Goal: Task Accomplishment & Management: Complete application form

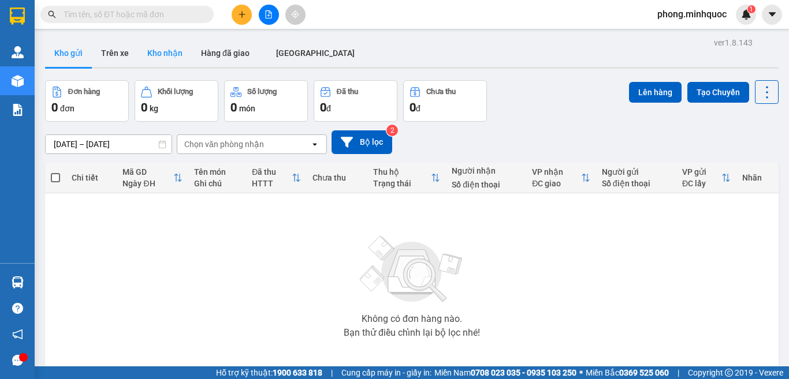
click at [165, 52] on button "Kho nhận" at bounding box center [165, 53] width 54 height 28
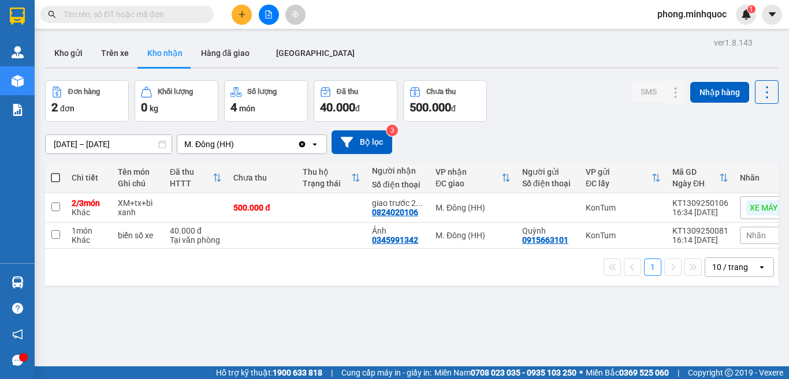
click at [714, 272] on div "10 / trang" at bounding box center [730, 268] width 36 height 12
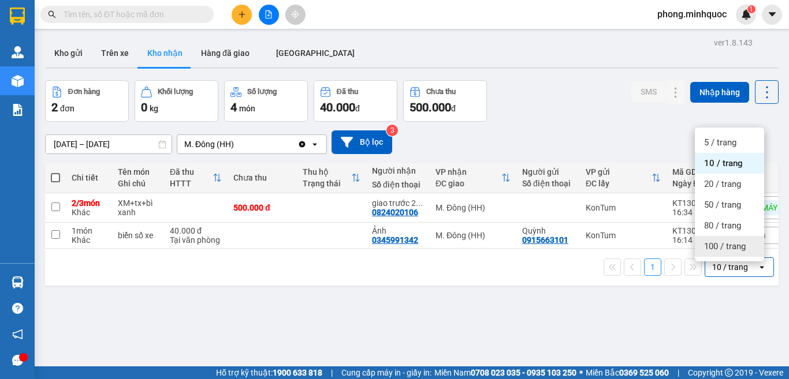
click at [717, 245] on span "100 / trang" at bounding box center [725, 247] width 42 height 12
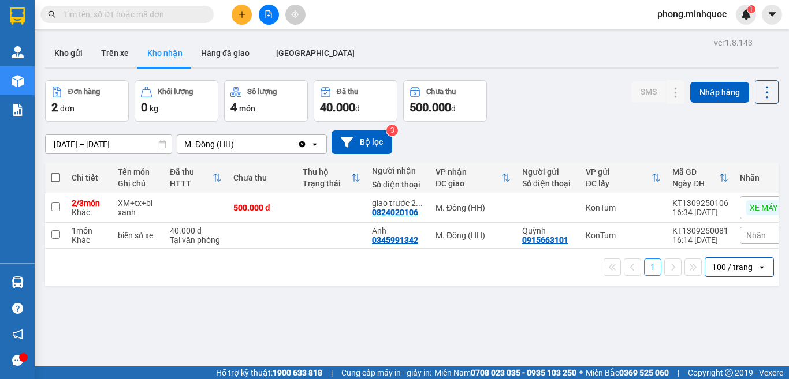
click at [87, 145] on input "13/09/2025 – 15/09/2025" at bounding box center [109, 144] width 126 height 18
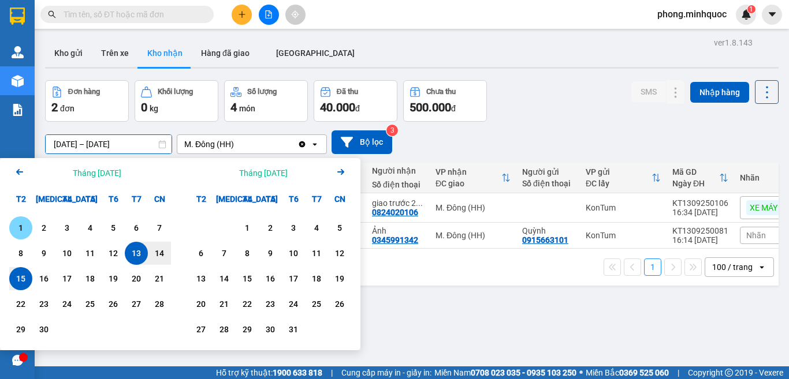
click at [20, 222] on div "1" at bounding box center [21, 228] width 16 height 14
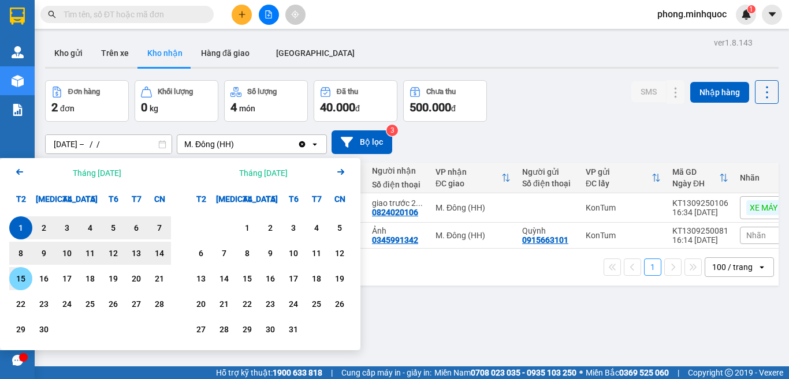
click at [21, 278] on div "15" at bounding box center [21, 279] width 16 height 14
type input "01/09/2025 – 15/09/2025"
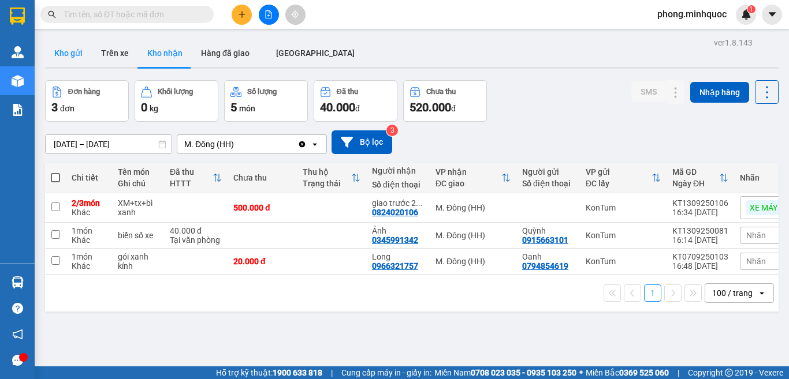
click at [62, 57] on button "Kho gửi" at bounding box center [68, 53] width 47 height 28
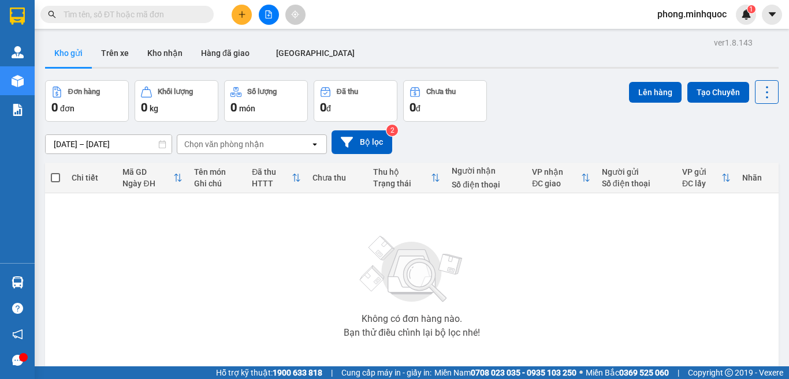
click at [66, 140] on input "13/09/2025 – 15/09/2025" at bounding box center [109, 144] width 126 height 18
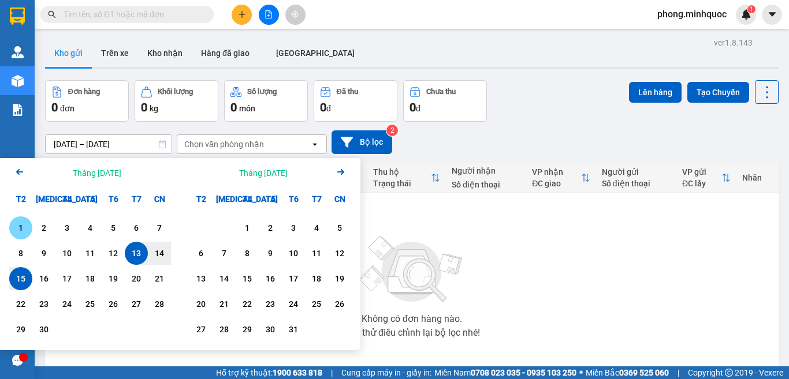
click at [22, 225] on div "1" at bounding box center [21, 228] width 16 height 14
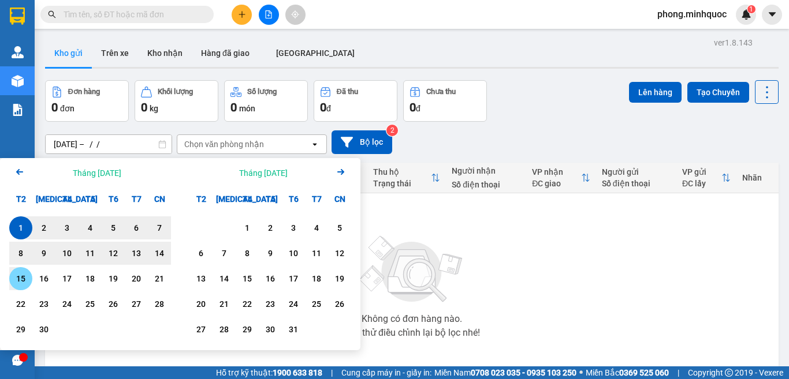
click at [21, 279] on div "15" at bounding box center [21, 279] width 16 height 14
type input "01/09/2025 – 15/09/2025"
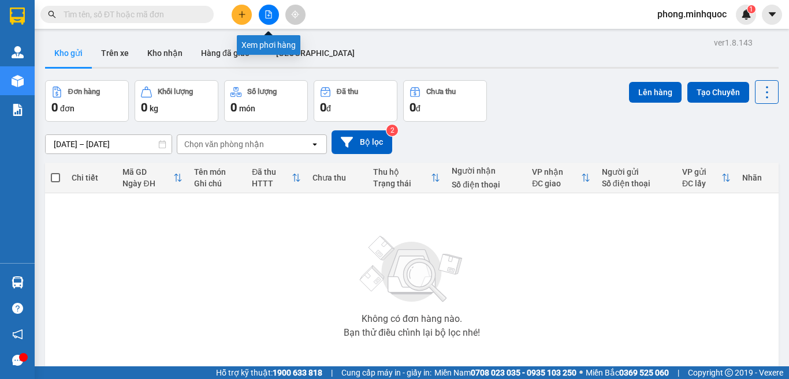
click at [270, 14] on icon "file-add" at bounding box center [268, 14] width 8 height 8
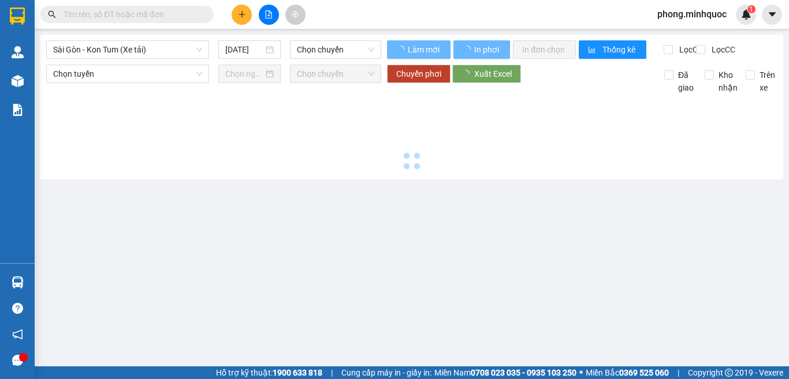
type input "15/09/2025"
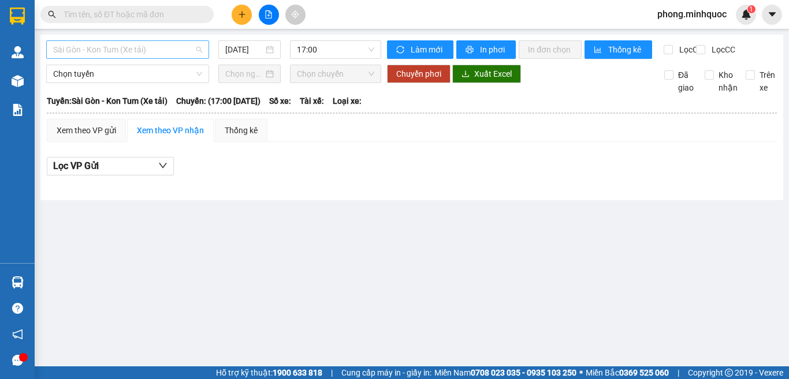
click at [103, 45] on span "Sài Gòn - Kon Tum (Xe tải)" at bounding box center [127, 49] width 149 height 17
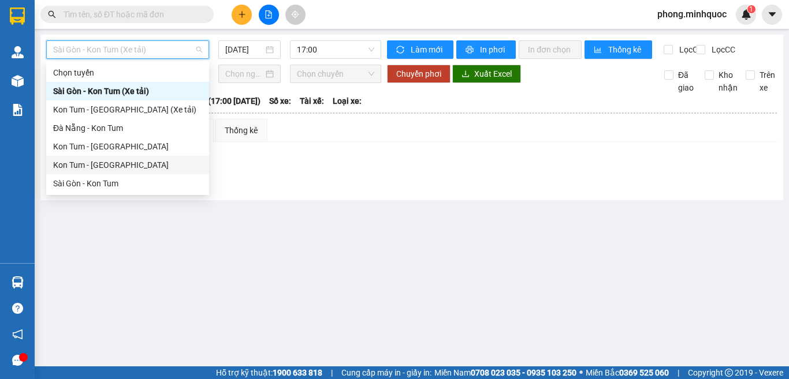
click at [87, 162] on div "Kon Tum - Sài Gòn" at bounding box center [127, 165] width 149 height 13
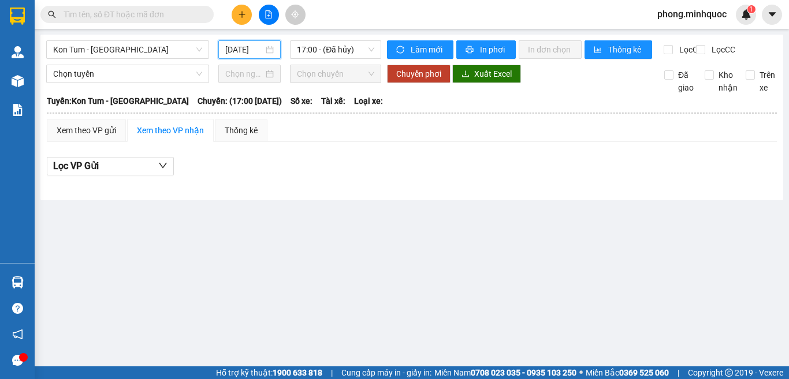
click at [240, 48] on input "15/09/2025" at bounding box center [244, 49] width 38 height 13
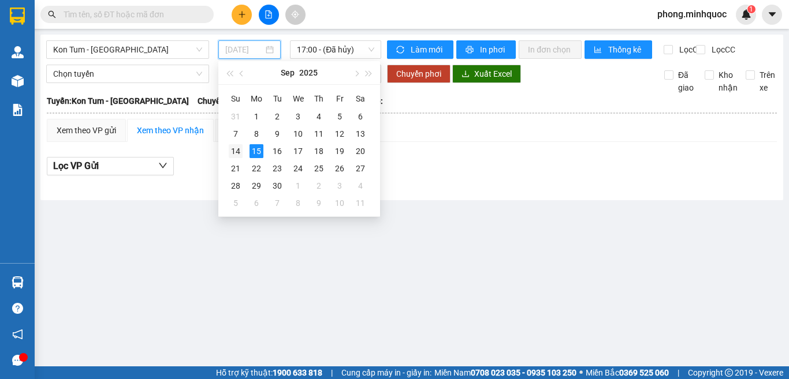
click at [232, 152] on div "14" at bounding box center [236, 151] width 14 height 14
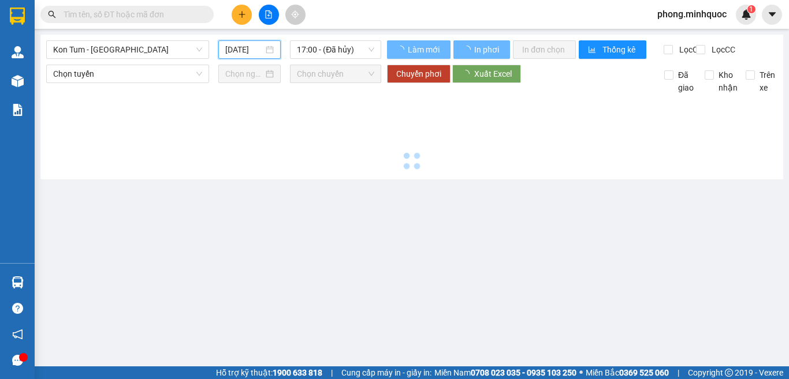
type input "14/09/2025"
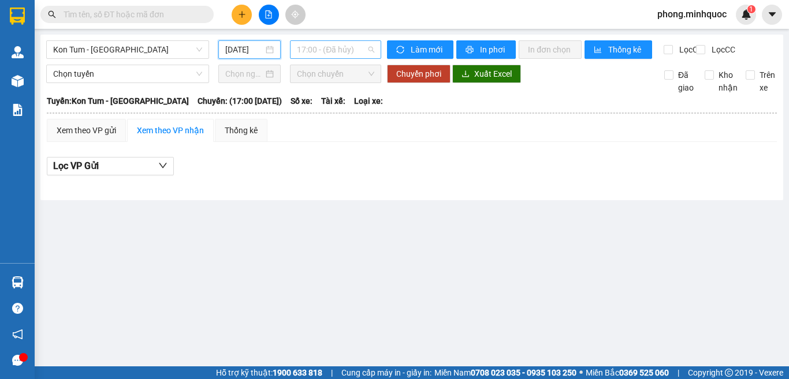
click at [343, 53] on span "17:00 - (Đã hủy)" at bounding box center [335, 49] width 77 height 17
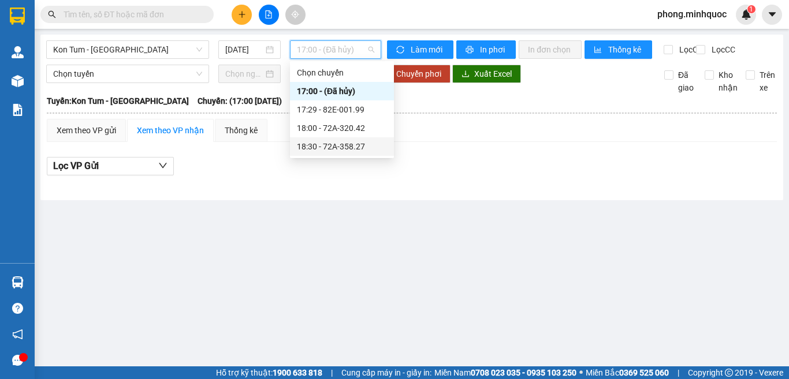
click at [332, 142] on div "18:30 - 72A-358.27" at bounding box center [342, 146] width 90 height 13
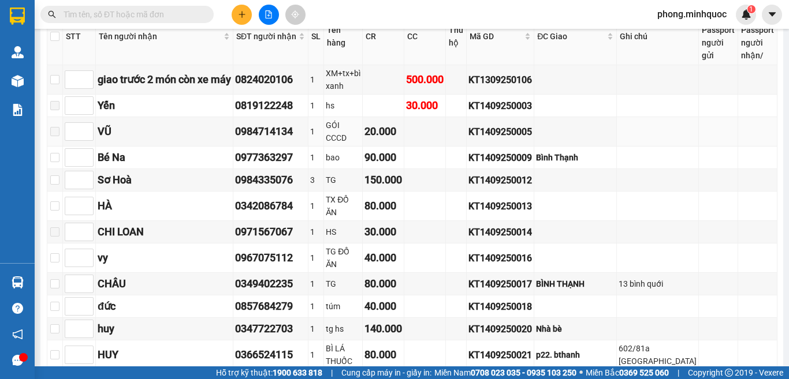
scroll to position [404, 0]
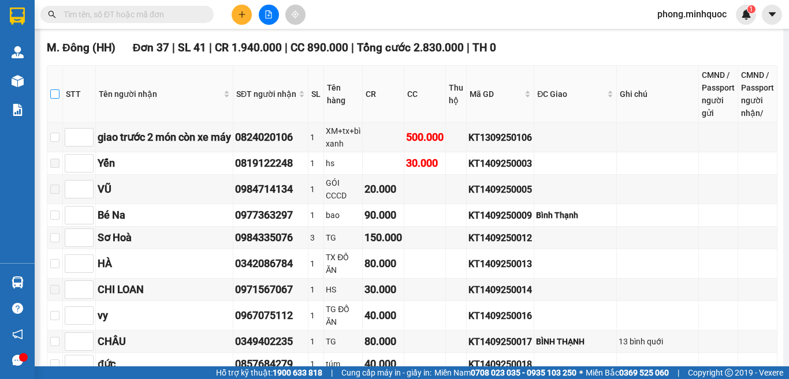
click at [57, 99] on input "checkbox" at bounding box center [54, 93] width 9 height 9
checkbox input "true"
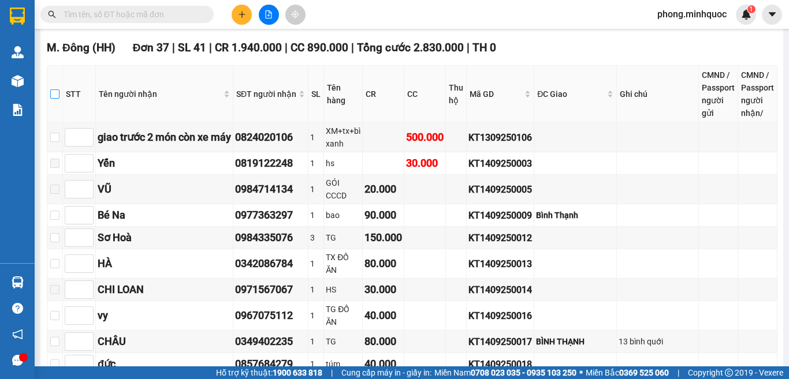
checkbox input "true"
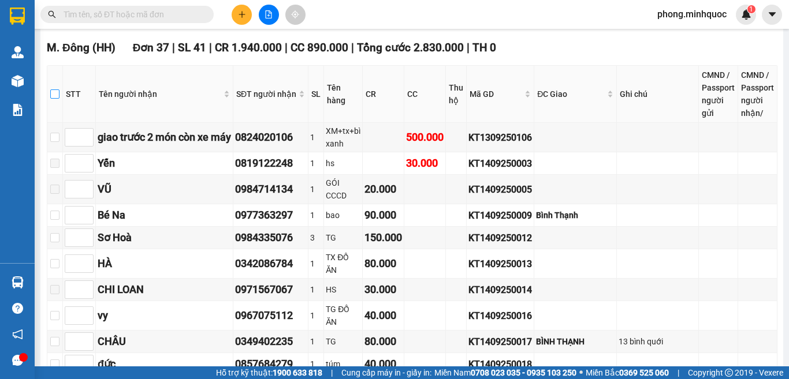
checkbox input "true"
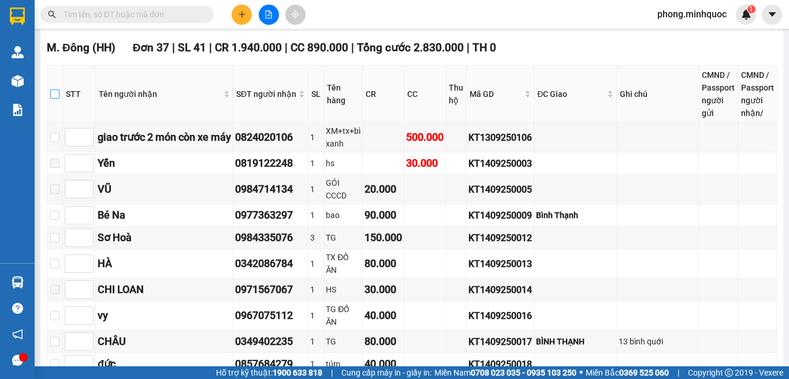
checkbox input "true"
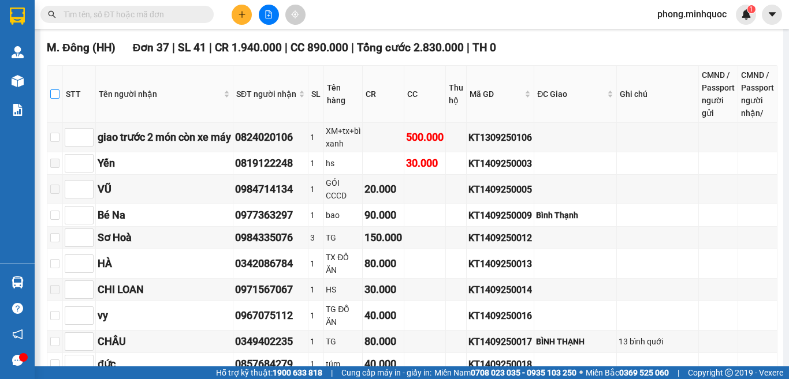
checkbox input "true"
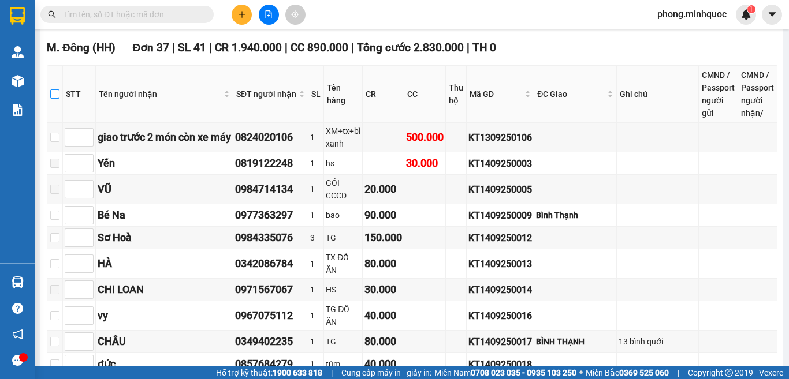
checkbox input "true"
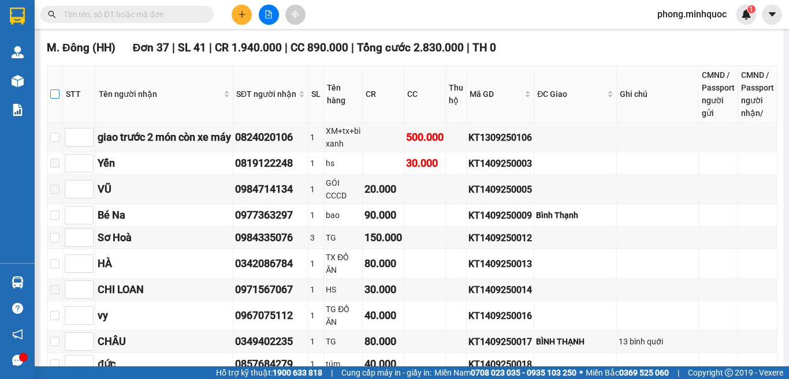
checkbox input "true"
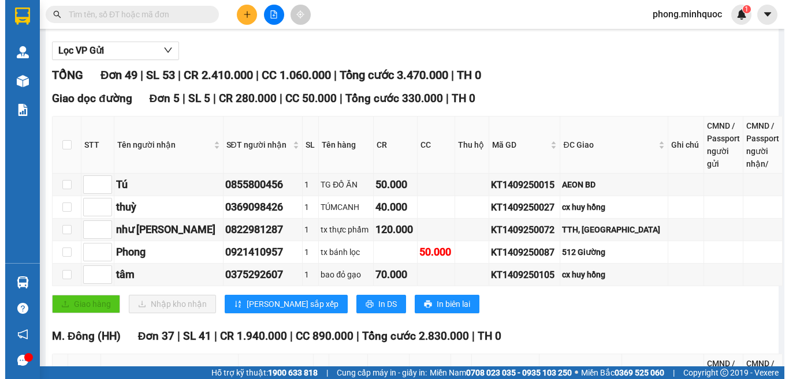
scroll to position [0, 0]
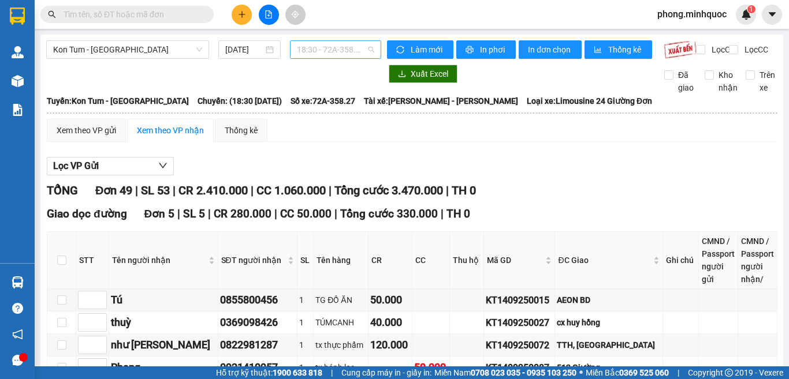
click at [326, 54] on span "18:30 - 72A-358.27" at bounding box center [335, 49] width 77 height 17
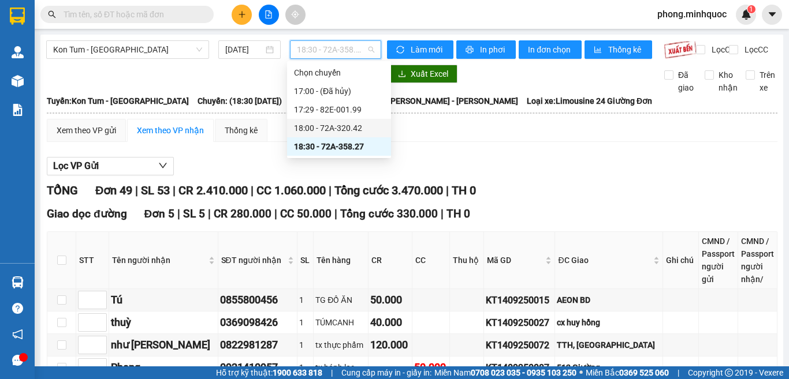
click at [321, 125] on div "18:00 - 72A-320.42" at bounding box center [339, 128] width 90 height 13
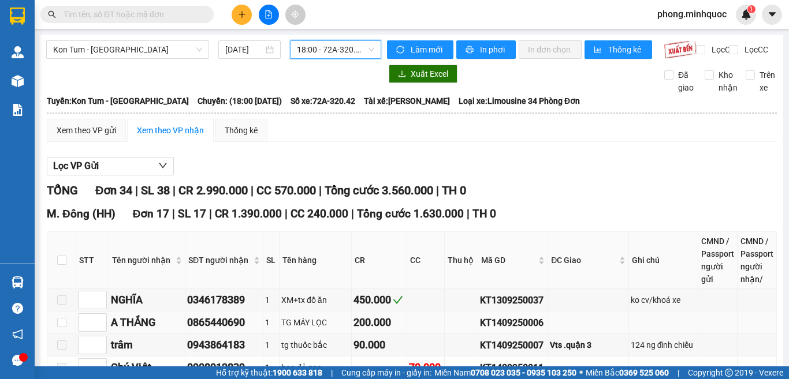
scroll to position [173, 0]
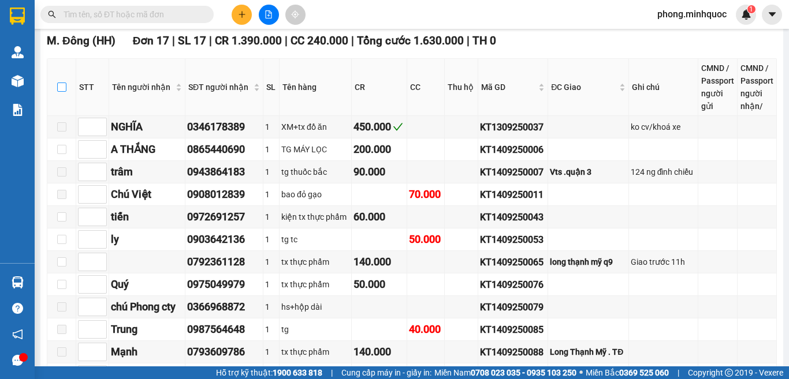
click at [65, 92] on input "checkbox" at bounding box center [61, 87] width 9 height 9
checkbox input "true"
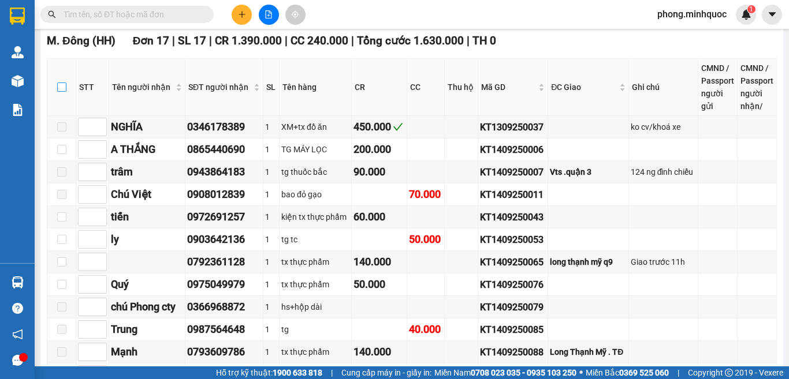
checkbox input "true"
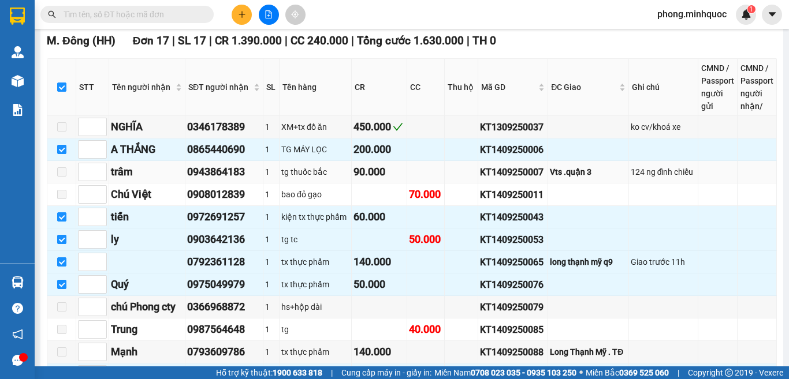
scroll to position [0, 0]
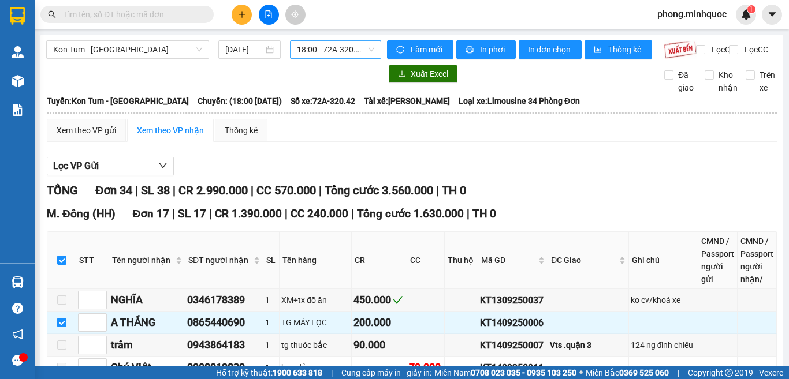
click at [331, 51] on span "18:00 - 72A-320.42" at bounding box center [335, 49] width 77 height 17
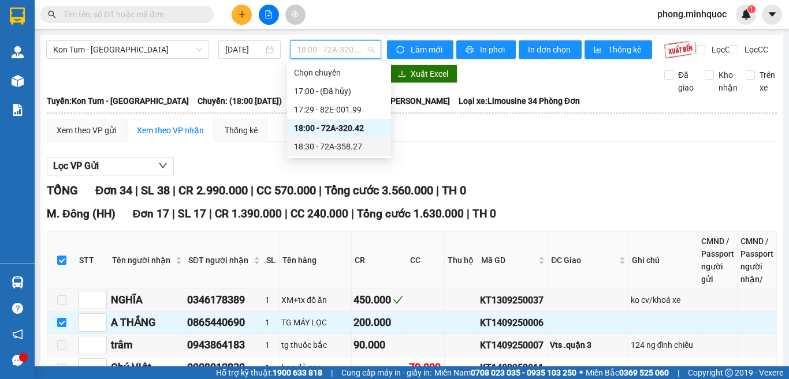
click at [318, 146] on div "18:30 - 72A-358.27" at bounding box center [339, 146] width 90 height 13
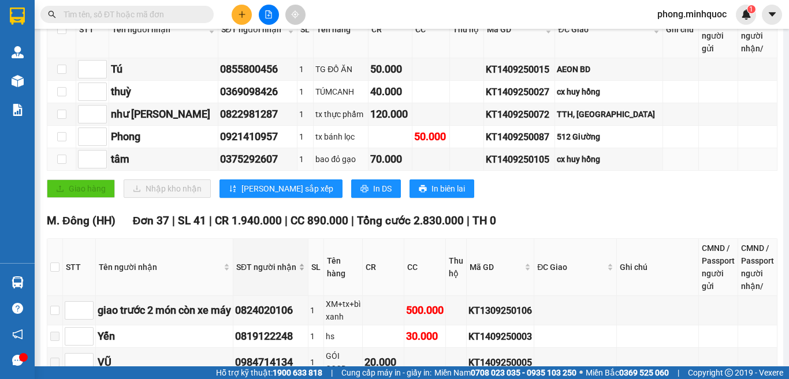
scroll to position [346, 0]
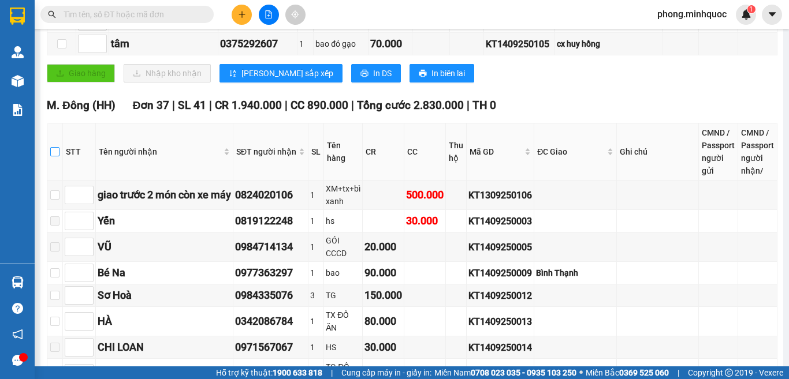
click at [59, 156] on input "checkbox" at bounding box center [54, 151] width 9 height 9
checkbox input "true"
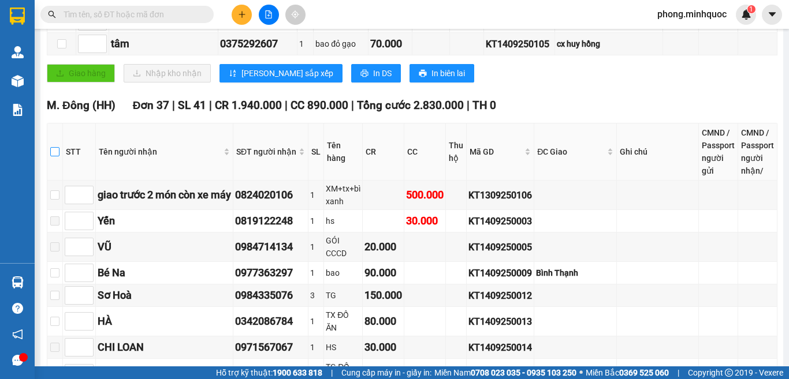
checkbox input "true"
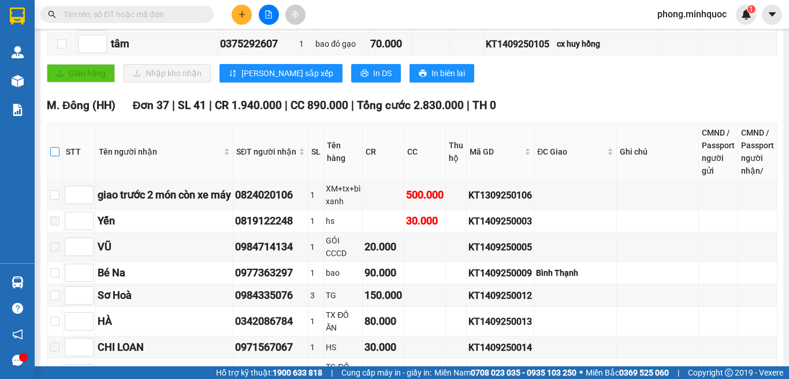
checkbox input "true"
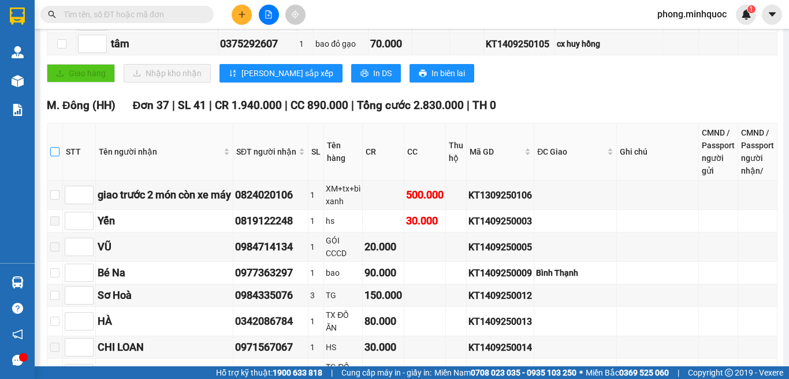
checkbox input "true"
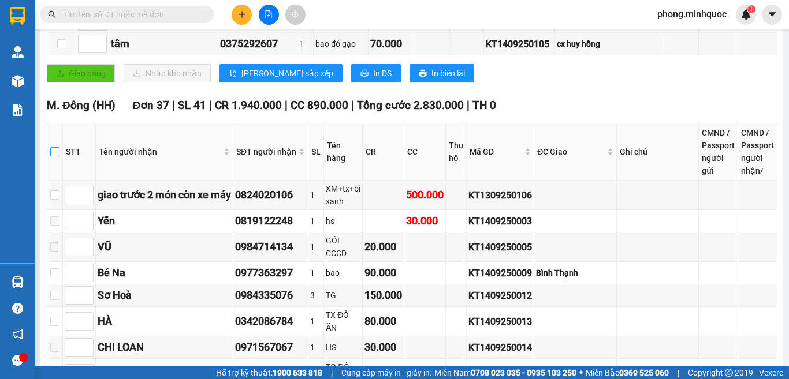
checkbox input "true"
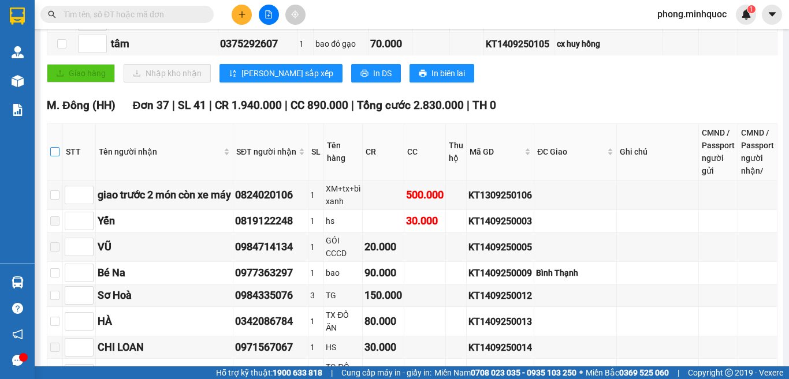
checkbox input "true"
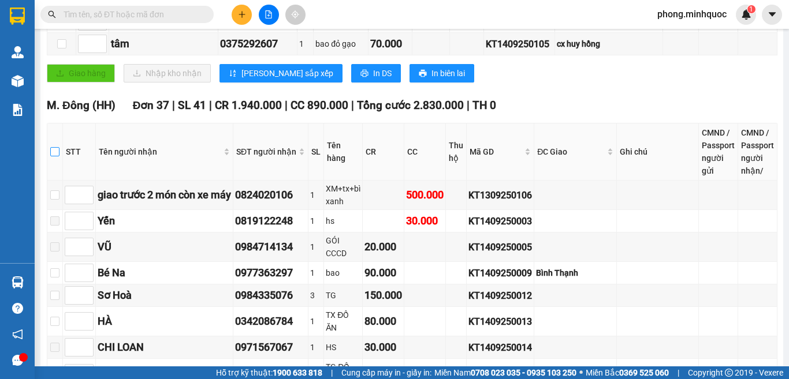
checkbox input "true"
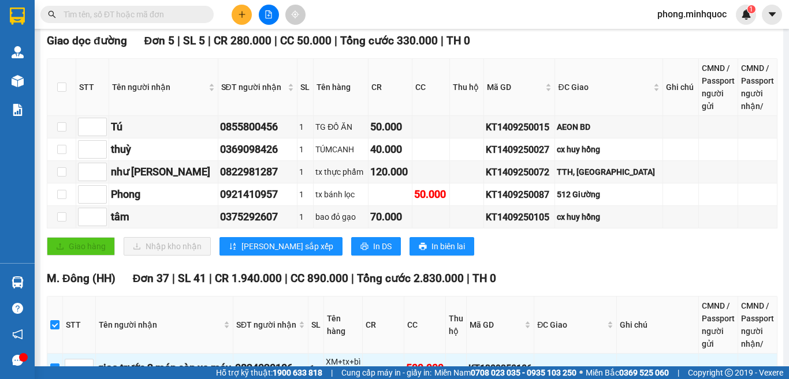
scroll to position [0, 0]
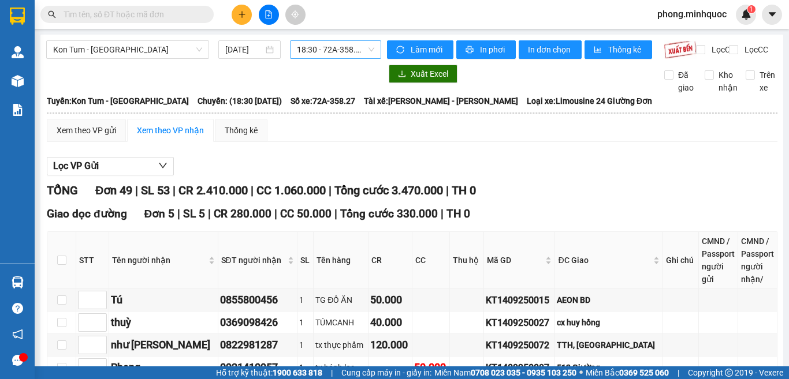
click at [327, 51] on span "18:30 - 72A-358.27" at bounding box center [335, 49] width 77 height 17
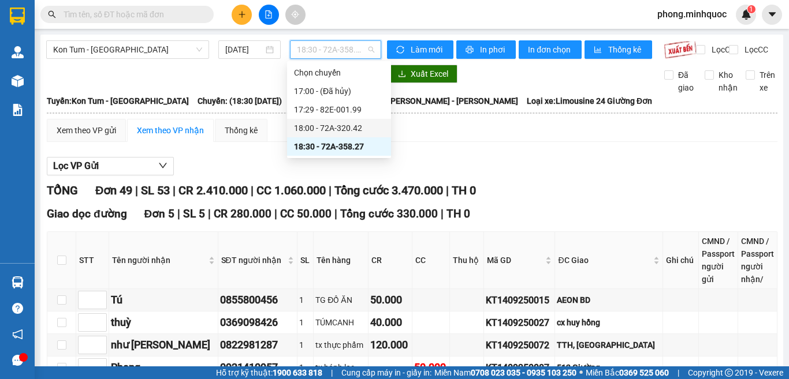
click at [313, 127] on div "18:00 - 72A-320.42" at bounding box center [339, 128] width 90 height 13
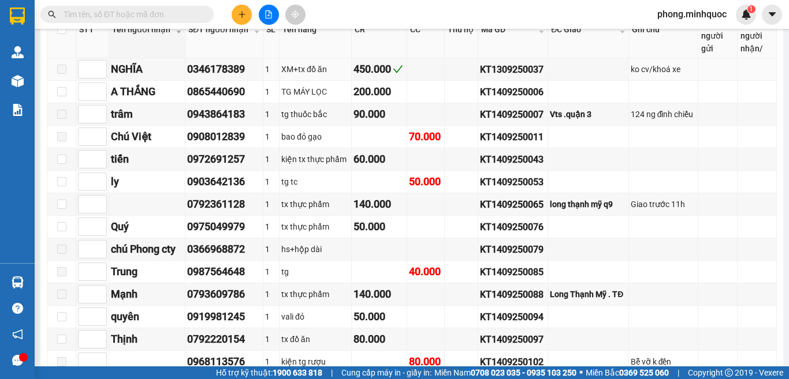
scroll to position [115, 0]
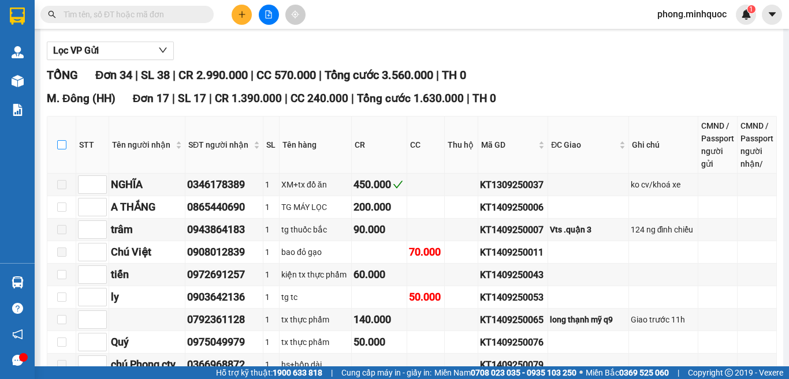
click at [60, 150] on input "checkbox" at bounding box center [61, 144] width 9 height 9
checkbox input "true"
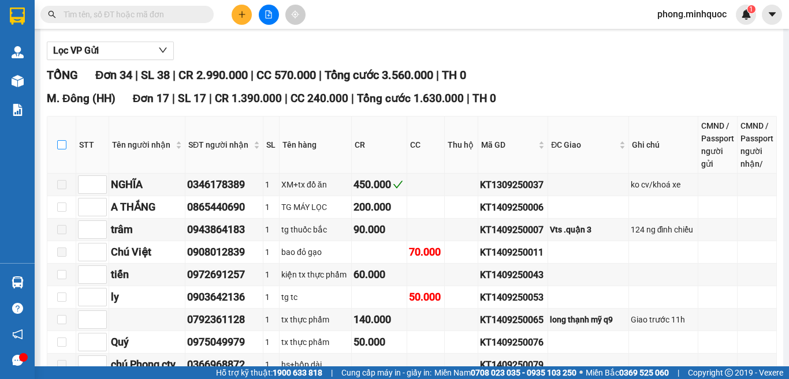
checkbox input "true"
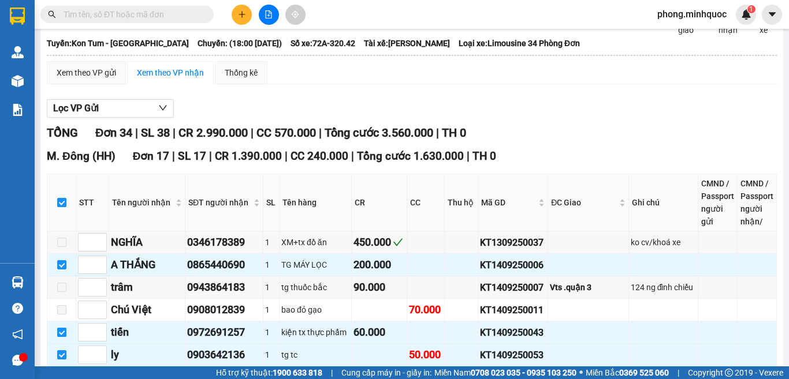
scroll to position [0, 0]
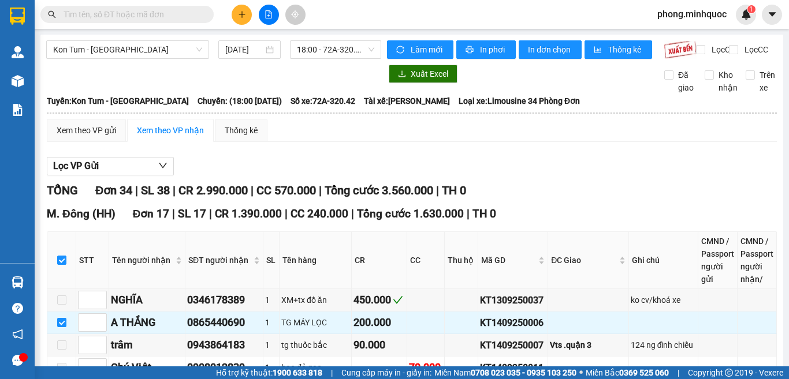
click at [157, 14] on input "text" at bounding box center [132, 14] width 136 height 13
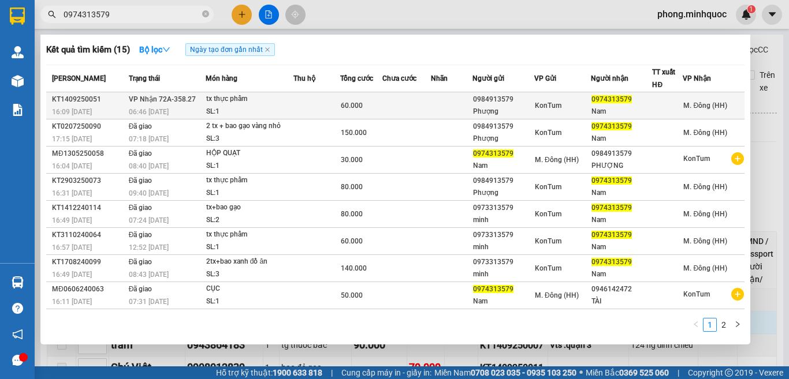
type input "0974313579"
click at [349, 102] on span "60.000" at bounding box center [352, 106] width 22 height 8
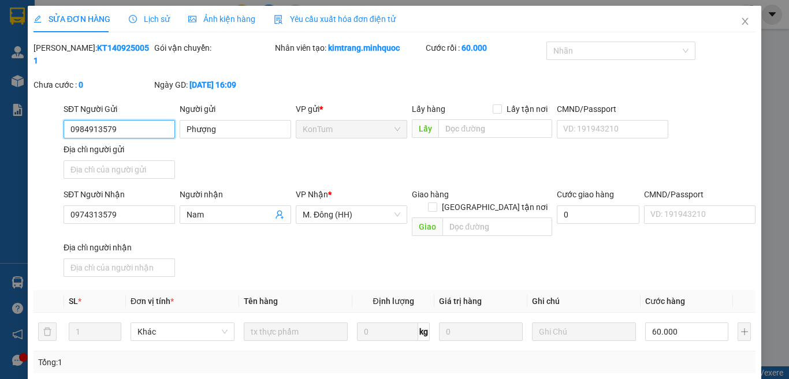
type input "0984913579"
type input "Phượng"
type input "0974313579"
type input "Nam"
type input "60.000"
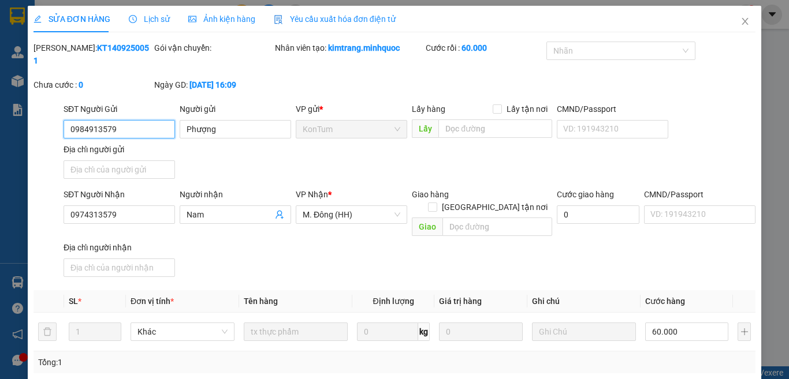
type input "0"
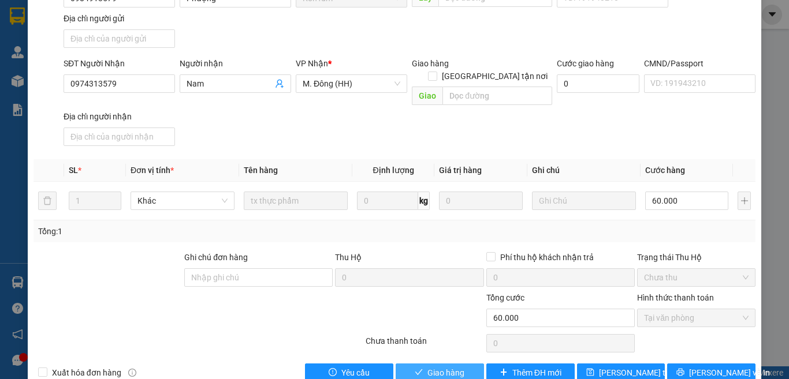
click at [431, 367] on span "Giao hàng" at bounding box center [445, 373] width 37 height 13
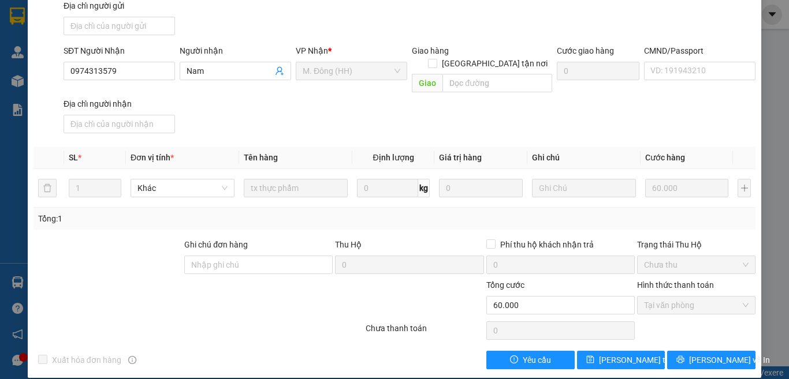
scroll to position [0, 0]
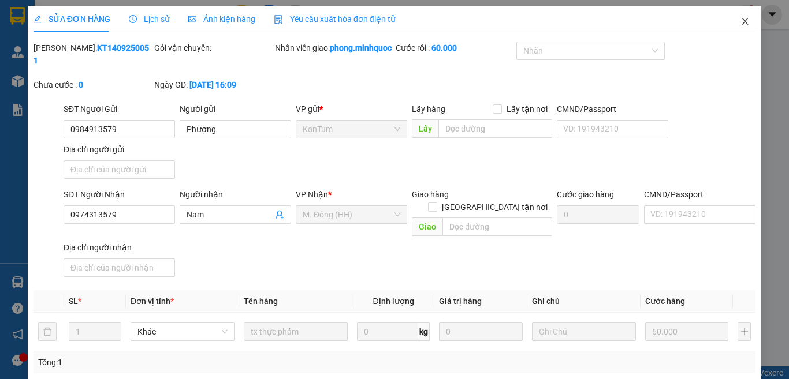
click at [740, 18] on icon "close" at bounding box center [744, 21] width 9 height 9
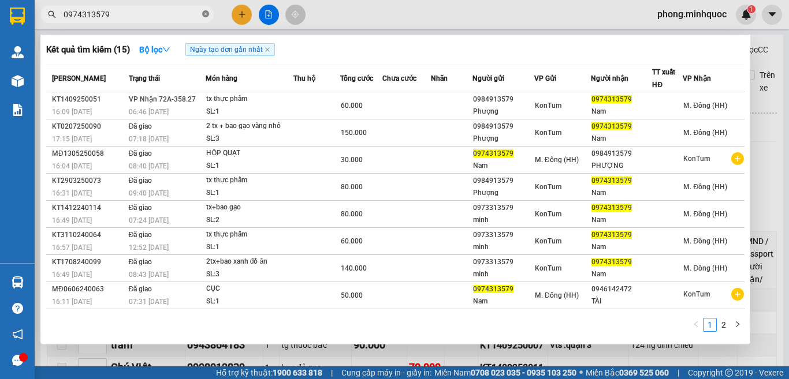
click at [204, 12] on icon "close-circle" at bounding box center [205, 13] width 7 height 7
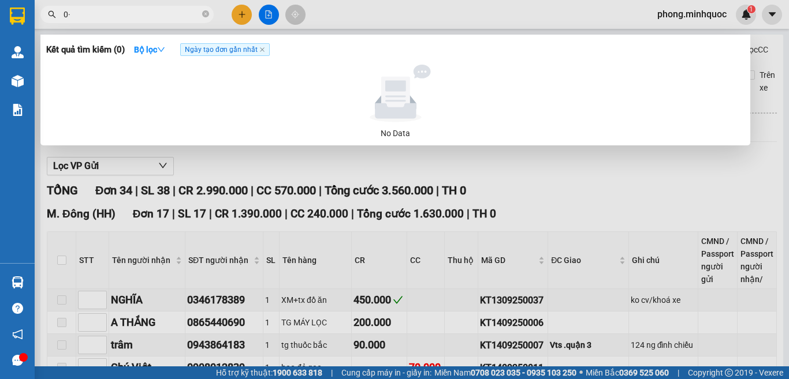
type input "0"
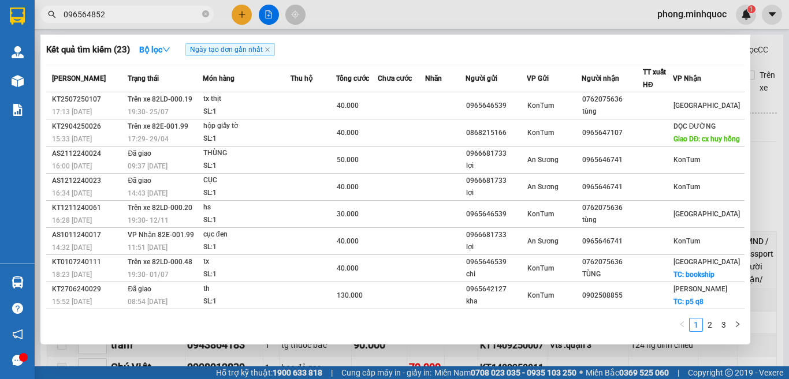
type input "0965648528"
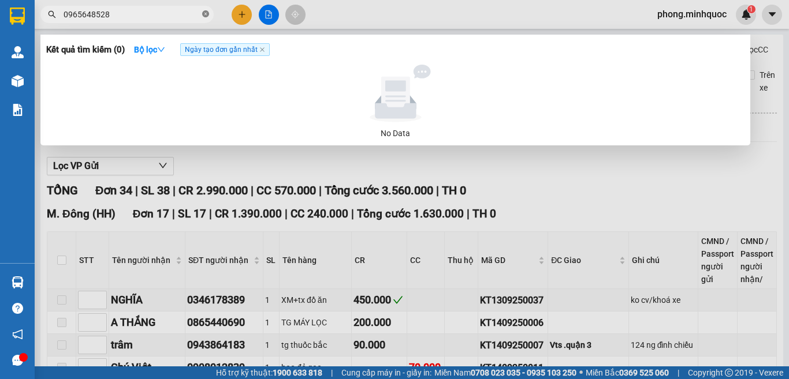
click at [204, 15] on icon "close-circle" at bounding box center [205, 13] width 7 height 7
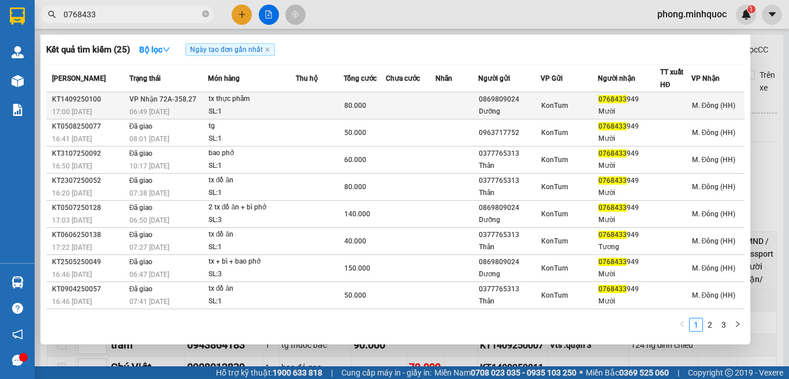
type input "0768433"
click at [300, 102] on td at bounding box center [320, 105] width 48 height 27
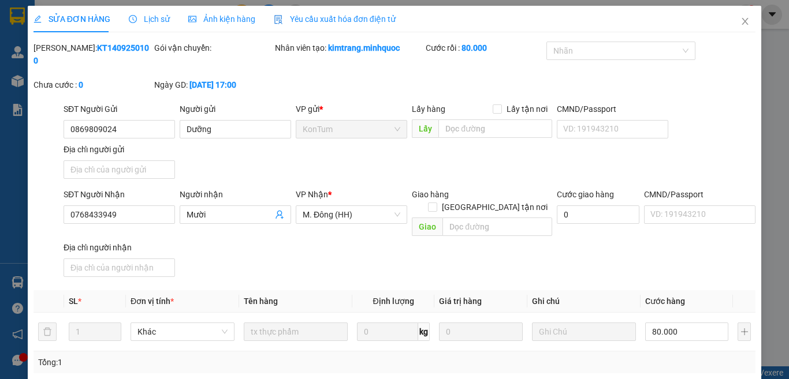
type input "0869809024"
type input "Dưỡng"
type input "0768433949"
type input "Mười"
type input "80.000"
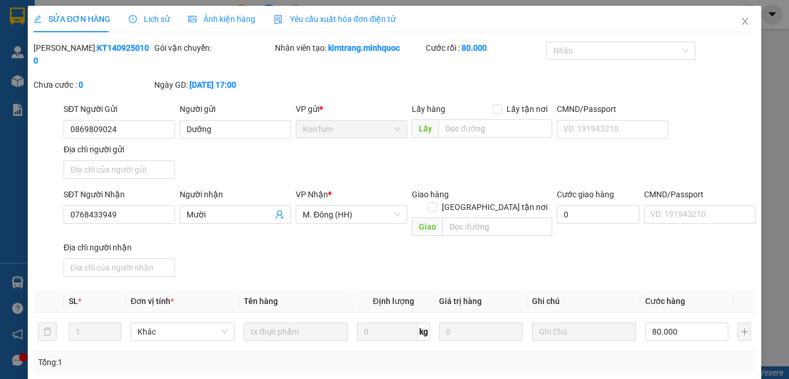
type input "0"
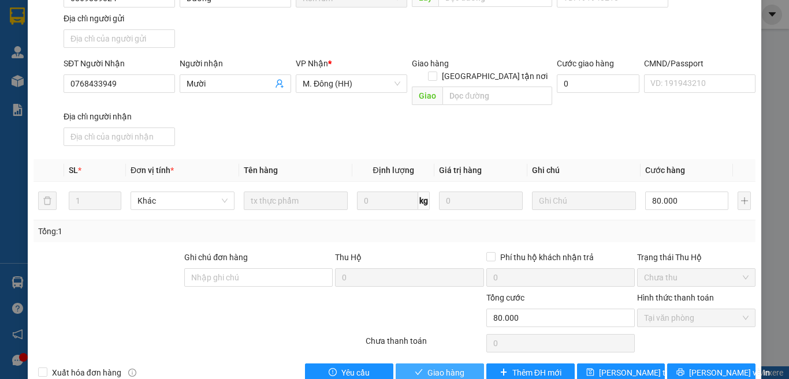
click at [427, 367] on span "Giao hàng" at bounding box center [445, 373] width 37 height 13
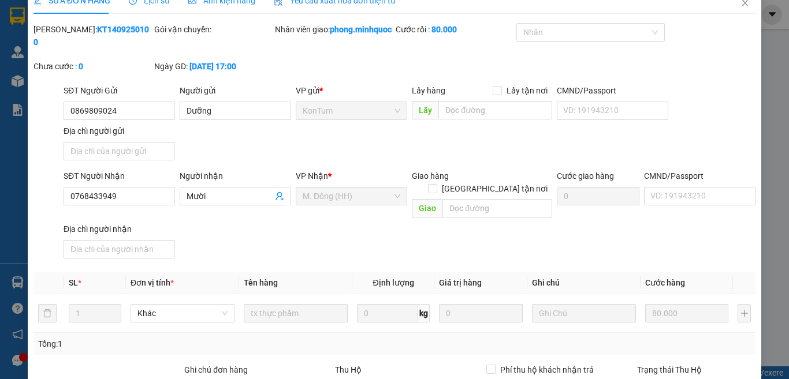
scroll to position [0, 0]
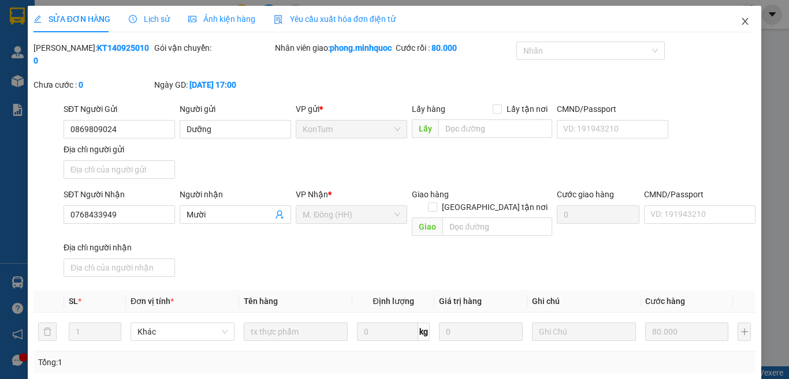
click at [740, 18] on icon "close" at bounding box center [744, 21] width 9 height 9
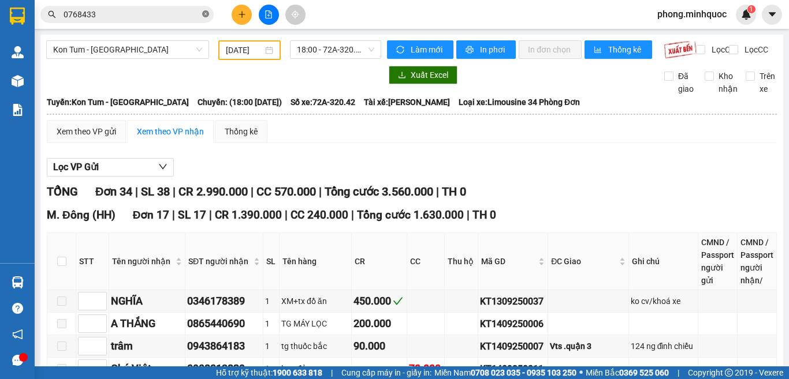
click at [205, 12] on icon "close-circle" at bounding box center [205, 13] width 7 height 7
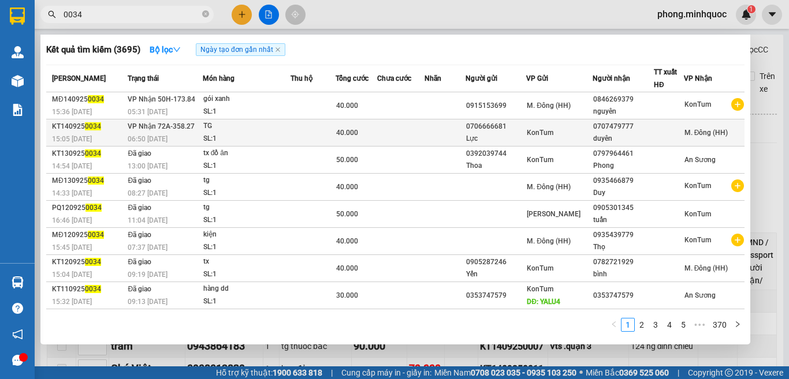
type input "0034"
click at [280, 136] on div "SL: 1" at bounding box center [246, 139] width 87 height 13
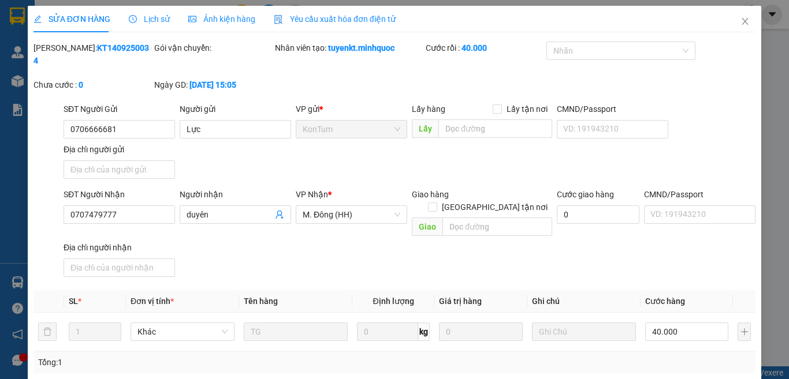
type input "0706666681"
type input "Lực"
type input "0707479777"
type input "duyên"
type input "40.000"
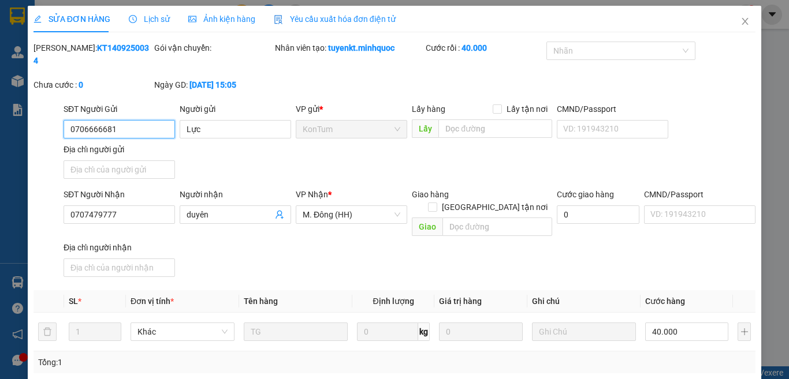
scroll to position [131, 0]
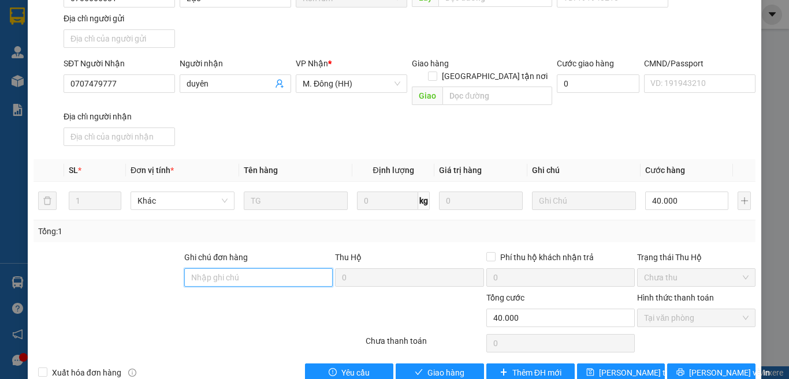
click at [237, 268] on input "Ghi chú đơn hàng" at bounding box center [258, 277] width 148 height 18
type input "THƯ SHIP"
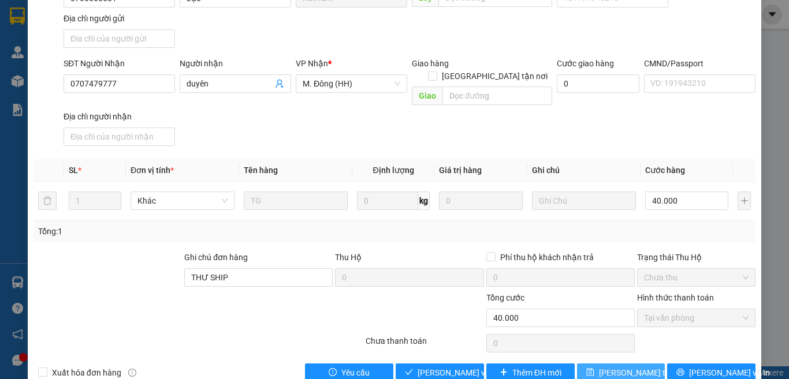
click at [612, 367] on span "[PERSON_NAME] đổi" at bounding box center [645, 373] width 92 height 13
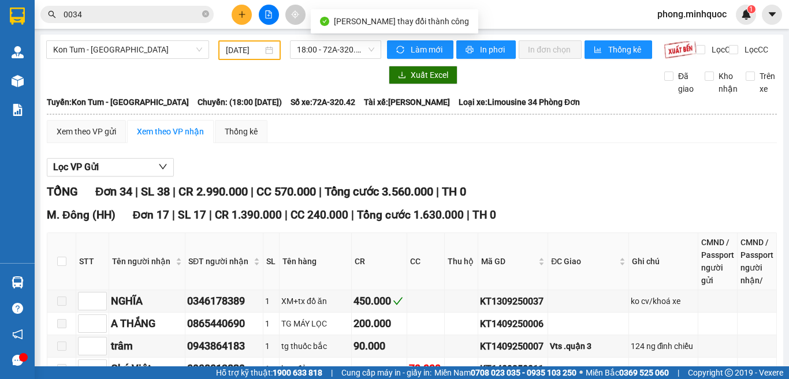
drag, startPoint x: 125, startPoint y: 17, endPoint x: 132, endPoint y: 28, distance: 13.3
click at [126, 16] on input "0034" at bounding box center [132, 14] width 136 height 13
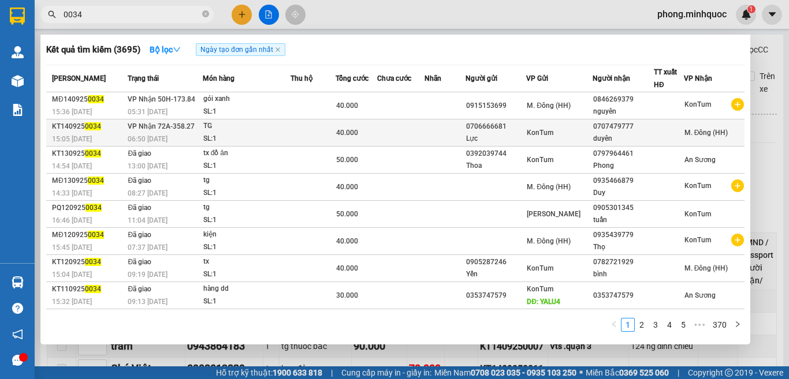
click at [241, 133] on div "SL: 1" at bounding box center [246, 139] width 87 height 13
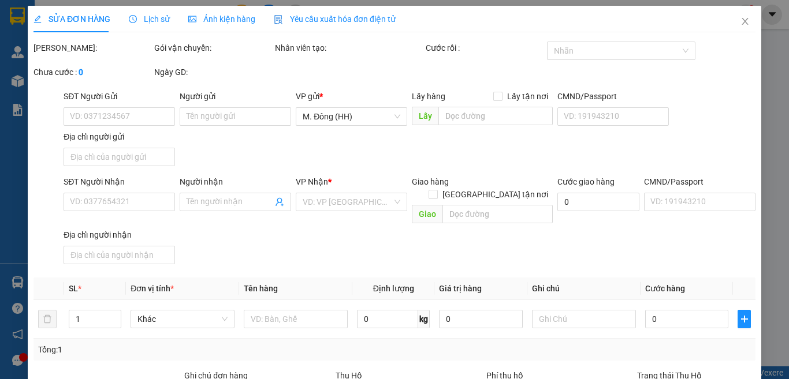
type input "0706666681"
type input "Lực"
type input "0707479777"
type input "duyên"
type input "THƯ SHIP"
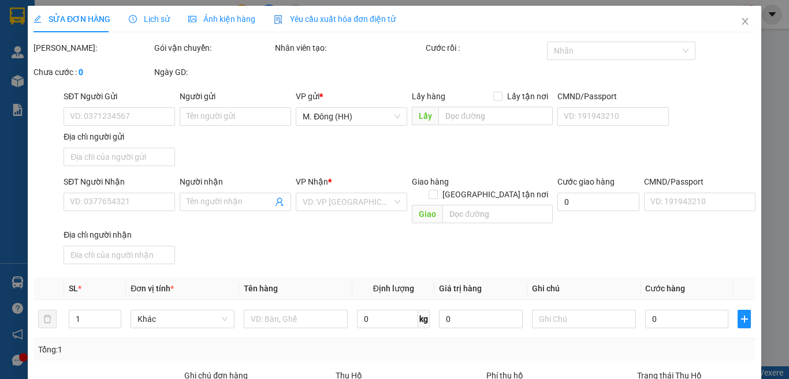
type input "40.000"
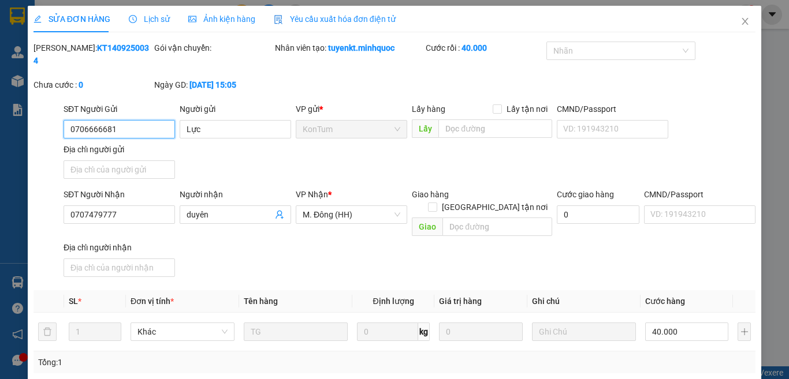
scroll to position [131, 0]
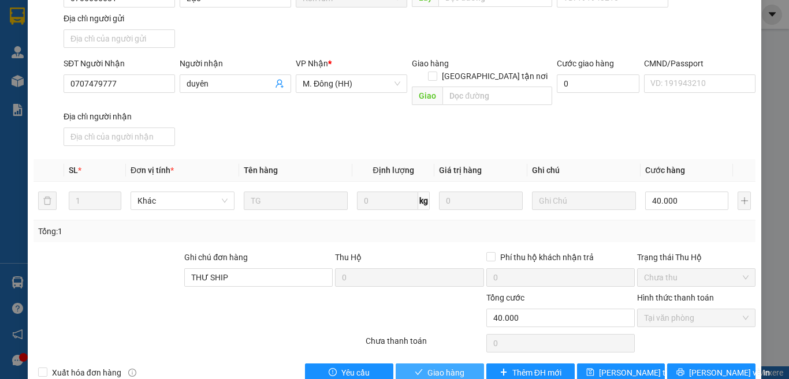
click at [429, 367] on span "Giao hàng" at bounding box center [445, 373] width 37 height 13
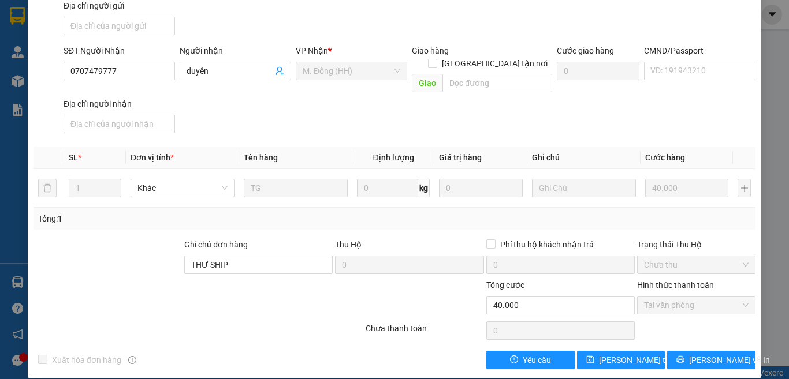
scroll to position [0, 0]
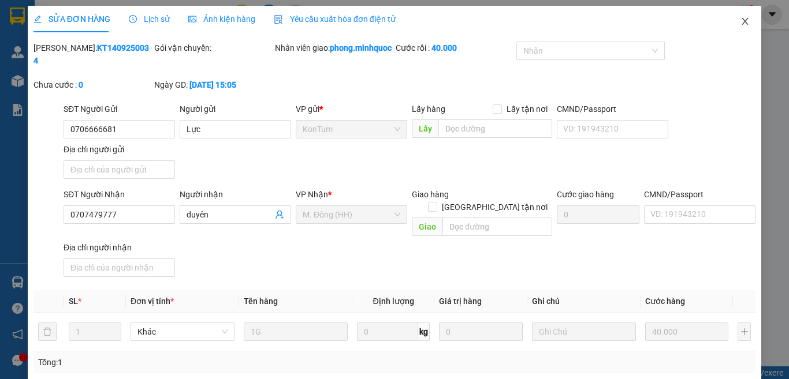
click at [742, 21] on icon "close" at bounding box center [745, 21] width 6 height 7
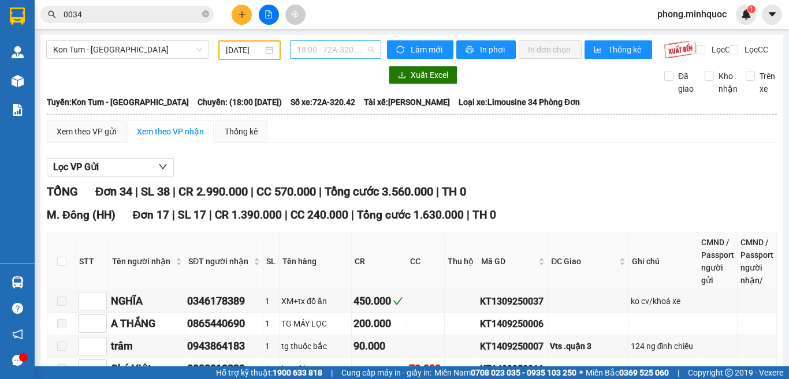
click at [322, 48] on span "18:00 - 72A-320.42" at bounding box center [335, 49] width 77 height 17
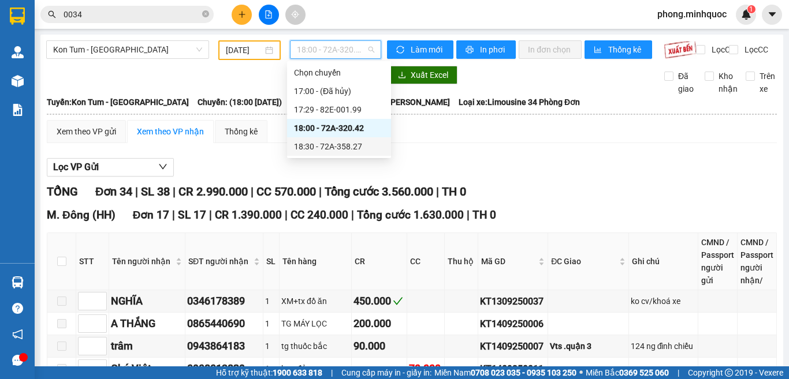
click at [324, 143] on div "18:30 - 72A-358.27" at bounding box center [339, 146] width 90 height 13
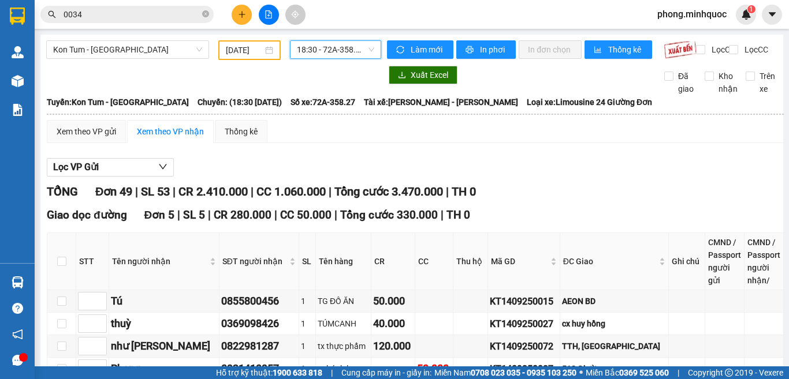
scroll to position [289, 0]
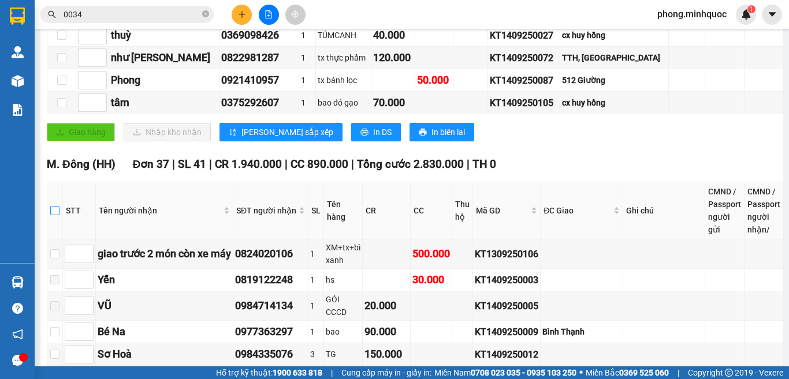
click at [59, 215] on input "checkbox" at bounding box center [54, 210] width 9 height 9
checkbox input "true"
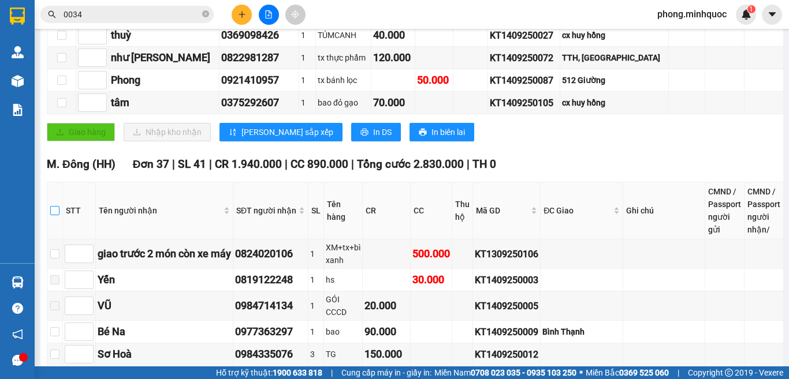
checkbox input "true"
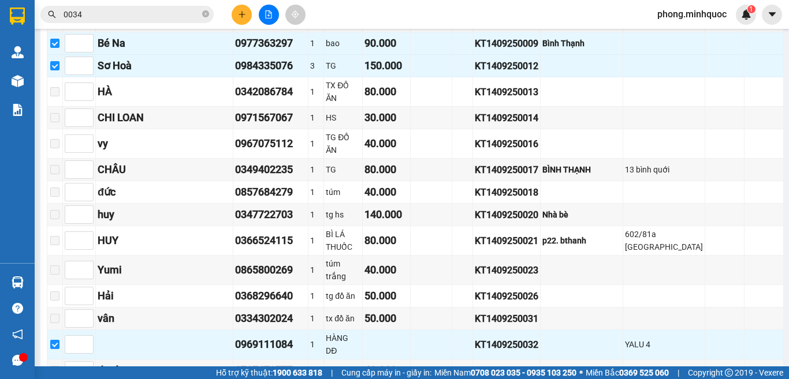
scroll to position [635, 0]
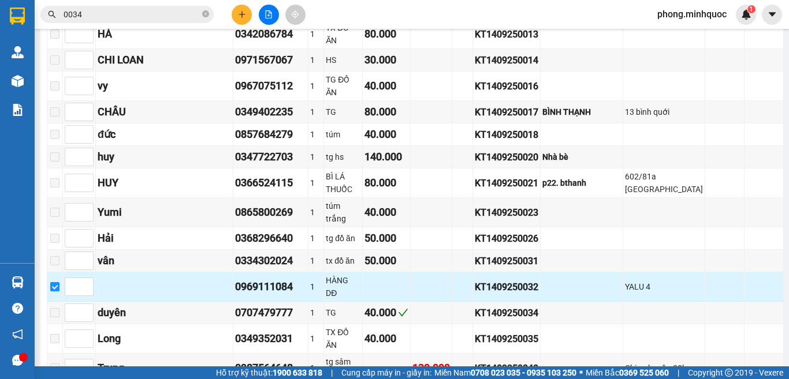
click at [59, 283] on input "checkbox" at bounding box center [54, 286] width 9 height 9
checkbox input "false"
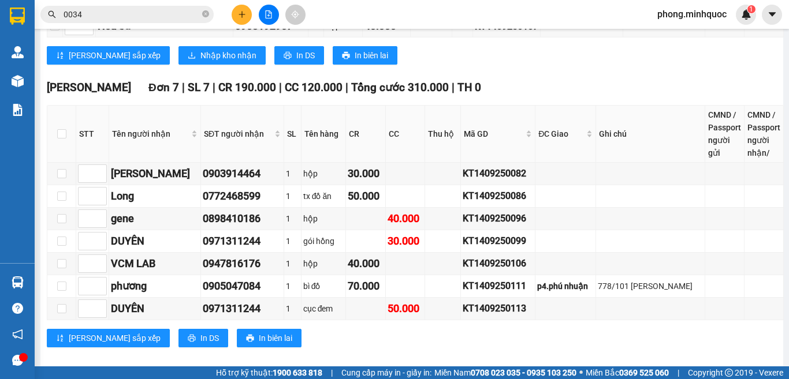
scroll to position [1302, 0]
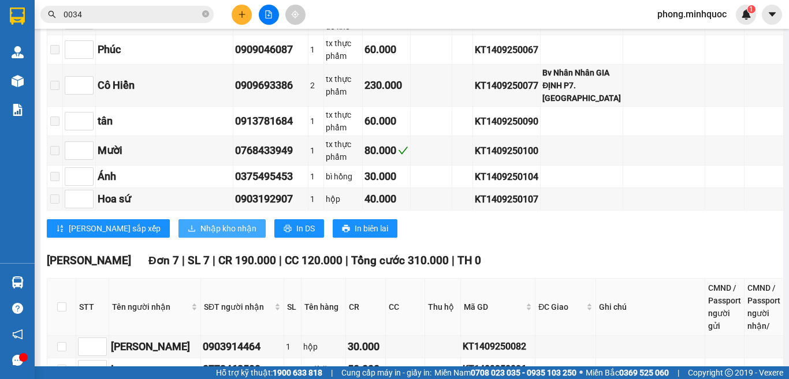
click at [200, 222] on span "Nhập kho nhận" at bounding box center [228, 228] width 56 height 13
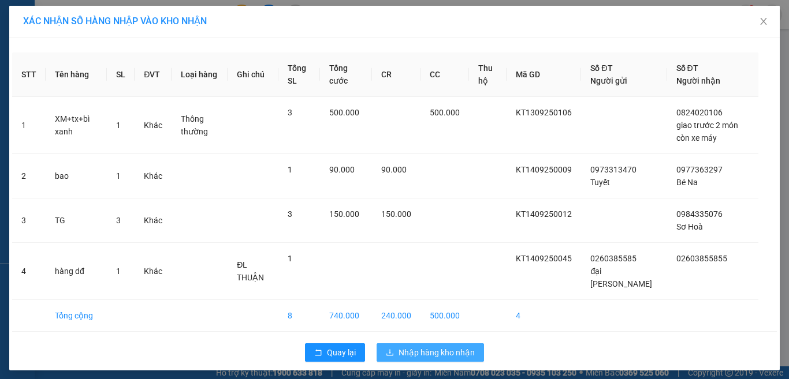
click at [412, 346] on span "Nhập hàng kho nhận" at bounding box center [436, 352] width 76 height 13
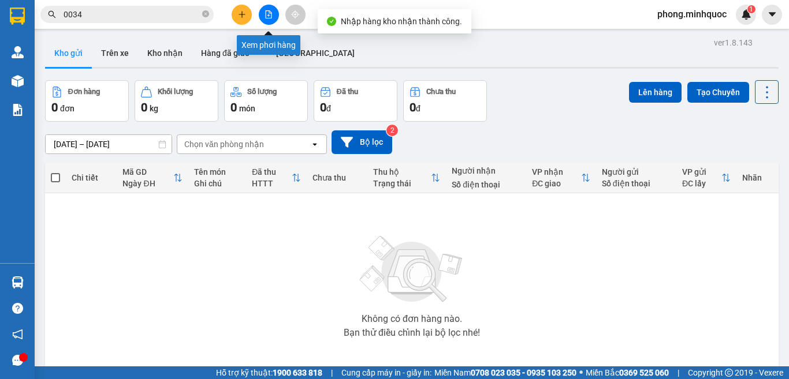
click at [271, 12] on icon "file-add" at bounding box center [268, 14] width 8 height 8
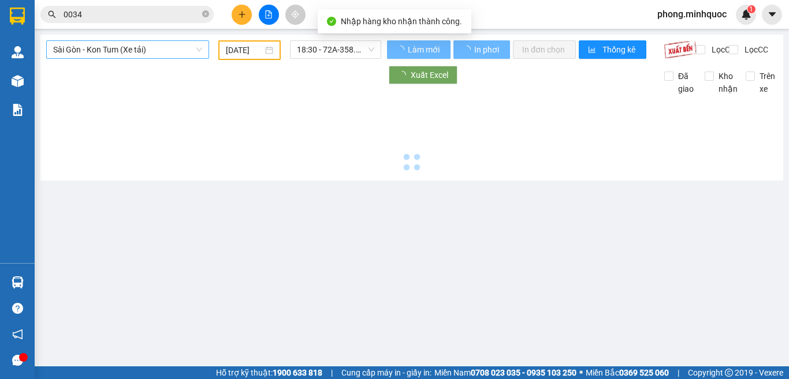
type input "[DATE]"
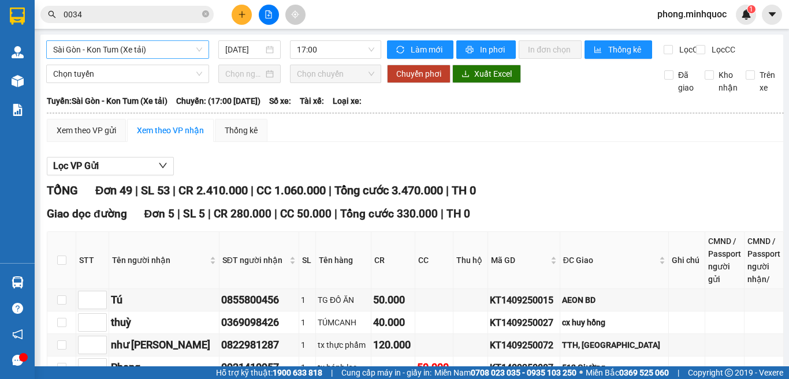
click at [118, 46] on span "Sài Gòn - Kon Tum (Xe tải)" at bounding box center [127, 49] width 149 height 17
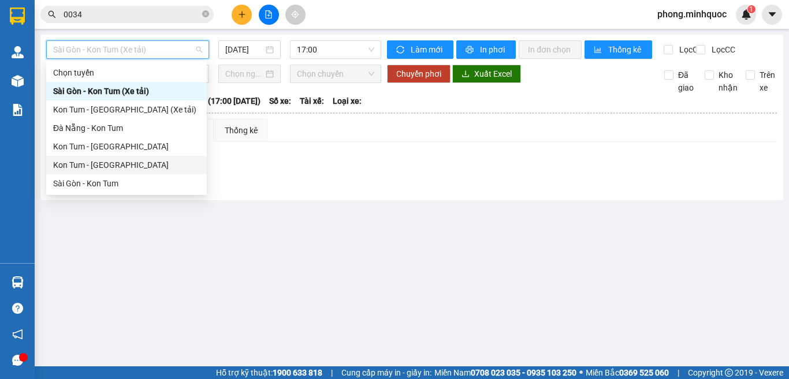
click at [89, 163] on div "Kon Tum - Sài Gòn" at bounding box center [126, 165] width 147 height 13
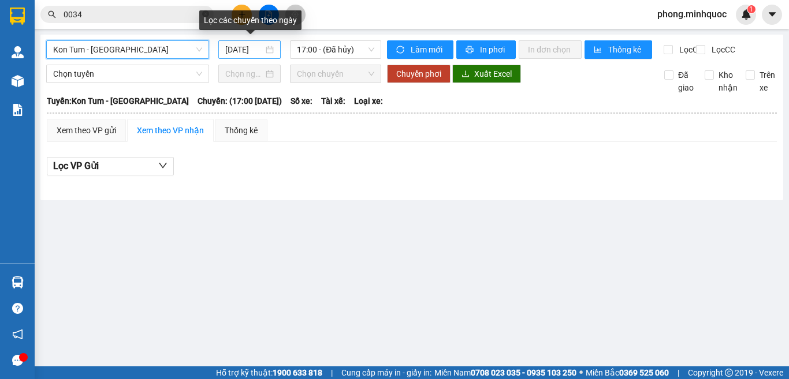
click at [238, 51] on input "[DATE]" at bounding box center [244, 49] width 38 height 13
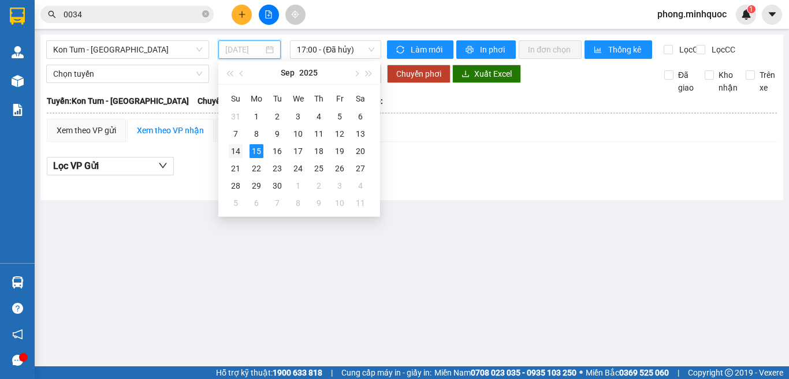
click at [236, 151] on div "14" at bounding box center [236, 151] width 14 height 14
type input "14/09/2025"
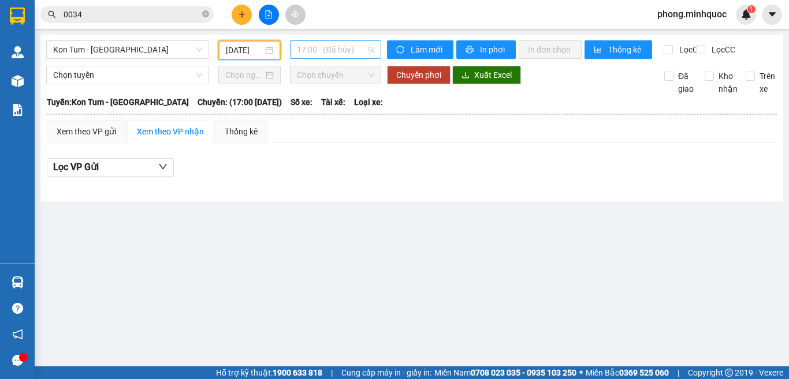
click at [328, 54] on span "17:00 - (Đã hủy)" at bounding box center [335, 49] width 77 height 17
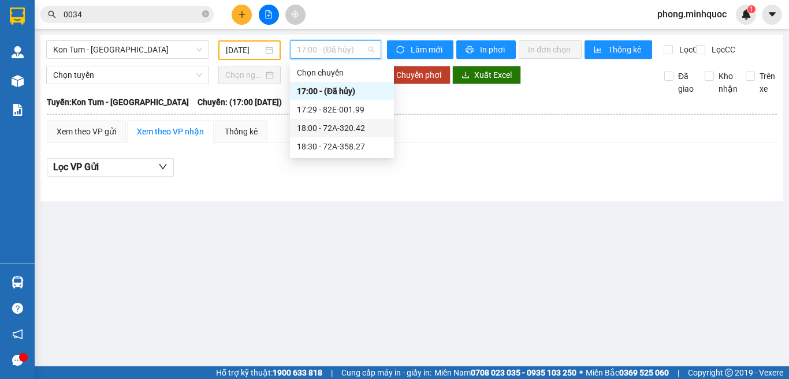
click at [332, 129] on div "18:00 - 72A-320.42" at bounding box center [342, 128] width 90 height 13
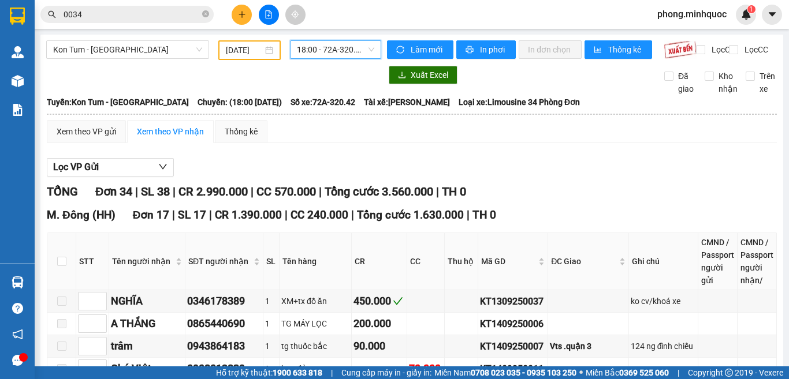
scroll to position [58, 0]
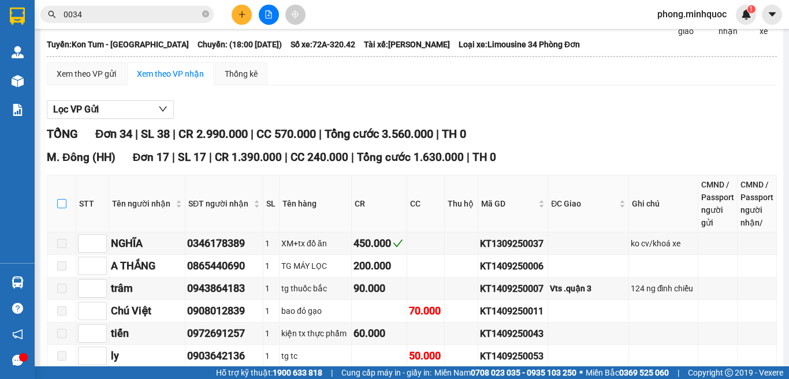
click at [60, 208] on input "checkbox" at bounding box center [61, 203] width 9 height 9
checkbox input "true"
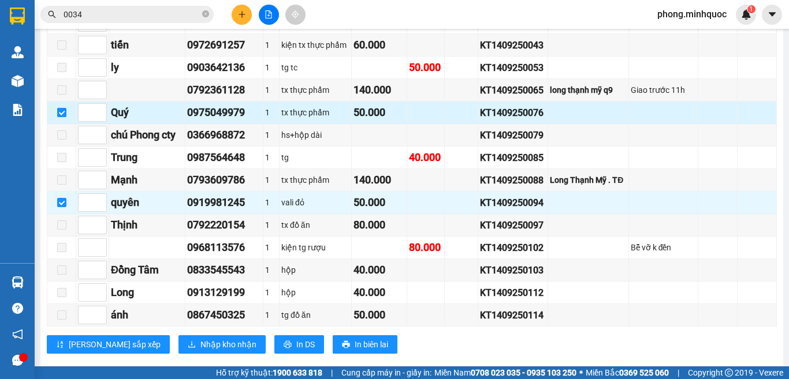
click at [61, 117] on input "checkbox" at bounding box center [61, 112] width 9 height 9
checkbox input "false"
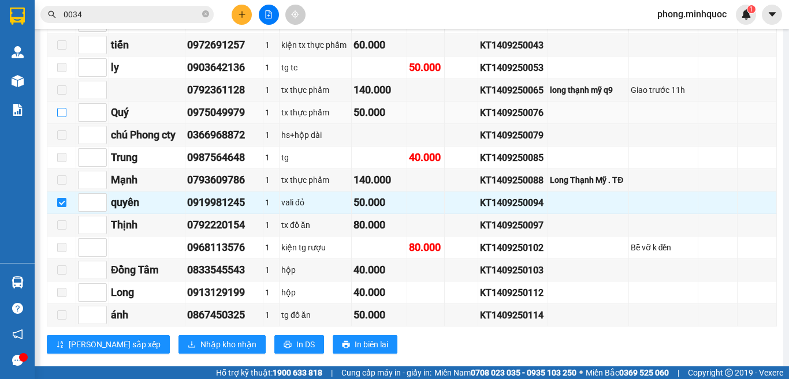
click at [66, 117] on input "checkbox" at bounding box center [61, 112] width 9 height 9
checkbox input "true"
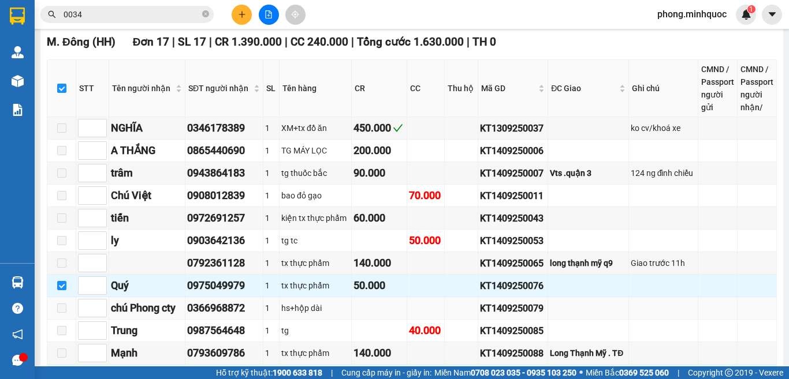
scroll to position [404, 0]
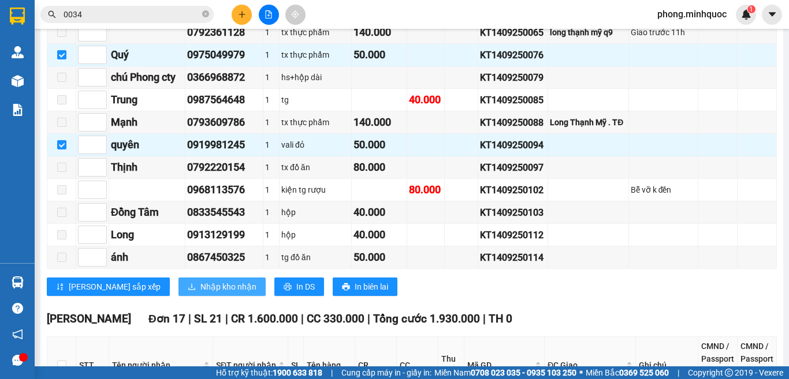
click at [200, 291] on span "Nhập kho nhận" at bounding box center [228, 287] width 56 height 13
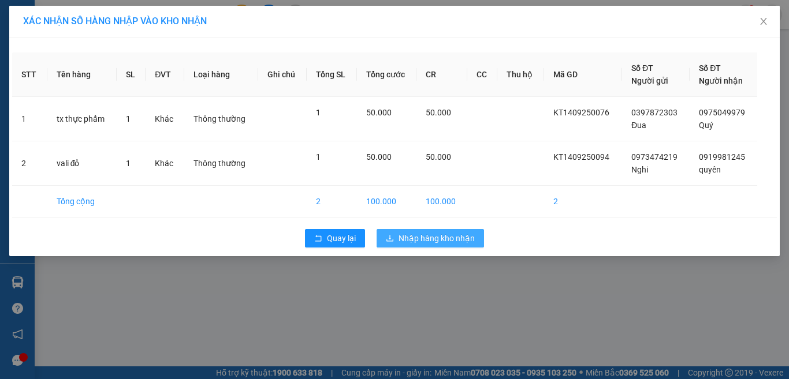
click at [420, 232] on button "Nhập hàng kho nhận" at bounding box center [429, 238] width 107 height 18
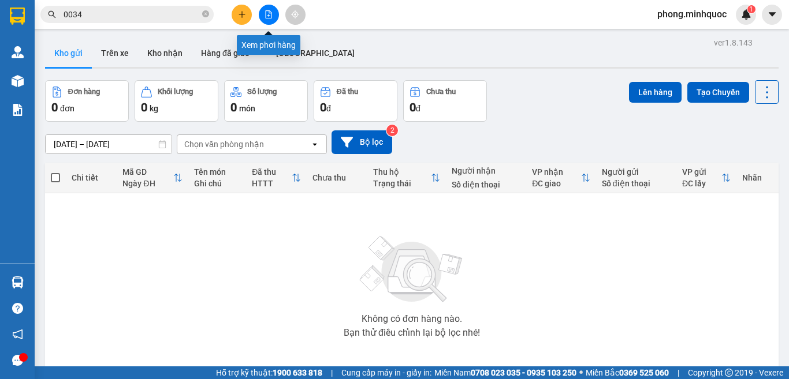
click at [266, 17] on icon "file-add" at bounding box center [269, 14] width 6 height 8
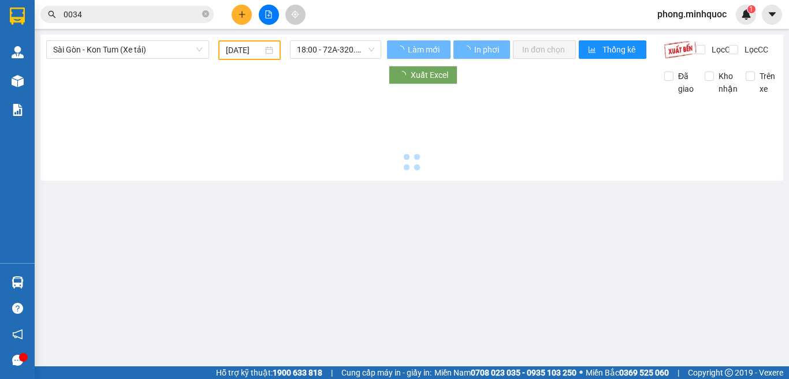
type input "[DATE]"
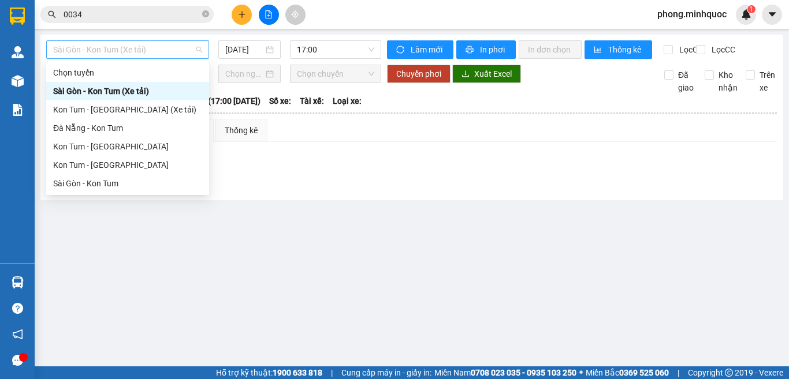
click at [124, 43] on span "Sài Gòn - Kon Tum (Xe tải)" at bounding box center [127, 49] width 149 height 17
click at [107, 166] on div "Kon Tum - Sài Gòn" at bounding box center [127, 165] width 149 height 13
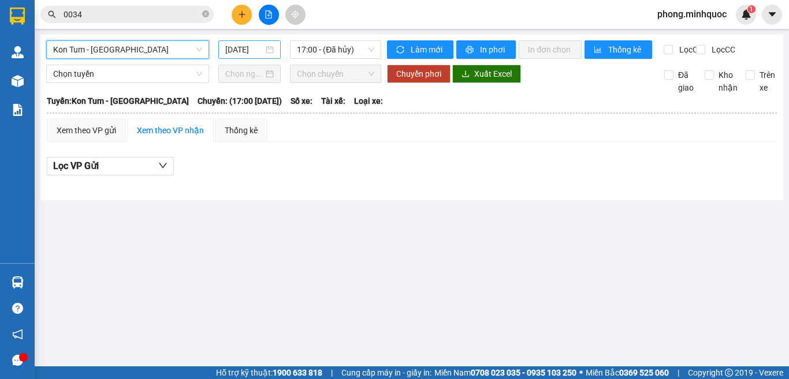
click at [250, 52] on input "[DATE]" at bounding box center [244, 49] width 38 height 13
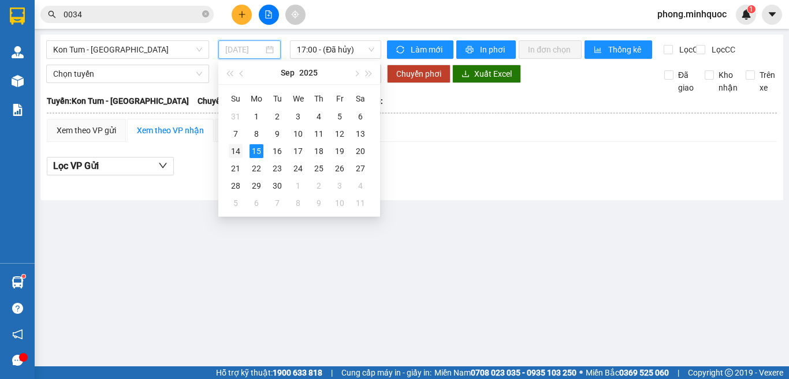
click at [236, 154] on div "14" at bounding box center [236, 151] width 14 height 14
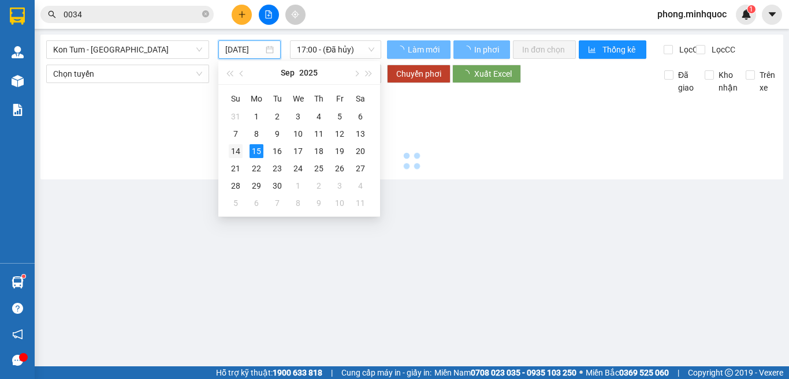
type input "14/09/2025"
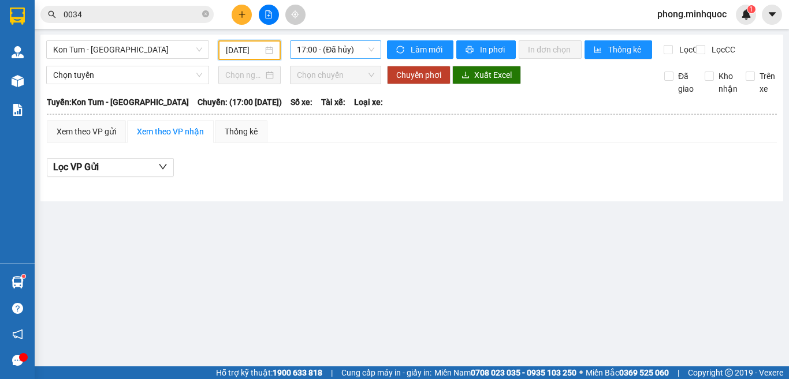
click at [344, 50] on span "17:00 - (Đã hủy)" at bounding box center [335, 49] width 77 height 17
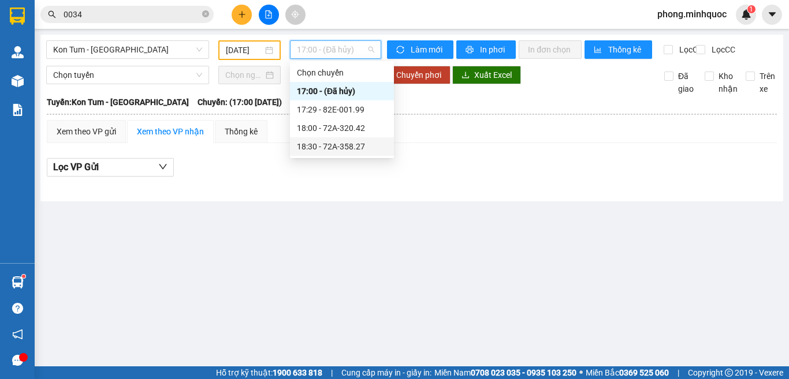
click at [336, 147] on div "18:30 - 72A-358.27" at bounding box center [342, 146] width 90 height 13
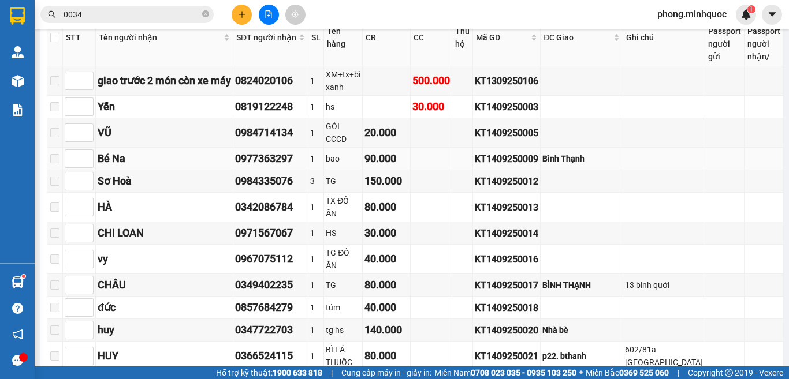
scroll to position [346, 0]
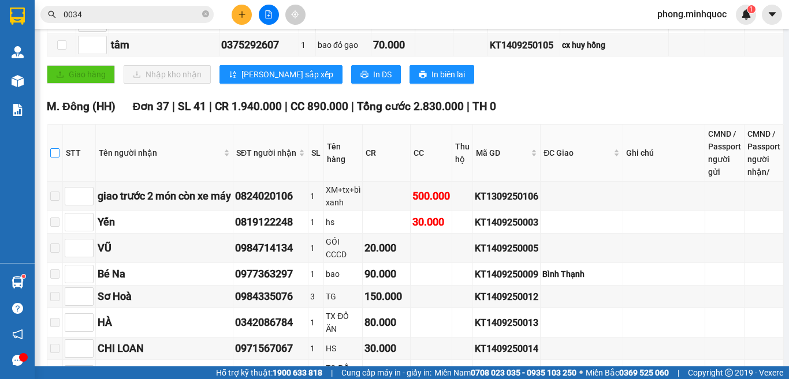
click at [59, 158] on input "checkbox" at bounding box center [54, 152] width 9 height 9
checkbox input "true"
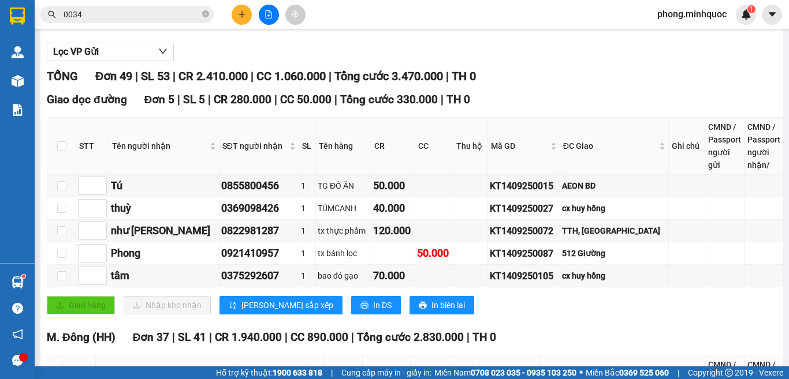
scroll to position [0, 0]
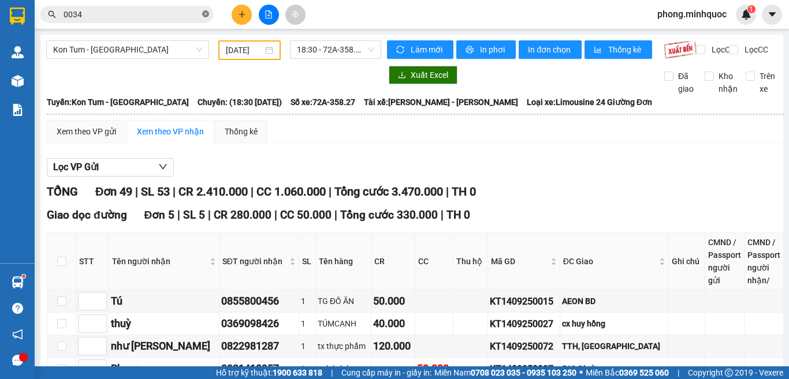
click at [205, 14] on icon "close-circle" at bounding box center [205, 13] width 7 height 7
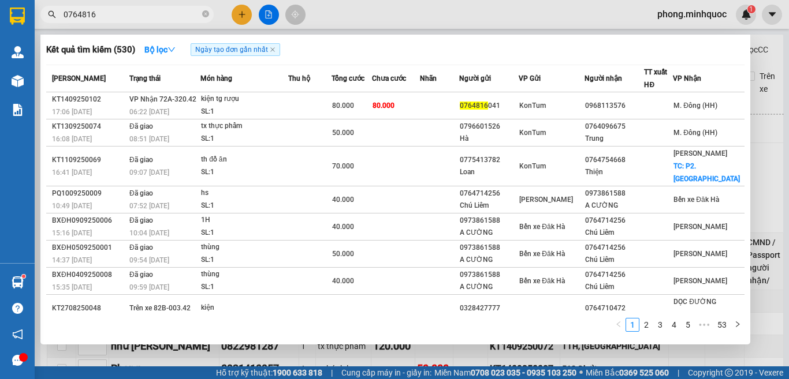
type input "0764816"
click at [204, 13] on icon "close-circle" at bounding box center [205, 13] width 7 height 7
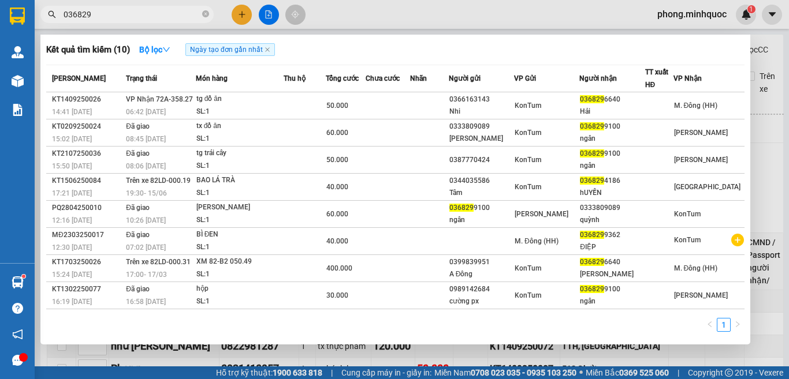
type input "036829"
click at [204, 13] on icon "close-circle" at bounding box center [205, 13] width 7 height 7
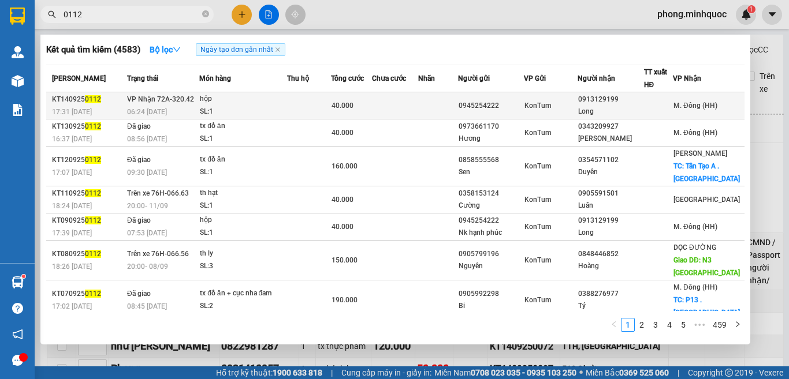
type input "0112"
click at [401, 104] on td at bounding box center [395, 105] width 46 height 27
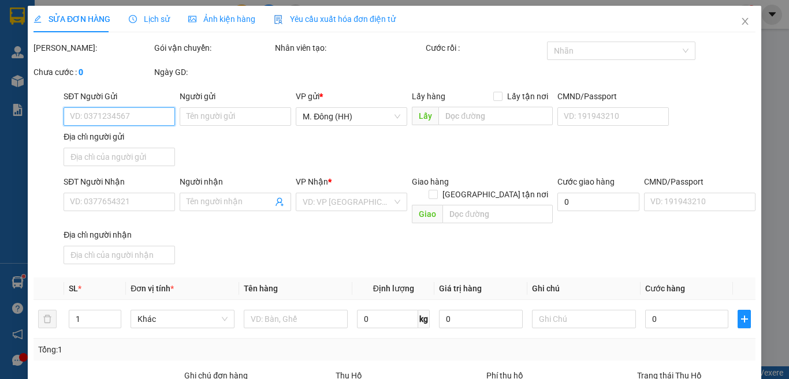
type input "0945254222"
type input "0913129199"
type input "Long"
type input "40.000"
type input "0"
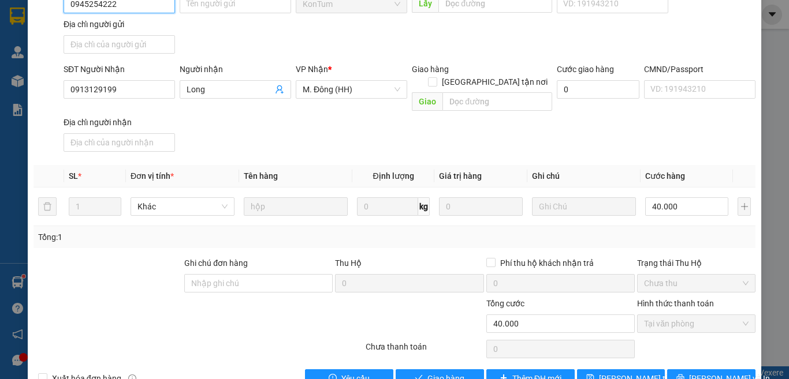
scroll to position [131, 0]
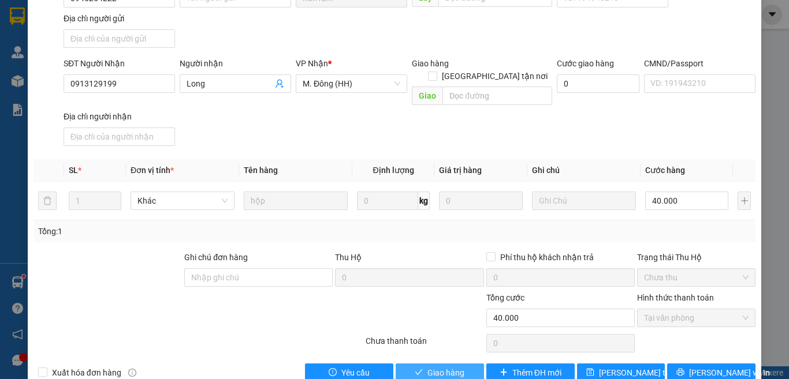
click at [431, 367] on span "Giao hàng" at bounding box center [445, 373] width 37 height 13
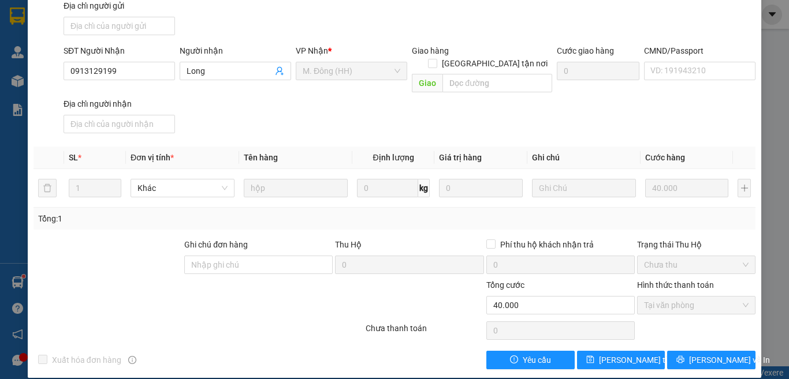
scroll to position [0, 0]
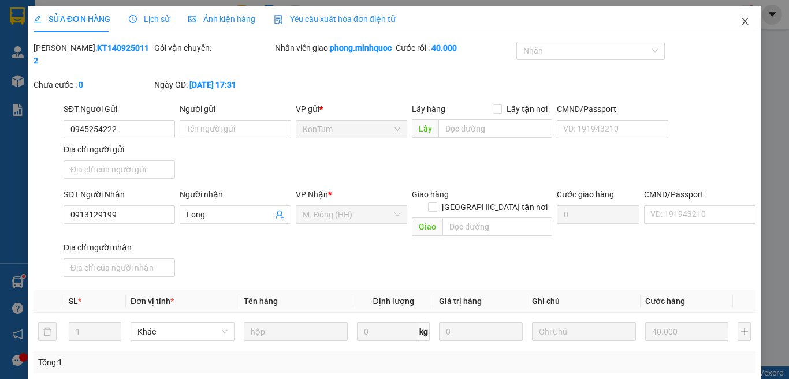
click at [740, 19] on icon "close" at bounding box center [744, 21] width 9 height 9
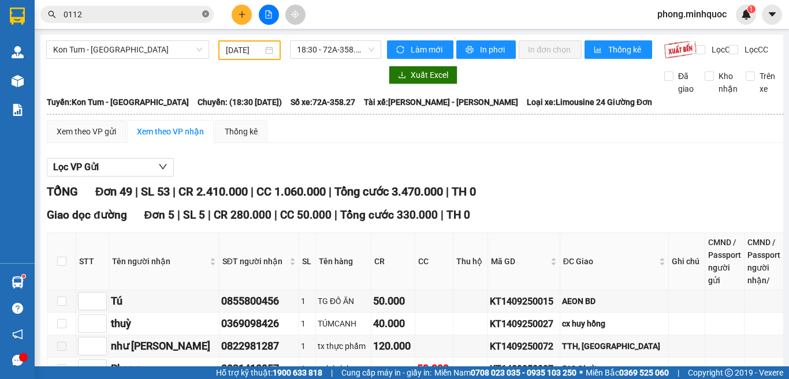
click at [203, 13] on icon "close-circle" at bounding box center [205, 13] width 7 height 7
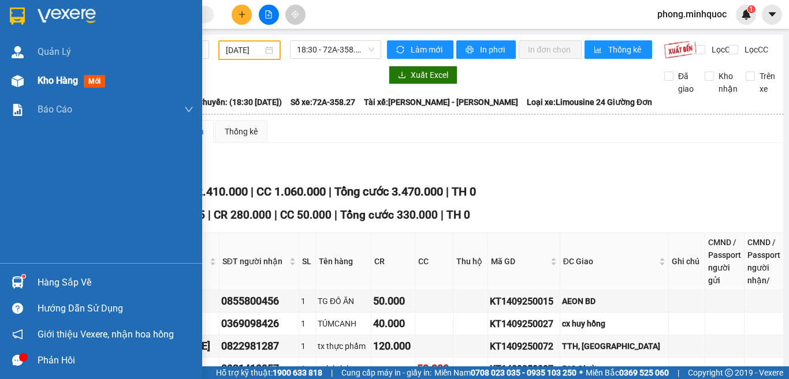
click at [95, 79] on span "mới" at bounding box center [94, 81] width 21 height 13
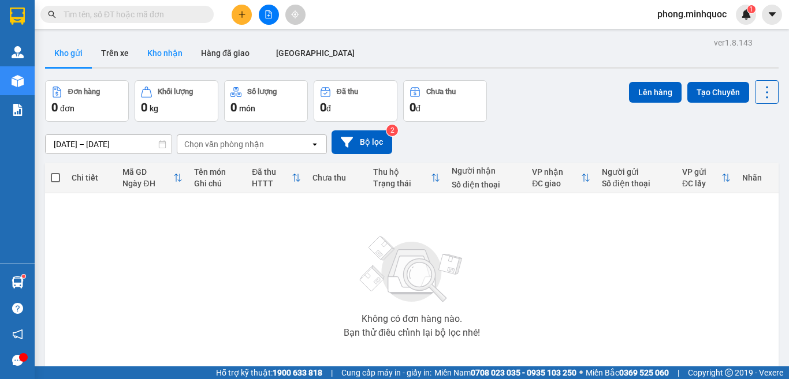
click at [170, 55] on button "Kho nhận" at bounding box center [165, 53] width 54 height 28
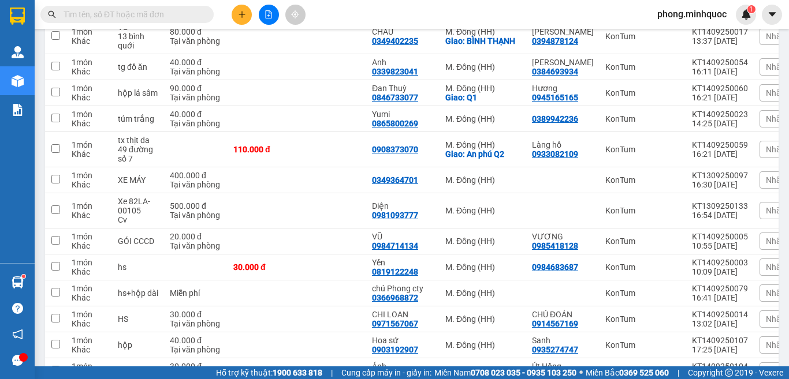
scroll to position [1366, 0]
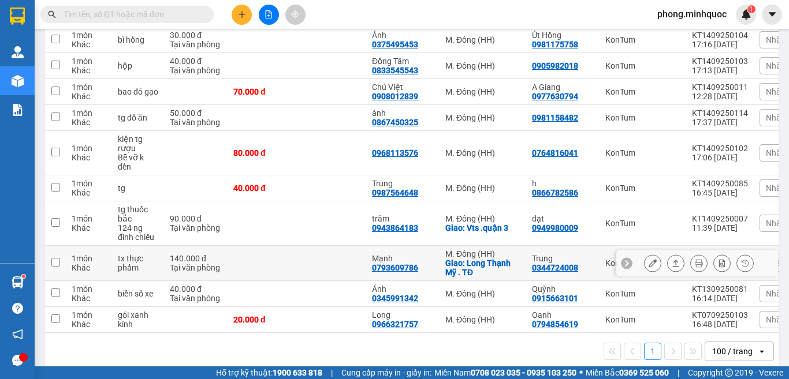
click at [337, 246] on td at bounding box center [331, 263] width 69 height 35
checkbox input "true"
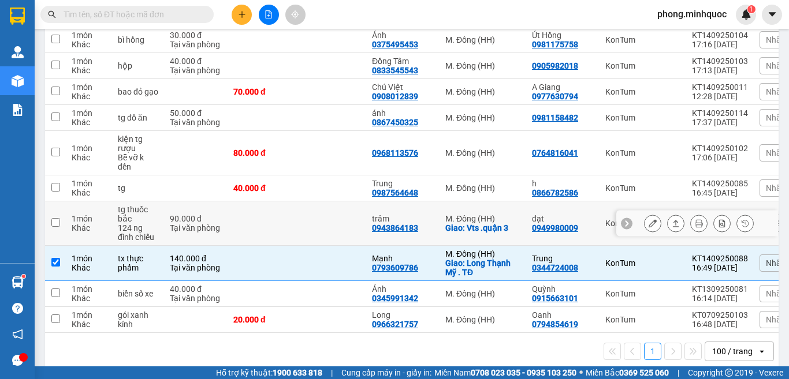
click at [335, 201] on td at bounding box center [331, 223] width 69 height 44
checkbox input "true"
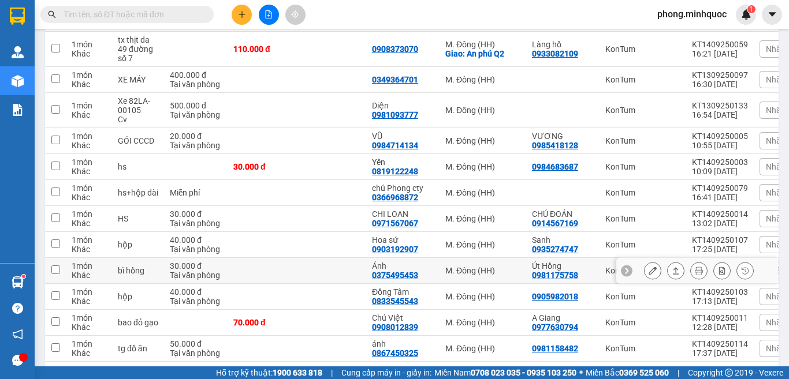
scroll to position [1077, 0]
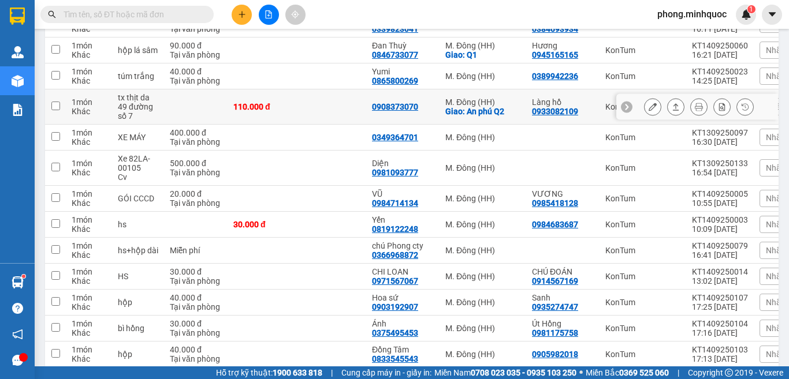
click at [357, 95] on td at bounding box center [331, 106] width 69 height 35
checkbox input "true"
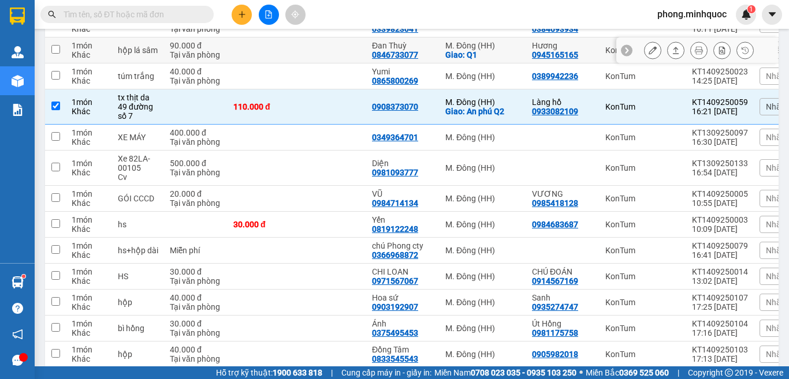
click at [338, 38] on td at bounding box center [331, 51] width 69 height 26
checkbox input "true"
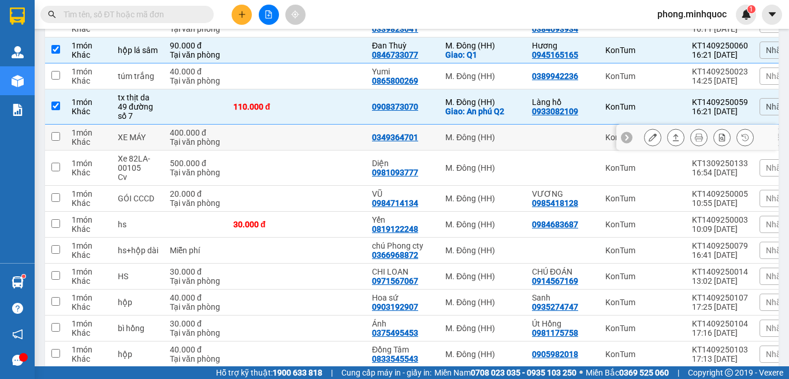
scroll to position [846, 0]
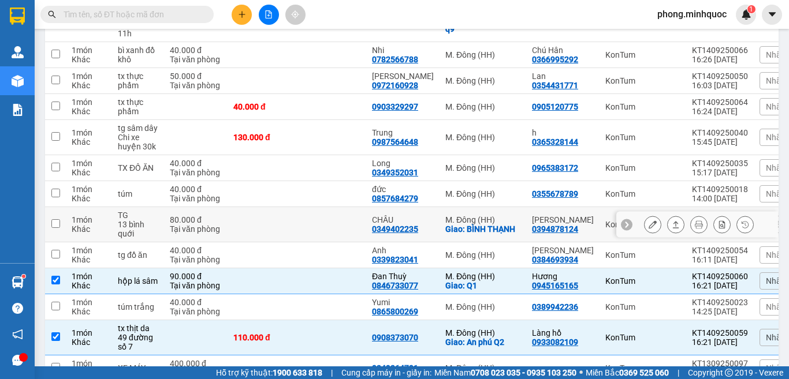
click at [327, 208] on td at bounding box center [331, 224] width 69 height 35
checkbox input "true"
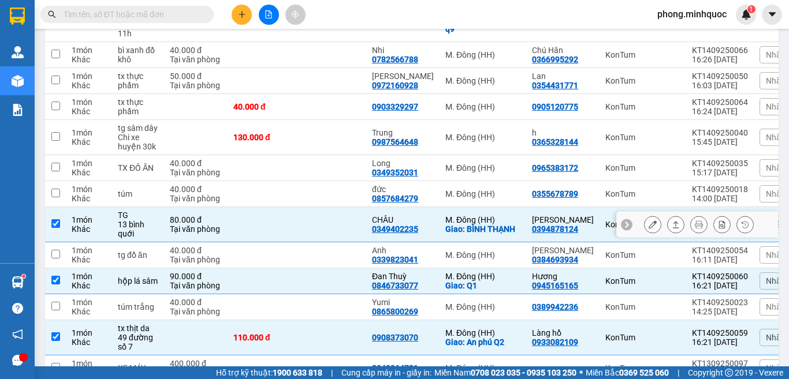
scroll to position [673, 0]
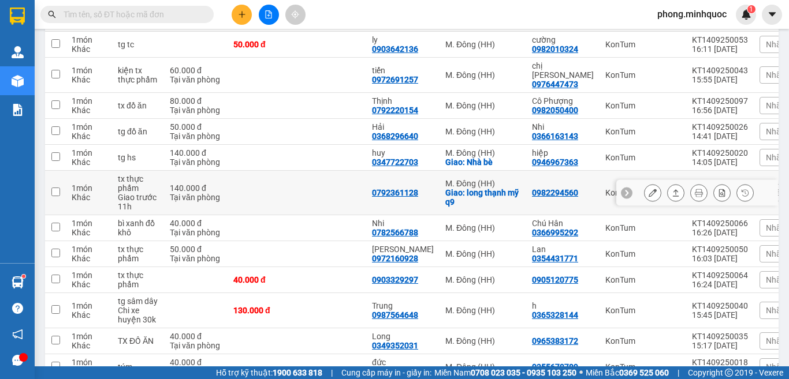
click at [318, 177] on td at bounding box center [331, 193] width 69 height 44
checkbox input "true"
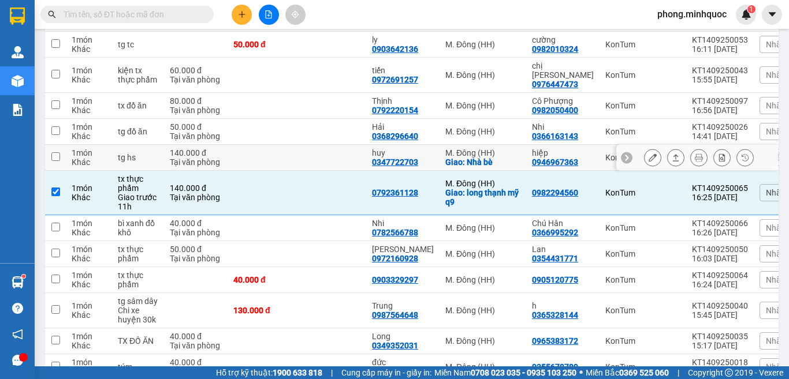
click at [307, 145] on td at bounding box center [331, 158] width 69 height 26
checkbox input "true"
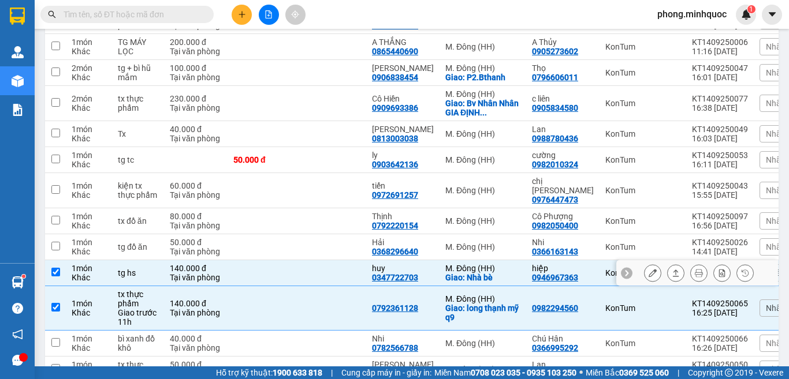
scroll to position [442, 0]
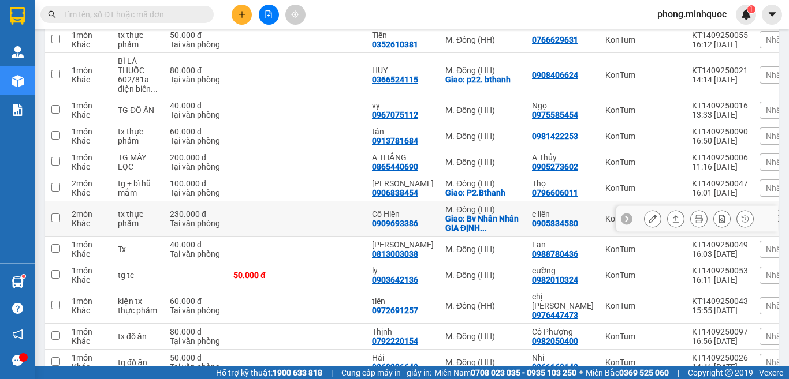
click at [310, 212] on td at bounding box center [331, 218] width 69 height 35
checkbox input "true"
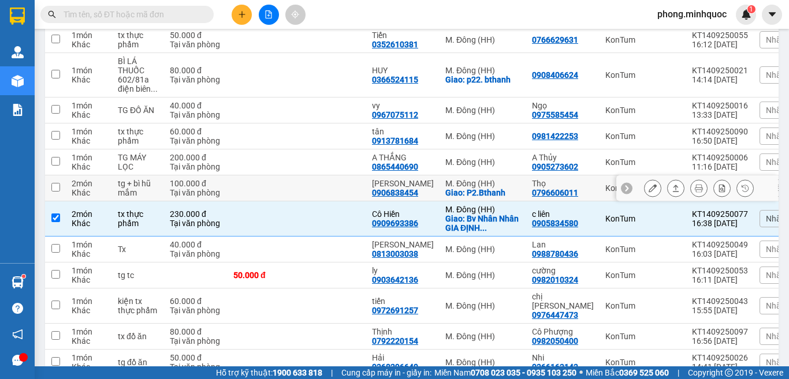
click at [313, 176] on td at bounding box center [331, 189] width 69 height 26
checkbox input "true"
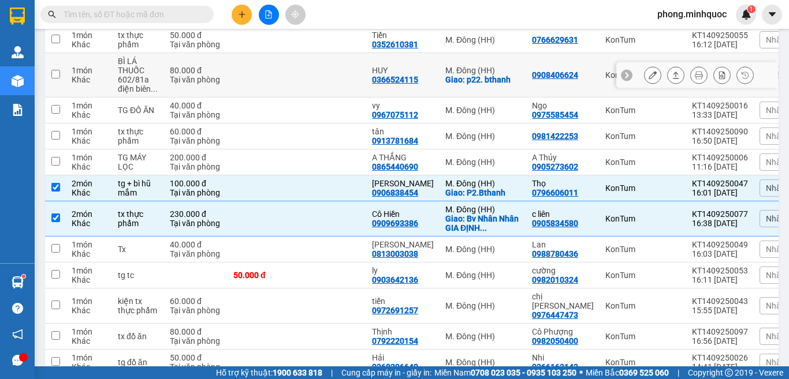
click at [342, 69] on td at bounding box center [331, 75] width 69 height 44
checkbox input "true"
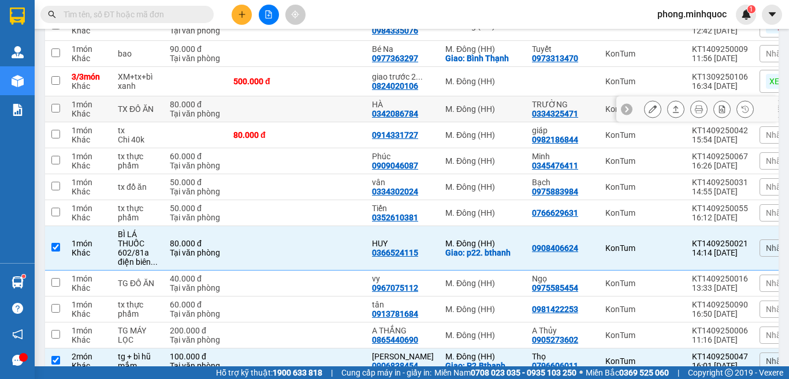
scroll to position [211, 0]
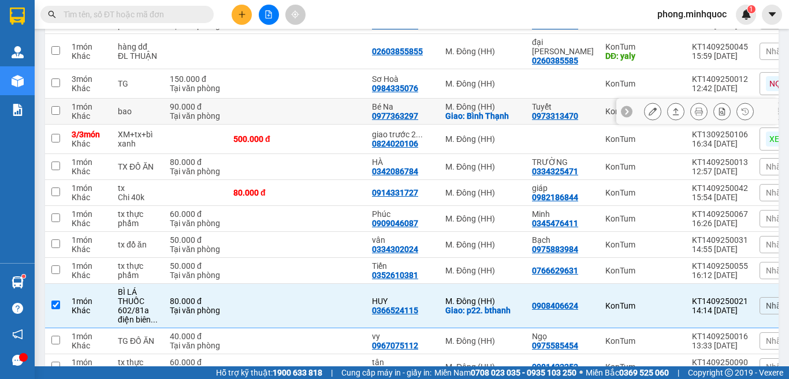
click at [312, 104] on td at bounding box center [331, 112] width 69 height 26
checkbox input "true"
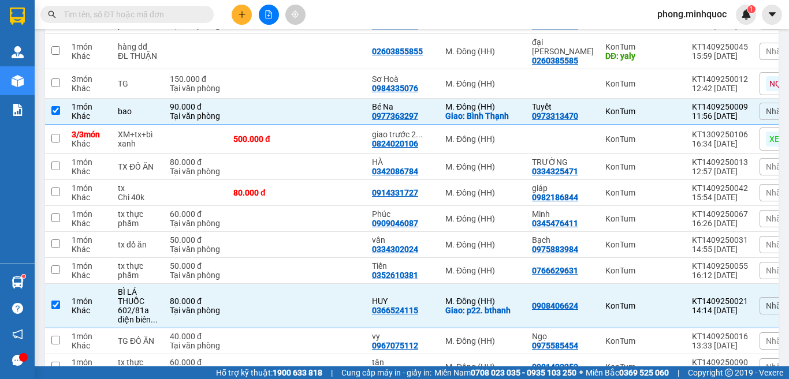
scroll to position [0, 0]
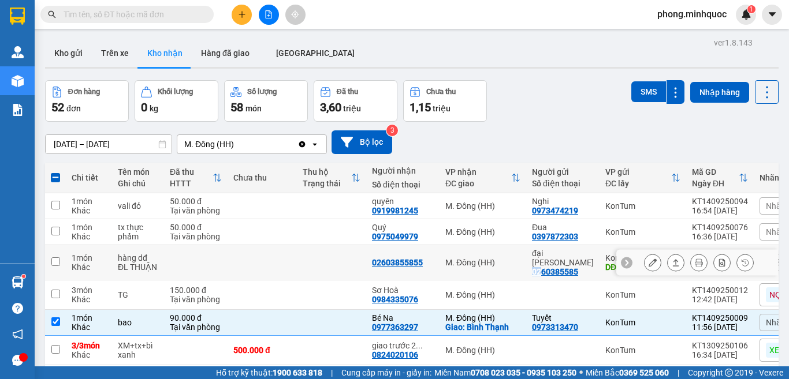
drag, startPoint x: 572, startPoint y: 256, endPoint x: 566, endPoint y: 260, distance: 7.0
click at [536, 266] on div "đại lý thuận 0260385585" at bounding box center [563, 263] width 62 height 28
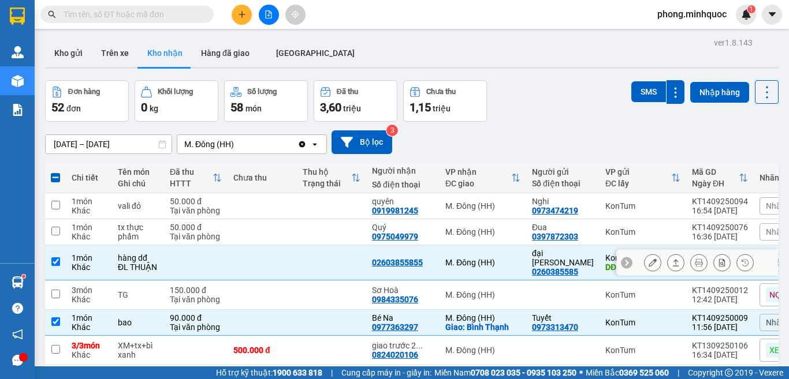
click at [570, 259] on div "đại lý thuận 0260385585" at bounding box center [563, 263] width 62 height 28
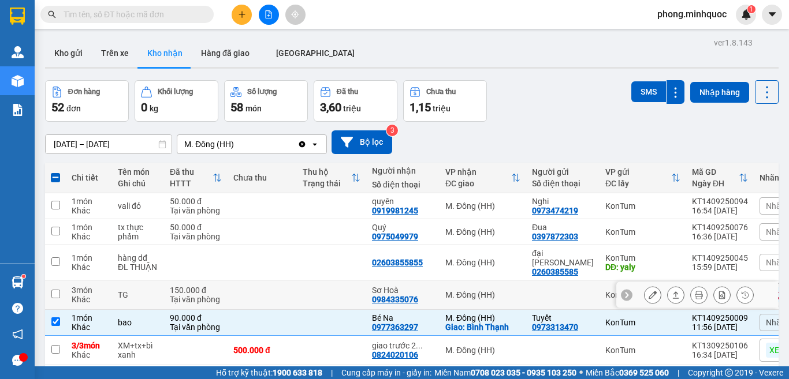
click at [667, 285] on button at bounding box center [675, 295] width 16 height 20
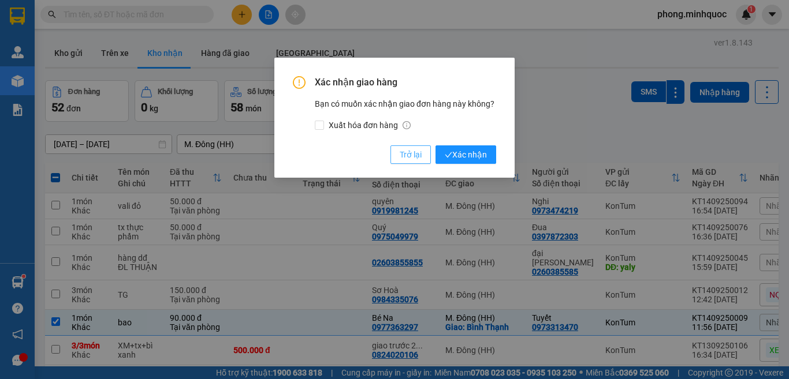
click at [404, 154] on span "Trở lại" at bounding box center [411, 154] width 22 height 13
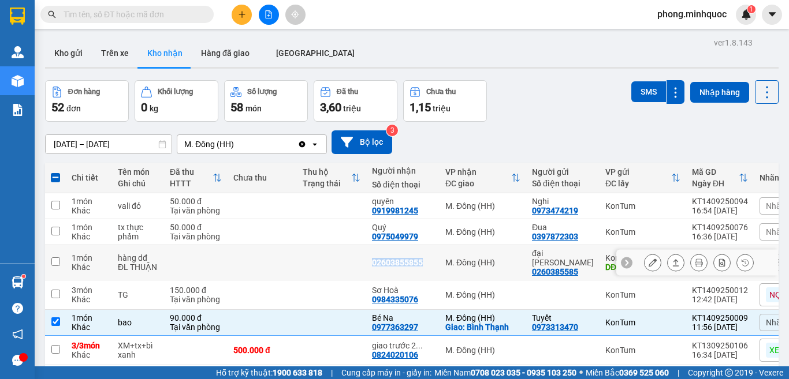
drag, startPoint x: 423, startPoint y: 253, endPoint x: 383, endPoint y: 256, distance: 39.9
click at [367, 261] on td "02603855855" at bounding box center [402, 262] width 73 height 35
checkbox input "true"
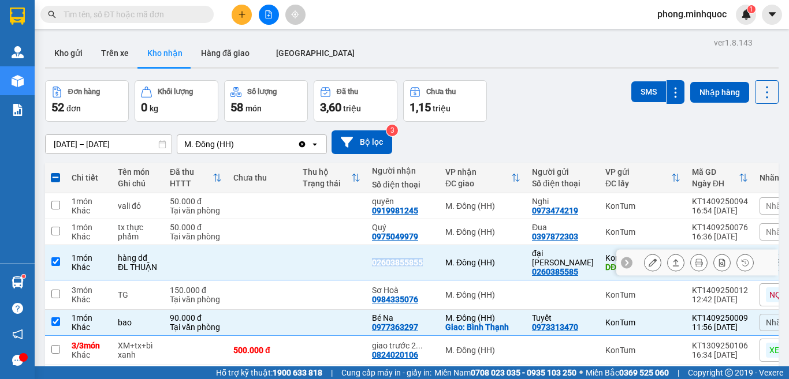
copy div "02603855855"
click at [143, 15] on input "text" at bounding box center [132, 14] width 136 height 13
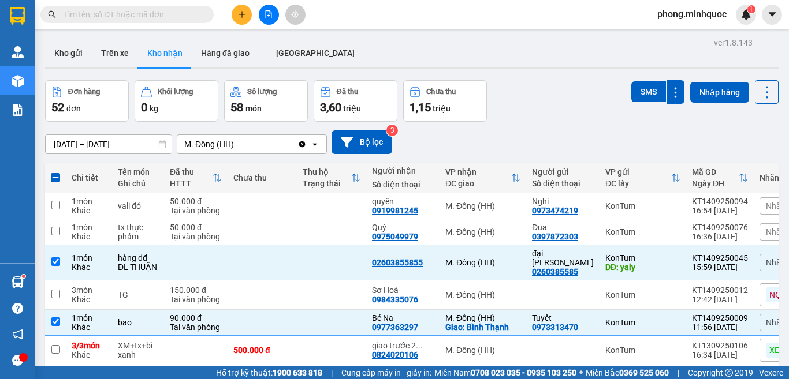
paste input "02603855855"
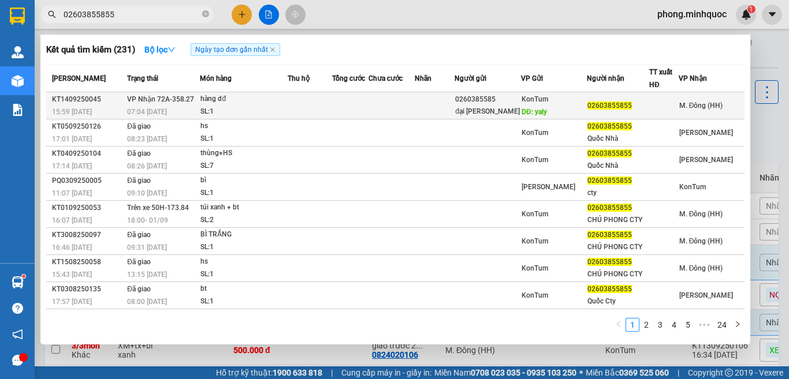
type input "02603855855"
click at [268, 107] on div "SL: 1" at bounding box center [243, 112] width 87 height 13
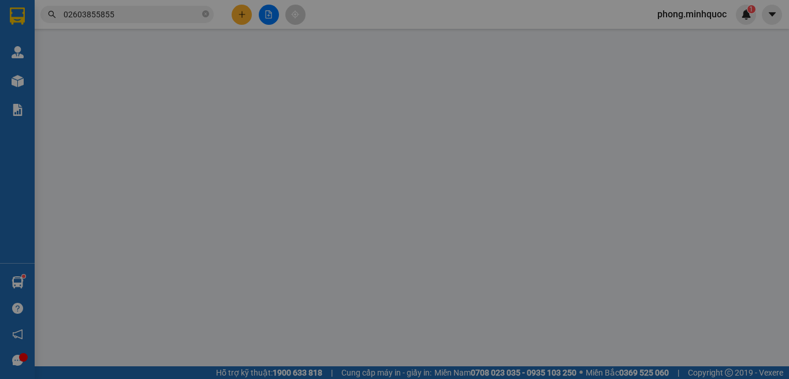
type input "0260385585"
type input "đại lý thuận"
type input "yaly"
type input "02603855855"
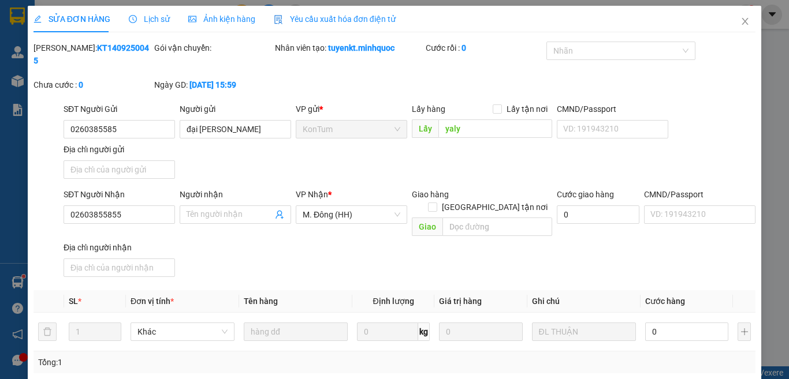
click at [152, 18] on span "Lịch sử" at bounding box center [149, 18] width 41 height 9
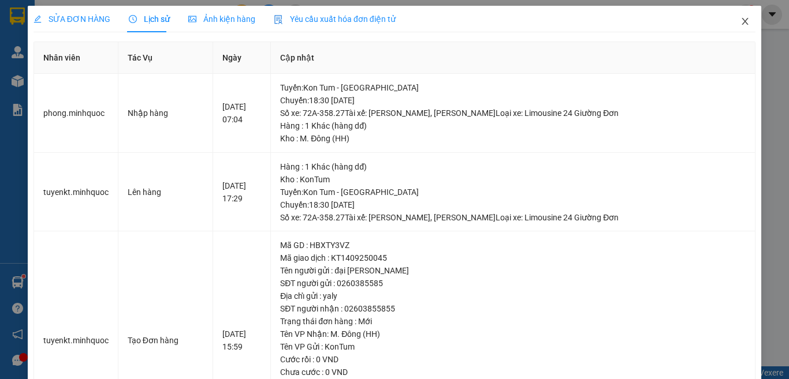
click at [740, 19] on icon "close" at bounding box center [744, 21] width 9 height 9
click at [734, 19] on span "phong.minhquoc" at bounding box center [692, 14] width 88 height 14
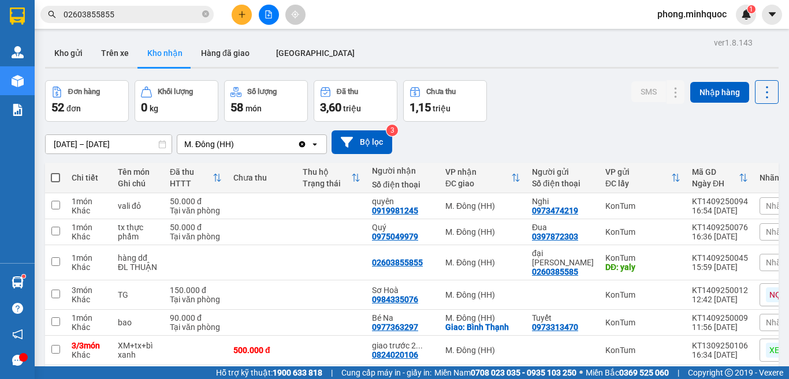
click at [551, 98] on div "Đơn hàng 52 đơn Khối lượng 0 kg Số lượng 58 món Đã thu 3,60 triệu Chưa thu 1,15…" at bounding box center [411, 101] width 733 height 42
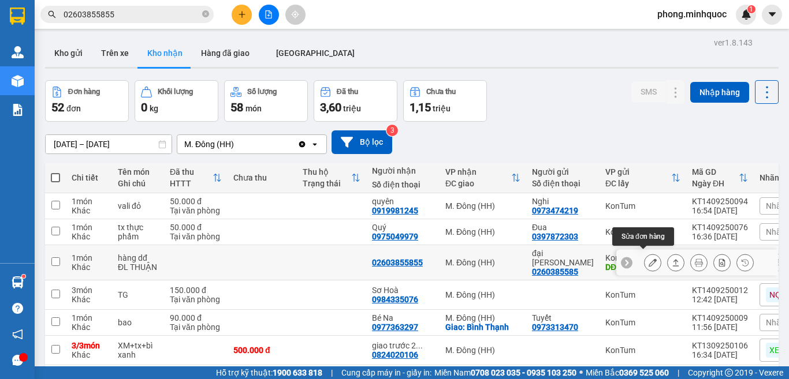
click at [648, 259] on icon at bounding box center [652, 263] width 8 height 8
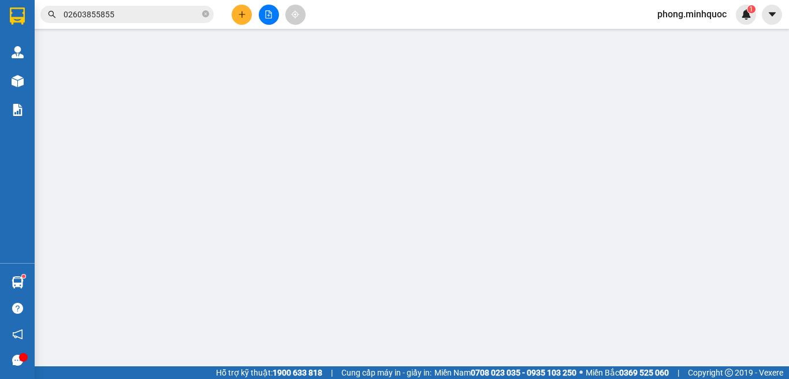
type input "0260385585"
type input "đại lý thuận"
type input "yaly"
type input "02603855855"
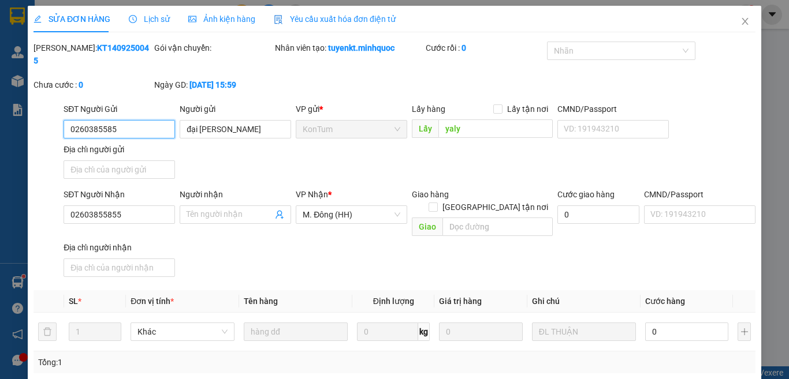
scroll to position [125, 0]
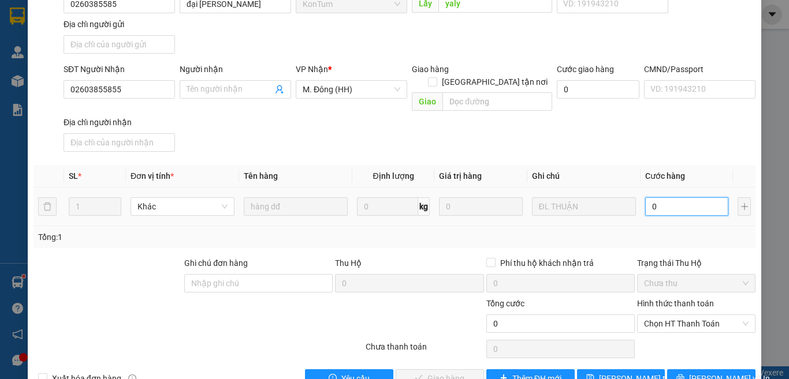
click at [675, 197] on input "0" at bounding box center [686, 206] width 83 height 18
type input "5"
type input "50"
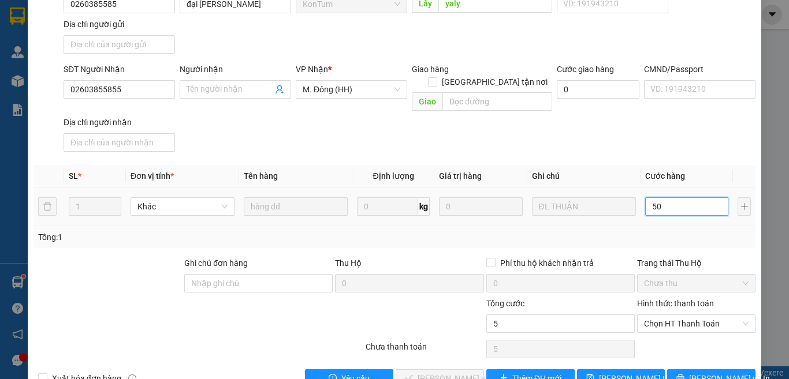
type input "50"
click at [677, 315] on span "Chọn HT Thanh Toán" at bounding box center [696, 323] width 104 height 17
type input "50"
type input "50.000"
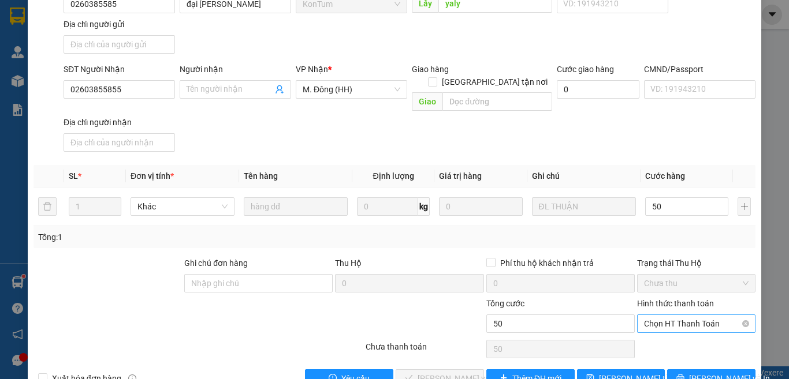
type input "50.000"
click at [677, 320] on div "Tại văn phòng" at bounding box center [687, 321] width 103 height 13
type input "0"
click at [440, 372] on span "Lưu và Giao hàng" at bounding box center [472, 378] width 111 height 13
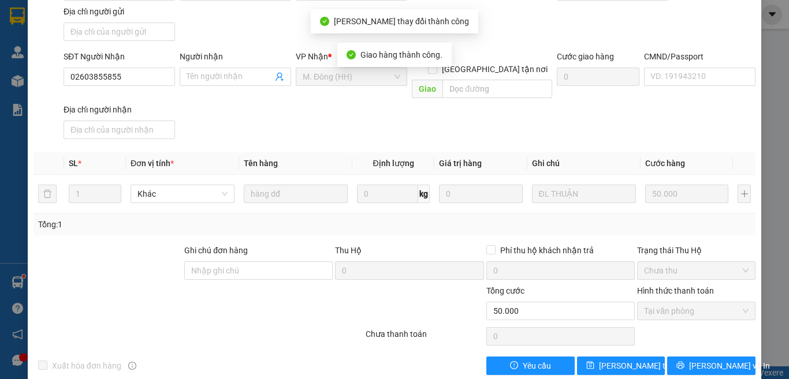
scroll to position [0, 0]
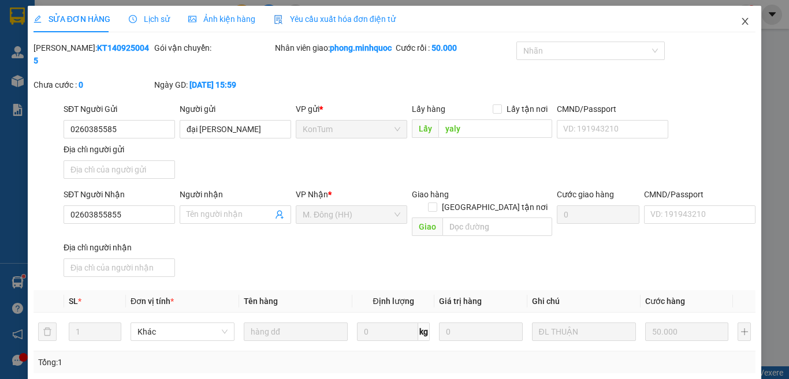
click at [740, 22] on icon "close" at bounding box center [744, 21] width 9 height 9
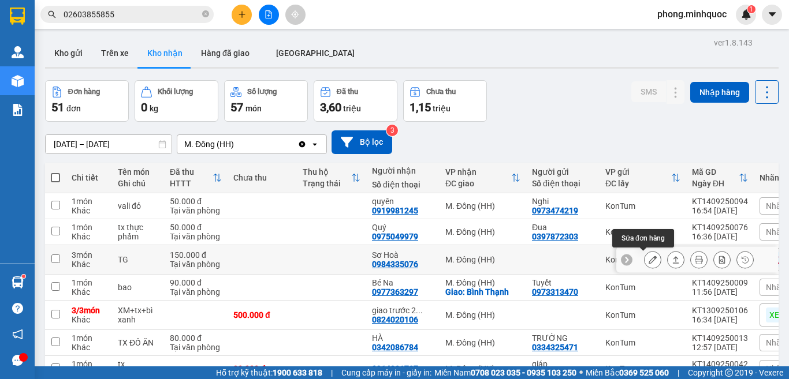
click at [648, 264] on icon at bounding box center [652, 260] width 8 height 8
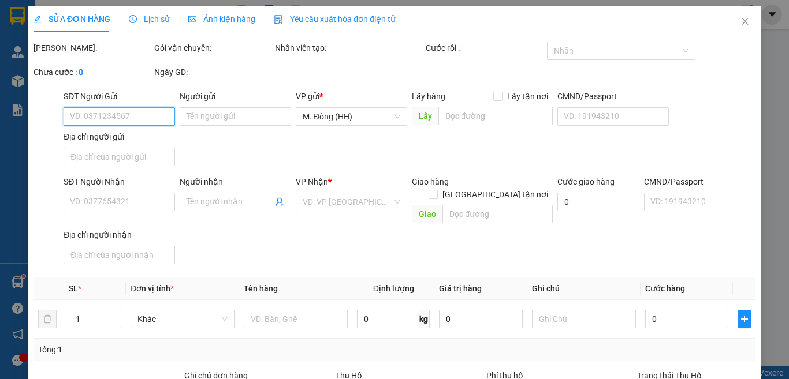
type input "0984335076"
type input "Sơ Hoà"
type input "150.000"
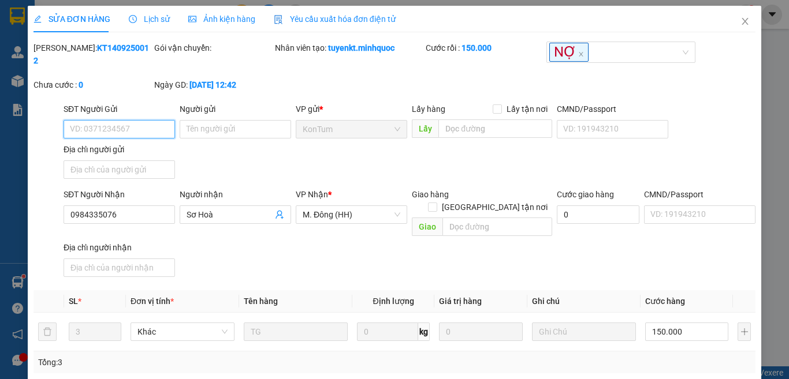
scroll to position [133, 0]
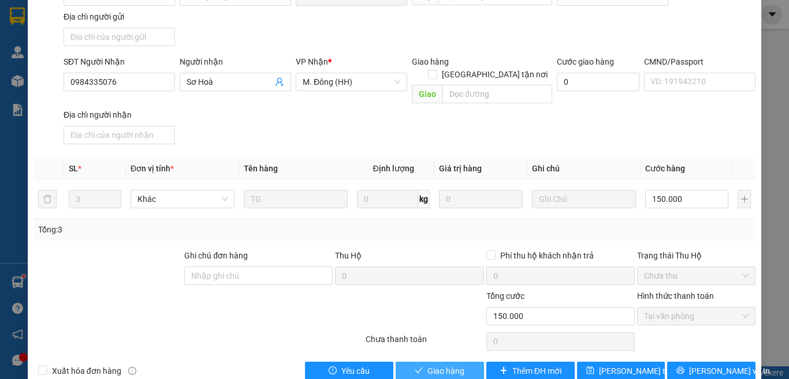
click at [442, 365] on span "Giao hàng" at bounding box center [445, 371] width 37 height 13
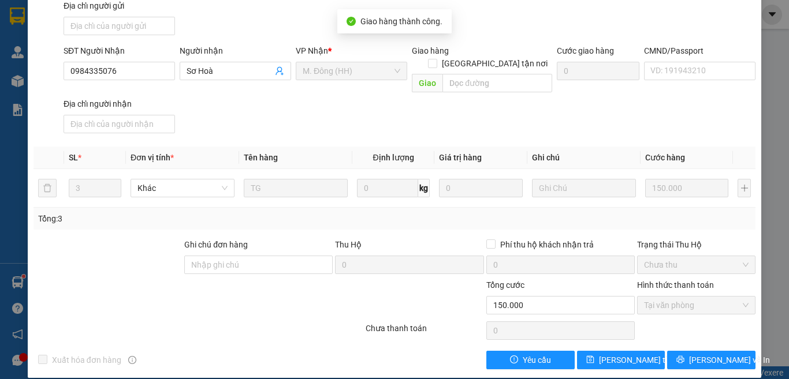
scroll to position [0, 0]
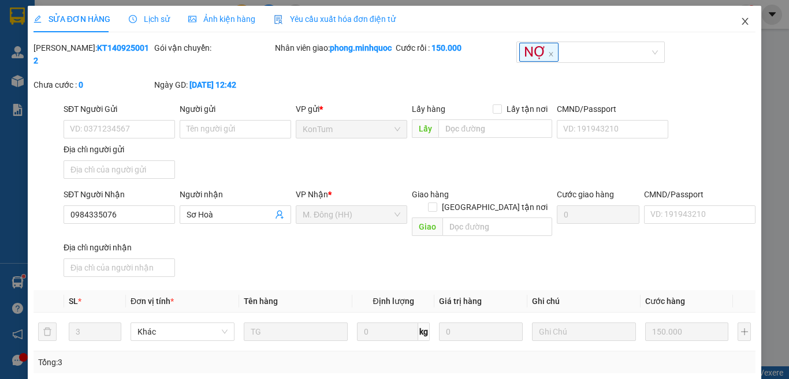
click at [740, 20] on icon "close" at bounding box center [744, 21] width 9 height 9
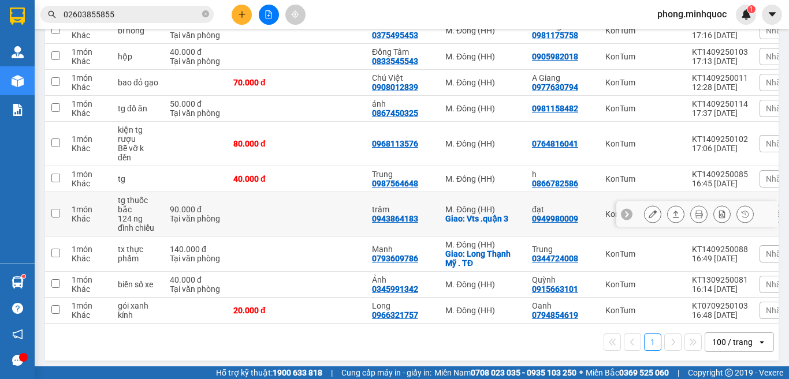
scroll to position [1080, 0]
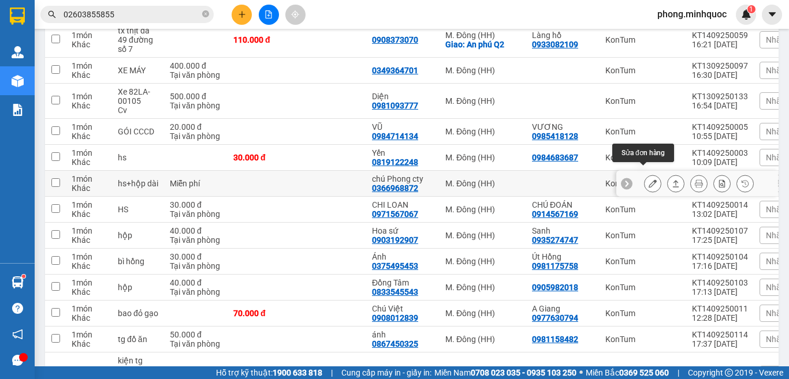
click at [644, 174] on button at bounding box center [652, 184] width 16 height 20
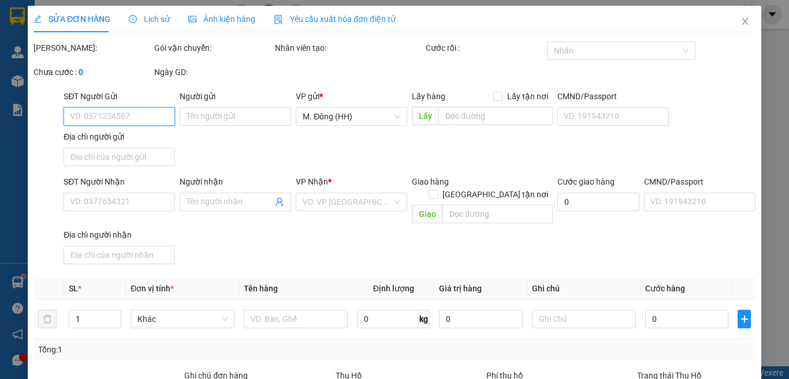
type input "0366968872"
type input "chú Phong cty"
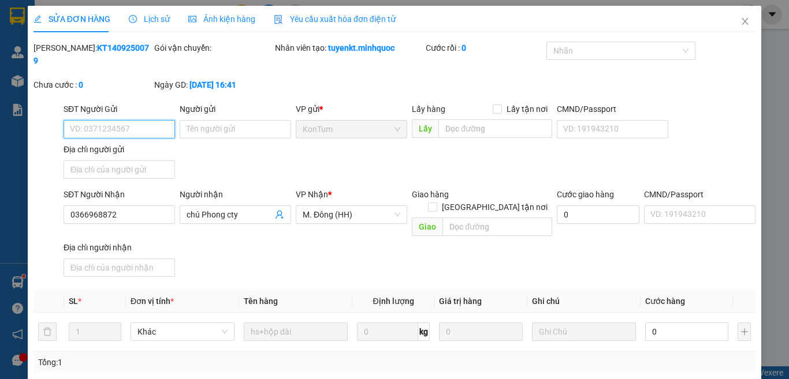
scroll to position [131, 0]
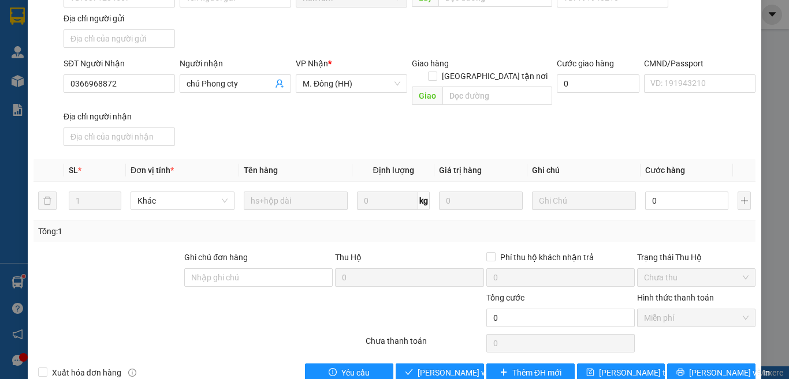
click at [656, 293] on label "Hình thức thanh toán" at bounding box center [675, 297] width 77 height 9
click at [676, 192] on input "0" at bounding box center [686, 201] width 83 height 18
click at [610, 225] on div "Tổng: 1" at bounding box center [394, 231] width 712 height 13
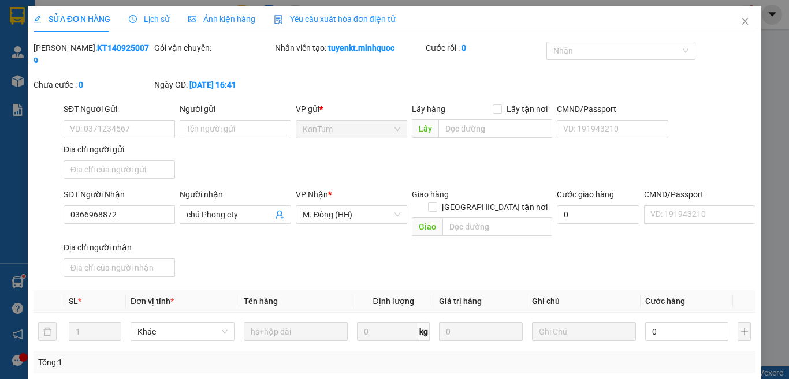
click at [155, 15] on span "Lịch sử" at bounding box center [149, 18] width 41 height 9
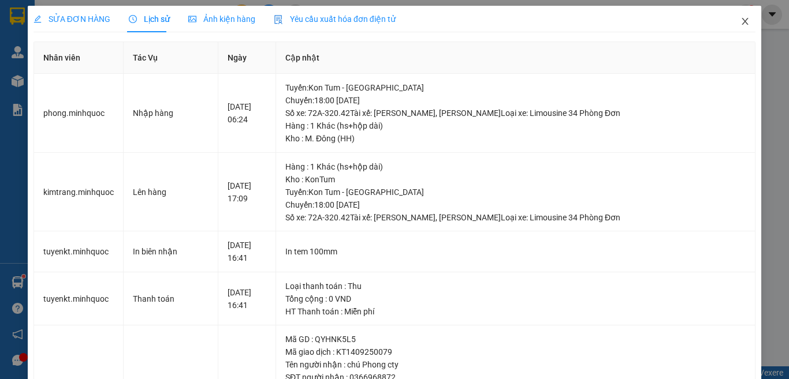
click at [740, 17] on icon "close" at bounding box center [744, 21] width 9 height 9
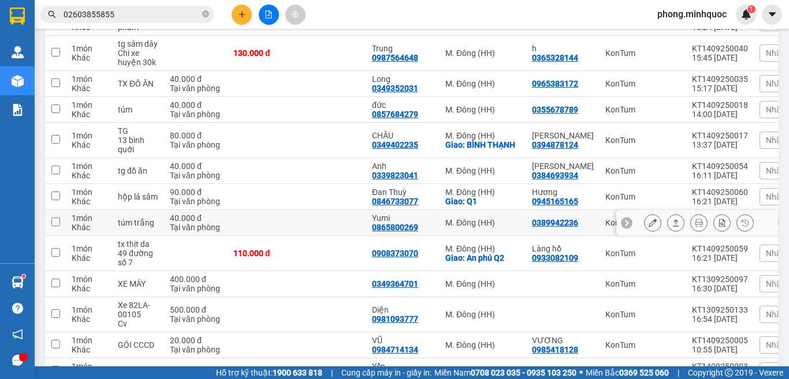
scroll to position [981, 0]
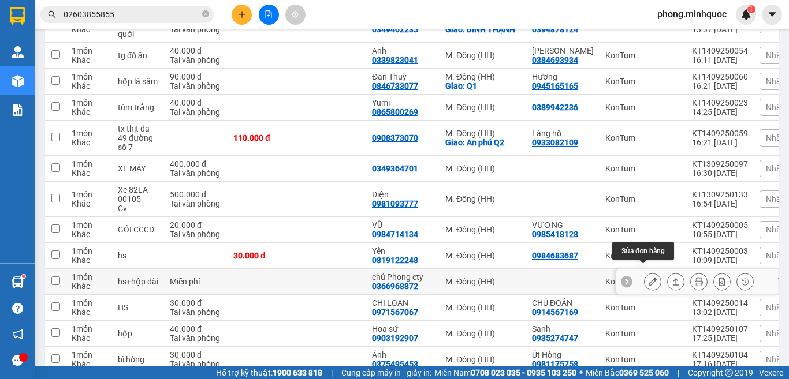
click at [644, 272] on button at bounding box center [652, 282] width 16 height 20
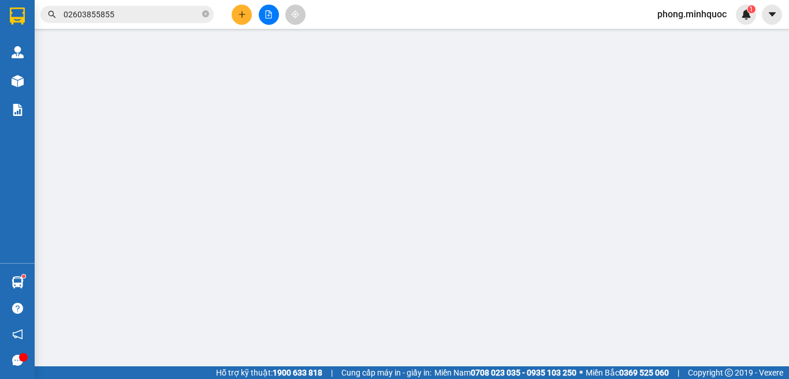
type input "0366968872"
type input "chú Phong cty"
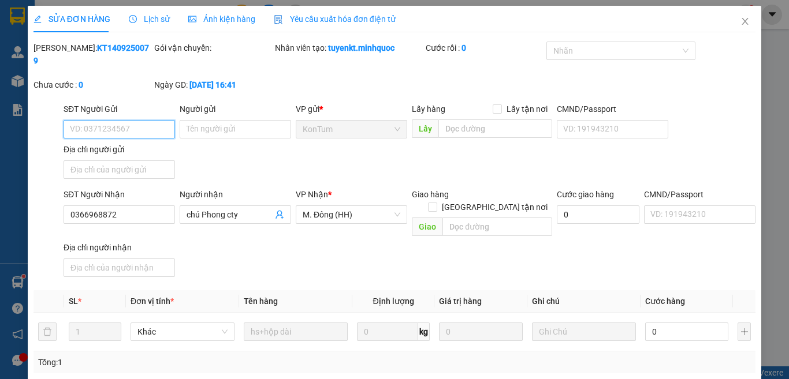
scroll to position [131, 0]
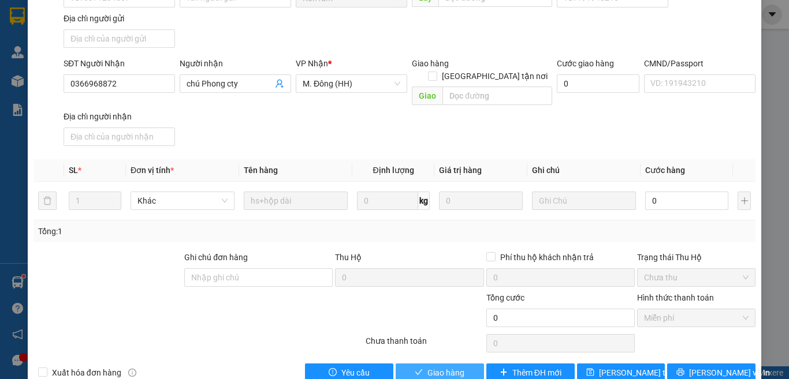
click at [415, 368] on icon "check" at bounding box center [419, 372] width 8 height 8
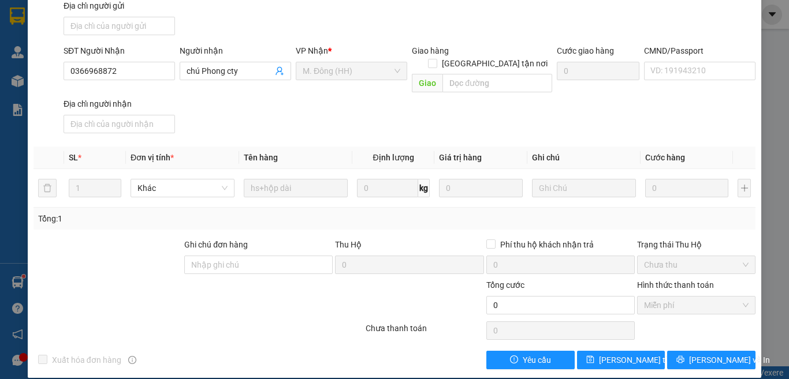
scroll to position [0, 0]
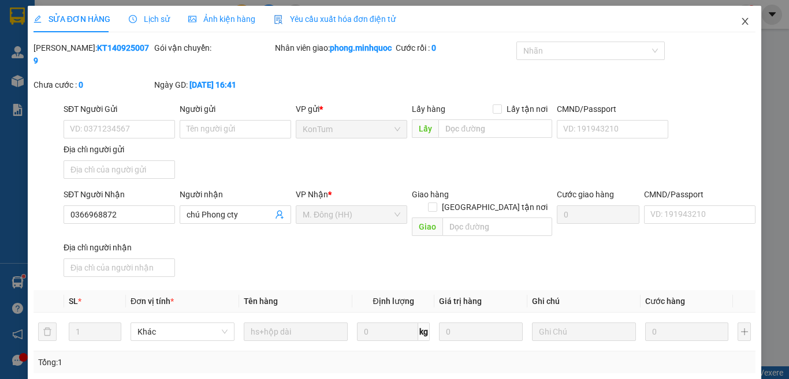
click at [740, 23] on icon "close" at bounding box center [744, 21] width 9 height 9
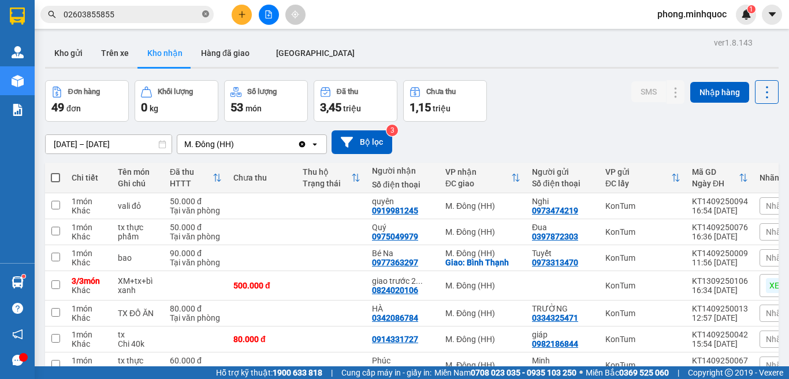
click at [204, 16] on icon "close-circle" at bounding box center [205, 13] width 7 height 7
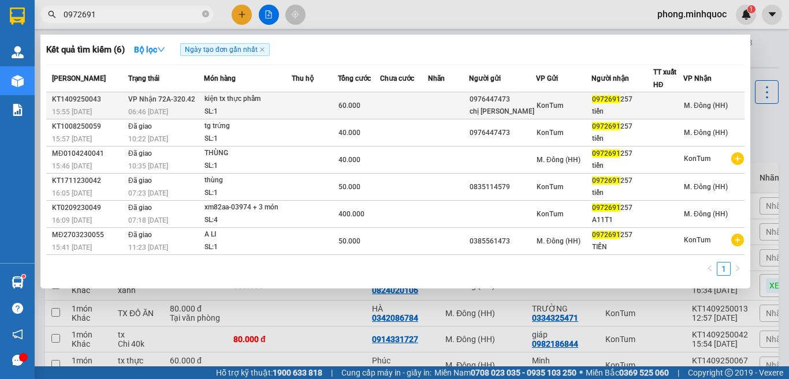
type input "0972691"
click at [265, 106] on div "SL: 1" at bounding box center [247, 112] width 87 height 13
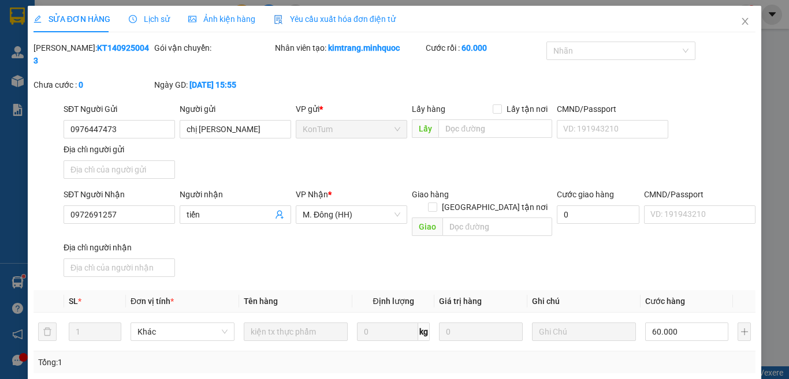
type input "0976447473"
type input "chị hà"
type input "0972691257"
type input "tiến"
type input "60.000"
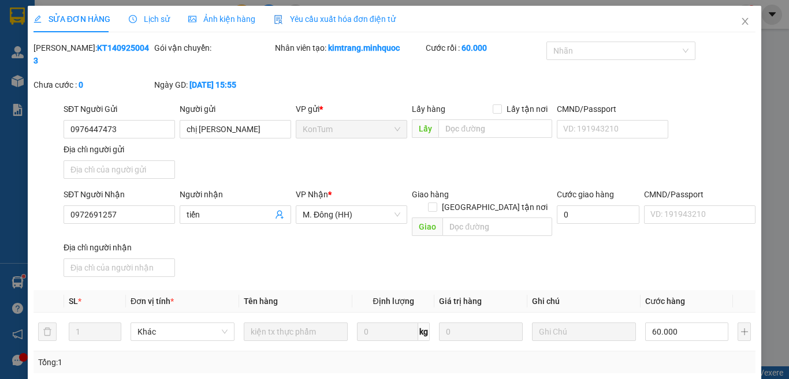
type input "0"
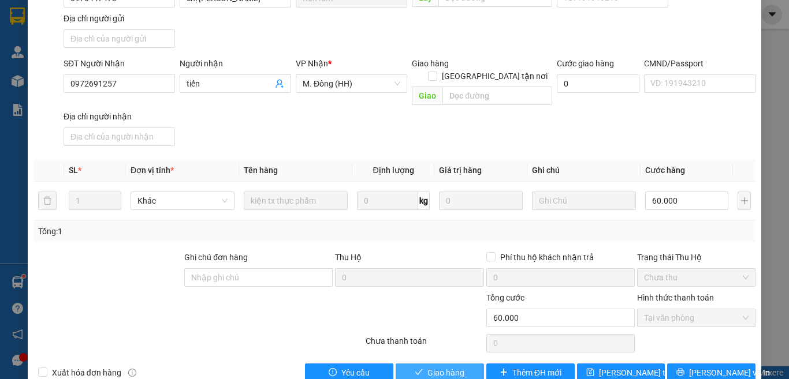
click at [431, 367] on span "Giao hàng" at bounding box center [445, 373] width 37 height 13
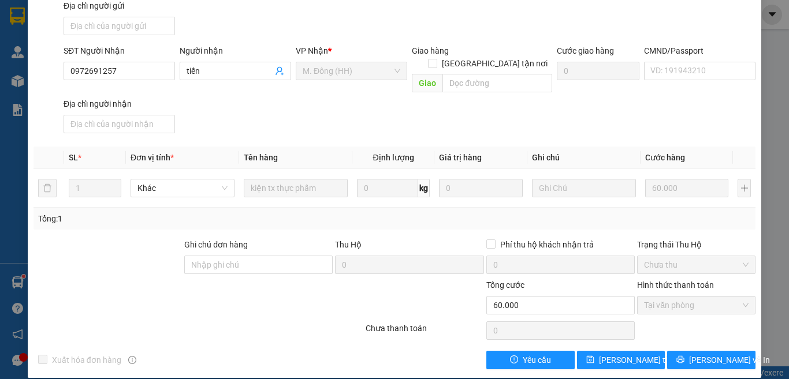
scroll to position [0, 0]
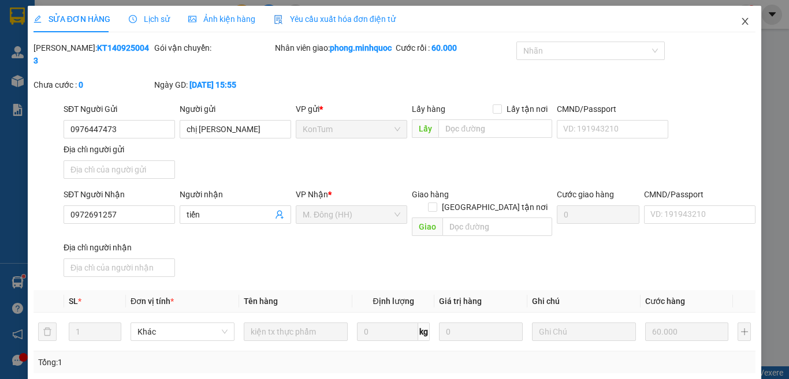
click at [740, 23] on icon "close" at bounding box center [744, 21] width 9 height 9
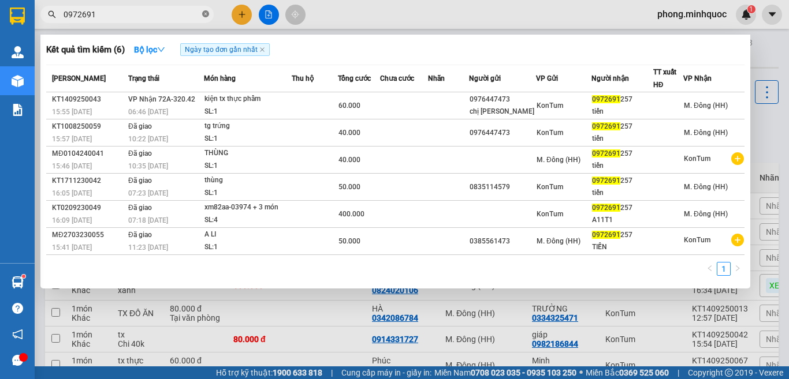
click at [205, 13] on icon "close-circle" at bounding box center [205, 13] width 7 height 7
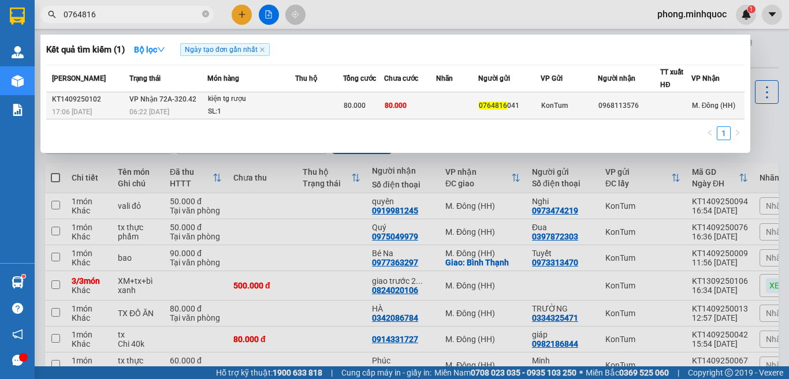
type input "0764816"
click at [296, 108] on td at bounding box center [319, 105] width 48 height 27
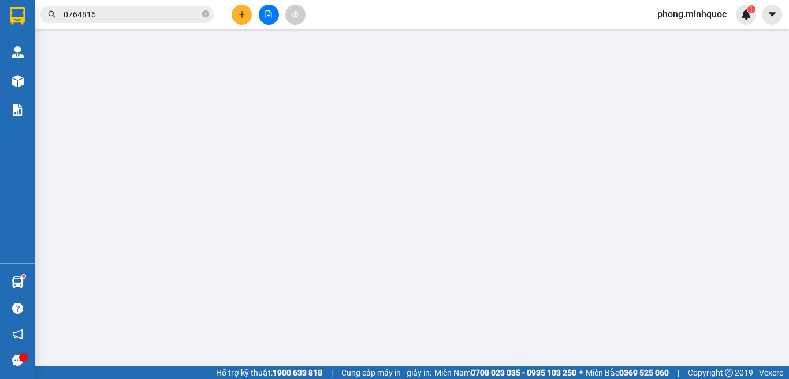
type input "0764816041"
type input "0968113576"
type input "80.000"
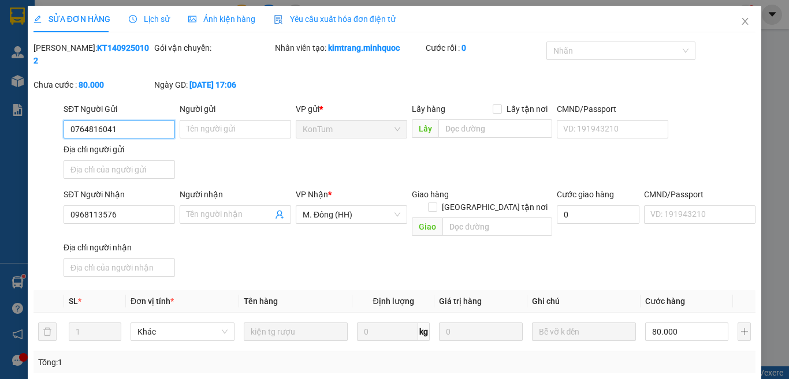
scroll to position [125, 0]
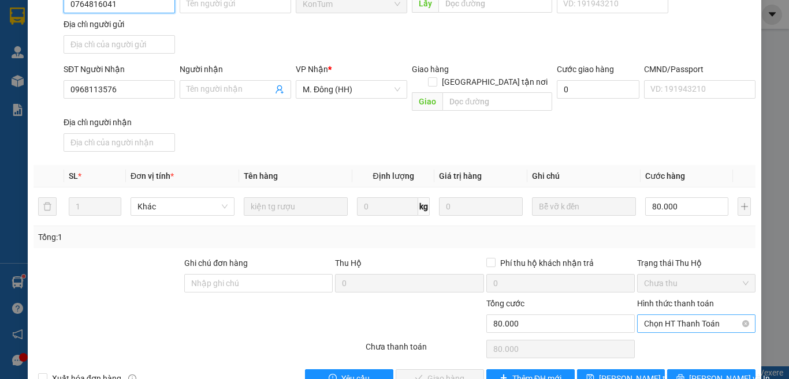
click at [668, 315] on span "Chọn HT Thanh Toán" at bounding box center [696, 323] width 104 height 17
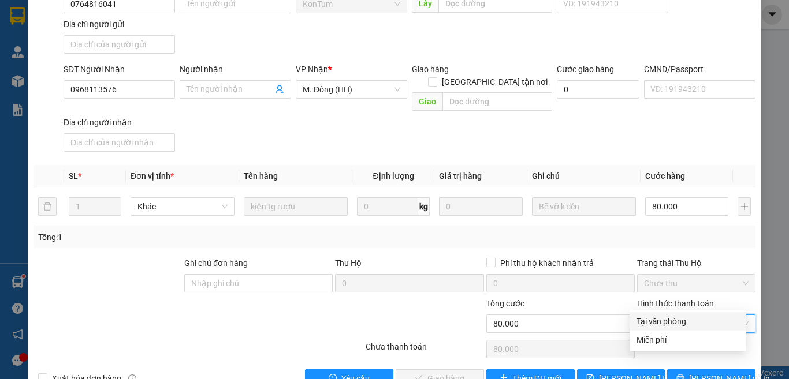
click at [664, 324] on div "Tại văn phòng" at bounding box center [687, 321] width 103 height 13
type input "0"
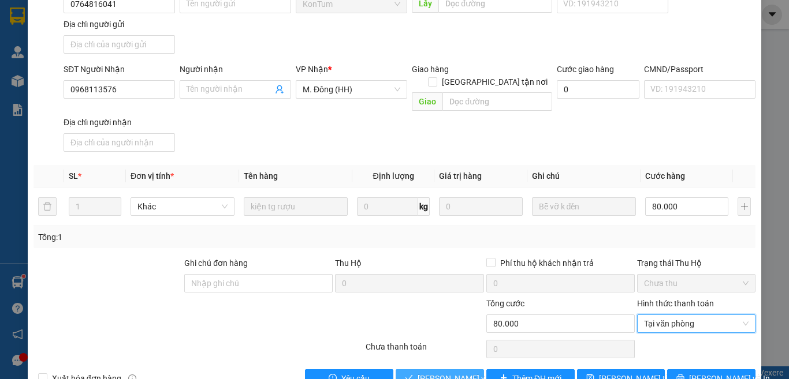
click at [457, 372] on span "Lưu và Giao hàng" at bounding box center [472, 378] width 111 height 13
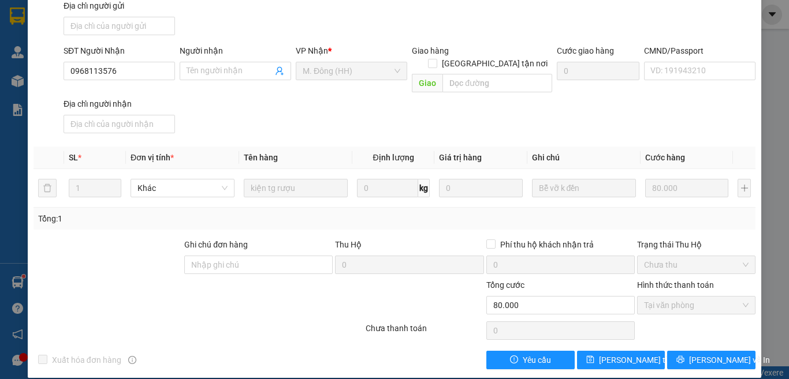
scroll to position [0, 0]
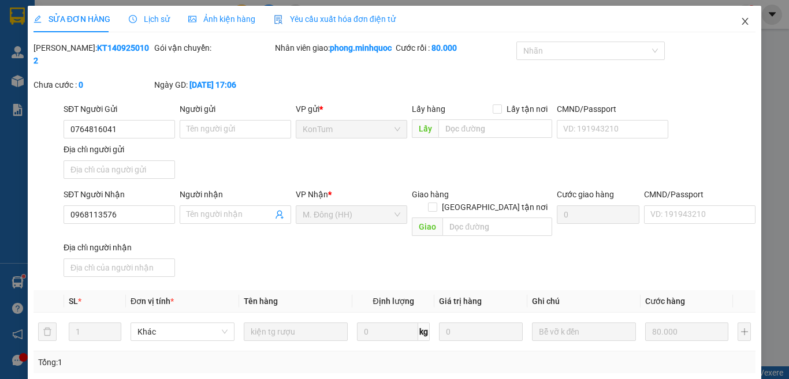
click at [740, 21] on icon "close" at bounding box center [744, 21] width 9 height 9
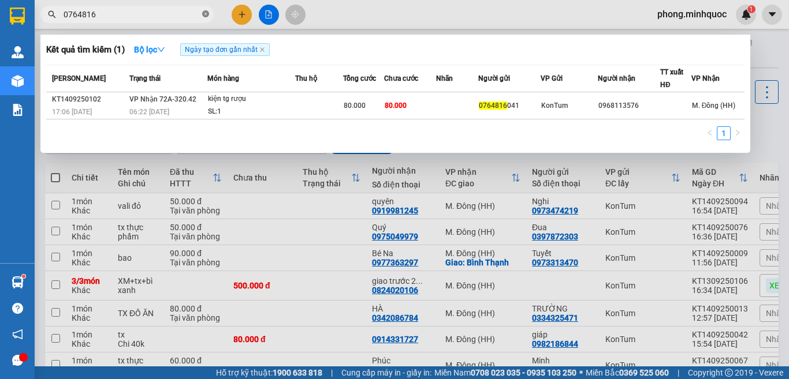
click at [205, 14] on icon "close-circle" at bounding box center [205, 13] width 7 height 7
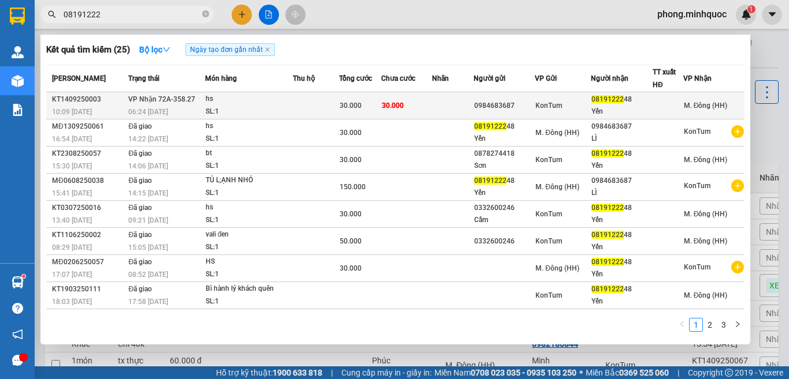
type input "08191222"
click at [294, 109] on td at bounding box center [316, 105] width 47 height 27
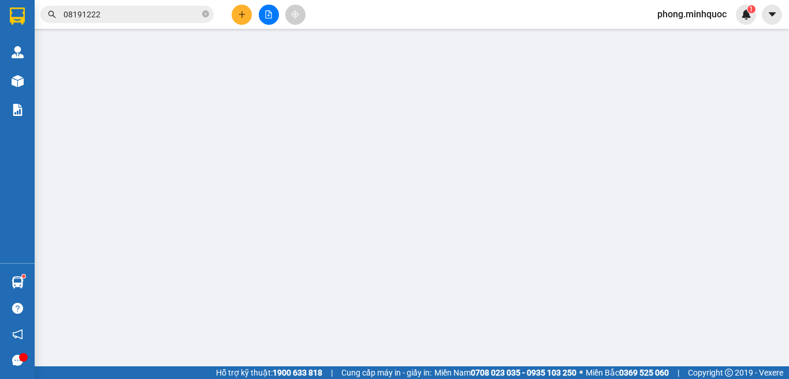
type input "0984683687"
type input "0819122248"
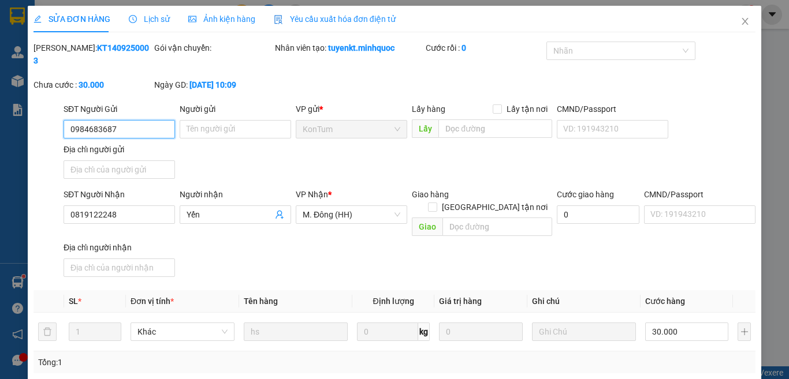
scroll to position [131, 0]
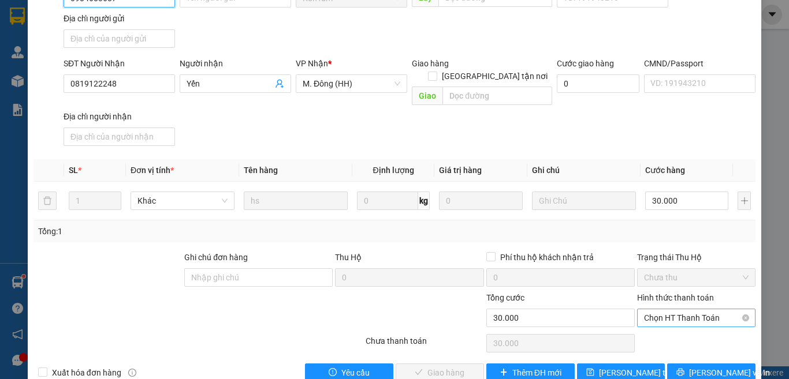
drag, startPoint x: 677, startPoint y: 288, endPoint x: 677, endPoint y: 294, distance: 6.9
click at [677, 309] on span "Chọn HT Thanh Toán" at bounding box center [696, 317] width 104 height 17
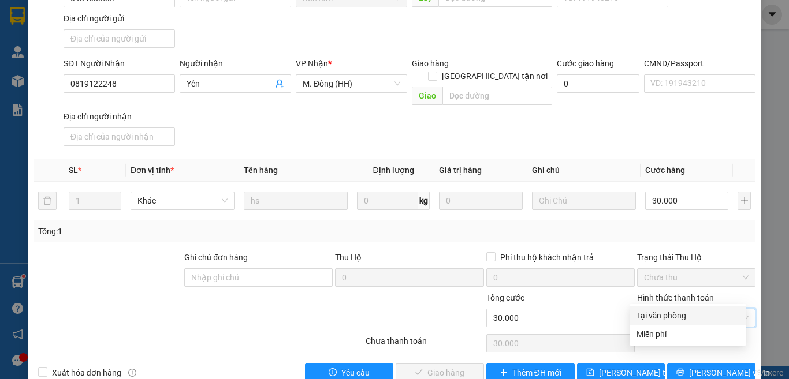
click at [668, 318] on div "Tại văn phòng" at bounding box center [687, 315] width 103 height 13
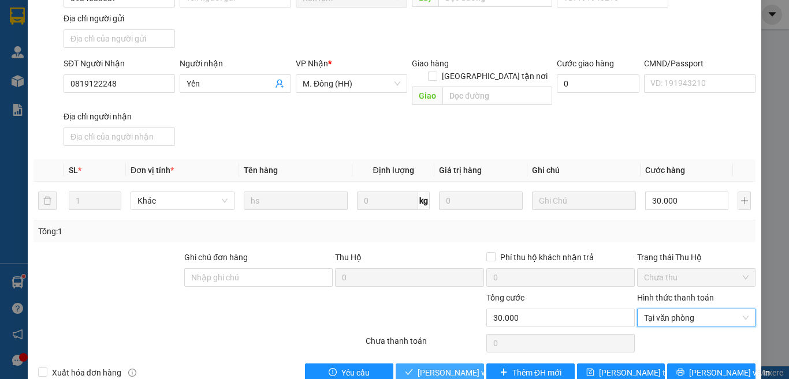
click at [457, 367] on span "Lưu và Giao hàng" at bounding box center [472, 373] width 111 height 13
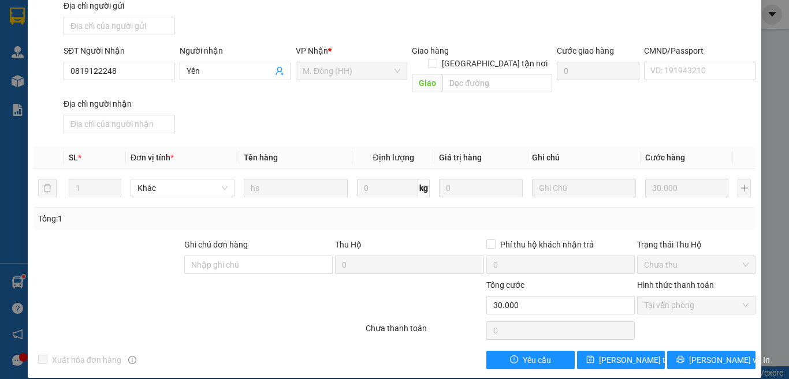
scroll to position [0, 0]
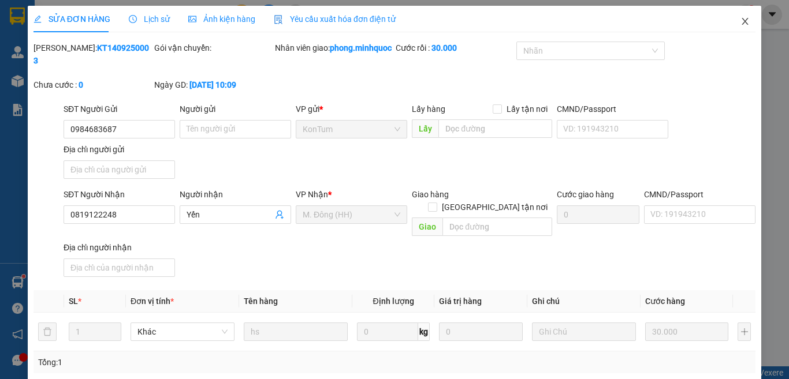
click at [740, 20] on icon "close" at bounding box center [744, 21] width 9 height 9
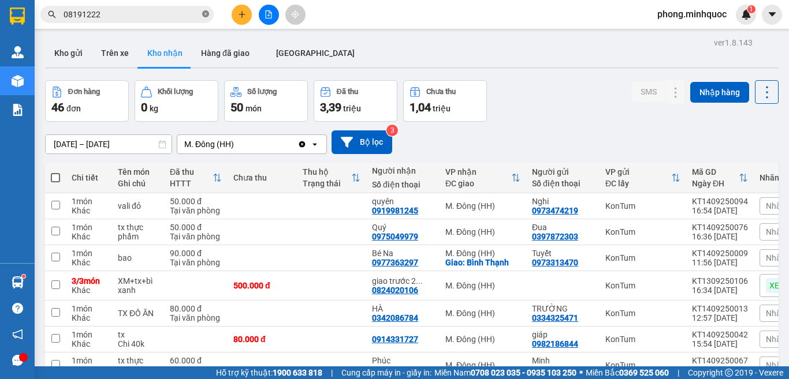
click at [208, 14] on icon "close-circle" at bounding box center [205, 13] width 7 height 7
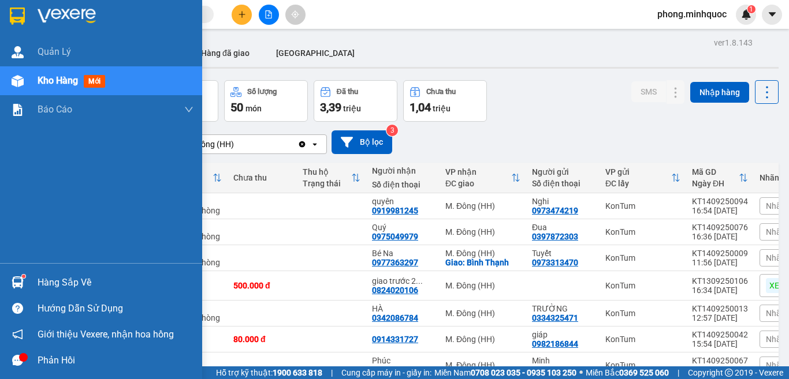
click at [99, 78] on span "mới" at bounding box center [94, 81] width 21 height 13
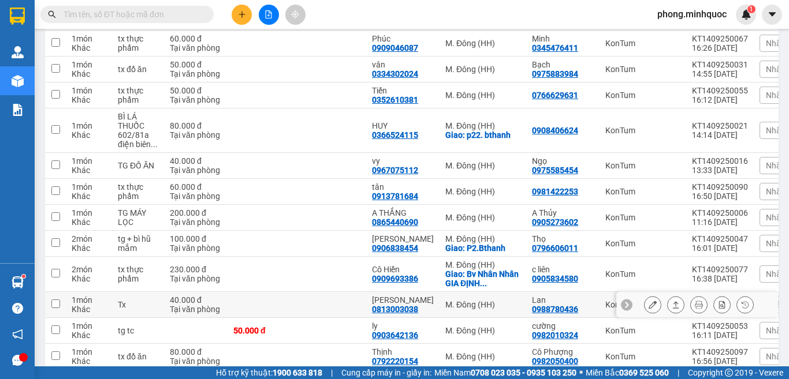
scroll to position [91, 0]
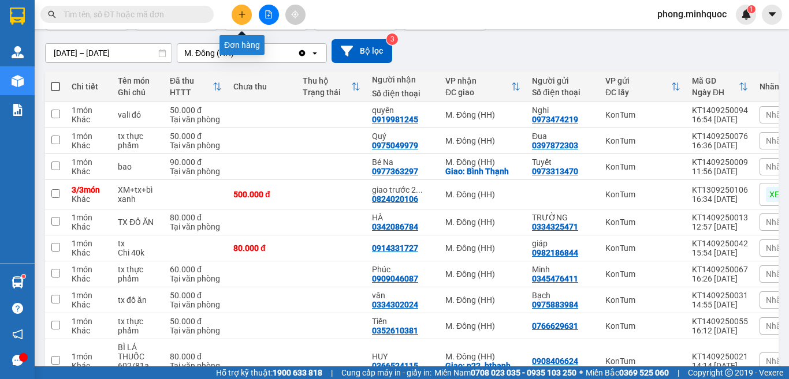
click at [245, 15] on icon "plus" at bounding box center [242, 14] width 8 height 8
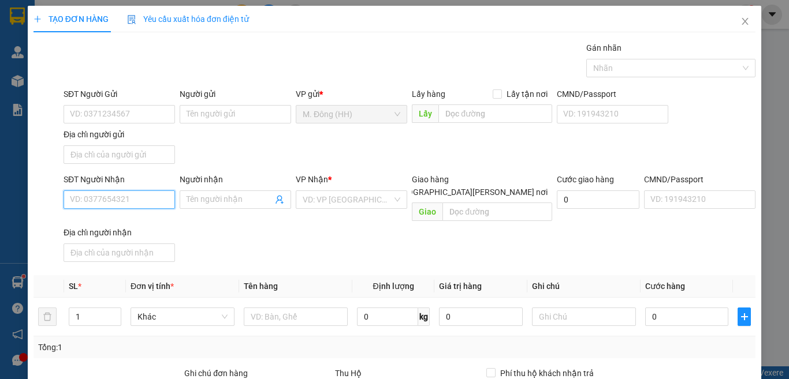
click at [121, 200] on input "SĐT Người Nhận" at bounding box center [119, 200] width 111 height 18
type input "0977738779"
click at [101, 220] on div "0977738779 - hải" at bounding box center [118, 222] width 96 height 13
type input "hải"
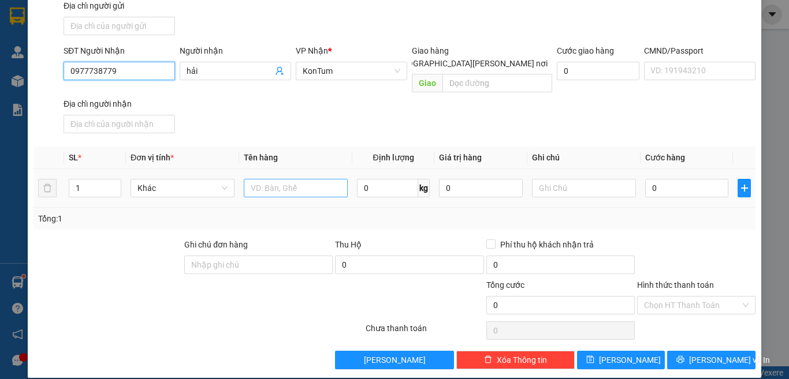
type input "0977738779"
drag, startPoint x: 280, startPoint y: 176, endPoint x: 293, endPoint y: 178, distance: 12.8
click at [290, 179] on input "text" at bounding box center [296, 188] width 104 height 18
type input "BÌ BÁNH"
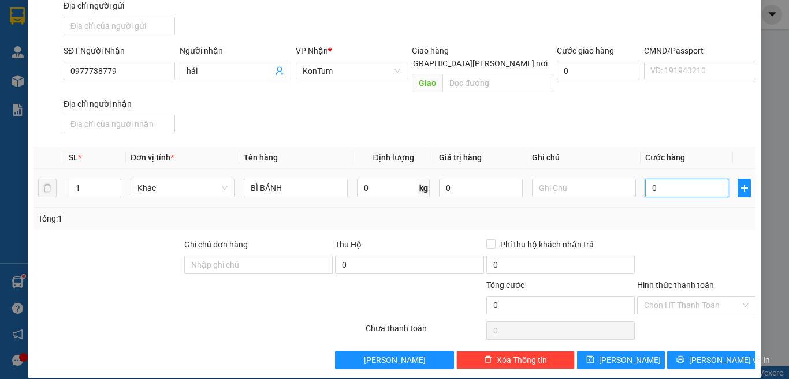
type input "5"
type input "50"
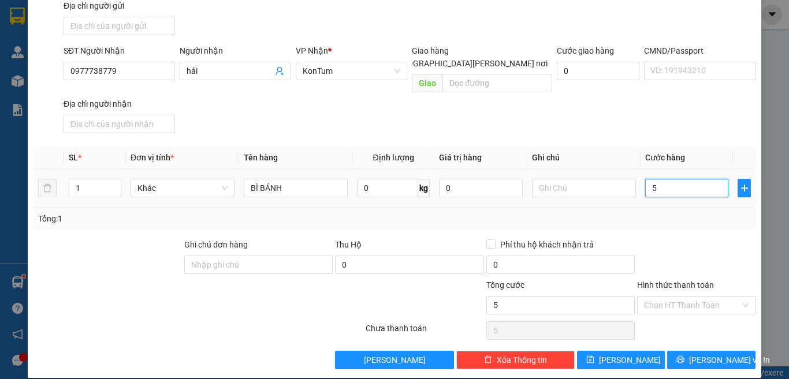
type input "50"
type input "50.000"
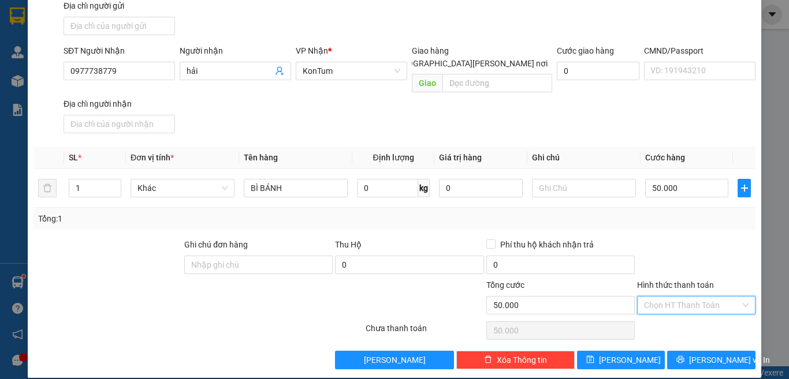
click at [678, 297] on input "Hình thức thanh toán" at bounding box center [692, 305] width 96 height 17
drag, startPoint x: 666, startPoint y: 317, endPoint x: 684, endPoint y: 319, distance: 18.6
click at [673, 316] on div "Tại văn phòng" at bounding box center [687, 315] width 103 height 13
type input "0"
click at [684, 356] on icon "printer" at bounding box center [680, 360] width 8 height 8
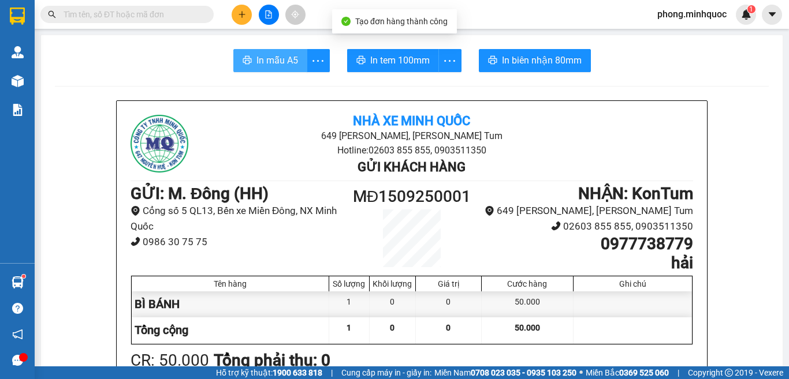
click at [275, 55] on span "In mẫu A5" at bounding box center [277, 60] width 42 height 14
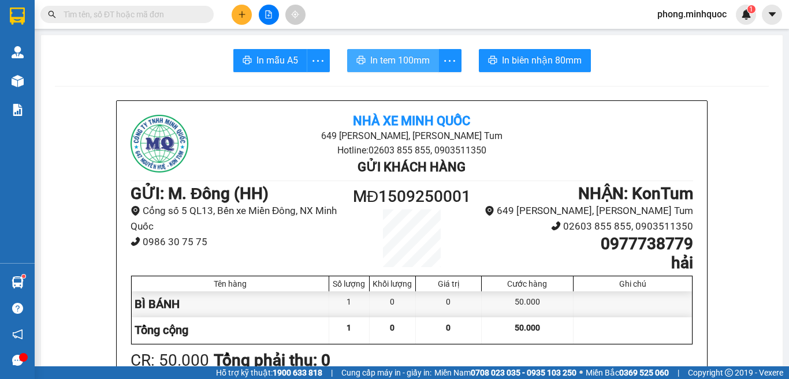
click at [387, 62] on span "In tem 100mm" at bounding box center [399, 60] width 59 height 14
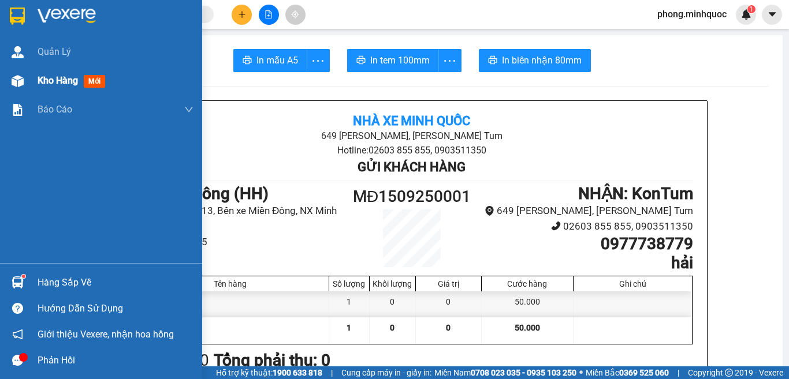
click at [91, 81] on span "mới" at bounding box center [94, 81] width 21 height 13
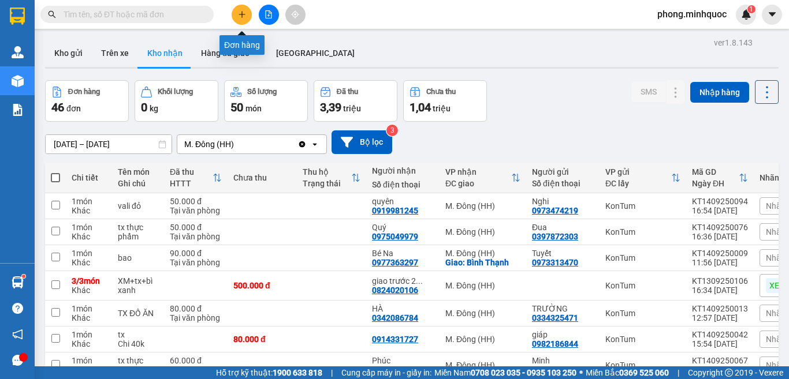
click at [239, 14] on icon "plus" at bounding box center [241, 14] width 6 height 1
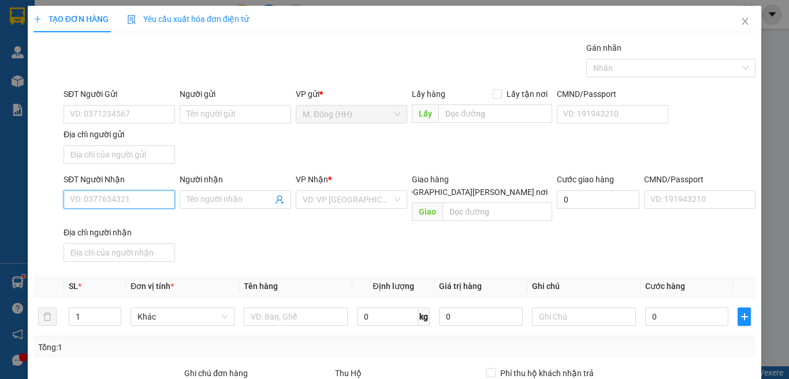
click at [125, 205] on input "SĐT Người Nhận" at bounding box center [119, 200] width 111 height 18
type input "0905210335"
click at [100, 222] on div "0905210335 - LYS" at bounding box center [118, 222] width 96 height 13
type input "LYS"
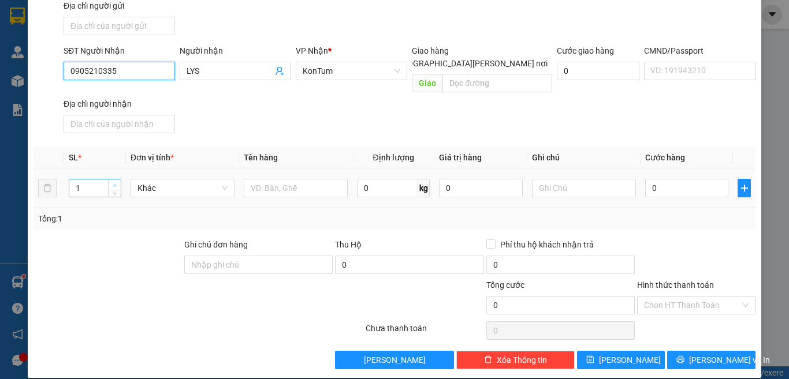
type input "0905210335"
type input "2"
click at [113, 184] on icon "up" at bounding box center [115, 186] width 4 height 4
click at [269, 182] on input "text" at bounding box center [296, 188] width 104 height 18
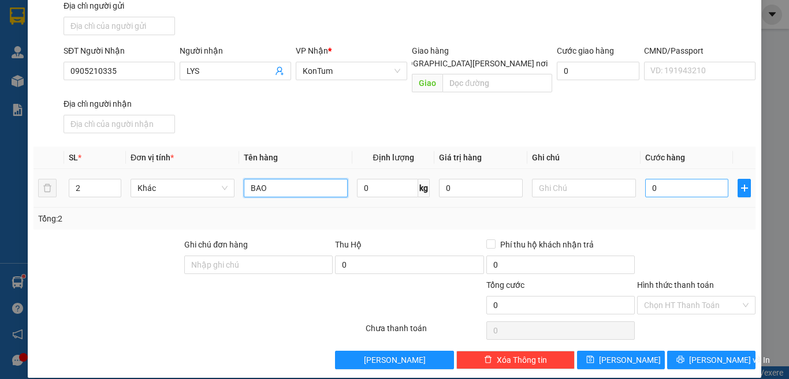
type input "BAO"
click at [680, 179] on input "0" at bounding box center [686, 188] width 83 height 18
type input "1"
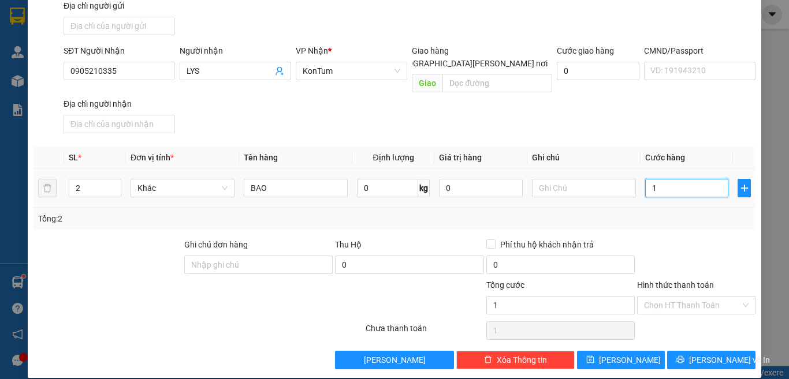
type input "10"
type input "100"
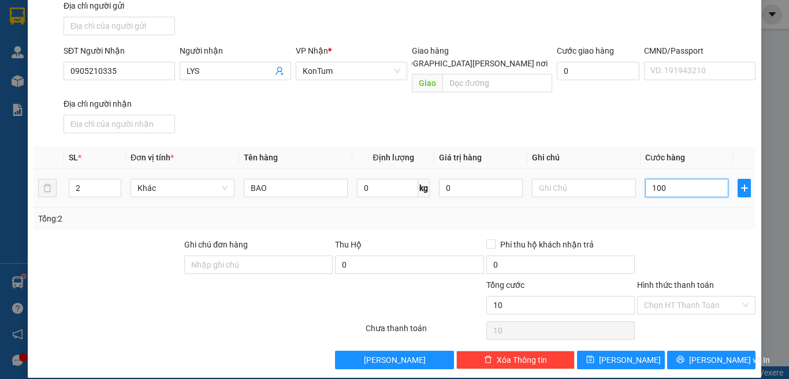
type input "100"
click at [672, 297] on input "Hình thức thanh toán" at bounding box center [692, 305] width 96 height 17
type input "100.000"
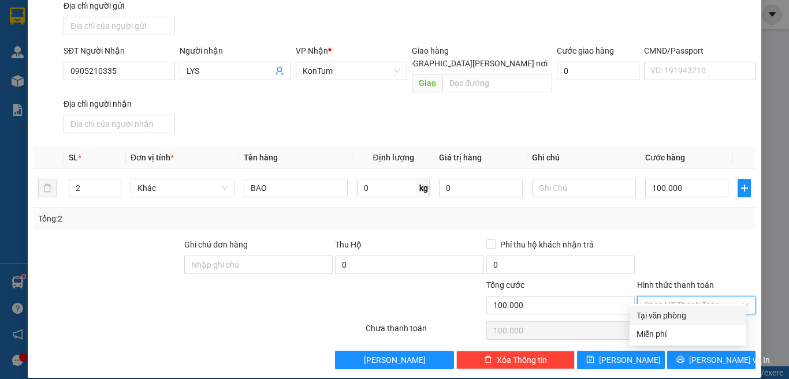
click at [677, 316] on div "Tại văn phòng" at bounding box center [687, 315] width 103 height 13
type input "0"
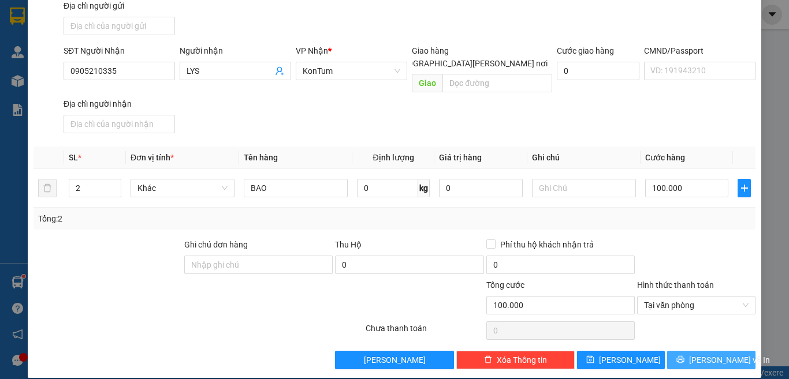
click at [684, 356] on icon "printer" at bounding box center [680, 360] width 8 height 8
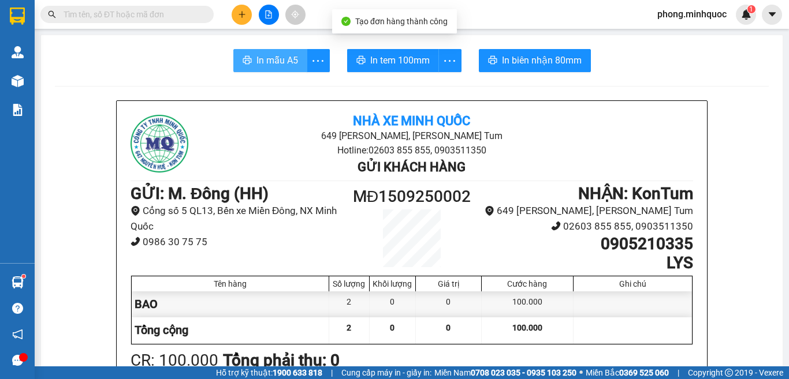
click at [271, 61] on span "In mẫu A5" at bounding box center [277, 60] width 42 height 14
click at [135, 20] on input "text" at bounding box center [132, 14] width 136 height 13
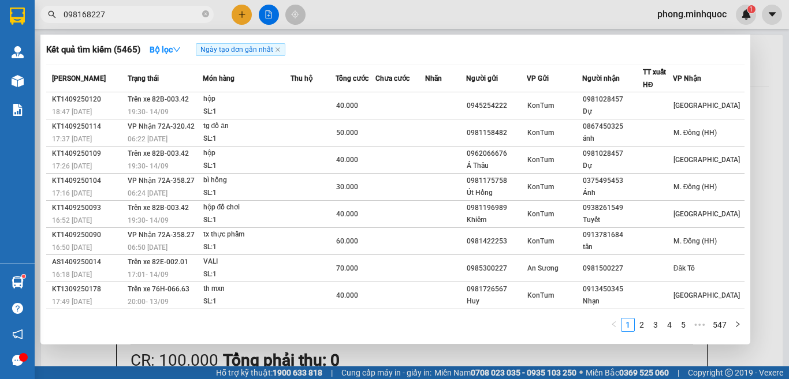
type input "0981682271"
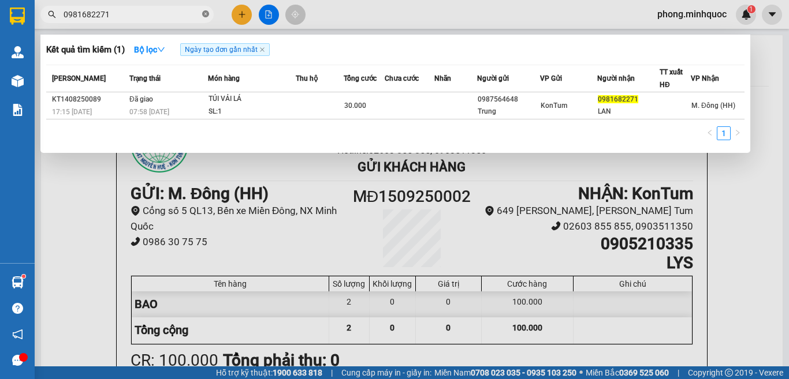
click at [206, 12] on icon "close-circle" at bounding box center [205, 13] width 7 height 7
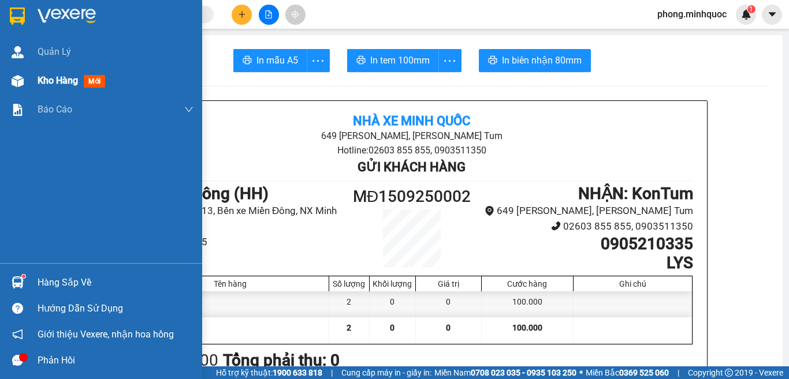
click at [95, 83] on span "mới" at bounding box center [94, 81] width 21 height 13
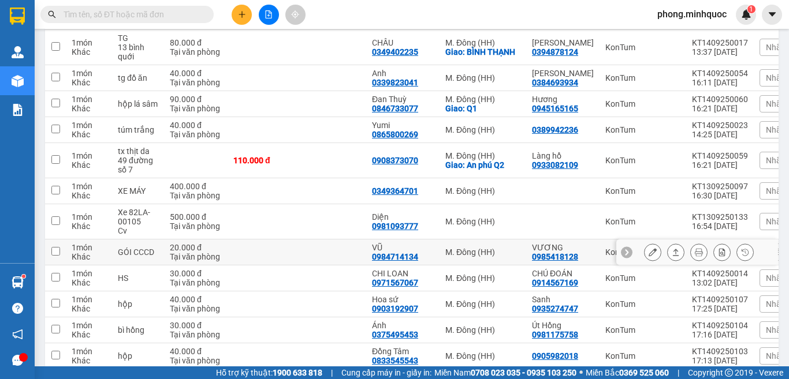
scroll to position [1188, 0]
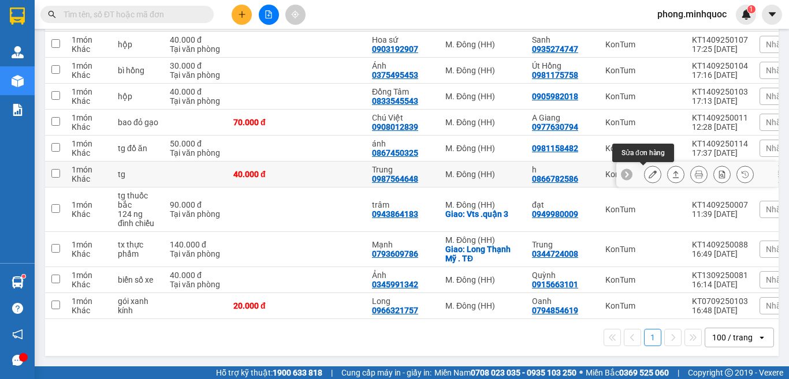
click at [648, 170] on icon at bounding box center [652, 174] width 8 height 8
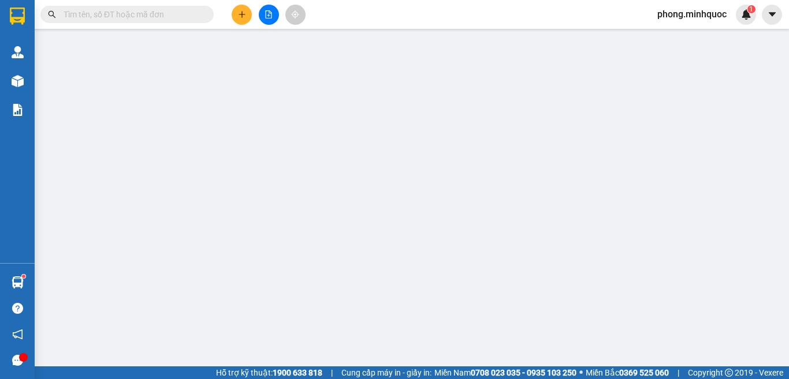
type input "0866782586"
type input "h"
type input "0987564648"
type input "Trung"
type input "40.000"
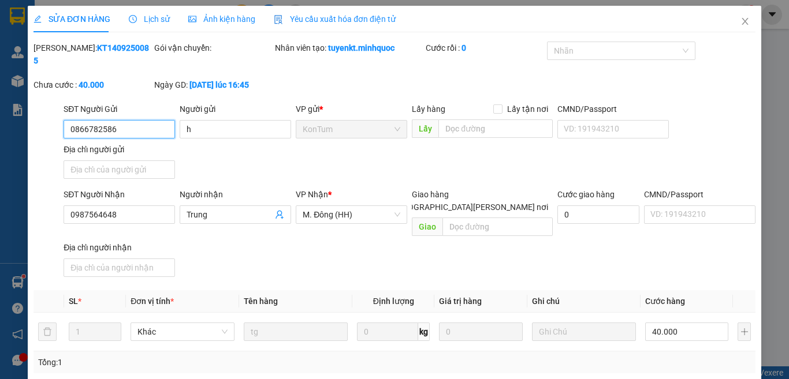
scroll to position [131, 0]
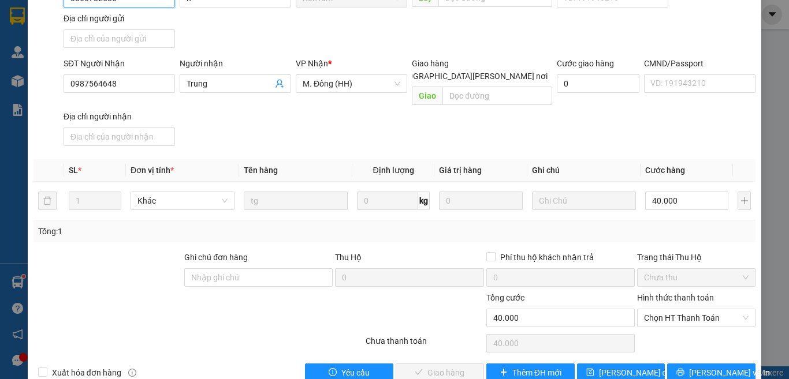
drag, startPoint x: 663, startPoint y: 289, endPoint x: 667, endPoint y: 303, distance: 14.4
click at [665, 309] on span "Chọn HT Thanh Toán" at bounding box center [696, 317] width 104 height 17
click at [668, 314] on div "Tại văn phòng" at bounding box center [687, 315] width 103 height 13
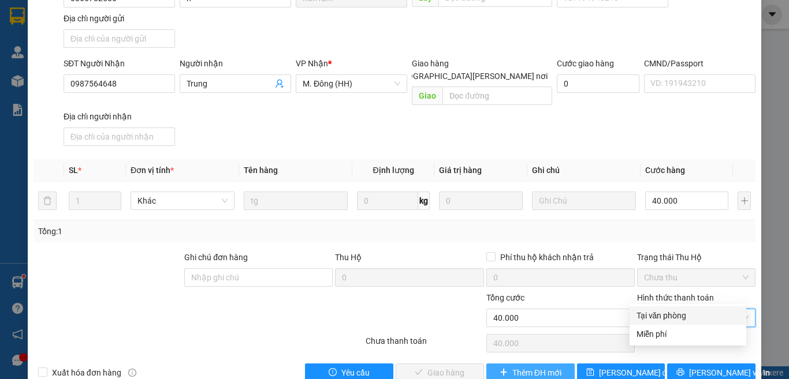
type input "0"
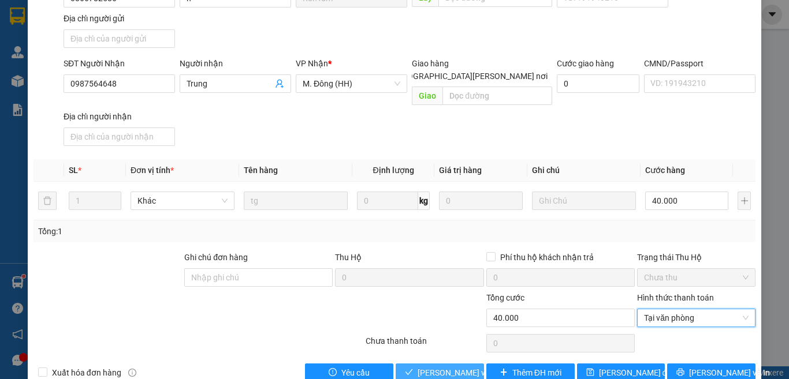
drag, startPoint x: 451, startPoint y: 344, endPoint x: 457, endPoint y: 343, distance: 5.8
click at [452, 367] on span "[PERSON_NAME] và [PERSON_NAME] hàng" at bounding box center [495, 373] width 156 height 13
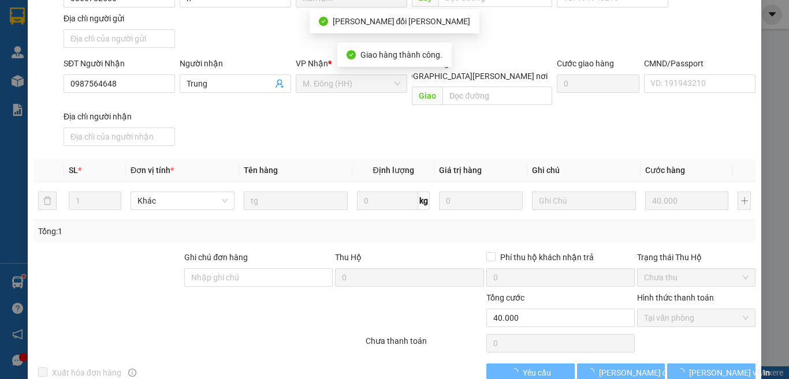
scroll to position [144, 0]
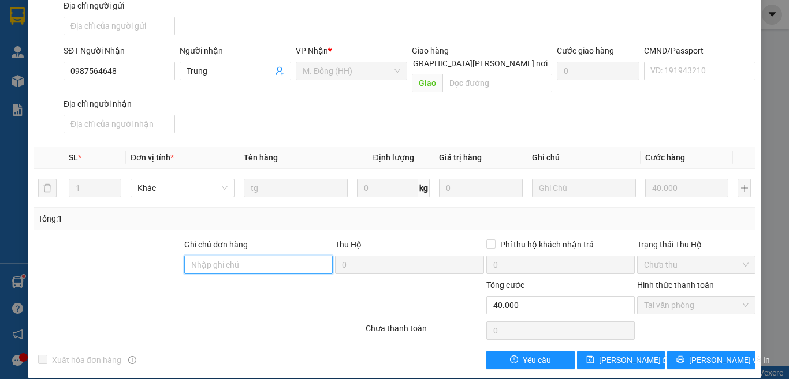
click at [245, 256] on input "Ghi chú đơn hàng" at bounding box center [258, 265] width 148 height 18
type input "0984121612-HÙNG"
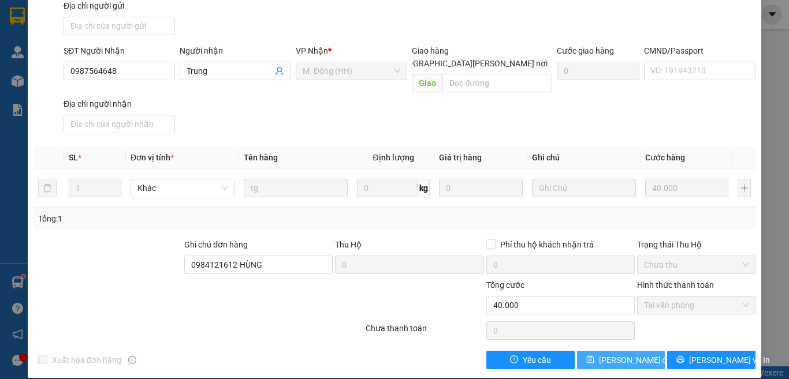
click at [619, 354] on span "[PERSON_NAME] đổi" at bounding box center [636, 360] width 74 height 13
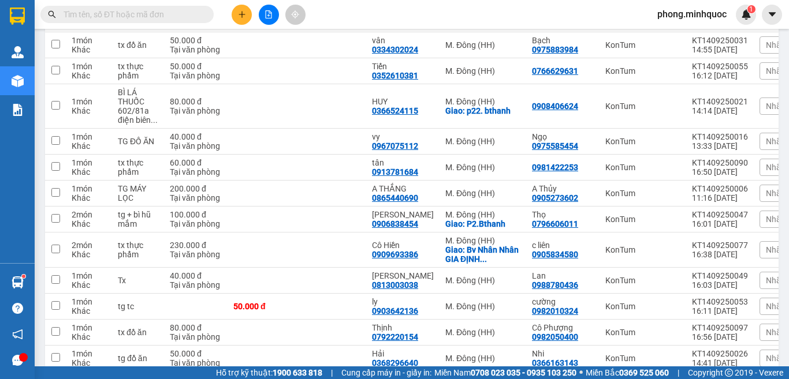
scroll to position [58, 0]
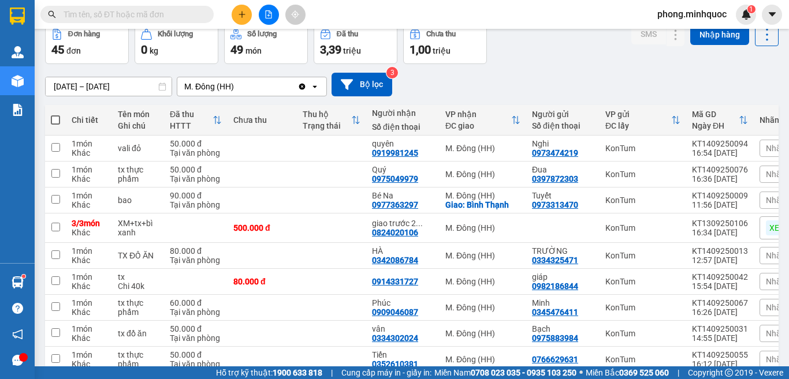
click at [565, 92] on div "01/09/2025 – 15/09/2025 Press the down arrow key to interact with the calendar …" at bounding box center [411, 85] width 733 height 24
click at [102, 11] on input "text" at bounding box center [132, 14] width 136 height 13
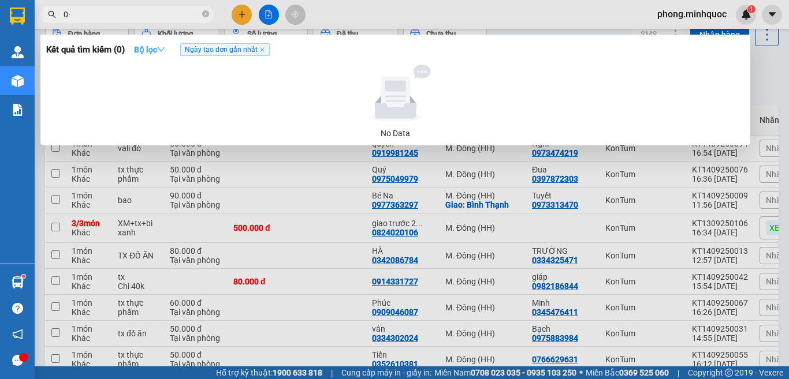
type input "0"
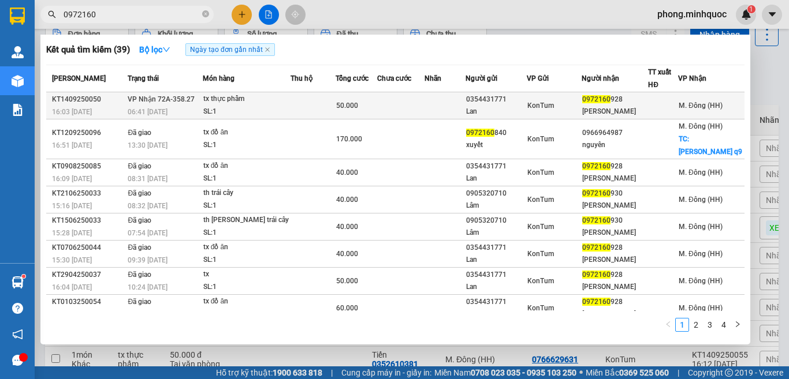
type input "0972160"
click at [289, 106] on div "SL: 1" at bounding box center [246, 112] width 87 height 13
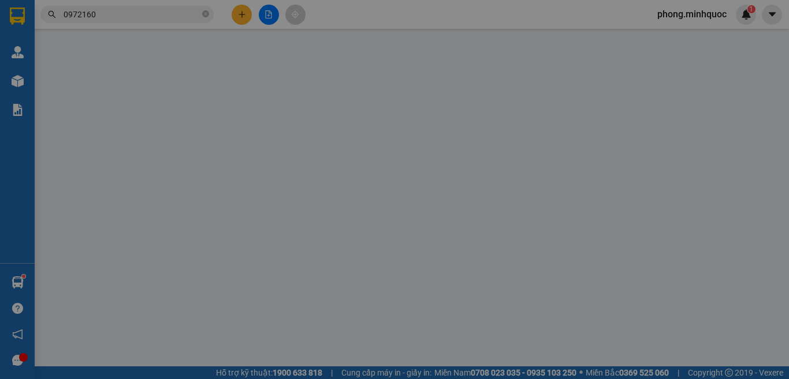
type input "0354431771"
type input "Lan"
type input "0972160928"
type input "Vũ"
type input "50.000"
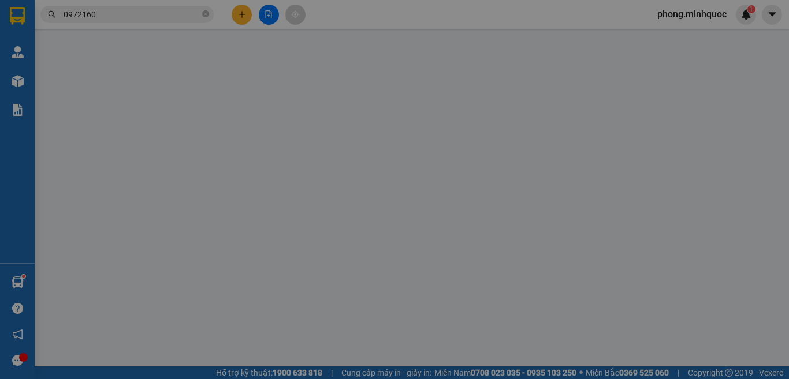
type input "0"
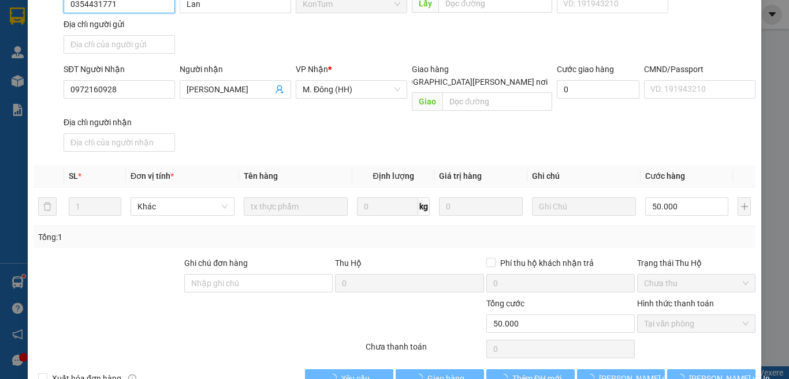
scroll to position [131, 0]
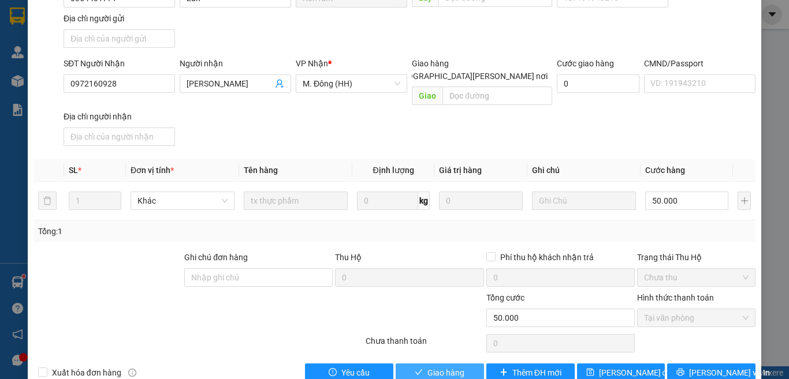
click at [441, 367] on span "Giao hàng" at bounding box center [445, 373] width 37 height 13
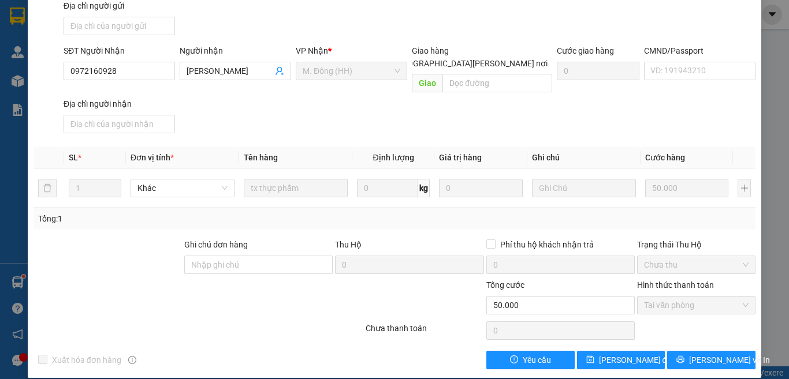
scroll to position [0, 0]
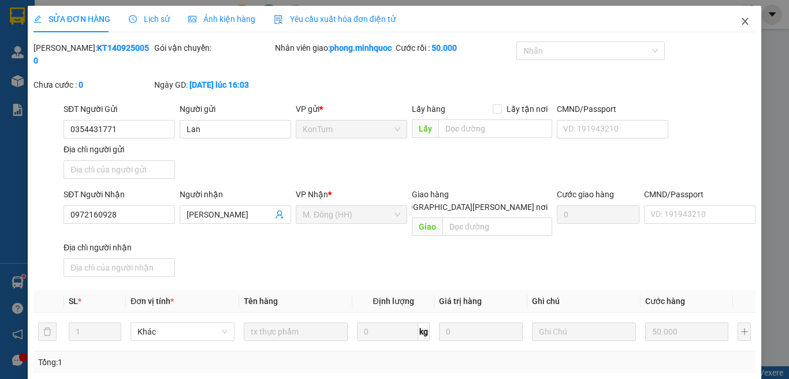
click at [740, 20] on icon "close" at bounding box center [744, 21] width 9 height 9
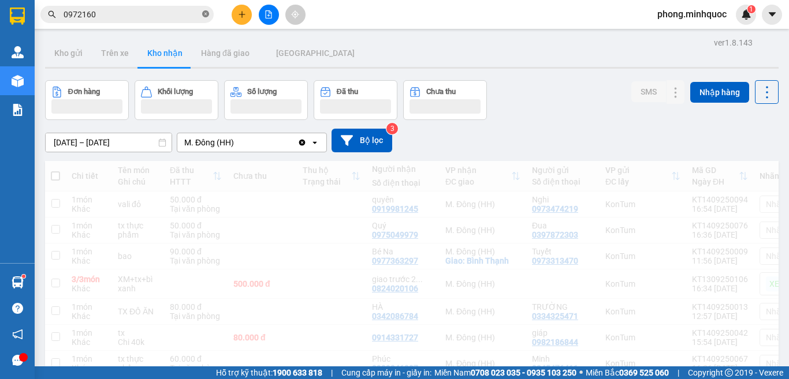
click at [204, 11] on icon "close-circle" at bounding box center [205, 13] width 7 height 7
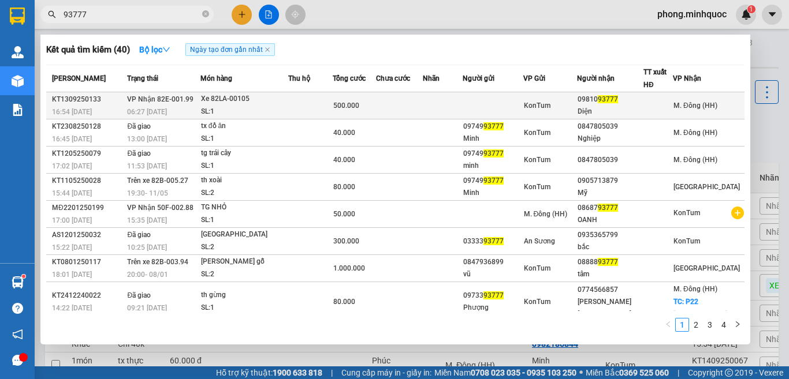
type input "93777"
click at [313, 107] on td at bounding box center [310, 105] width 44 height 27
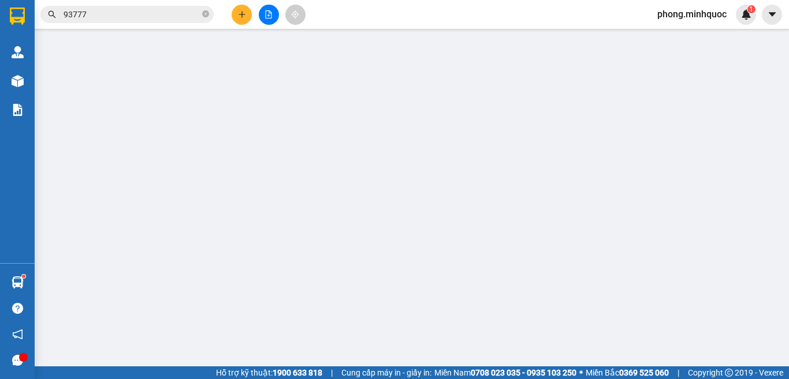
type input "0981093777"
type input "Diện"
type input "500.000"
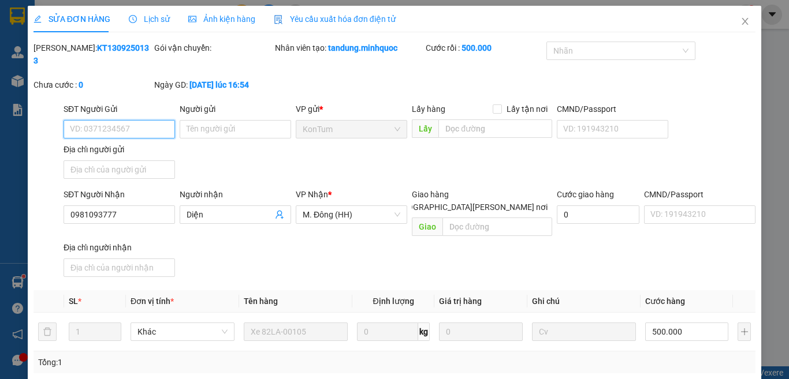
scroll to position [131, 0]
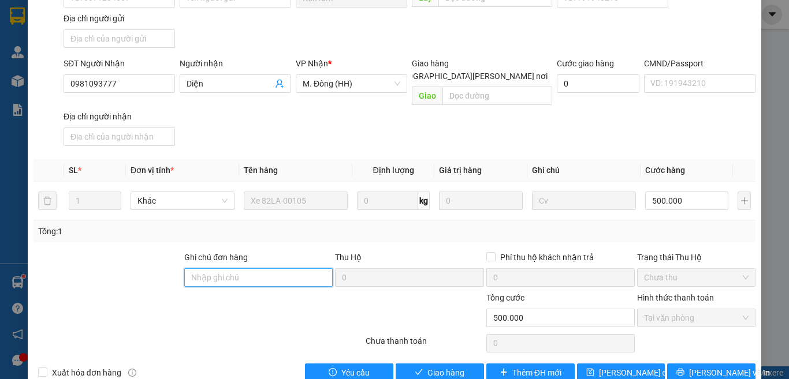
click at [252, 268] on input "Ghi chú đơn hàng" at bounding box center [258, 277] width 148 height 18
type input "H"
type input "HẬU QUÁN NƯỚC"
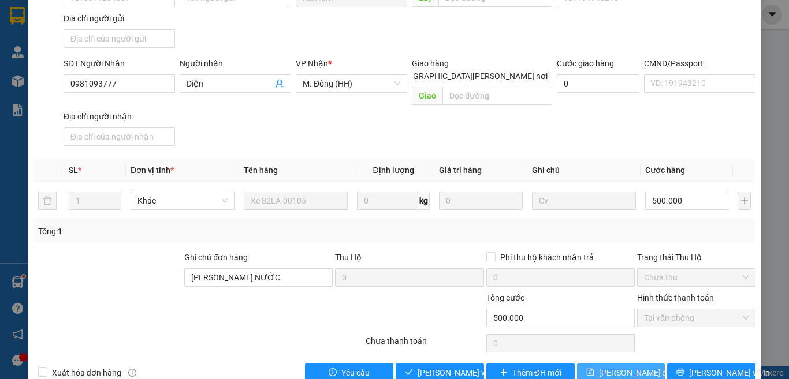
click at [615, 367] on span "[PERSON_NAME] đổi" at bounding box center [636, 373] width 74 height 13
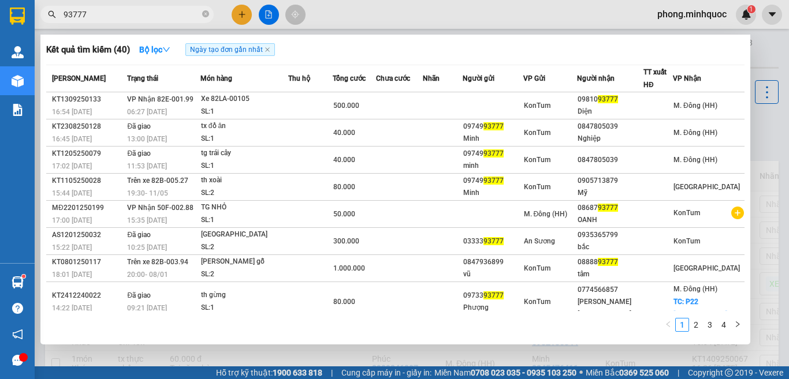
drag, startPoint x: 123, startPoint y: 20, endPoint x: 136, endPoint y: 26, distance: 14.5
click at [129, 21] on span "93777" at bounding box center [126, 14] width 173 height 17
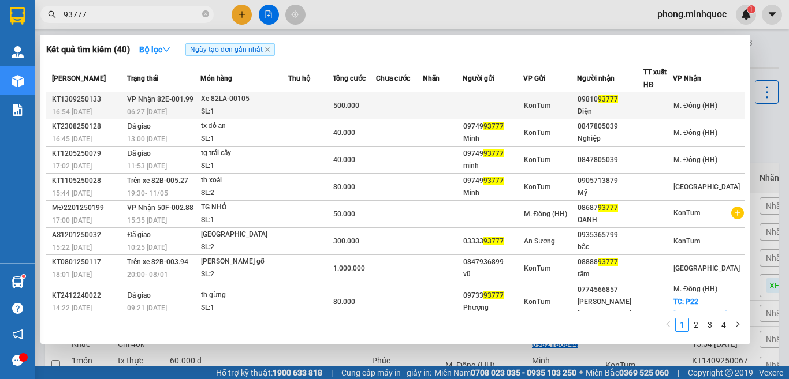
click at [296, 103] on td at bounding box center [310, 105] width 44 height 27
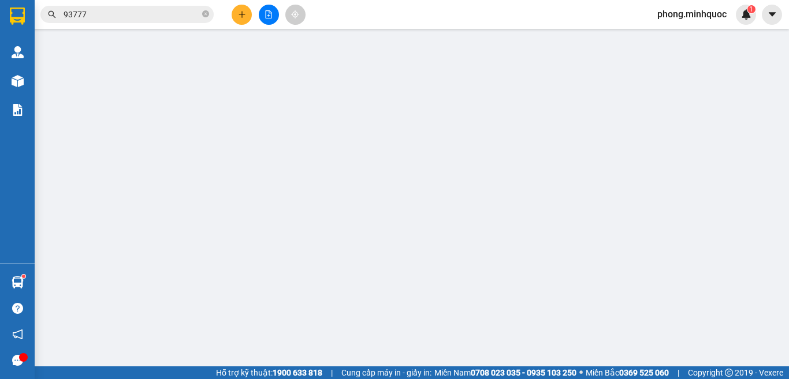
type input "0981093777"
type input "Diện"
type input "HẬU QUÁN NƯỚC"
type input "500.000"
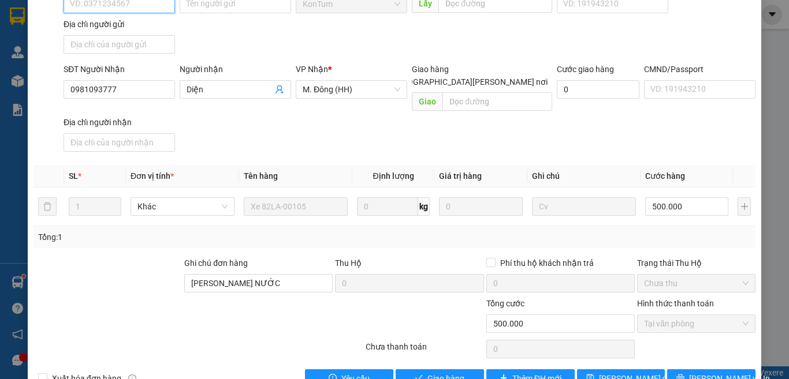
scroll to position [131, 0]
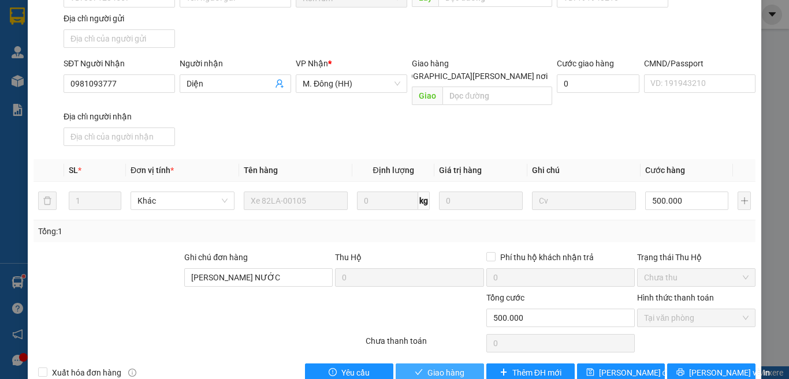
click at [432, 367] on span "Giao hàng" at bounding box center [445, 373] width 37 height 13
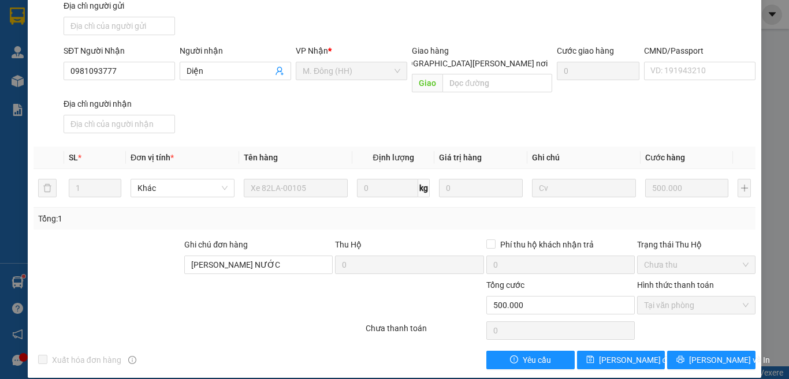
scroll to position [0, 0]
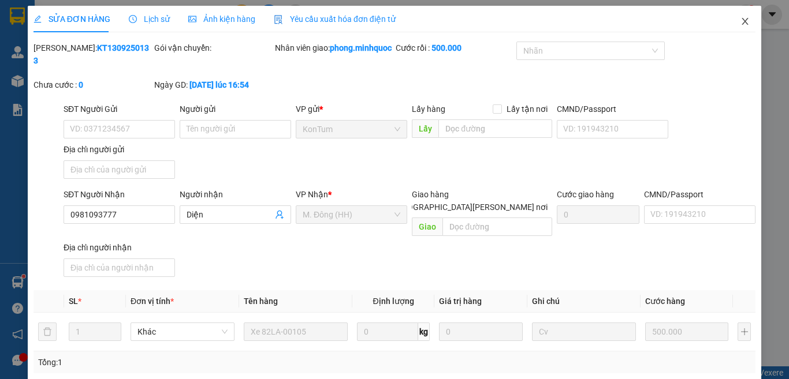
click at [742, 21] on icon "close" at bounding box center [745, 21] width 6 height 7
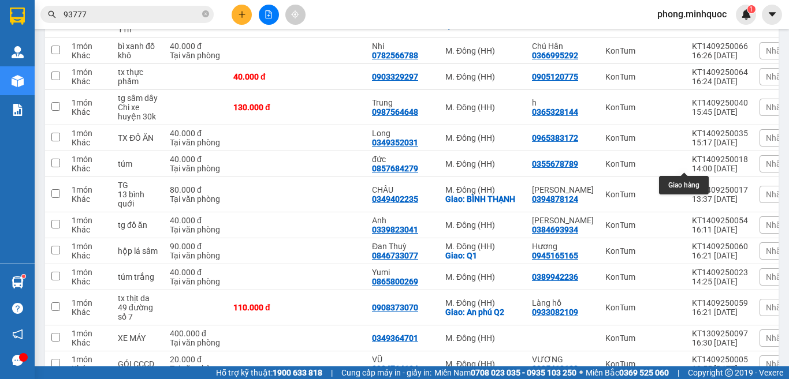
scroll to position [1097, 0]
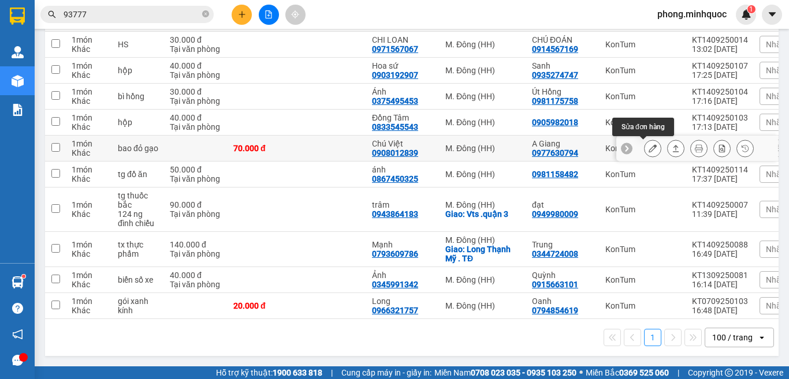
click at [648, 148] on icon at bounding box center [652, 148] width 8 height 8
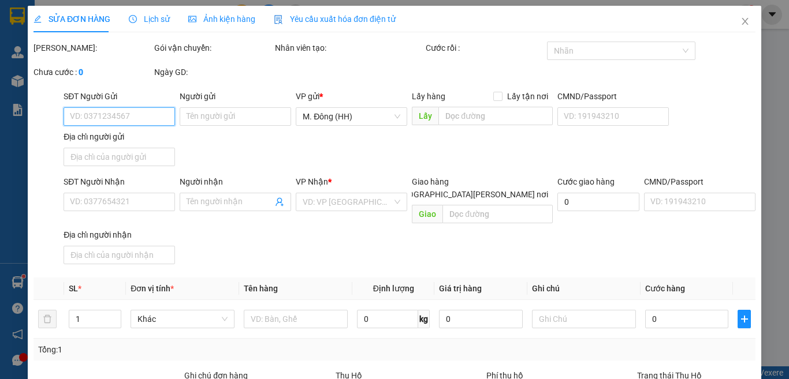
type input "0977630794"
type input "A Giang"
type input "0908012839"
type input "Chú Việt"
type input "70.000"
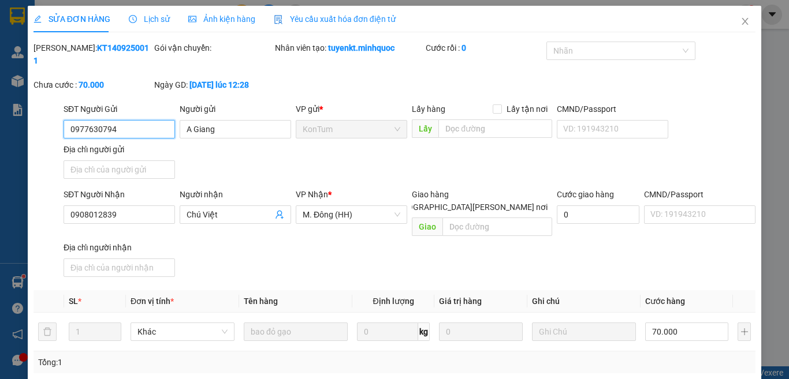
scroll to position [131, 0]
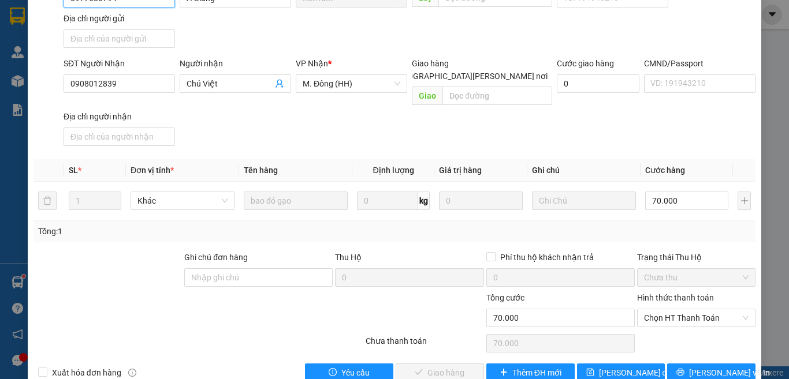
drag, startPoint x: 671, startPoint y: 291, endPoint x: 677, endPoint y: 314, distance: 23.7
click at [675, 304] on div "Hình thức thanh toán Chọn HT Thanh Toán" at bounding box center [696, 312] width 118 height 40
click at [671, 309] on span "Chọn HT Thanh Toán" at bounding box center [696, 317] width 104 height 17
click at [671, 312] on div "Tại văn phòng" at bounding box center [687, 315] width 103 height 13
type input "0"
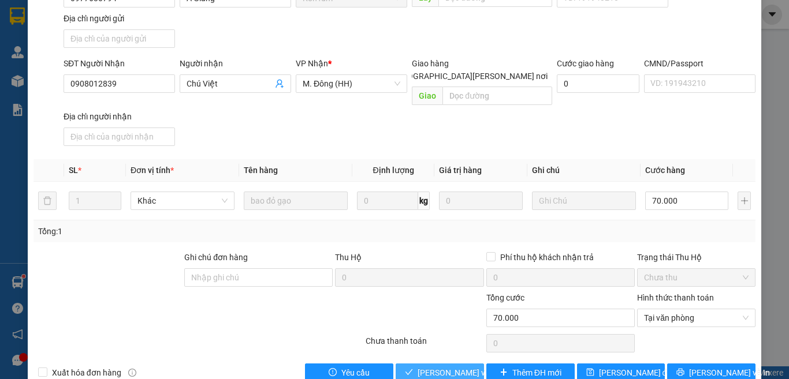
drag, startPoint x: 436, startPoint y: 350, endPoint x: 460, endPoint y: 360, distance: 26.4
click at [439, 367] on span "[PERSON_NAME] và [PERSON_NAME] hàng" at bounding box center [495, 373] width 156 height 13
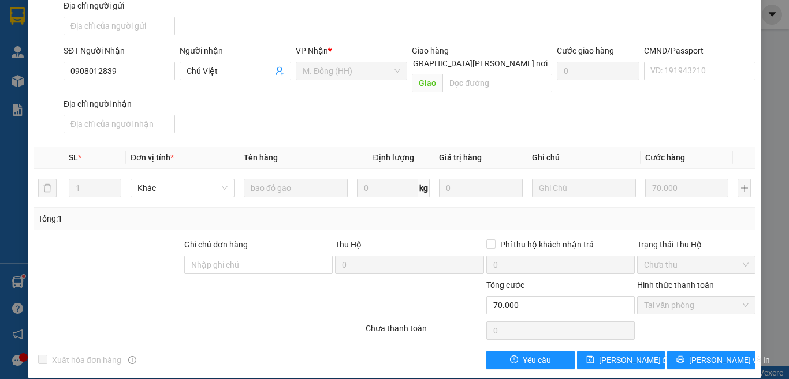
scroll to position [0, 0]
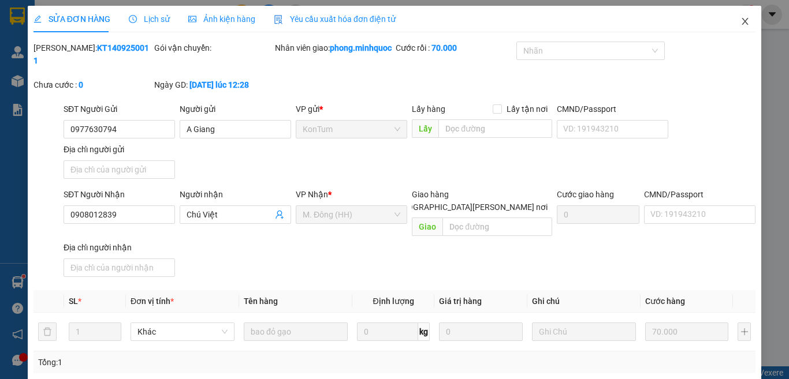
click at [742, 21] on icon "close" at bounding box center [745, 21] width 6 height 7
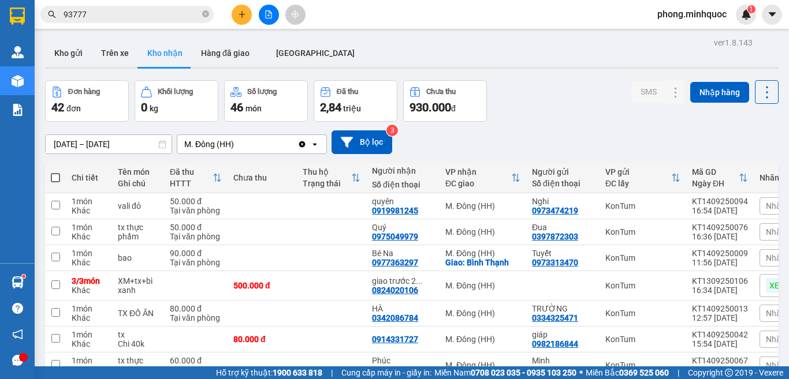
scroll to position [175, 0]
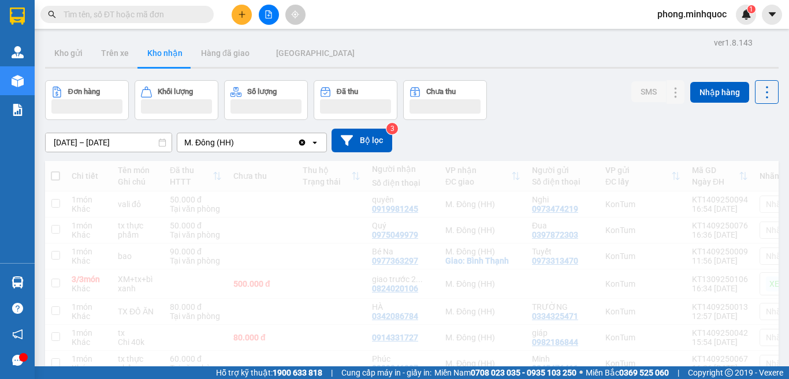
click at [106, 15] on input "text" at bounding box center [132, 14] width 136 height 13
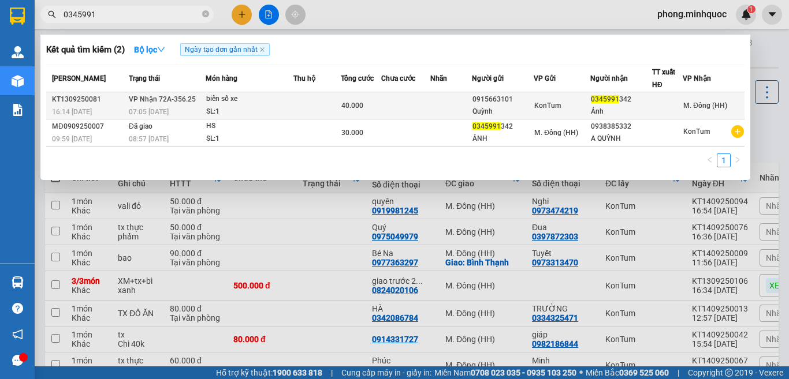
type input "0345991"
click at [287, 107] on div "SL: 1" at bounding box center [249, 112] width 87 height 13
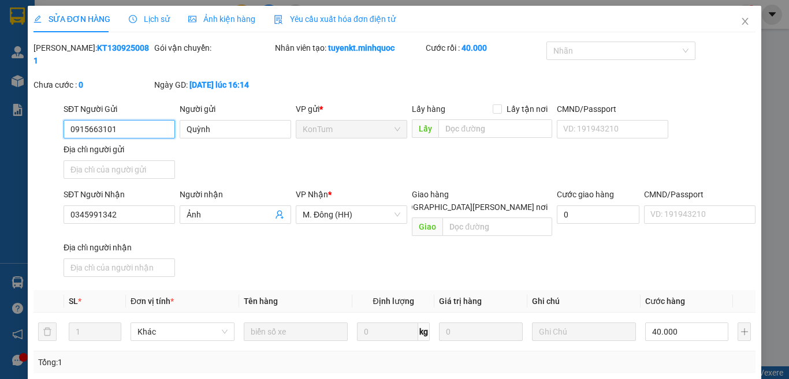
type input "0915663101"
type input "Quỳnh"
type input "0345991342"
type input "Ảnh"
type input "40.000"
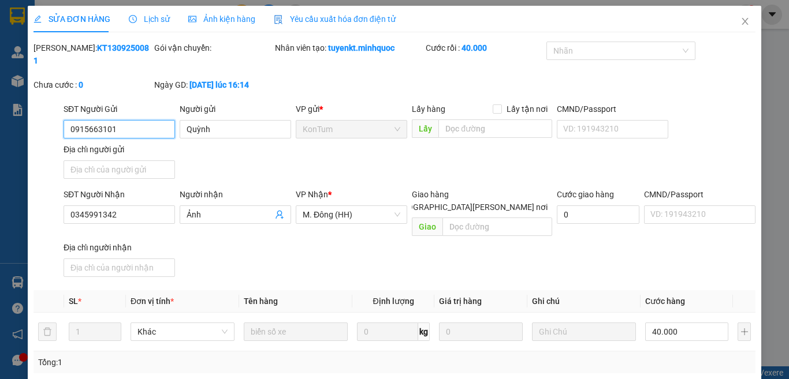
type input "0"
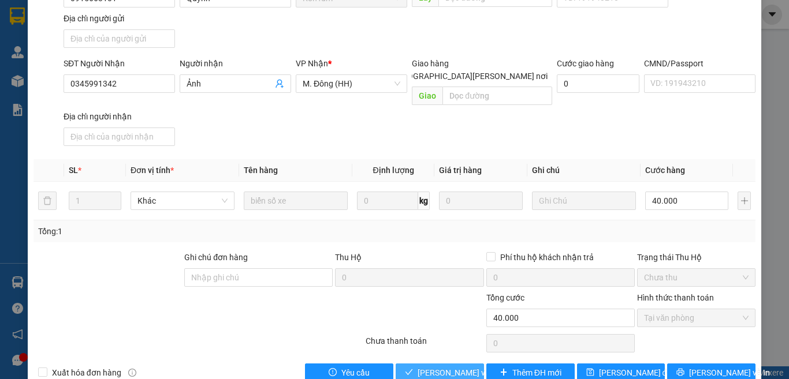
click at [433, 367] on span "Lưu và Giao hàng" at bounding box center [495, 373] width 156 height 13
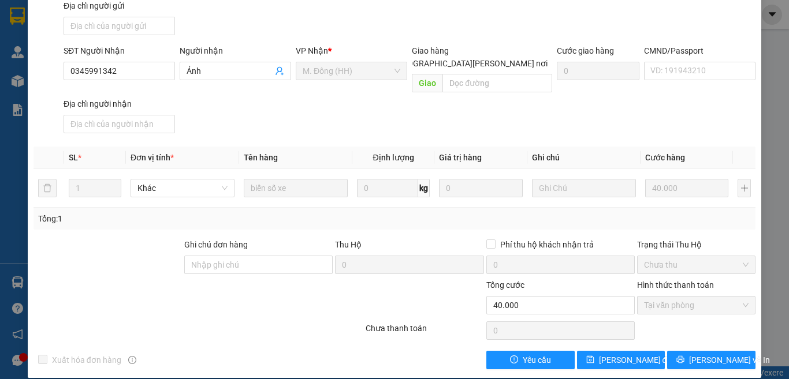
scroll to position [0, 0]
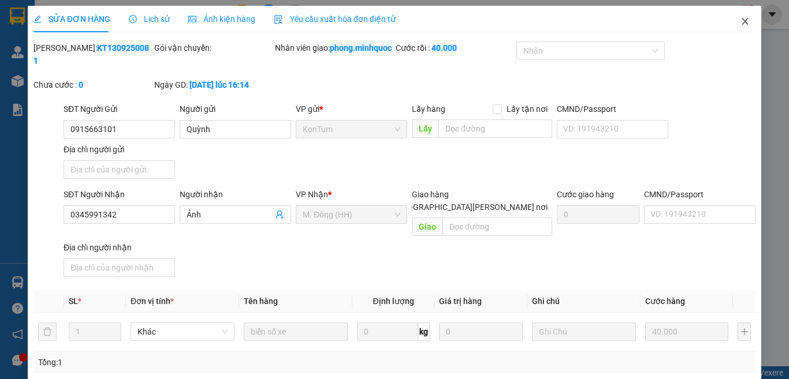
click at [742, 20] on icon "close" at bounding box center [745, 21] width 6 height 7
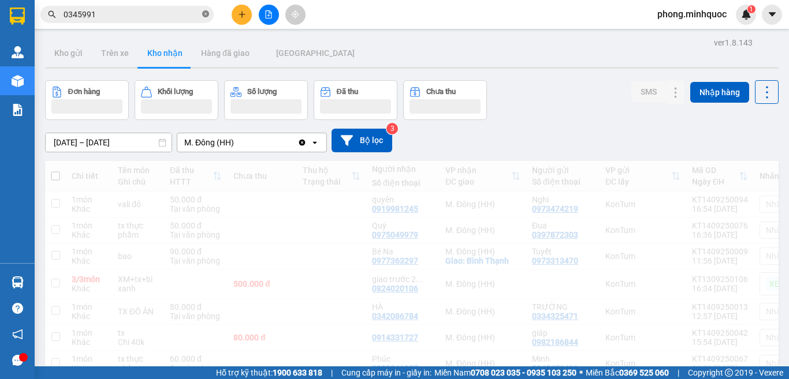
click at [203, 14] on icon "close-circle" at bounding box center [205, 13] width 7 height 7
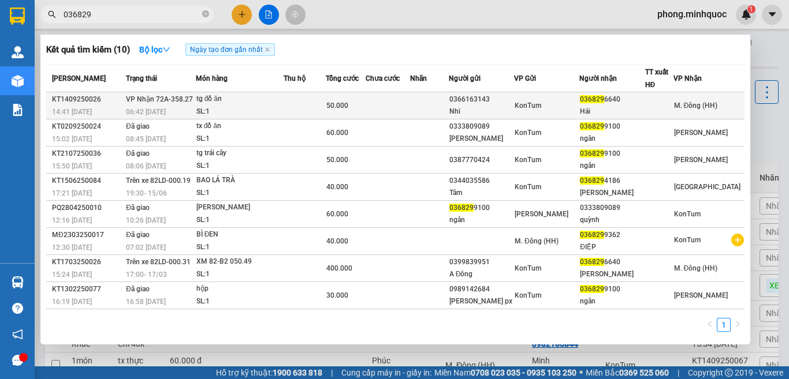
type input "036829"
click at [326, 102] on td at bounding box center [304, 105] width 42 height 27
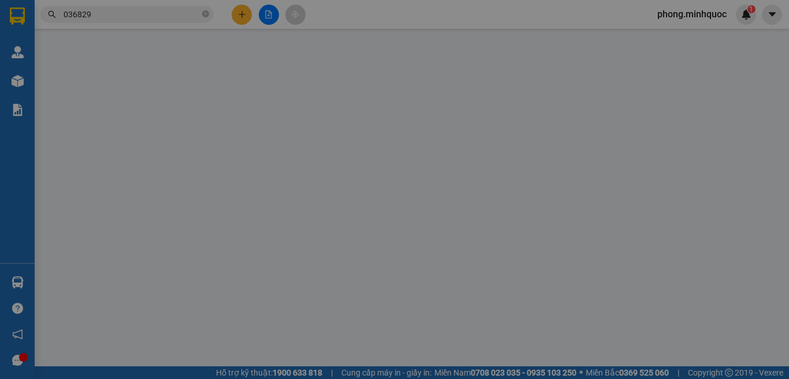
type input "0366163143"
type input "Nhi"
type input "0368296640"
type input "Hải"
type input "50.000"
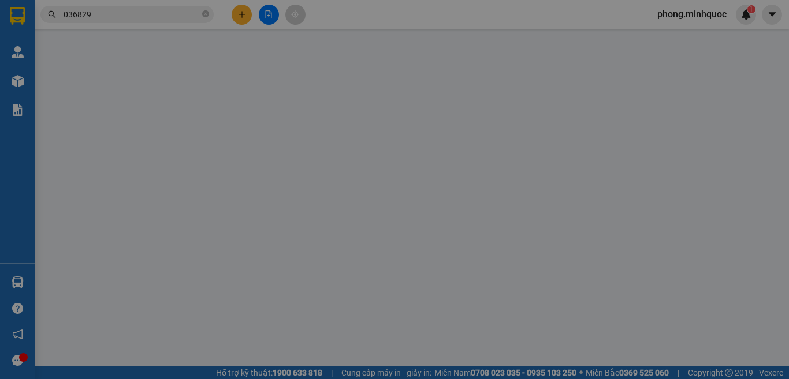
type input "0"
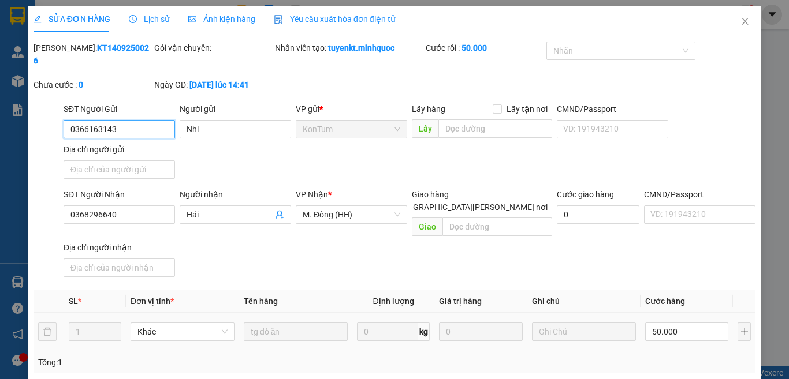
scroll to position [113, 0]
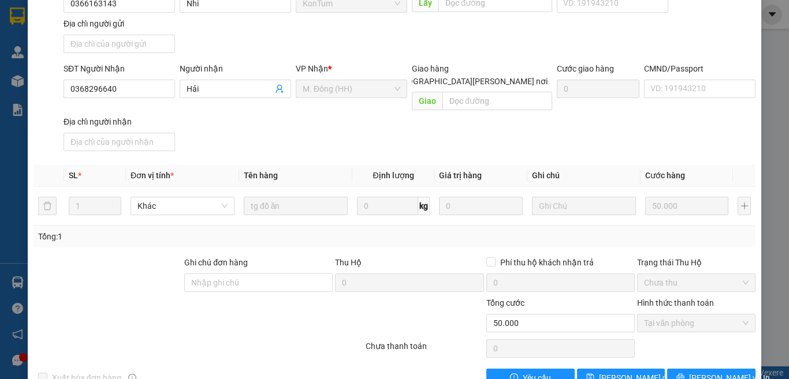
scroll to position [0, 0]
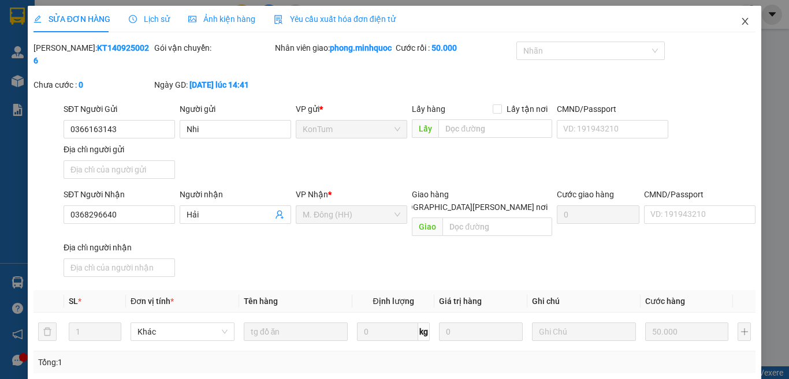
click at [740, 17] on icon "close" at bounding box center [744, 21] width 9 height 9
click at [735, 17] on span "phong.minhquoc" at bounding box center [692, 14] width 88 height 14
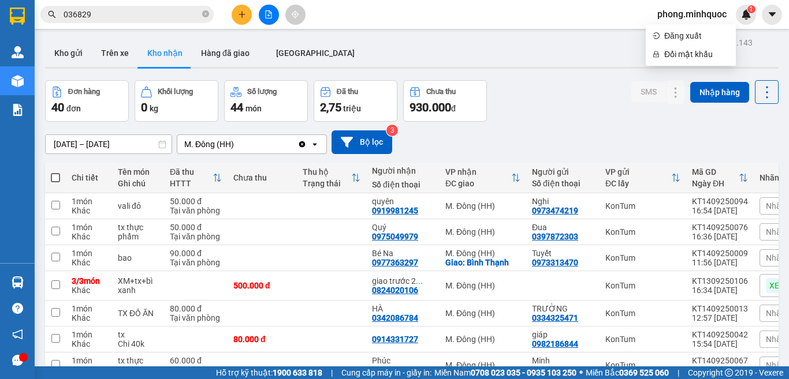
click at [206, 14] on icon "close-circle" at bounding box center [205, 13] width 7 height 7
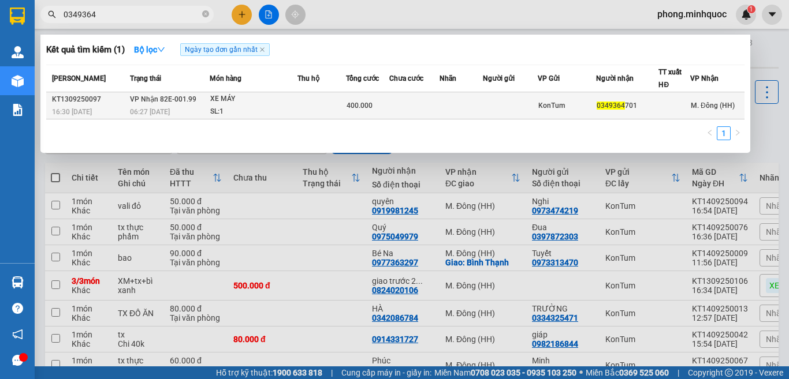
type input "0349364"
click at [265, 100] on div "XE MÁY" at bounding box center [253, 99] width 87 height 13
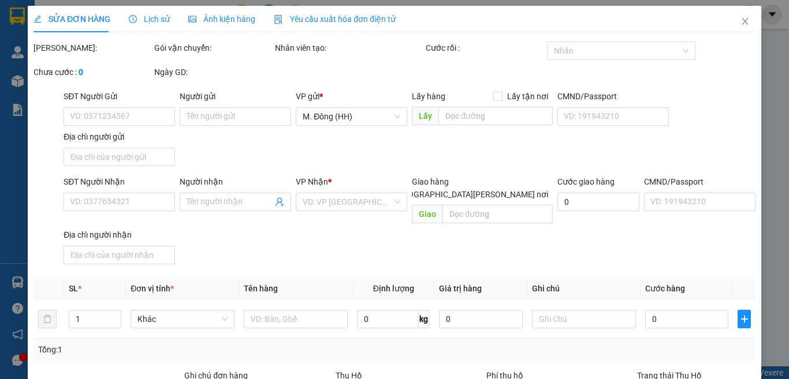
type input "0349364701"
type input "400.000"
type input "0"
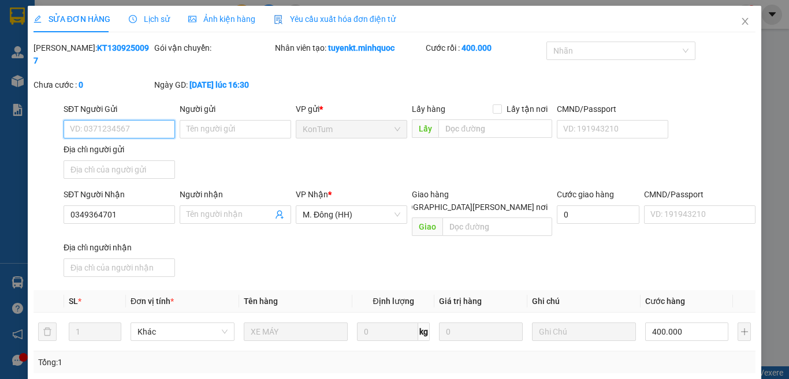
scroll to position [131, 0]
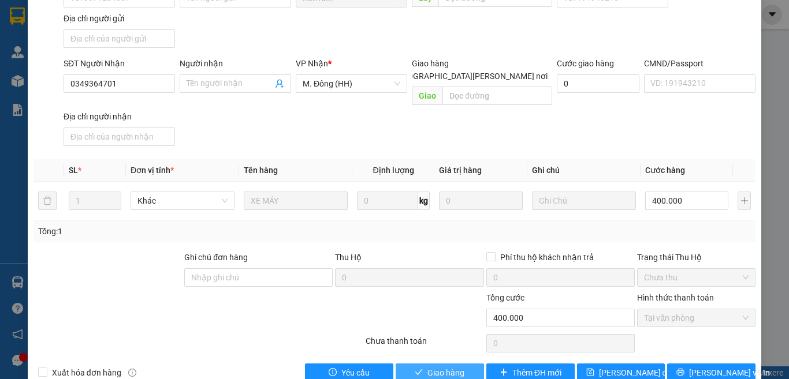
click at [427, 367] on span "Giao hàng" at bounding box center [445, 373] width 37 height 13
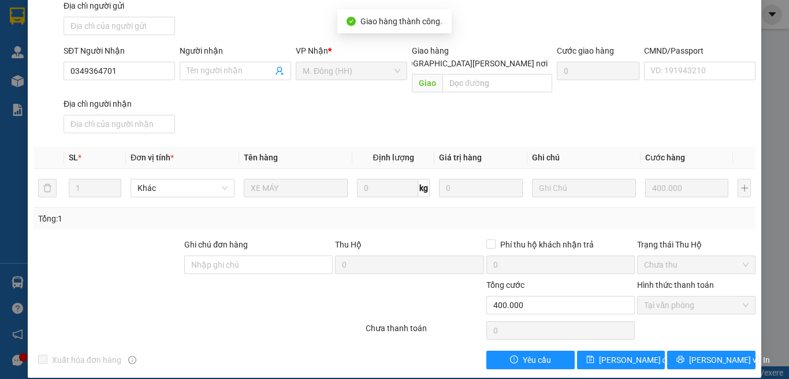
scroll to position [0, 0]
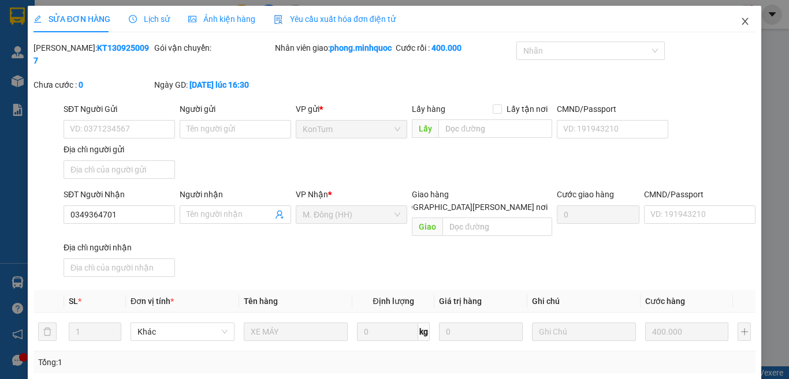
click at [740, 20] on icon "close" at bounding box center [744, 21] width 9 height 9
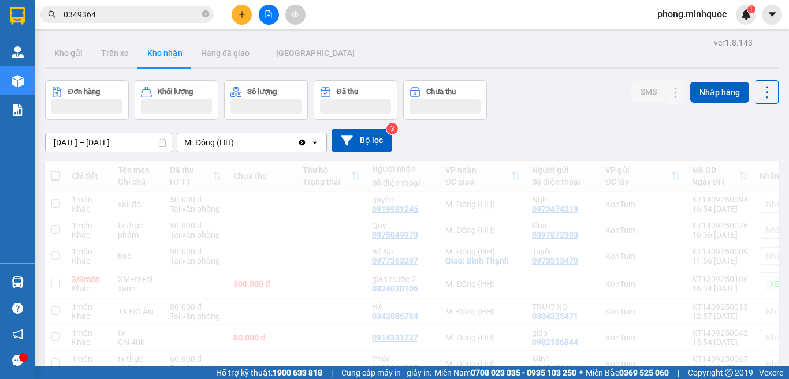
click at [241, 13] on icon "plus" at bounding box center [242, 14] width 8 height 8
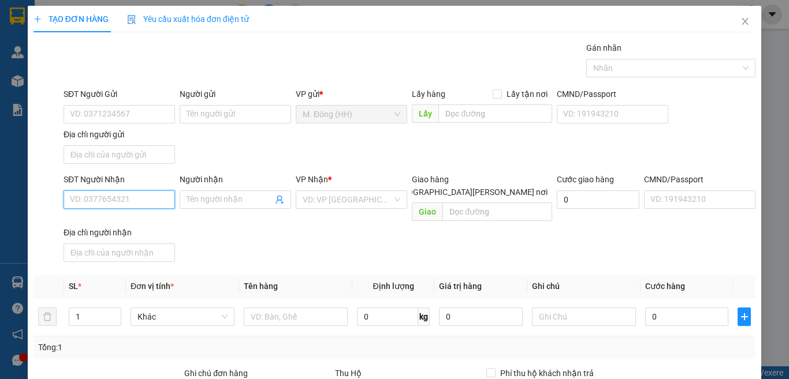
click at [109, 201] on input "SĐT Người Nhận" at bounding box center [119, 200] width 111 height 18
drag, startPoint x: 98, startPoint y: 219, endPoint x: 115, endPoint y: 212, distance: 19.0
click at [99, 219] on div "0914009035 - Tuấn" at bounding box center [127, 222] width 114 height 13
type input "0914009035"
type input "Tuấn"
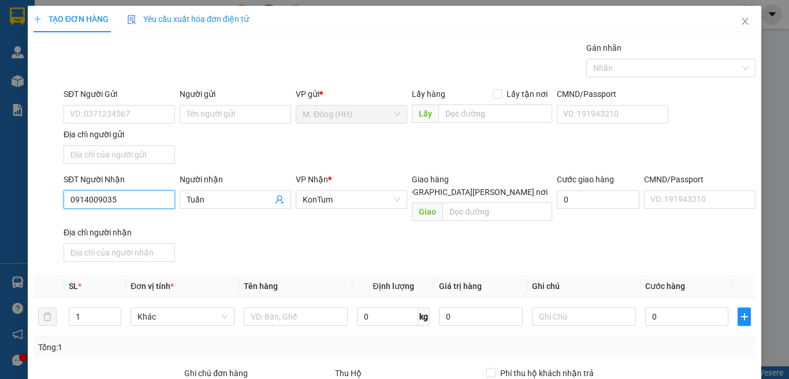
type input "0914009035"
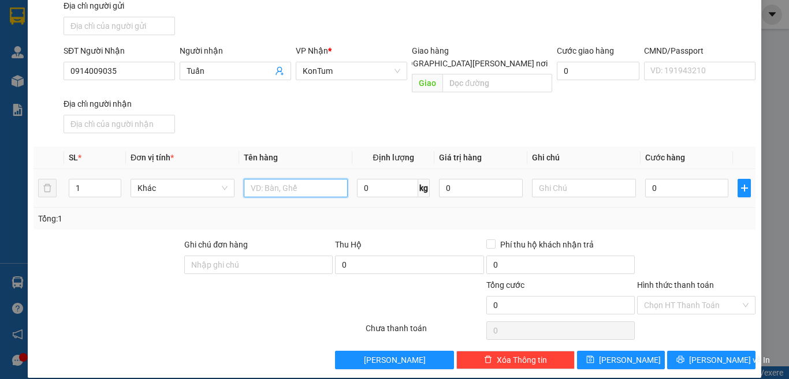
click at [275, 179] on input "text" at bounding box center [296, 188] width 104 height 18
type input "t"
type input "TG"
click at [686, 179] on input "0" at bounding box center [686, 188] width 83 height 18
type input "7"
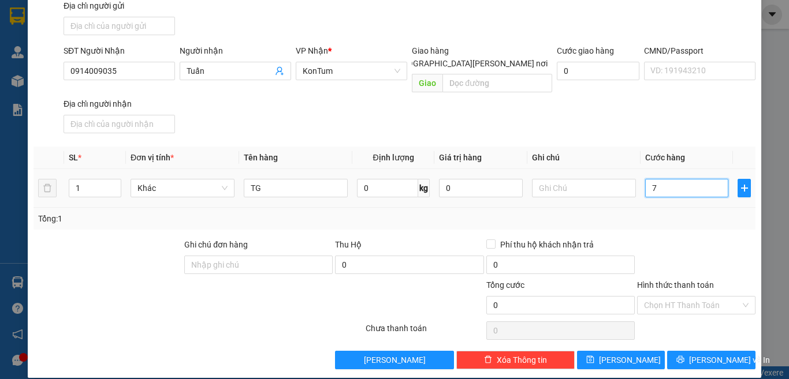
type input "7"
type input "70"
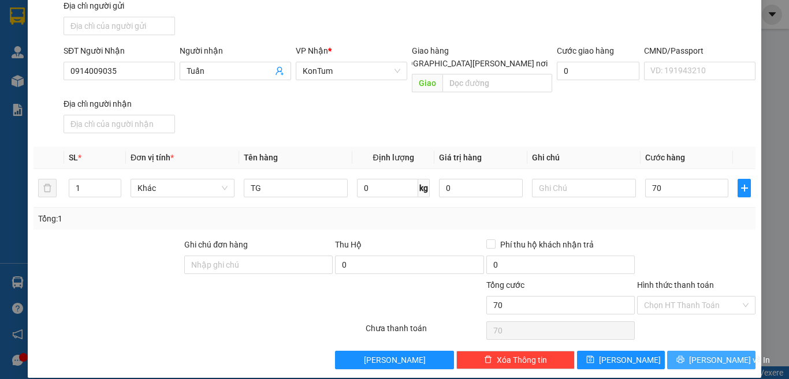
type input "70.000"
click at [695, 354] on span "[PERSON_NAME] và In" at bounding box center [729, 360] width 81 height 13
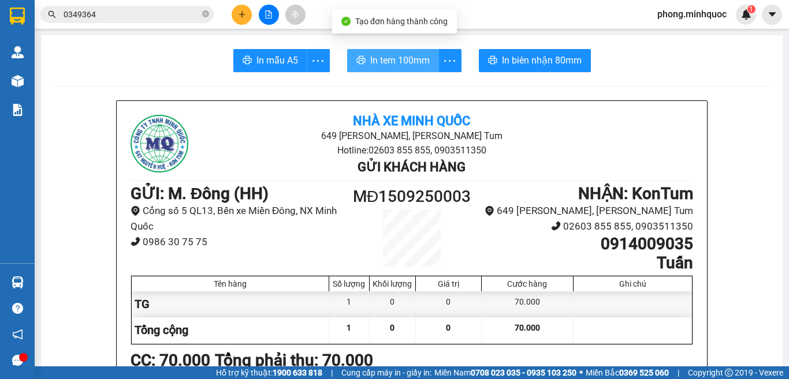
click at [376, 64] on span "In tem 100mm" at bounding box center [399, 60] width 59 height 14
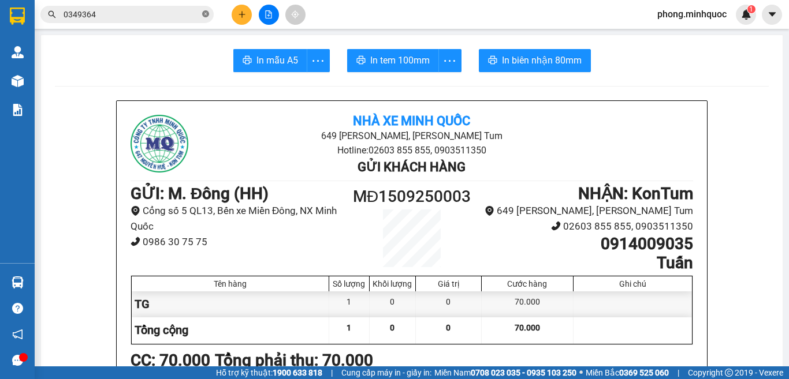
click at [204, 11] on icon "close-circle" at bounding box center [205, 13] width 7 height 7
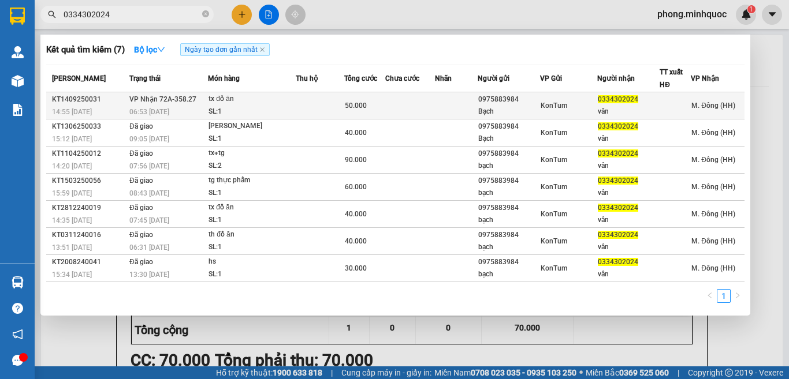
type input "0334302024"
click at [309, 105] on td at bounding box center [320, 105] width 48 height 27
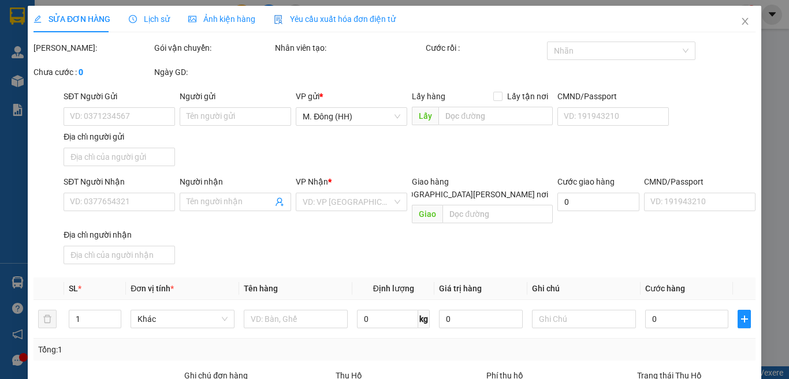
type input "0975883984"
type input "Bạch"
type input "0334302024"
type input "vân"
type input "50.000"
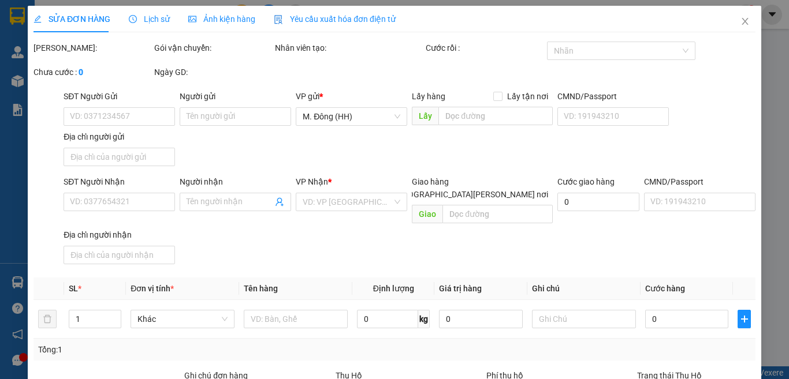
type input "0"
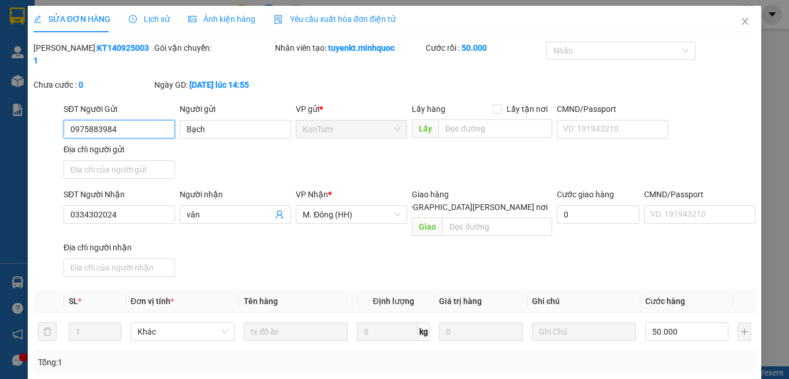
scroll to position [125, 0]
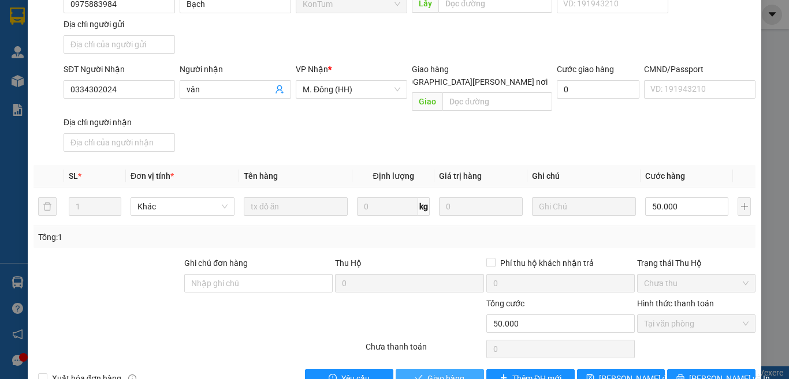
click at [427, 372] on span "Giao hàng" at bounding box center [445, 378] width 37 height 13
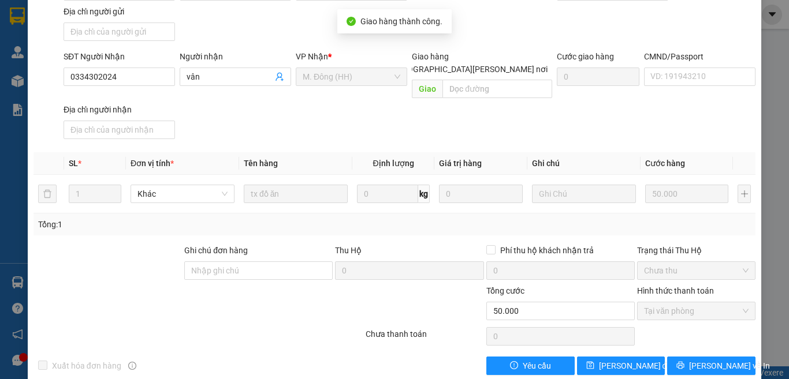
scroll to position [0, 0]
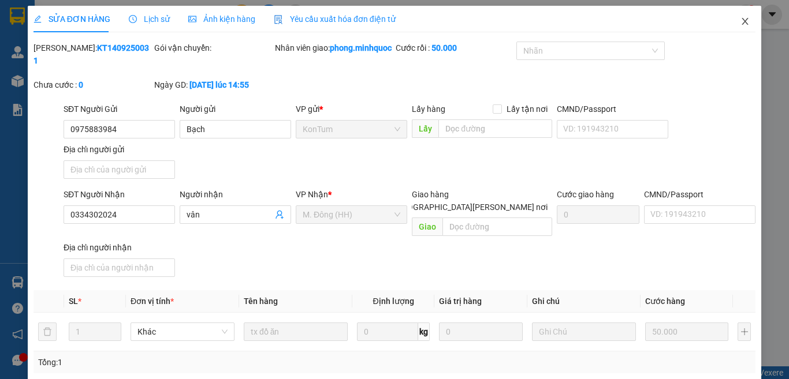
click at [740, 21] on icon "close" at bounding box center [744, 21] width 9 height 9
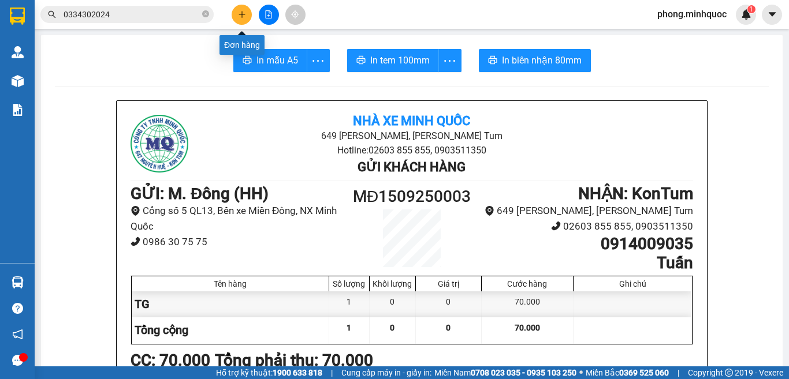
click at [240, 9] on button at bounding box center [242, 15] width 20 height 20
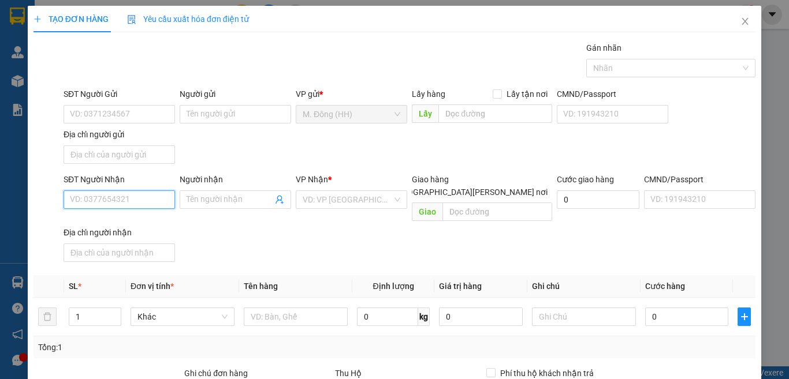
click at [107, 194] on input "SĐT Người Nhận" at bounding box center [119, 200] width 111 height 18
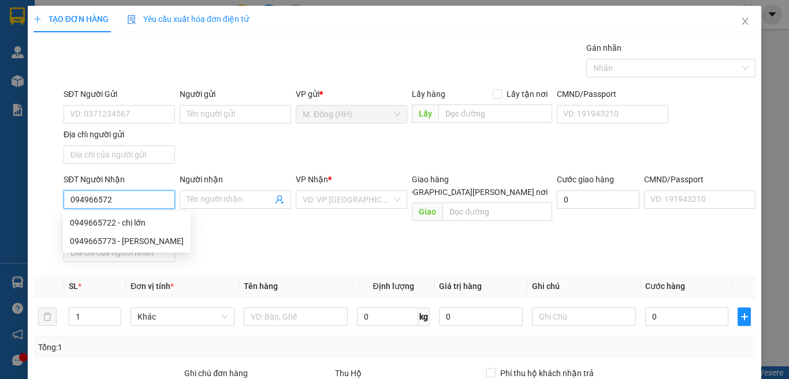
type input "0949665722"
click at [108, 222] on div "0949665722 - chị lớn" at bounding box center [118, 222] width 96 height 13
type input "chị lớn"
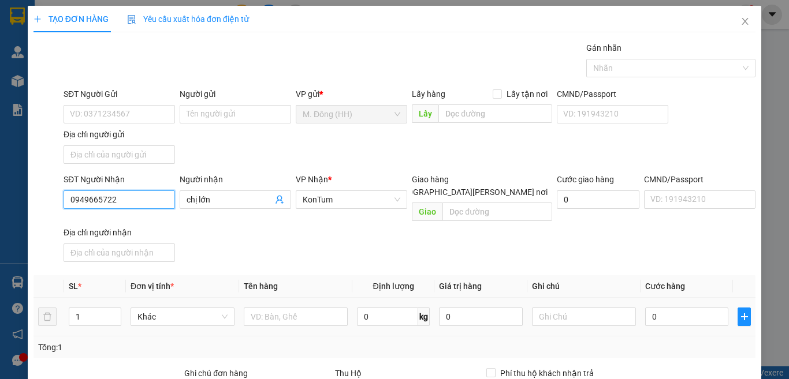
scroll to position [129, 0]
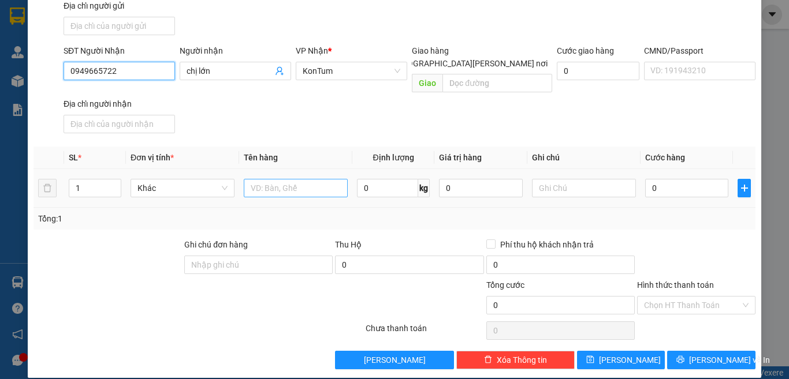
type input "0949665722"
click at [287, 179] on input "text" at bounding box center [296, 188] width 104 height 18
type input "TG"
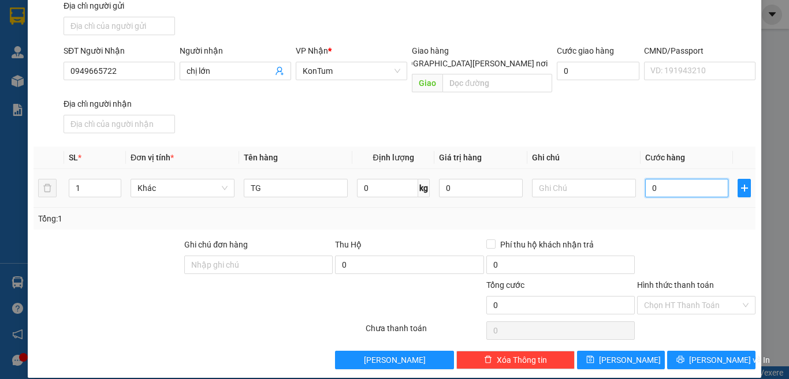
click at [677, 179] on input "0" at bounding box center [686, 188] width 83 height 18
type input "7"
type input "70"
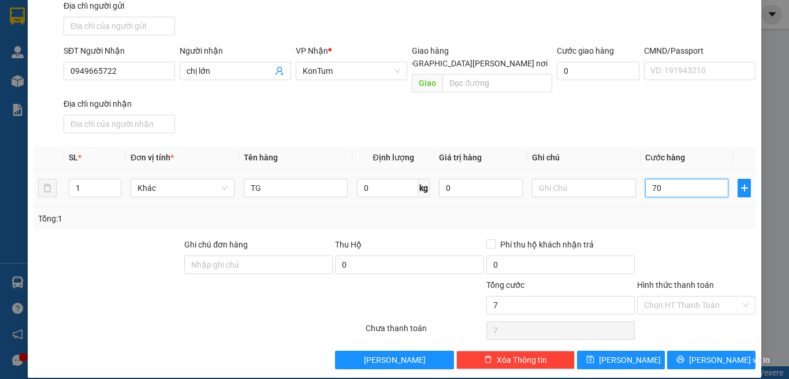
type input "70"
click at [674, 297] on input "Hình thức thanh toán" at bounding box center [692, 305] width 96 height 17
type input "70.000"
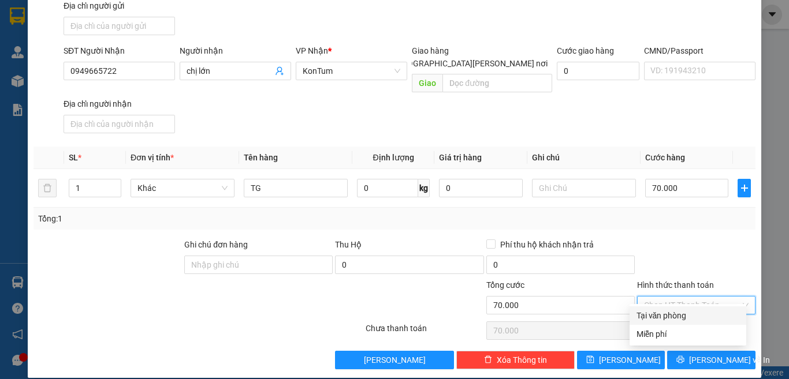
click at [674, 312] on div "Tại văn phòng" at bounding box center [687, 315] width 103 height 13
type input "0"
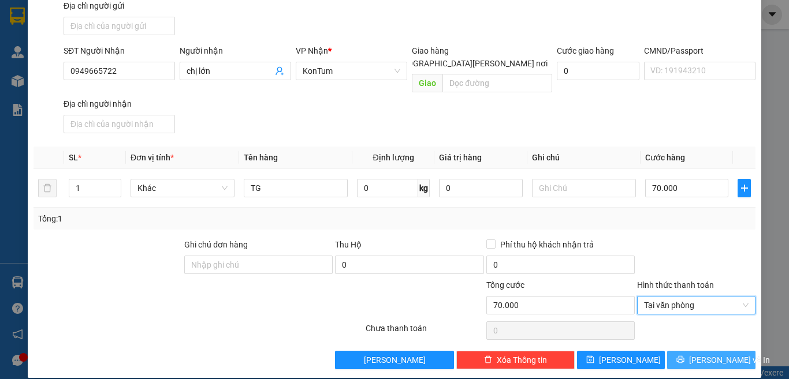
click at [684, 356] on icon "printer" at bounding box center [680, 360] width 8 height 8
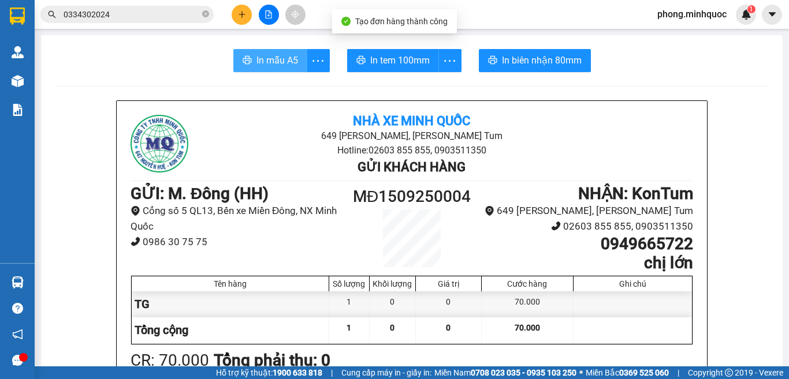
click at [270, 69] on button "In mẫu A5" at bounding box center [270, 60] width 74 height 23
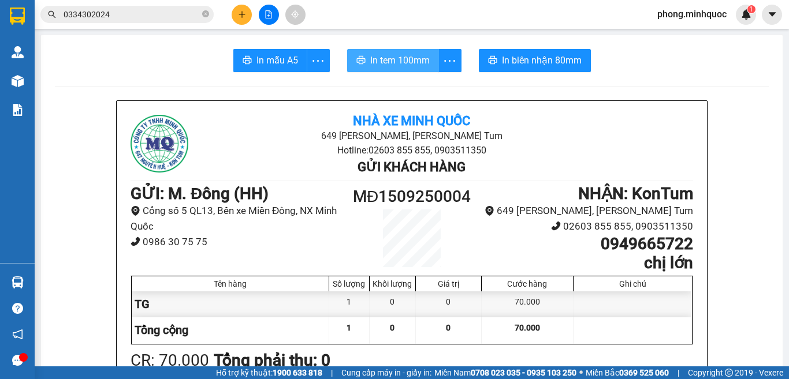
click at [412, 57] on span "In tem 100mm" at bounding box center [399, 60] width 59 height 14
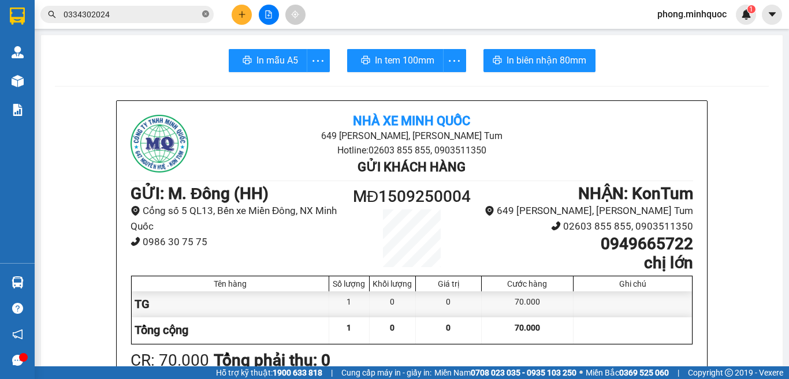
click at [203, 14] on icon "close-circle" at bounding box center [205, 13] width 7 height 7
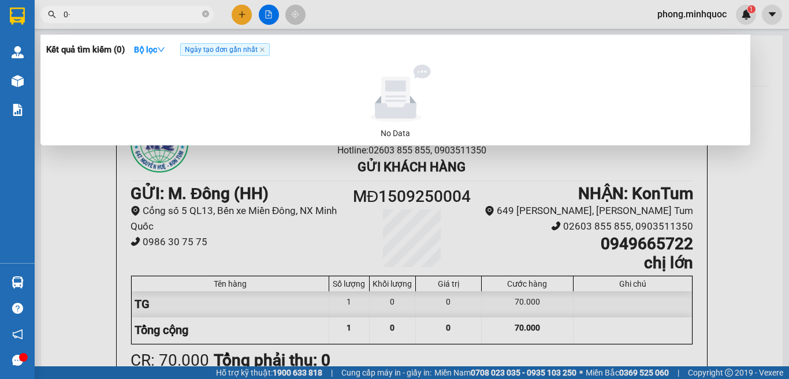
type input "0"
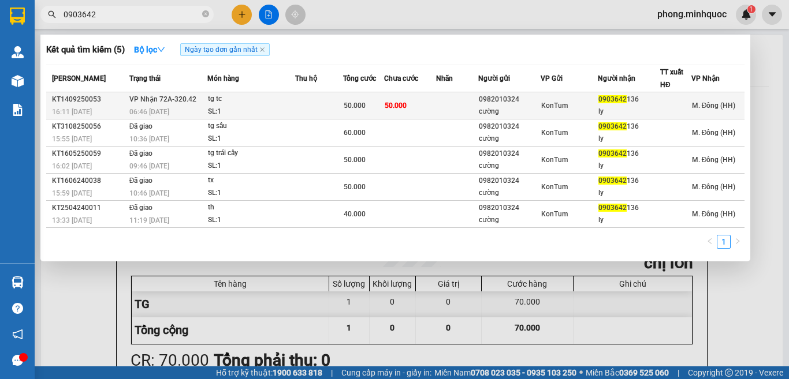
type input "0903642"
click at [312, 106] on td at bounding box center [319, 105] width 48 height 27
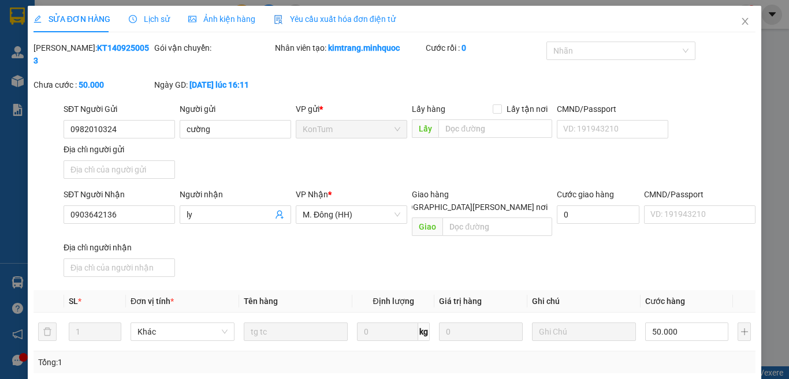
type input "0982010324"
type input "cường"
type input "0903642136"
type input "ly"
type input "50.000"
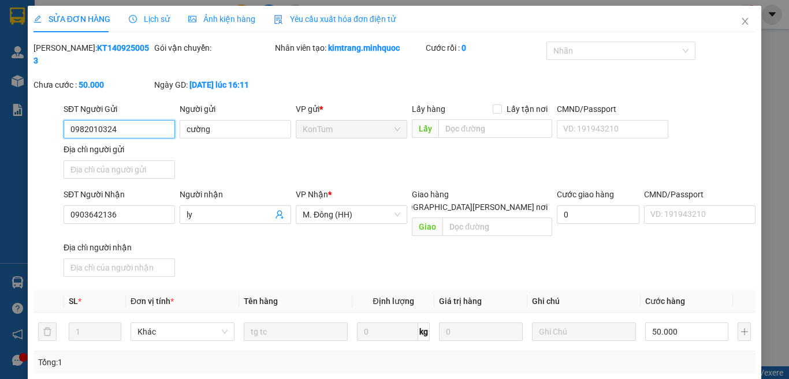
scroll to position [131, 0]
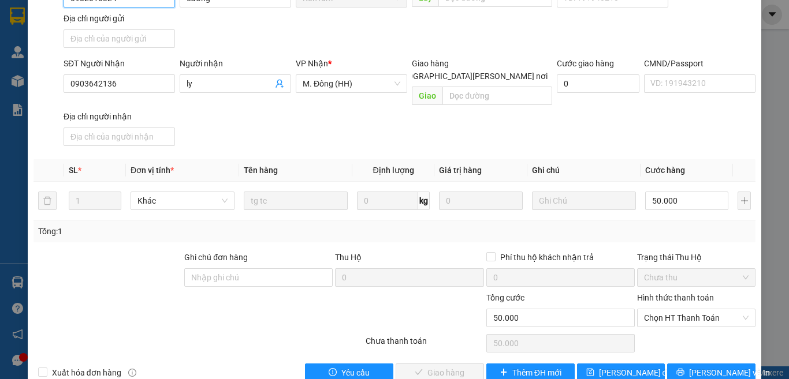
drag, startPoint x: 663, startPoint y: 293, endPoint x: 663, endPoint y: 309, distance: 15.6
click at [663, 309] on span "Chọn HT Thanh Toán" at bounding box center [696, 317] width 104 height 17
click at [666, 309] on div "Tại văn phòng" at bounding box center [687, 315] width 103 height 13
type input "0"
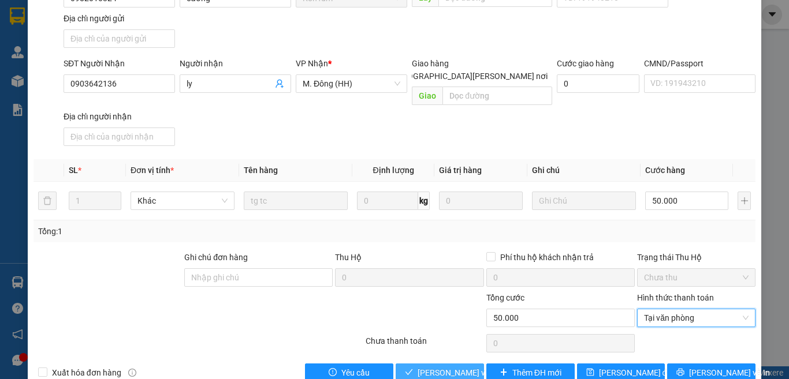
click at [444, 367] on span "[PERSON_NAME] và [PERSON_NAME] hàng" at bounding box center [495, 373] width 156 height 13
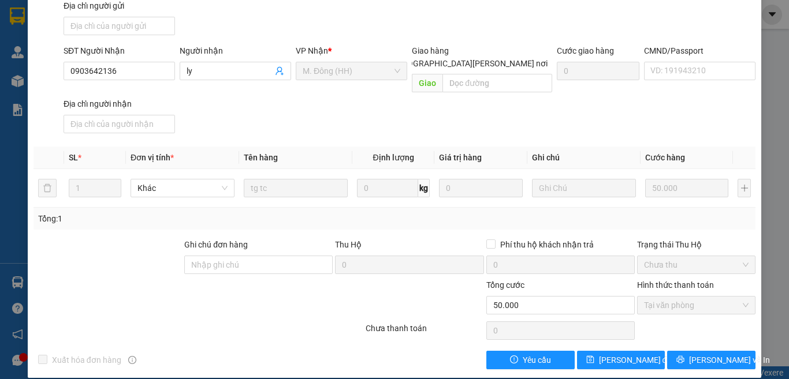
scroll to position [0, 0]
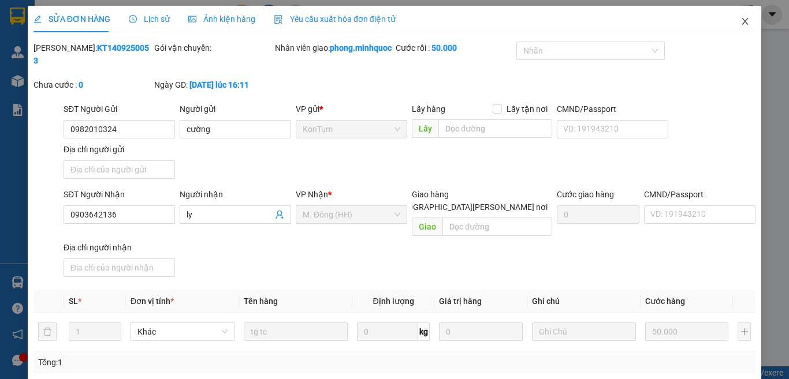
click at [742, 24] on icon "close" at bounding box center [745, 21] width 6 height 7
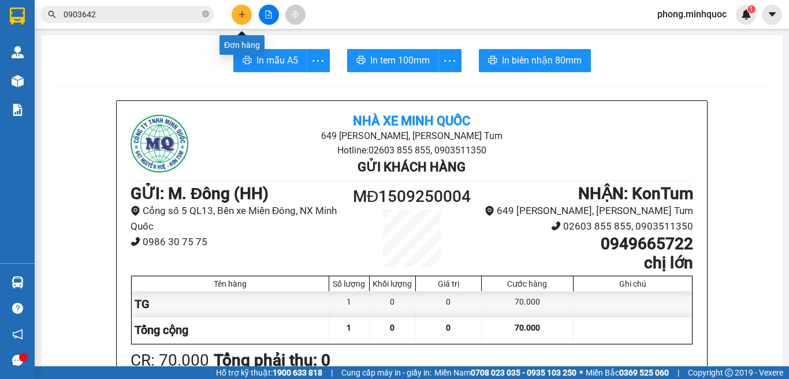
click at [238, 18] on button at bounding box center [242, 15] width 20 height 20
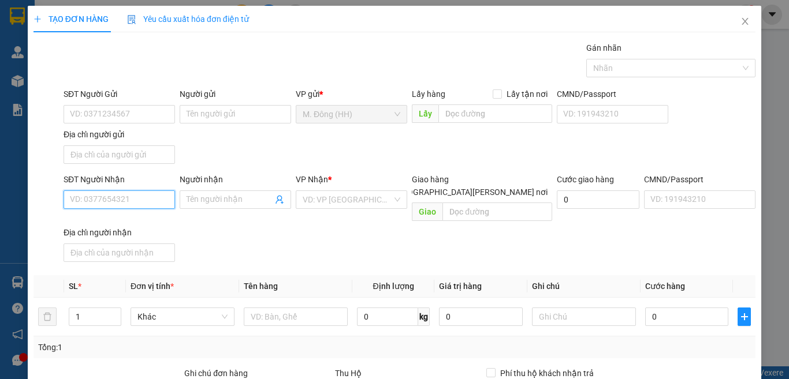
click at [95, 200] on input "SĐT Người Nhận" at bounding box center [119, 200] width 111 height 18
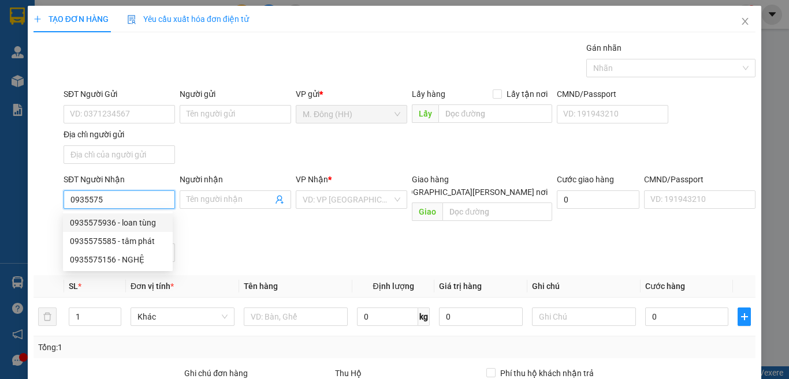
click at [115, 221] on div "0935575936 - loan tùng" at bounding box center [118, 222] width 96 height 13
type input "0935575936"
type input "loan tùng"
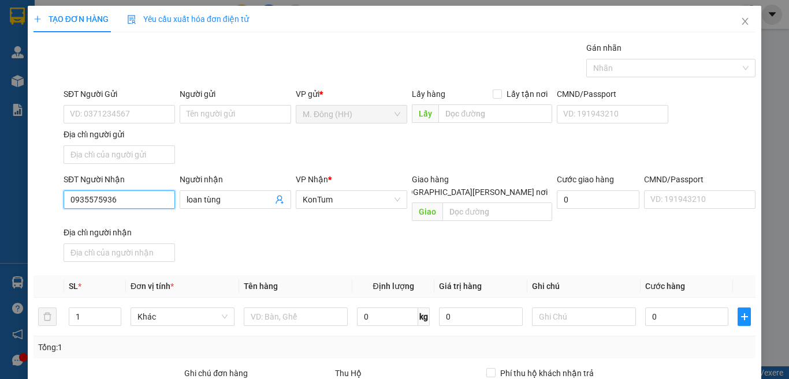
scroll to position [129, 0]
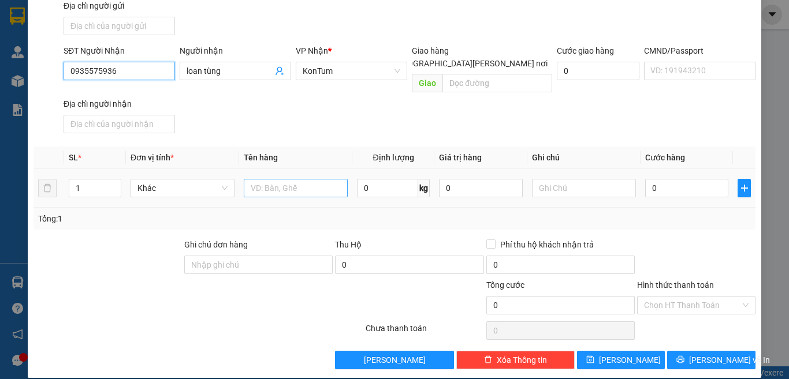
type input "0935575936"
click at [280, 179] on input "text" at bounding box center [296, 188] width 104 height 18
type input "TG"
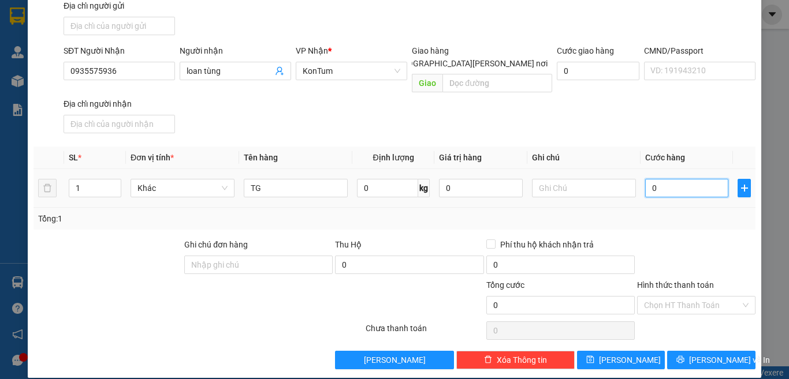
click at [664, 179] on input "0" at bounding box center [686, 188] width 83 height 18
type input "5"
type input "50"
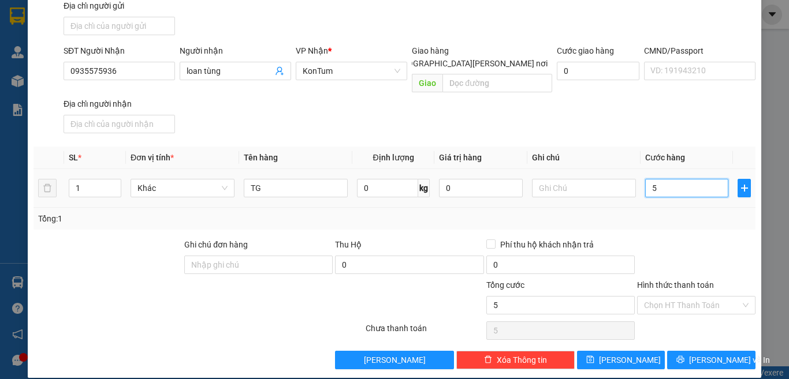
type input "50"
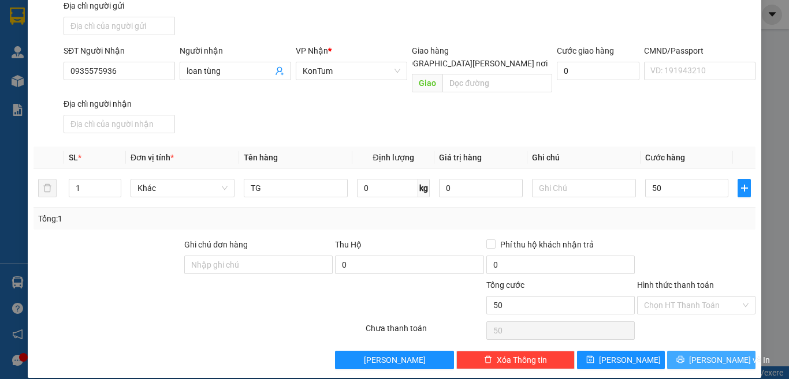
type input "50.000"
click at [673, 351] on button "[PERSON_NAME] và In" at bounding box center [711, 360] width 88 height 18
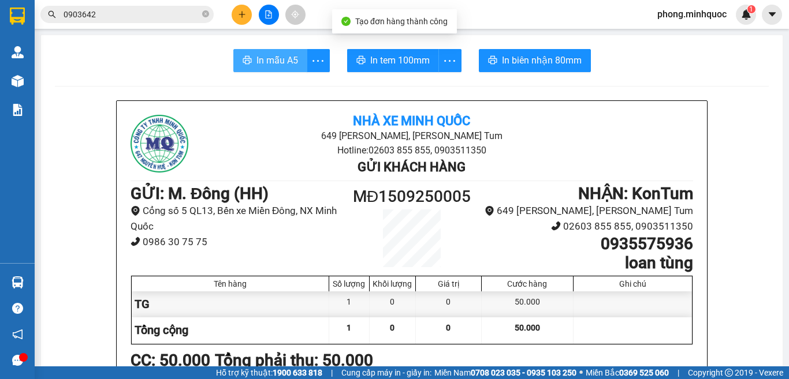
click at [267, 61] on span "In mẫu A5" at bounding box center [277, 60] width 42 height 14
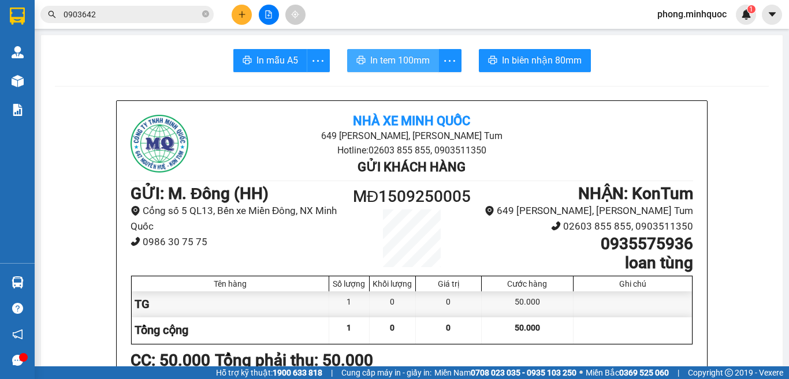
click at [399, 54] on span "In tem 100mm" at bounding box center [399, 60] width 59 height 14
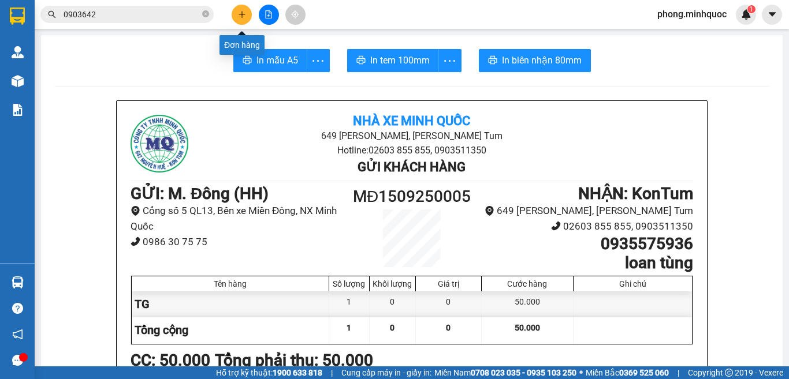
click at [244, 13] on icon "plus" at bounding box center [242, 14] width 8 height 8
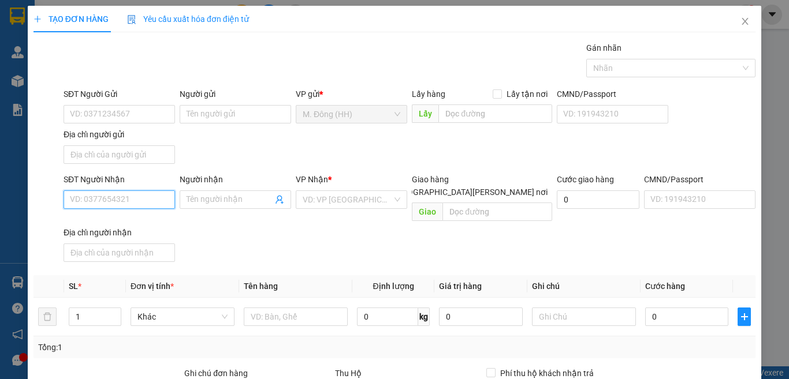
click at [124, 193] on input "SĐT Người Nhận" at bounding box center [119, 200] width 111 height 18
click at [110, 225] on div "0975812329 - THẢO CHI" at bounding box center [127, 222] width 114 height 13
type input "0975812329"
type input "THẢO CHI"
type input "0975812329"
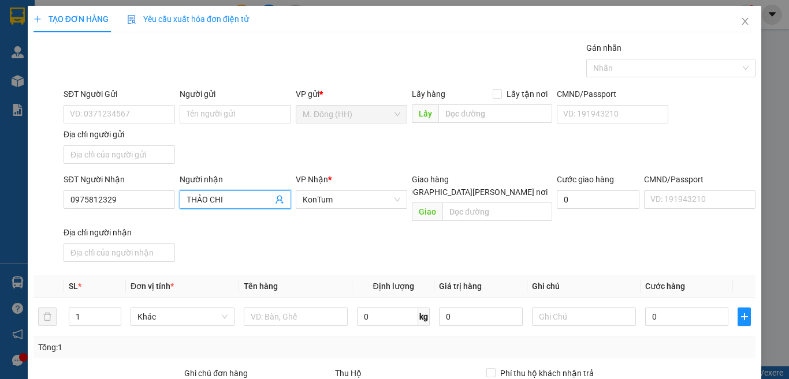
click at [255, 200] on input "THẢO CHI" at bounding box center [229, 199] width 86 height 13
type input "T"
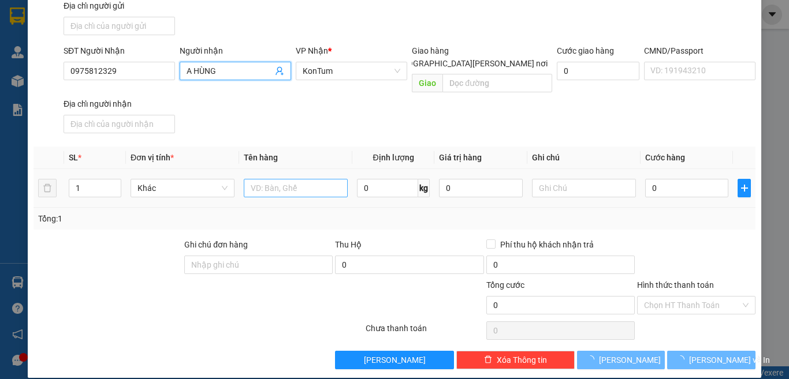
type input "A HÙNG"
click at [291, 179] on input "text" at bounding box center [296, 188] width 104 height 18
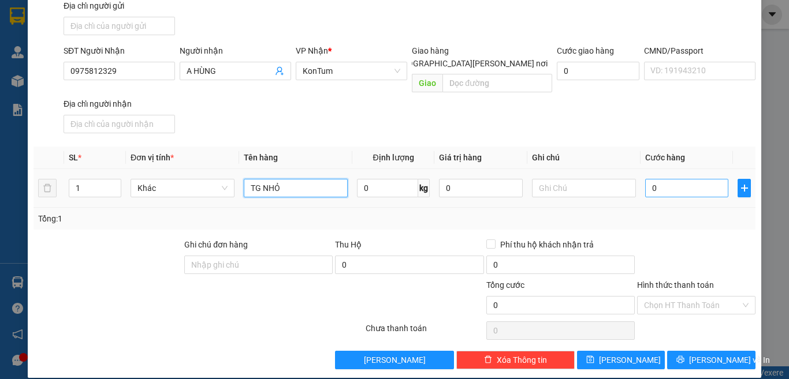
type input "TG NHỎ"
click at [686, 179] on input "0" at bounding box center [686, 188] width 83 height 18
type input "4"
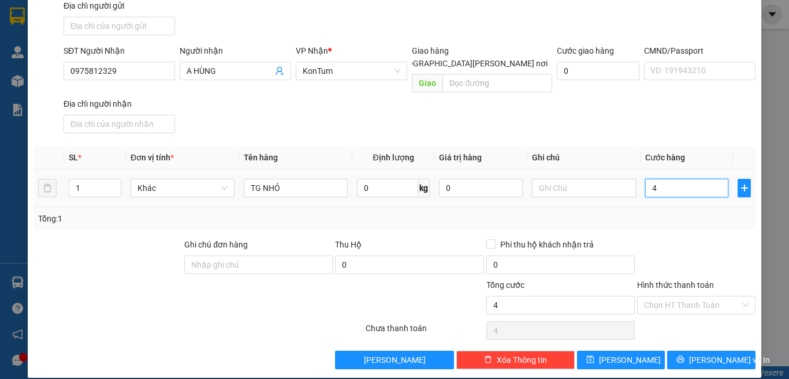
type input "40"
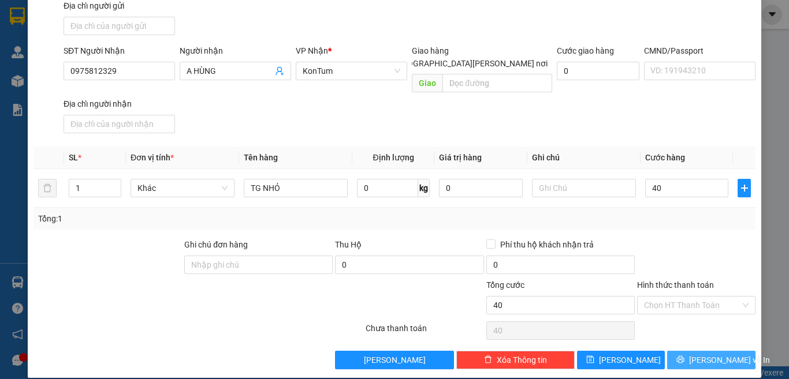
type input "40.000"
click at [711, 354] on span "[PERSON_NAME] và In" at bounding box center [729, 360] width 81 height 13
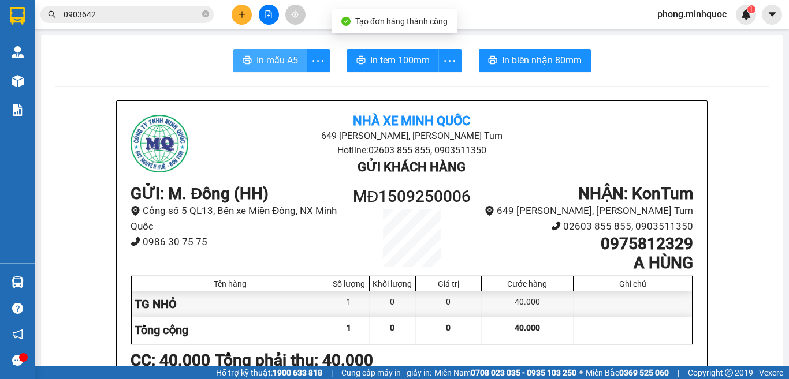
click at [282, 53] on span "In mẫu A5" at bounding box center [277, 60] width 42 height 14
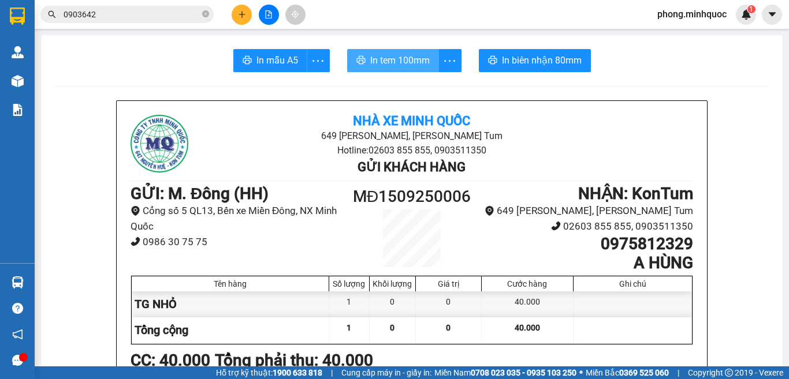
click at [400, 58] on span "In tem 100mm" at bounding box center [399, 60] width 59 height 14
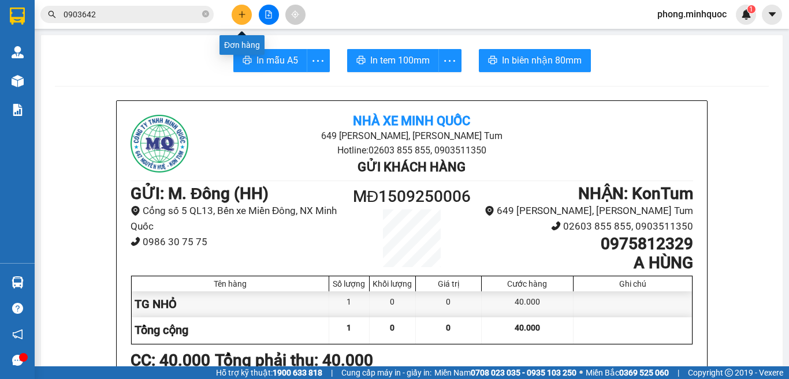
click at [239, 12] on icon "plus" at bounding box center [242, 14] width 8 height 8
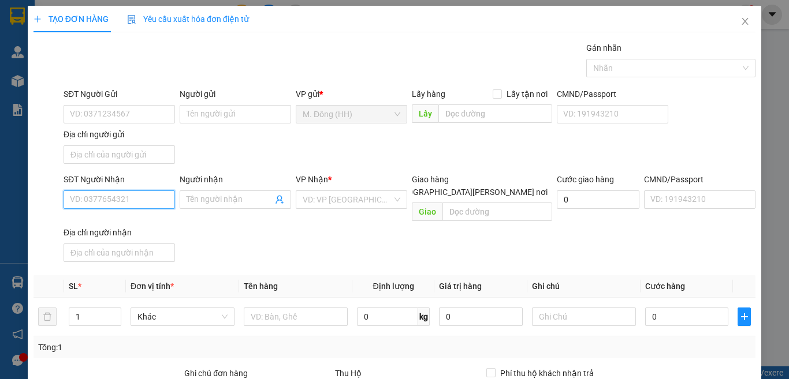
click at [126, 199] on input "SĐT Người Nhận" at bounding box center [119, 200] width 111 height 18
type input "0972987380"
drag, startPoint x: 113, startPoint y: 218, endPoint x: 139, endPoint y: 259, distance: 48.0
click at [129, 247] on body "Kết quả tìm kiếm ( 5 ) Bộ lọc Ngày tạo đơn gần nhất Mã ĐH Trạng thái Món hàng T…" at bounding box center [394, 189] width 789 height 379
click at [109, 220] on div "0972987380 - TRÂM" at bounding box center [118, 222] width 96 height 13
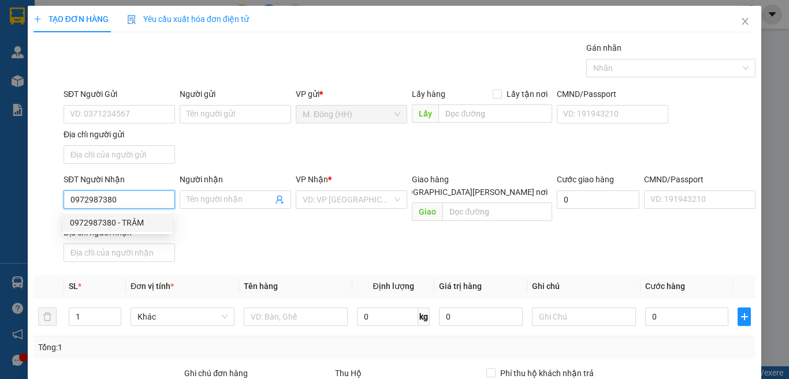
type input "TRÂM"
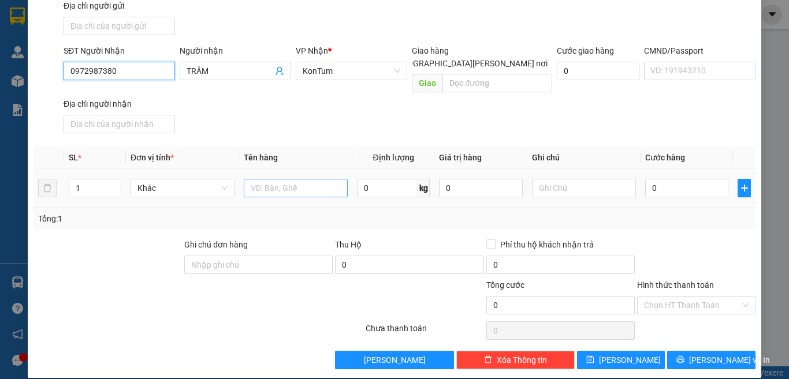
type input "0972987380"
click at [268, 179] on input "text" at bounding box center [296, 188] width 104 height 18
type input "KIỆN TG"
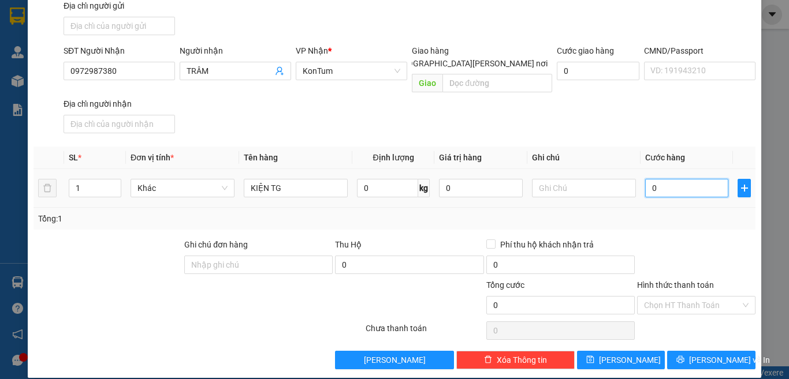
click at [677, 179] on input "0" at bounding box center [686, 188] width 83 height 18
type input "7"
type input "70"
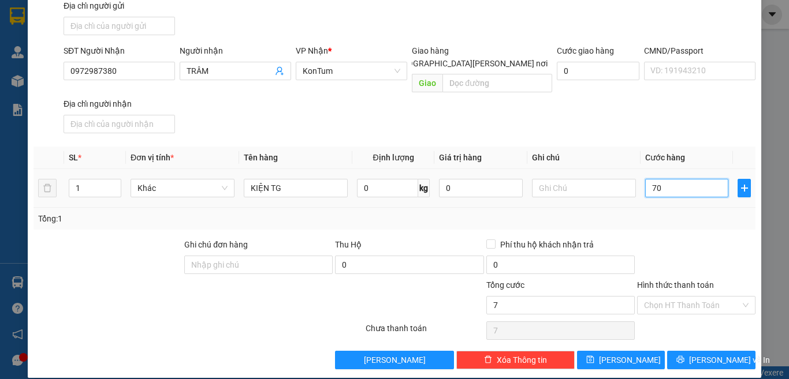
type input "70"
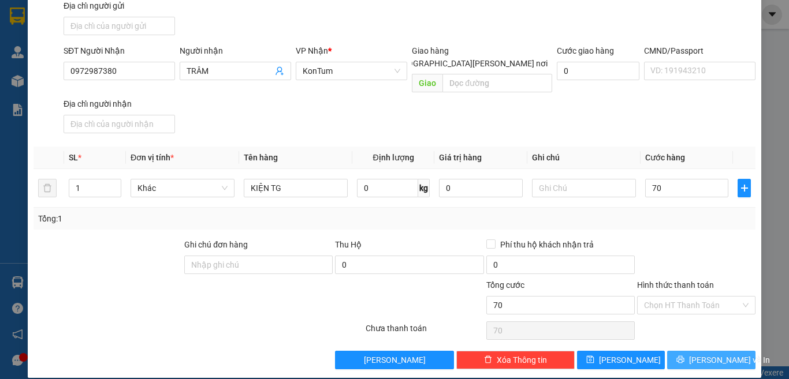
type input "70.000"
click at [670, 351] on button "[PERSON_NAME] và In" at bounding box center [711, 360] width 88 height 18
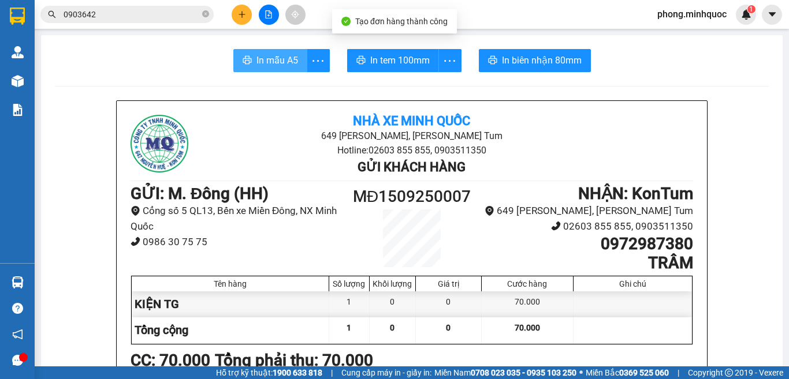
click at [268, 62] on span "In mẫu A5" at bounding box center [277, 60] width 42 height 14
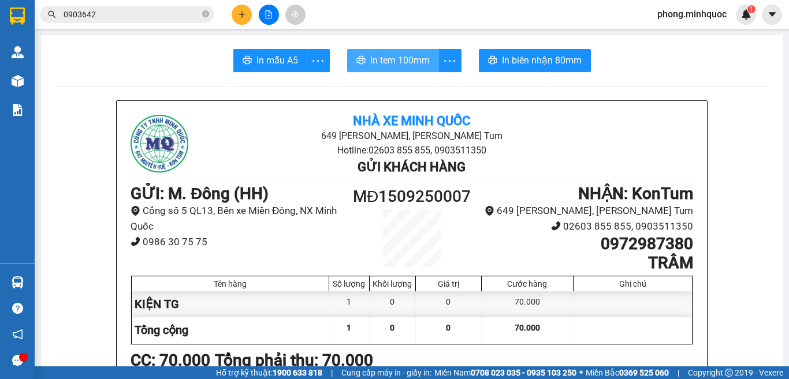
click at [401, 58] on span "In tem 100mm" at bounding box center [399, 60] width 59 height 14
click at [204, 12] on icon "close-circle" at bounding box center [205, 13] width 7 height 7
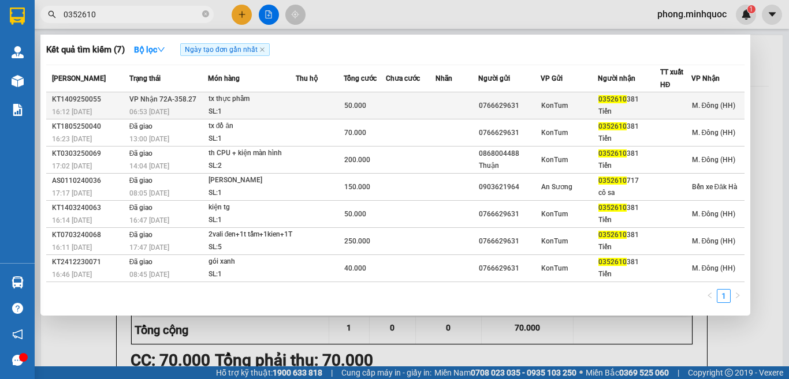
type input "0352610"
drag, startPoint x: 274, startPoint y: 110, endPoint x: 282, endPoint y: 110, distance: 7.5
click at [282, 110] on div "SL: 1" at bounding box center [251, 112] width 87 height 13
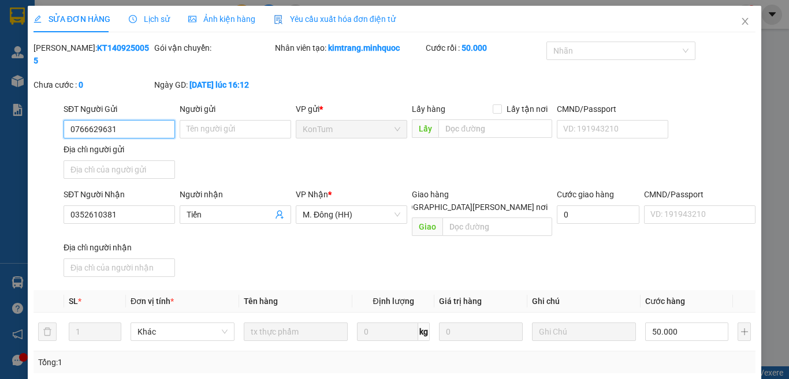
type input "0766629631"
type input "0352610381"
type input "Tiến"
type input "50.000"
type input "0"
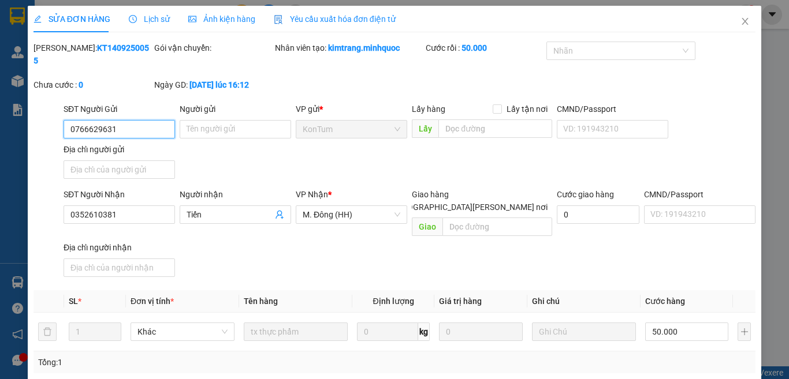
scroll to position [131, 0]
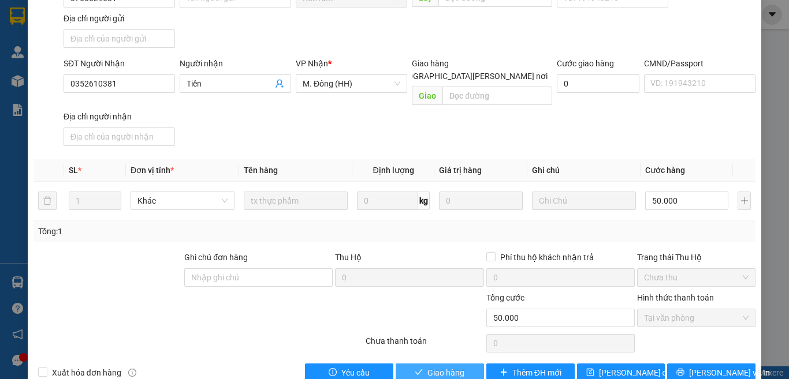
click at [427, 367] on span "Giao hàng" at bounding box center [445, 373] width 37 height 13
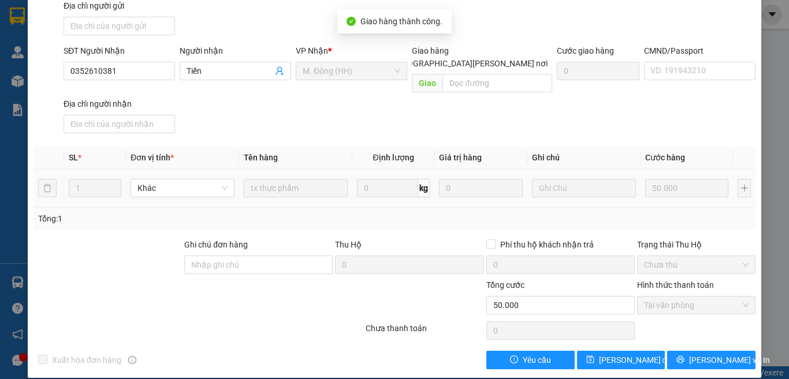
scroll to position [0, 0]
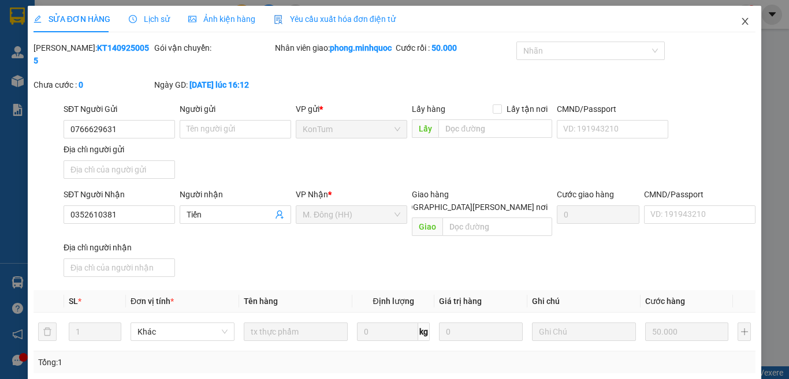
click at [742, 21] on icon "close" at bounding box center [745, 21] width 6 height 7
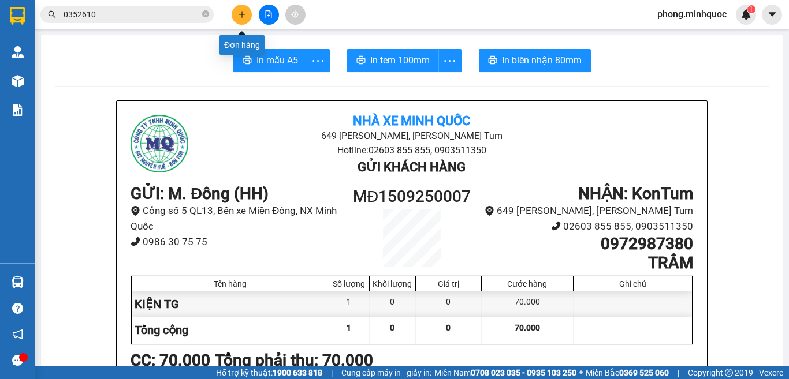
click at [243, 10] on button at bounding box center [242, 15] width 20 height 20
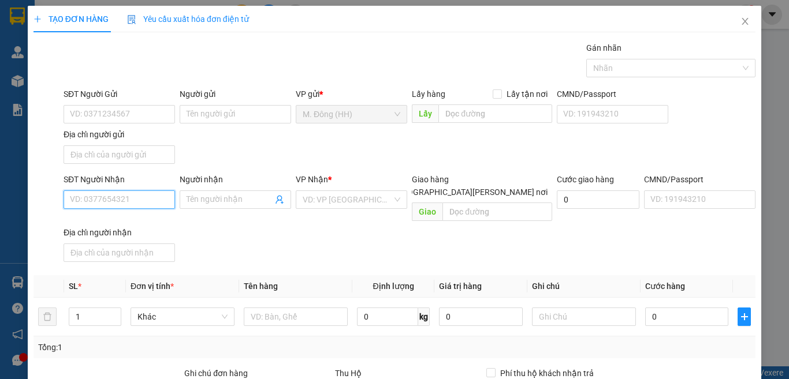
click at [121, 196] on input "SĐT Người Nhận" at bounding box center [119, 200] width 111 height 18
click at [141, 222] on div "0779494944 - thanh nam" at bounding box center [127, 222] width 114 height 13
type input "0779494944"
type input "thanh nam"
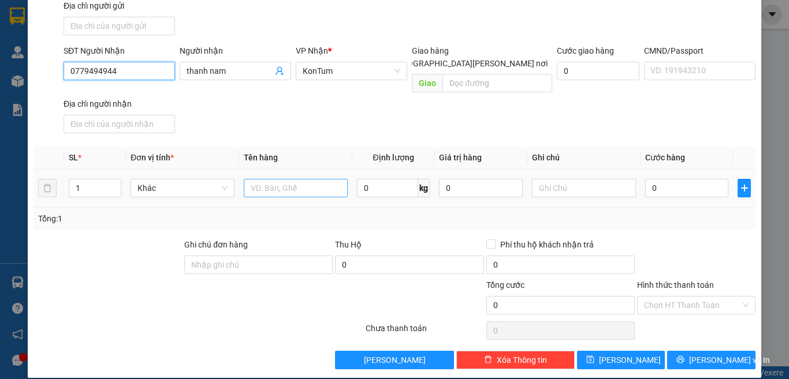
type input "0779494944"
click at [280, 181] on input "text" at bounding box center [296, 188] width 104 height 18
type input "KIỆN TI VI"
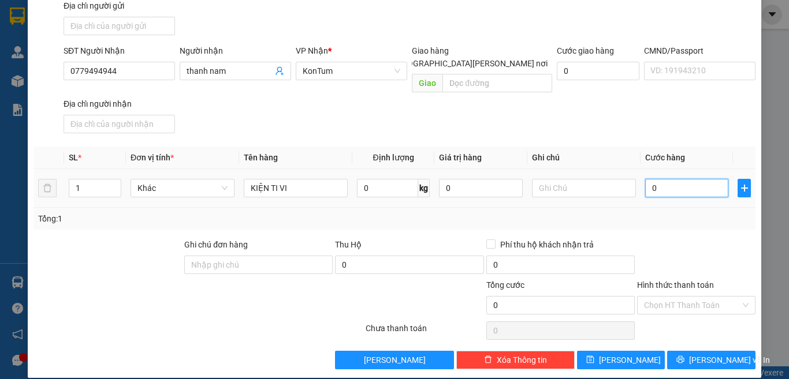
click at [679, 179] on input "0" at bounding box center [686, 188] width 83 height 18
type input "1"
type input "15"
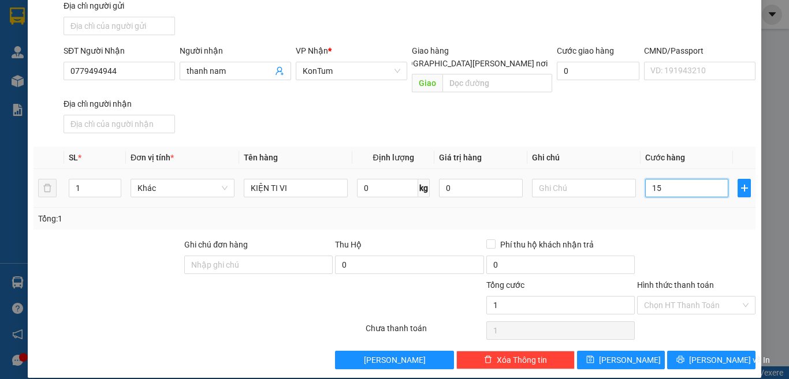
type input "15"
type input "150"
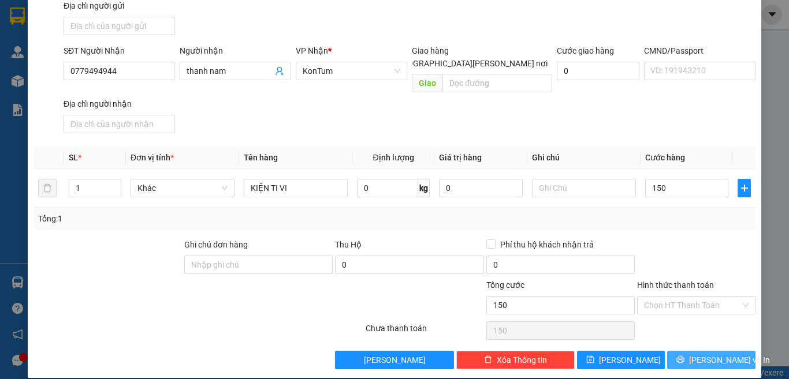
type input "150.000"
click at [684, 356] on icon "printer" at bounding box center [681, 360] width 8 height 8
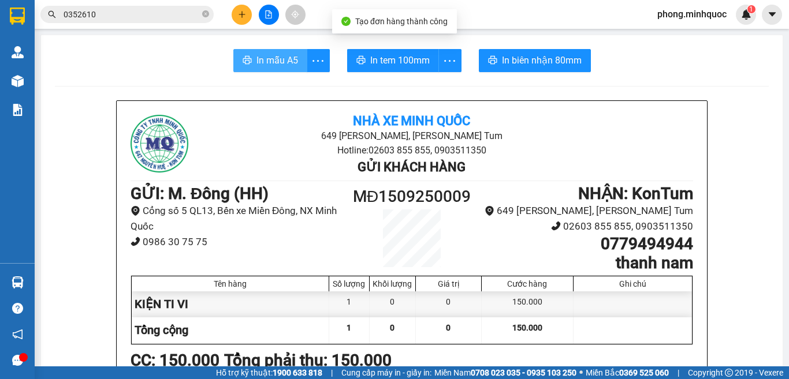
click at [272, 57] on span "In mẫu A5" at bounding box center [277, 60] width 42 height 14
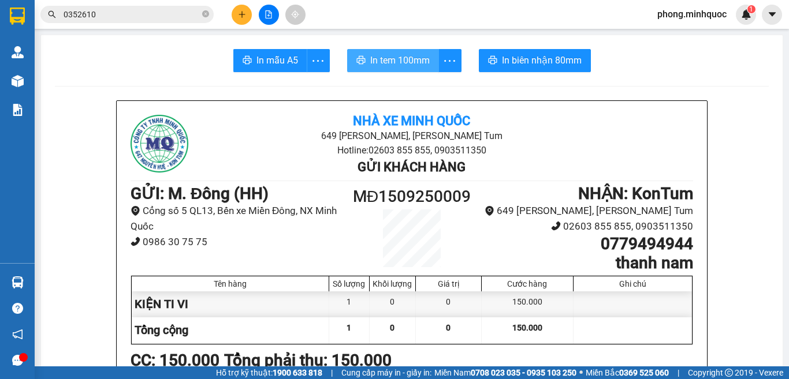
click at [385, 55] on span "In tem 100mm" at bounding box center [399, 60] width 59 height 14
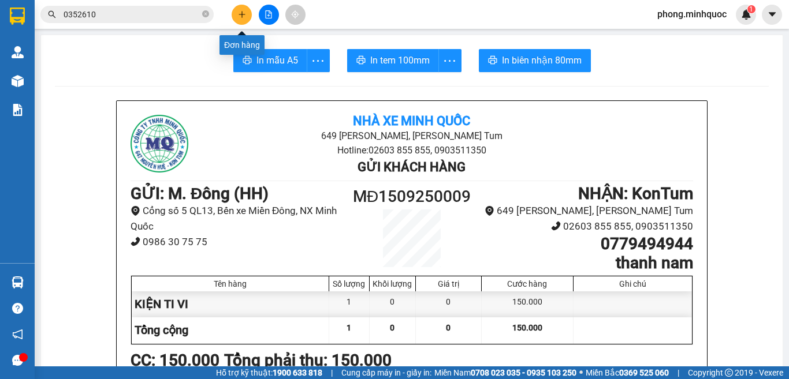
click at [242, 11] on icon "plus" at bounding box center [242, 14] width 8 height 8
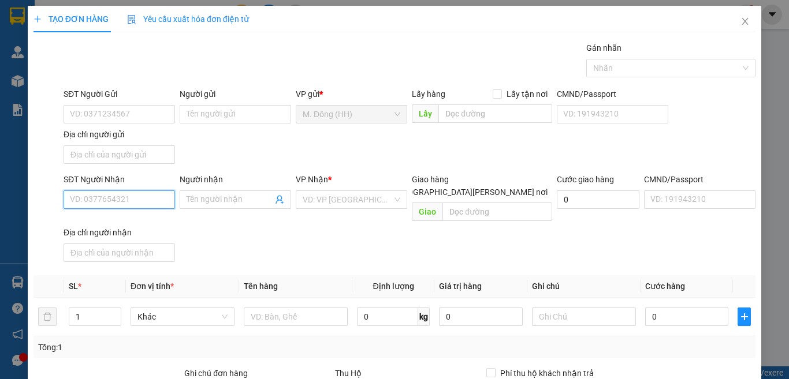
click at [106, 199] on input "SĐT Người Nhận" at bounding box center [119, 200] width 111 height 18
type input "0964064789"
click at [104, 218] on div "0964064789 - duy" at bounding box center [127, 222] width 114 height 13
type input "duy"
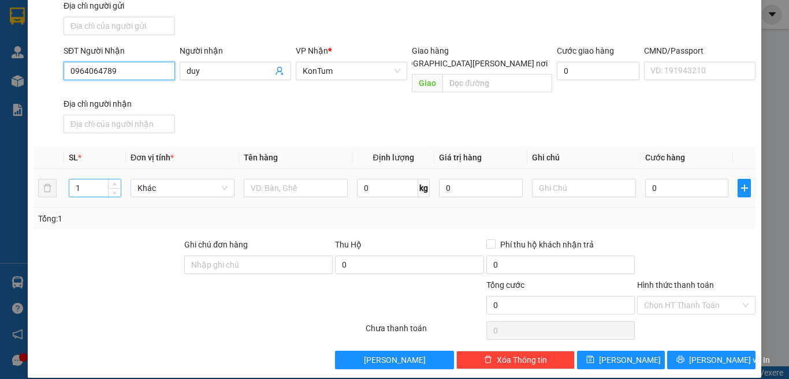
type input "0964064789"
click at [95, 180] on input "1" at bounding box center [94, 188] width 51 height 17
type input "3"
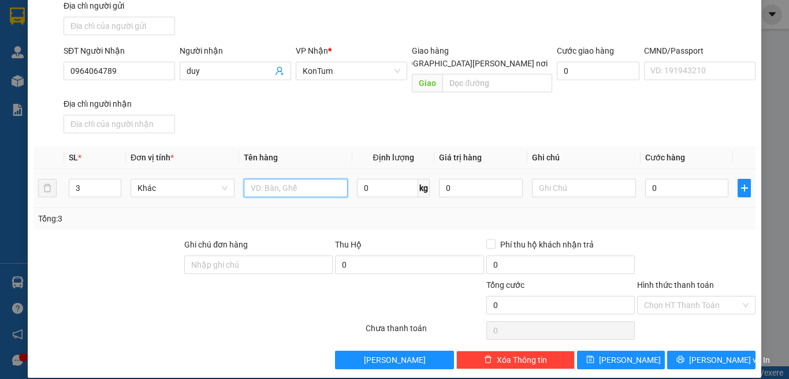
click at [281, 179] on input "text" at bounding box center [296, 188] width 104 height 18
type input "KIỆN"
click at [665, 179] on input "0" at bounding box center [686, 188] width 83 height 18
type input "2"
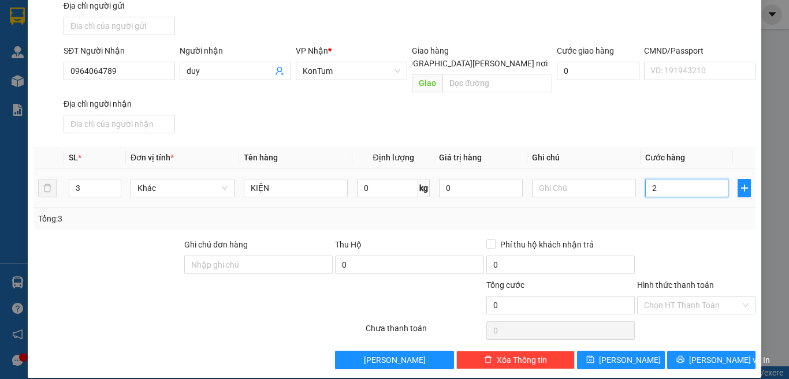
type input "2"
type input "24"
type input "240"
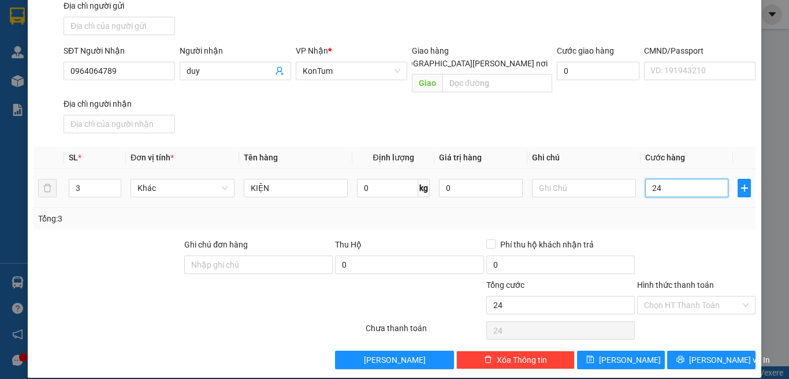
type input "240"
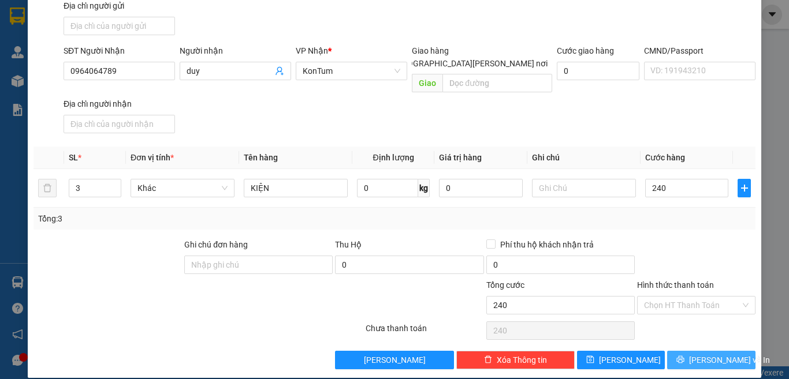
type input "240.000"
click at [676, 351] on button "[PERSON_NAME] và In" at bounding box center [711, 360] width 88 height 18
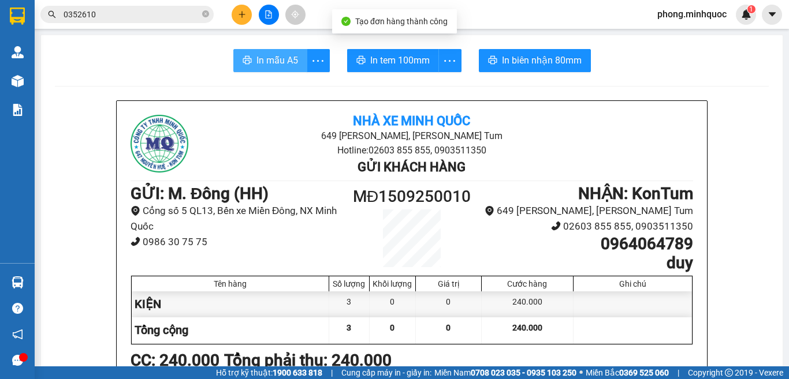
click at [276, 54] on span "In mẫu A5" at bounding box center [277, 60] width 42 height 14
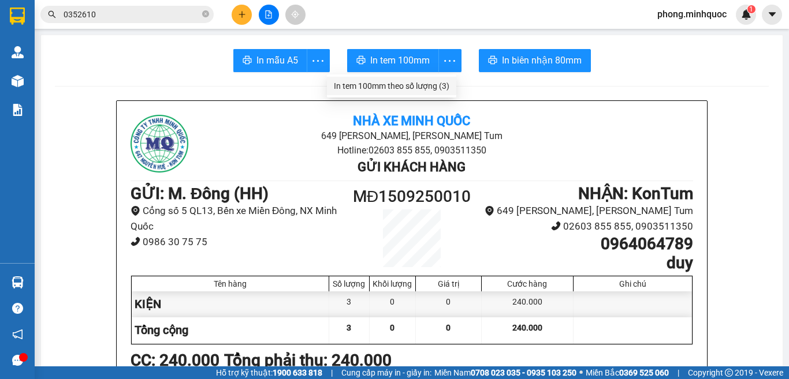
click at [445, 87] on div "In tem 100mm theo số lượng (3)" at bounding box center [391, 86] width 115 height 13
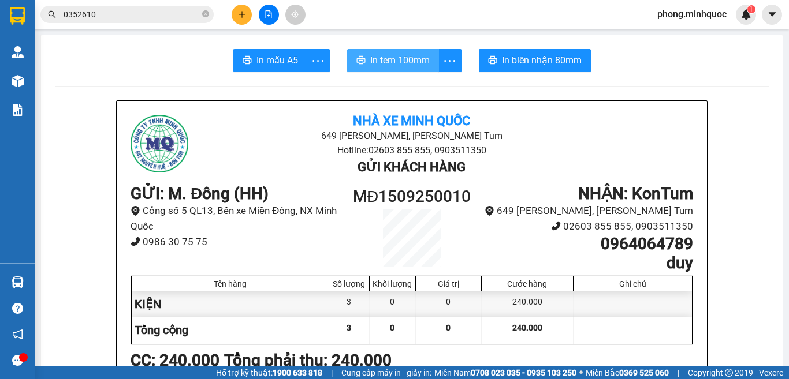
click at [387, 59] on span "In tem 100mm" at bounding box center [399, 60] width 59 height 14
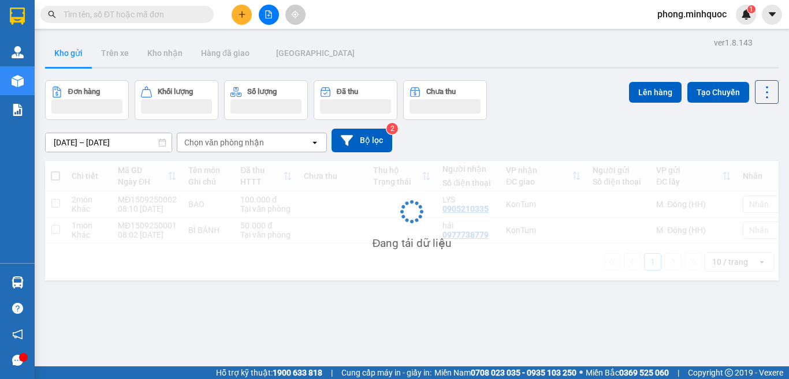
click at [142, 15] on input "text" at bounding box center [132, 14] width 136 height 13
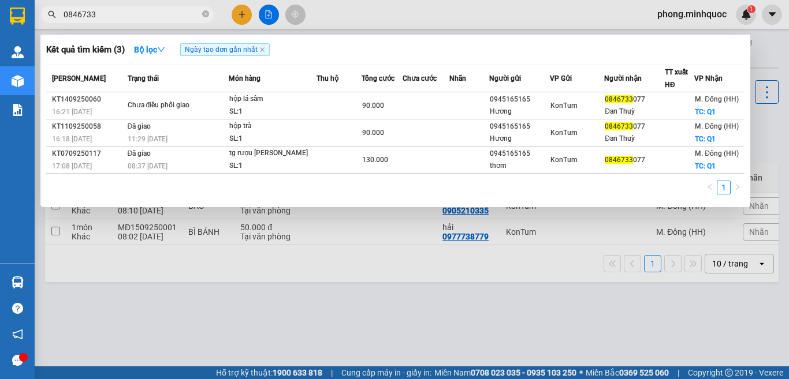
type input "0846733"
click at [204, 12] on icon "close-circle" at bounding box center [205, 13] width 7 height 7
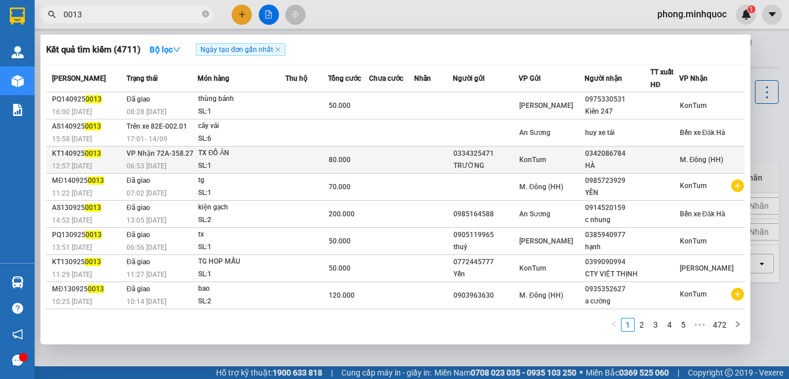
type input "0013"
click at [297, 160] on td at bounding box center [306, 160] width 43 height 27
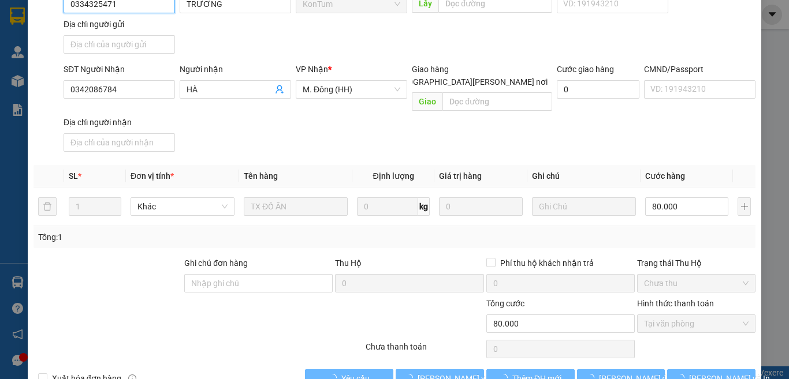
type input "0334325471"
type input "TRƯỜNG"
type input "0342086784"
type input "HÀ"
type input "80.000"
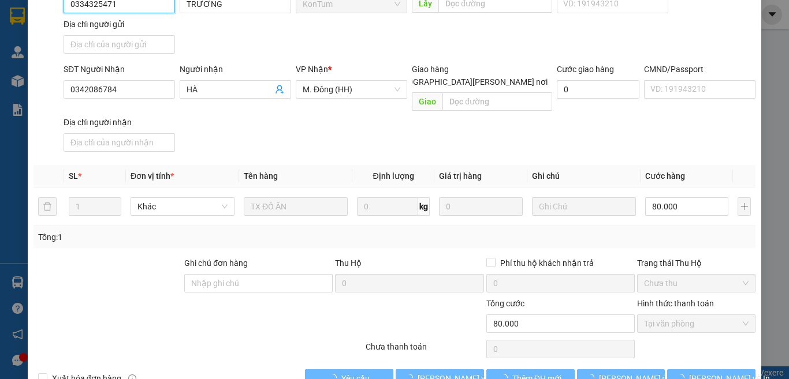
scroll to position [131, 0]
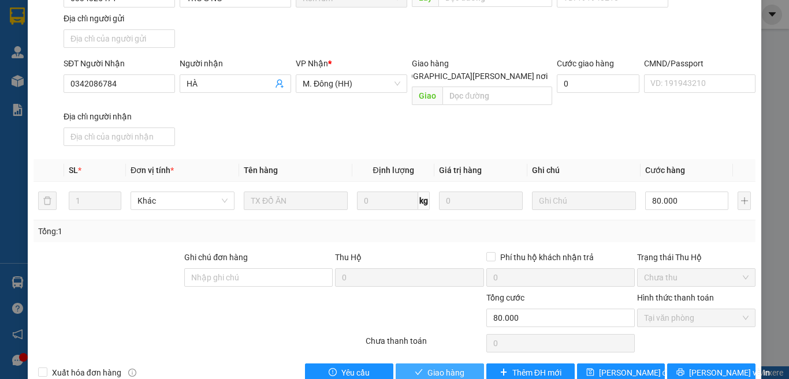
click at [447, 367] on span "Giao hàng" at bounding box center [445, 373] width 37 height 13
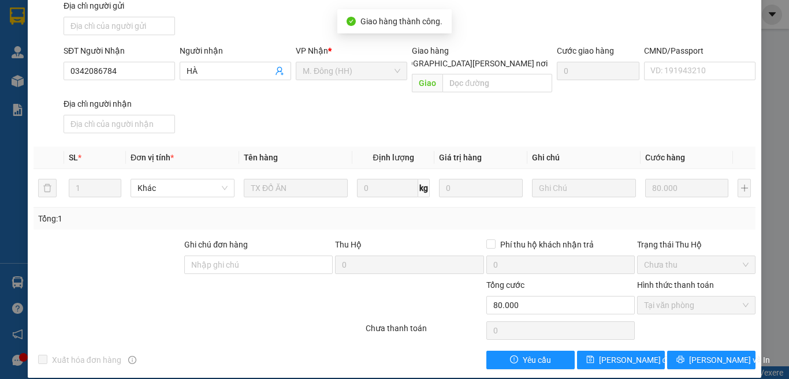
scroll to position [0, 0]
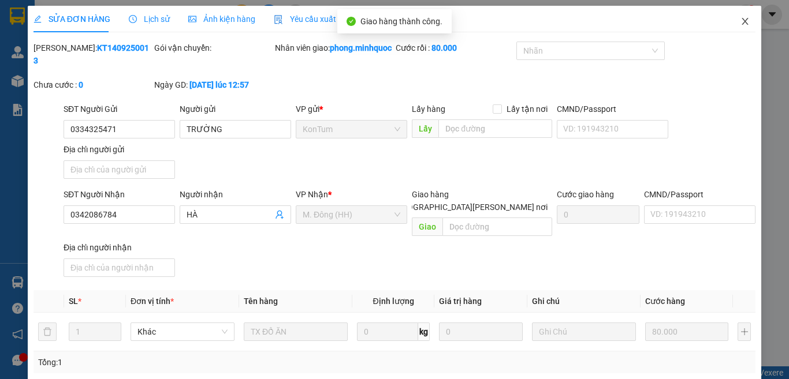
click at [742, 20] on icon "close" at bounding box center [745, 21] width 6 height 7
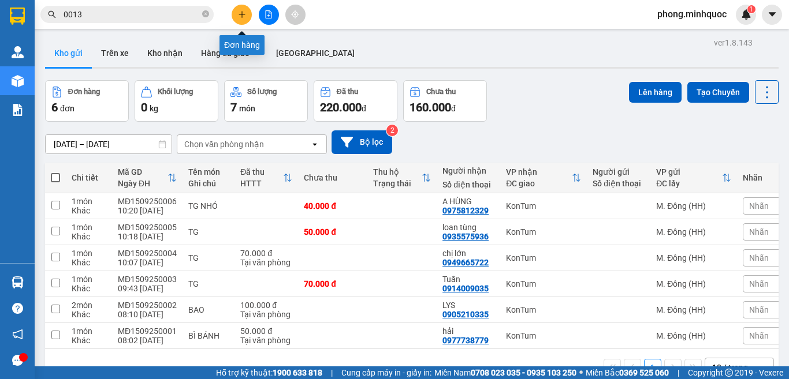
click at [240, 20] on button at bounding box center [242, 15] width 20 height 20
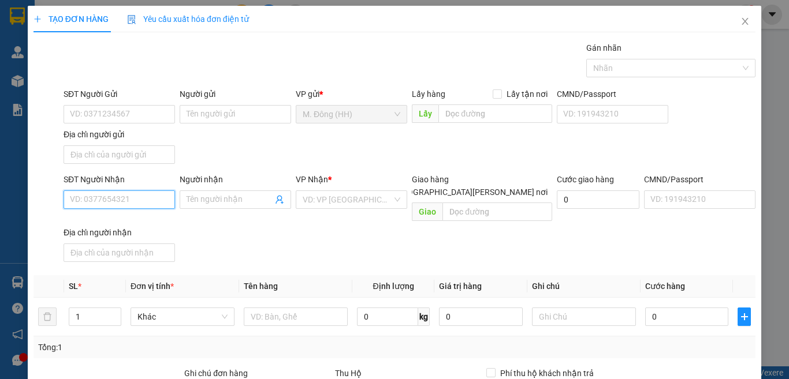
click at [130, 204] on input "SĐT Người Nhận" at bounding box center [119, 200] width 111 height 18
type input "0972490059"
click at [123, 222] on div "0972490059 - BÌNH" at bounding box center [127, 222] width 114 height 13
type input "BÌNH"
checkbox input "true"
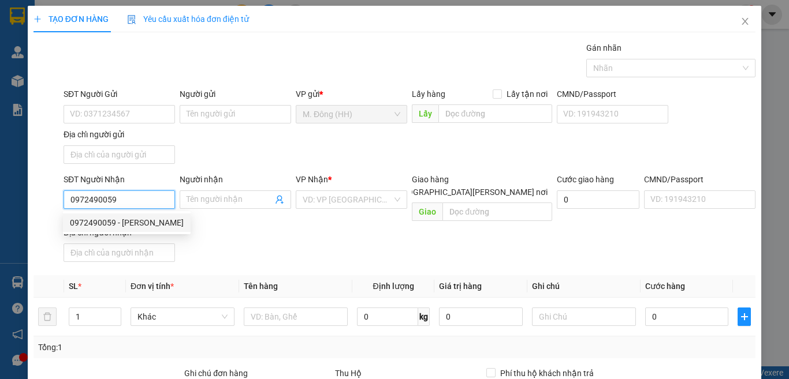
type input "247/2 TRẦN PHÚ"
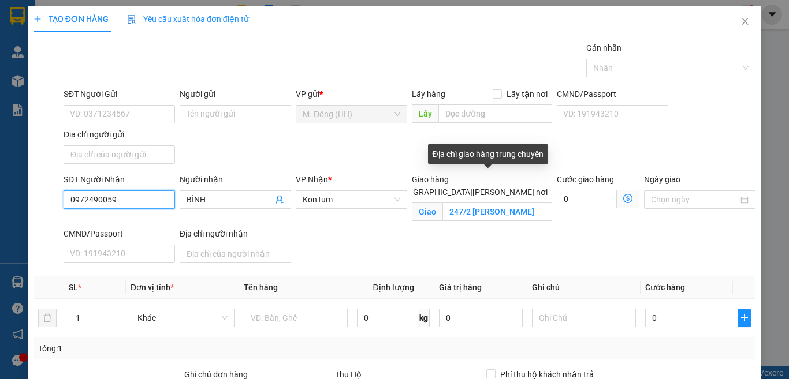
type input "0972490059"
click at [389, 188] on input "[GEOGRAPHIC_DATA] tận nơi" at bounding box center [384, 192] width 8 height 8
checkbox input "false"
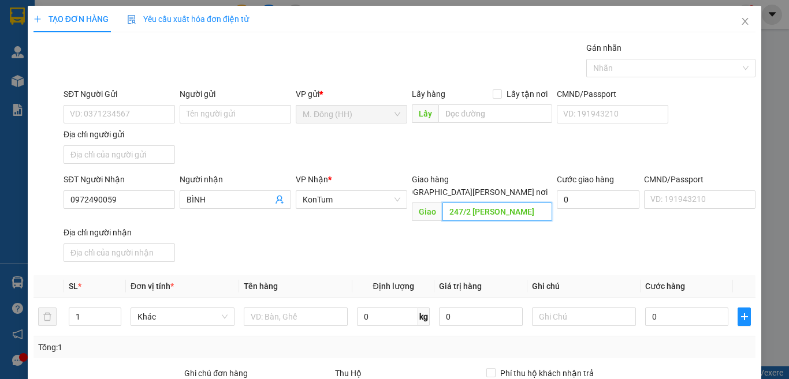
click at [491, 203] on input "247/2 TRẦN PHÚ" at bounding box center [497, 212] width 110 height 18
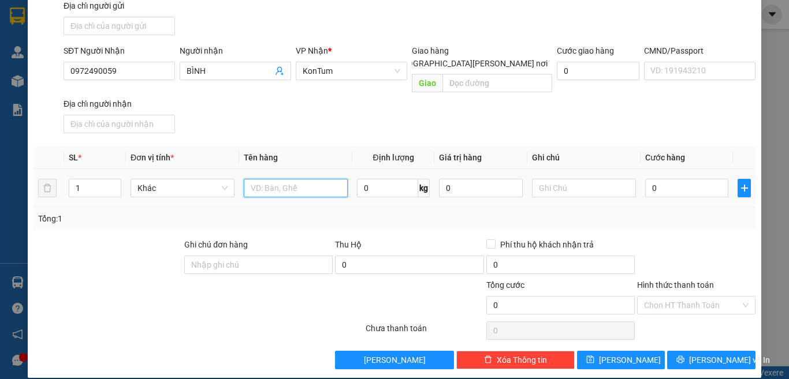
click at [283, 181] on input "text" at bounding box center [296, 188] width 104 height 18
type input "TG MÔ TƠ"
click at [676, 181] on input "0" at bounding box center [686, 188] width 83 height 18
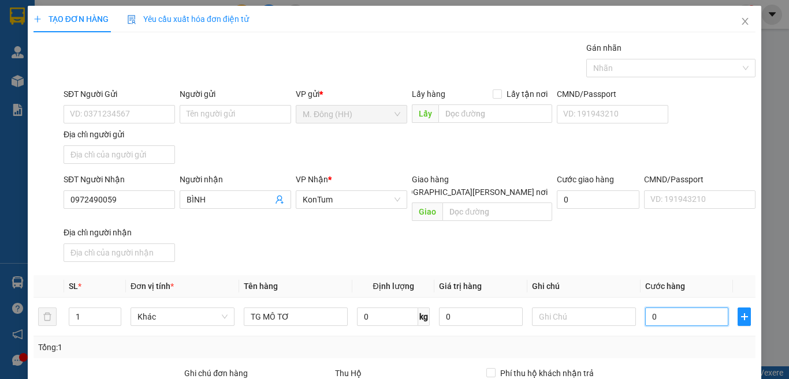
scroll to position [115, 0]
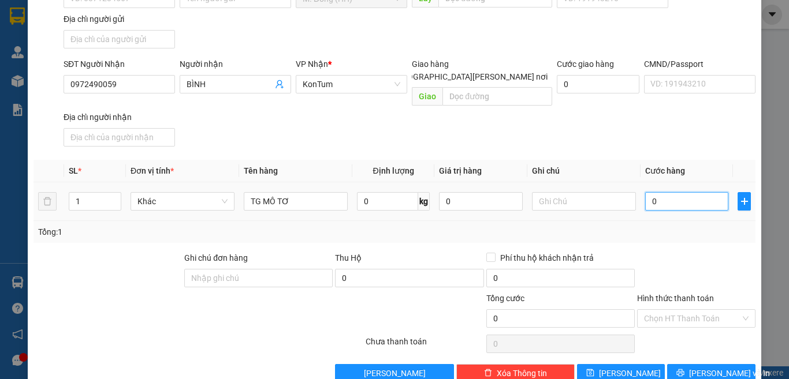
click at [665, 192] on input "0" at bounding box center [686, 201] width 83 height 18
type input "08"
type input "8"
type input "080"
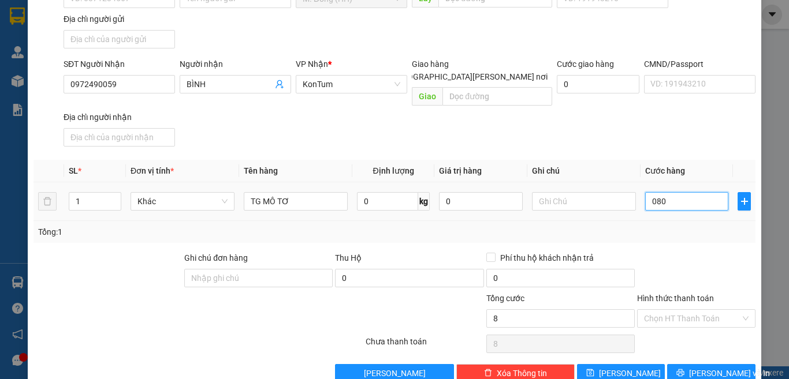
type input "80"
click at [669, 310] on input "Hình thức thanh toán" at bounding box center [692, 318] width 96 height 17
type input "80.000"
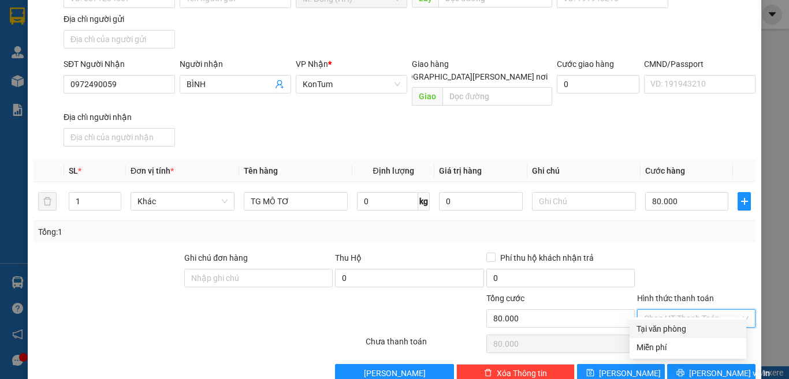
click at [667, 331] on div "Tại văn phòng" at bounding box center [687, 329] width 103 height 13
type input "0"
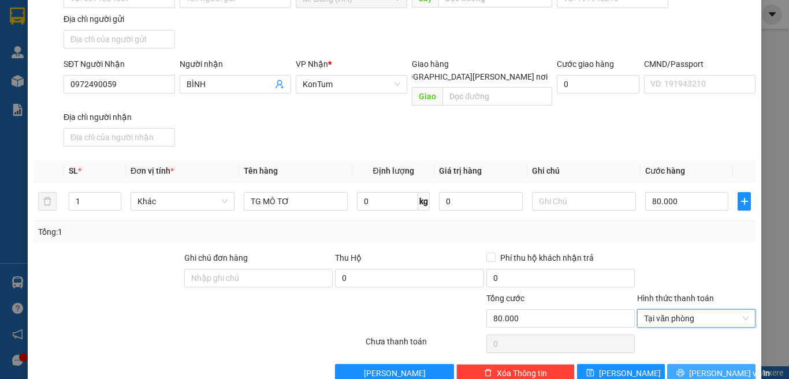
click at [680, 369] on icon "printer" at bounding box center [681, 373] width 8 height 8
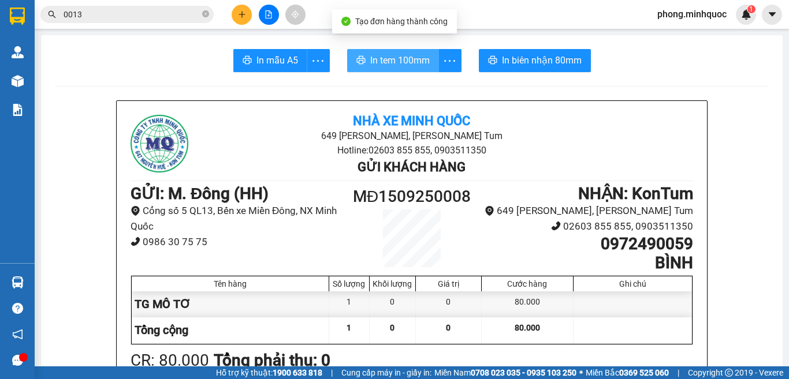
click at [393, 61] on span "In tem 100mm" at bounding box center [399, 60] width 59 height 14
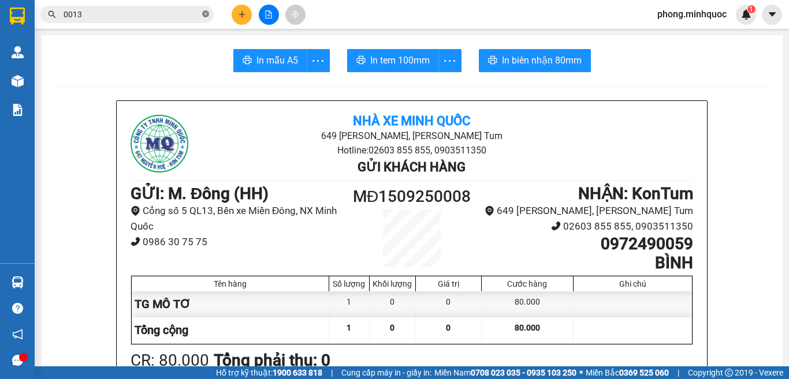
click at [206, 13] on icon "close-circle" at bounding box center [205, 13] width 7 height 7
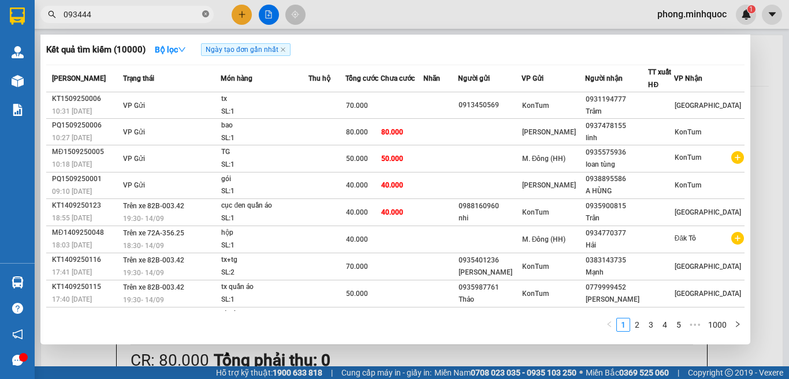
type input "0934444"
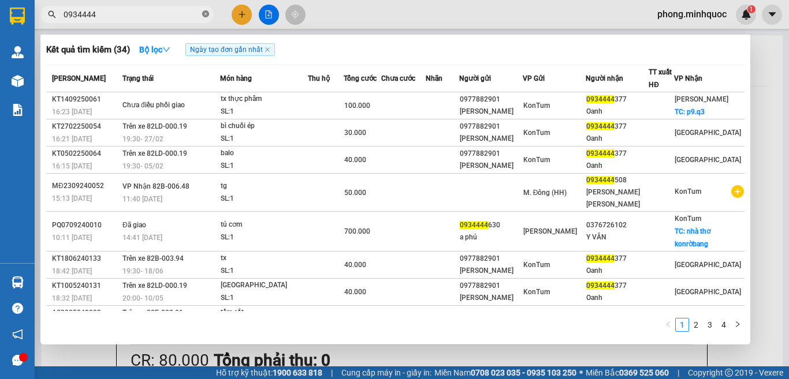
click at [204, 12] on icon "close-circle" at bounding box center [205, 13] width 7 height 7
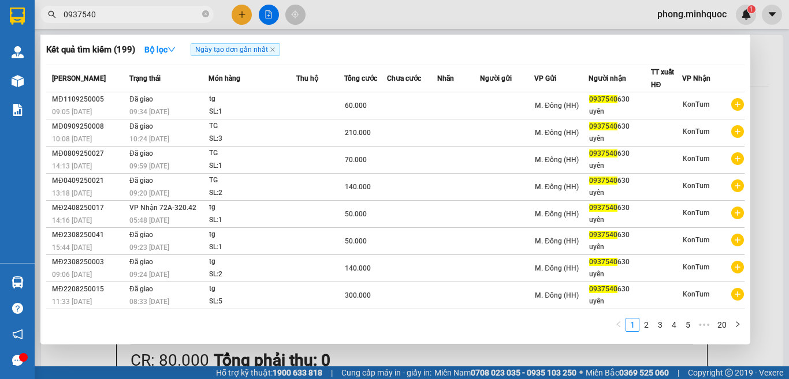
type input "0937540"
drag, startPoint x: 0, startPoint y: 0, endPoint x: 223, endPoint y: 40, distance: 227.1
click at [211, 22] on div "0937540" at bounding box center [112, 14] width 225 height 17
click at [203, 14] on icon "close-circle" at bounding box center [205, 13] width 7 height 7
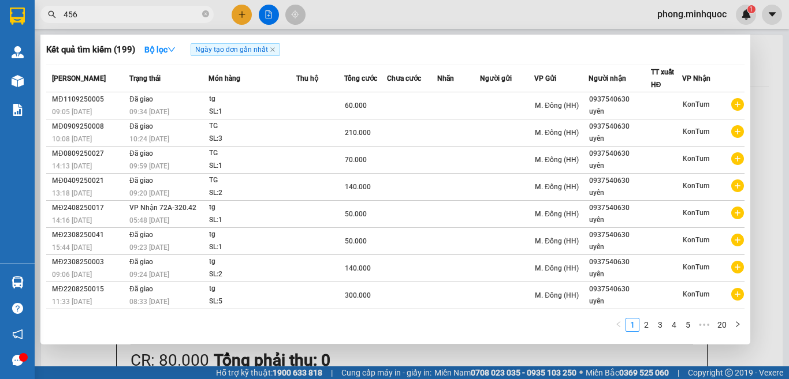
type input "4560"
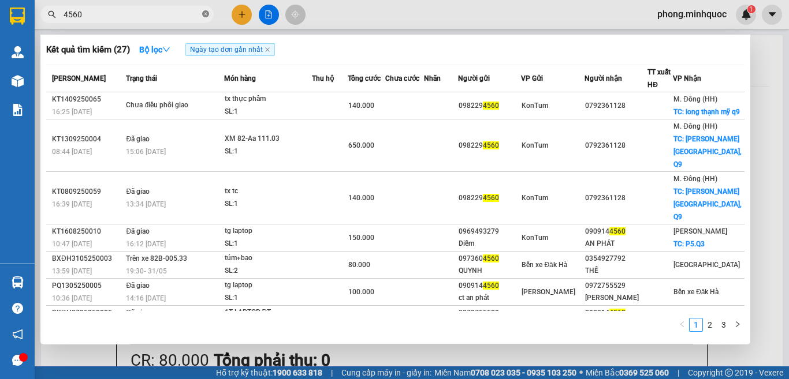
click at [204, 14] on icon "close-circle" at bounding box center [205, 13] width 7 height 7
type input "20154"
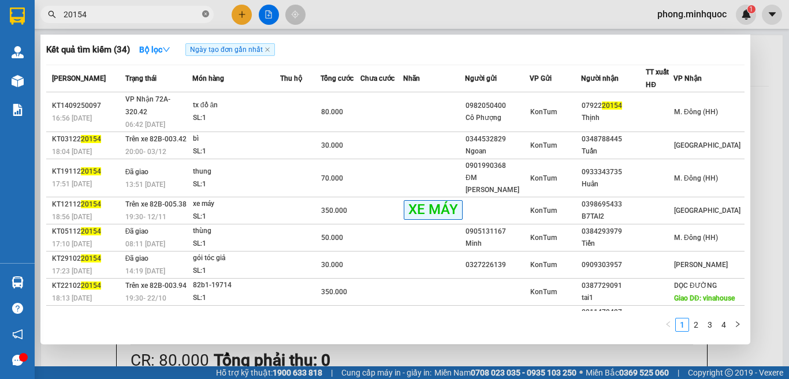
click at [206, 13] on icon "close-circle" at bounding box center [205, 13] width 7 height 7
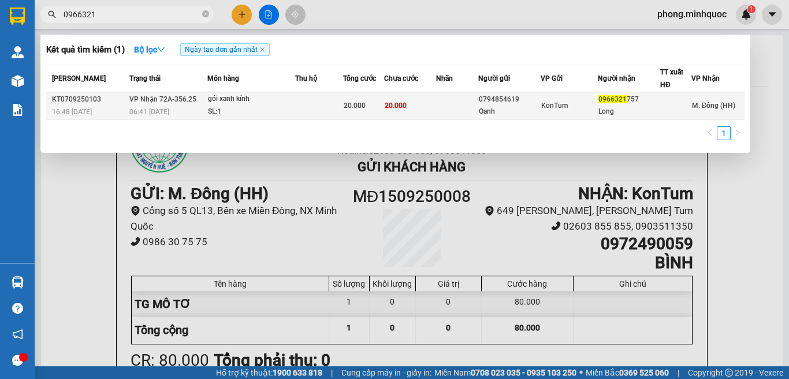
type input "0966321"
click at [259, 100] on div "gói xanh kính" at bounding box center [251, 99] width 87 height 13
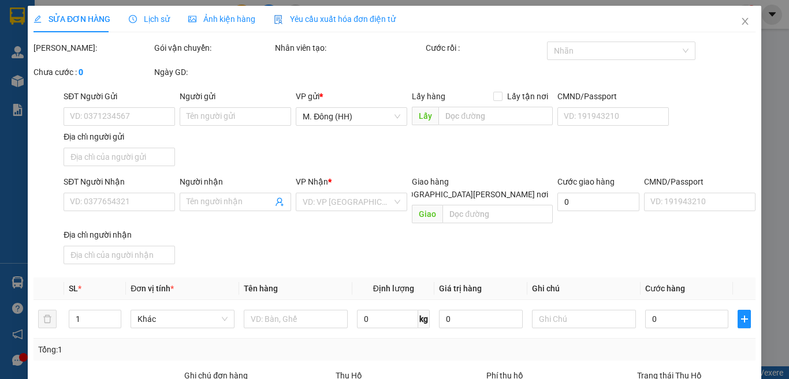
type input "0794854619"
type input "Oanh"
type input "0966321757"
type input "Long"
type input "20.000"
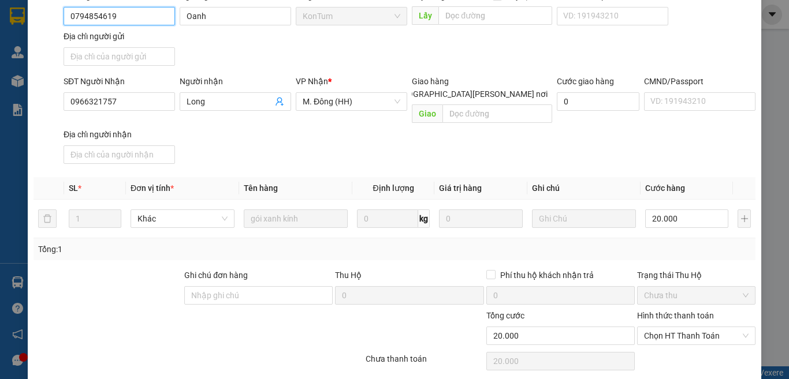
scroll to position [131, 0]
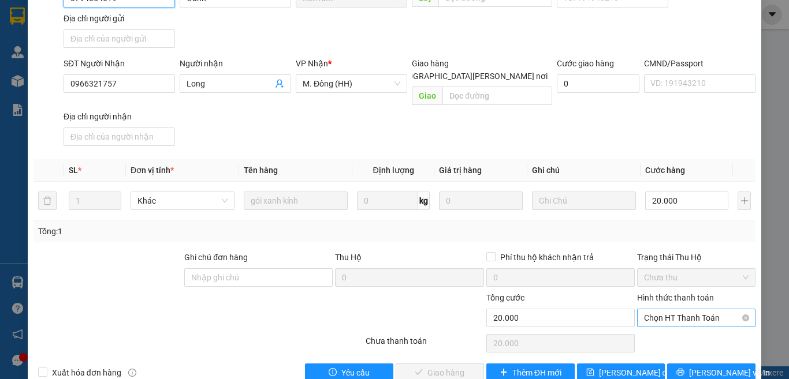
click at [659, 309] on span "Chọn HT Thanh Toán" at bounding box center [696, 317] width 104 height 17
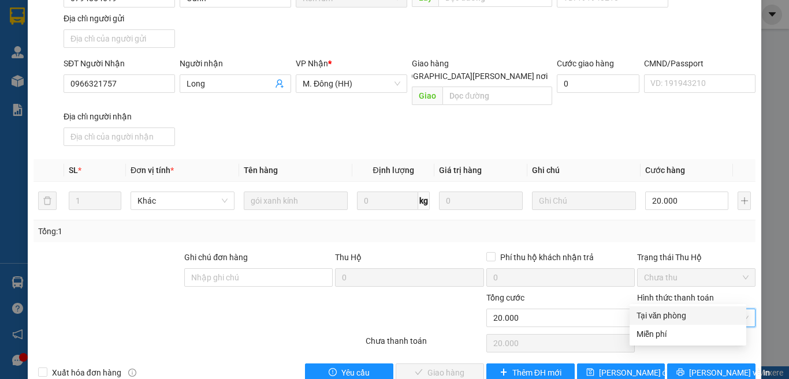
click at [663, 316] on div "Tại văn phòng" at bounding box center [687, 315] width 103 height 13
type input "0"
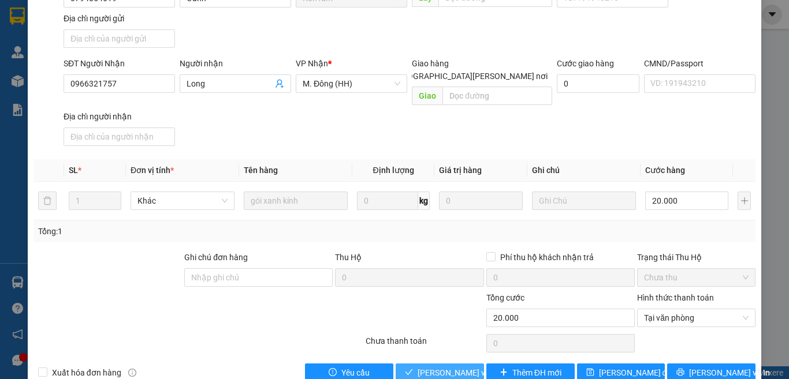
drag, startPoint x: 433, startPoint y: 352, endPoint x: 444, endPoint y: 338, distance: 17.2
click at [435, 367] on span "Lưu và Giao hàng" at bounding box center [495, 373] width 156 height 13
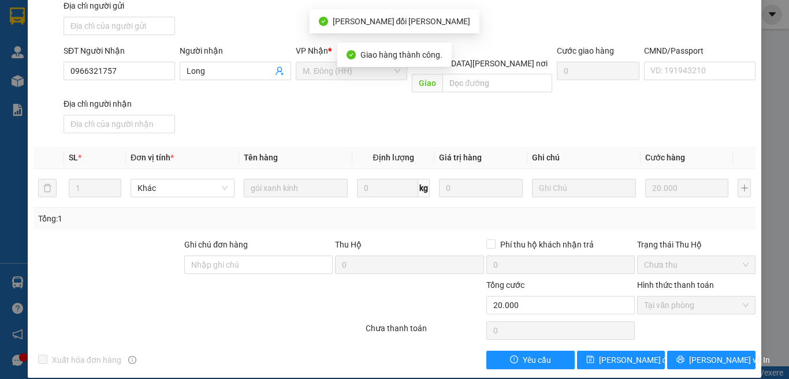
scroll to position [0, 0]
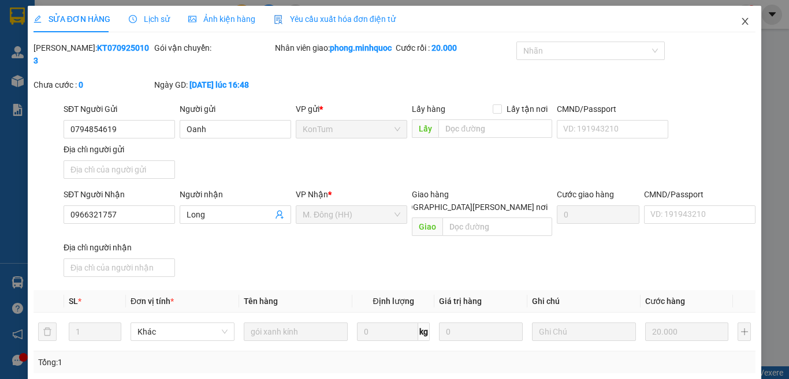
click at [740, 20] on icon "close" at bounding box center [744, 21] width 9 height 9
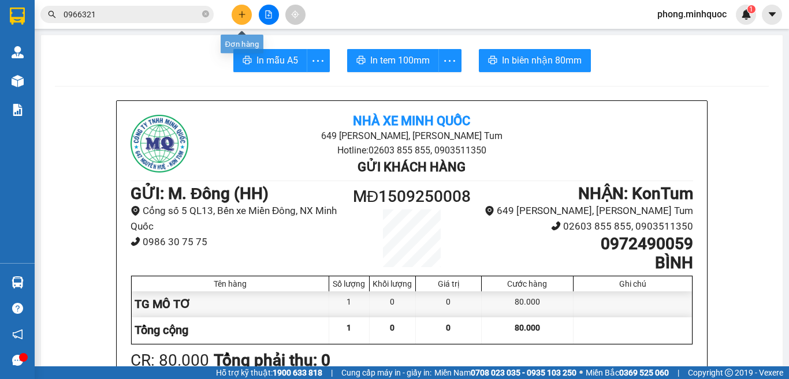
click at [242, 16] on icon "plus" at bounding box center [241, 14] width 1 height 6
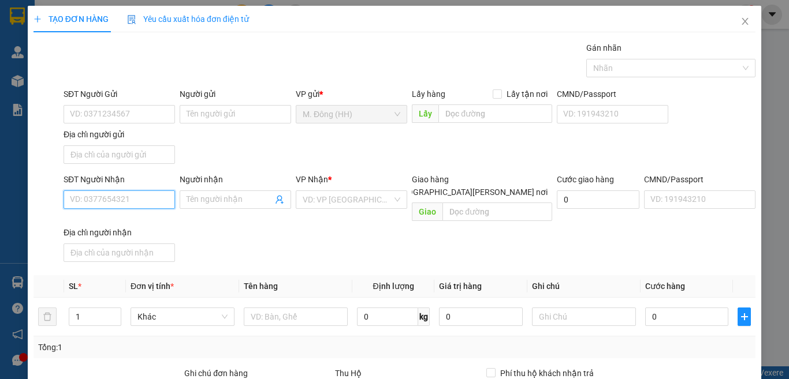
click at [126, 202] on input "SĐT Người Nhận" at bounding box center [119, 200] width 111 height 18
type input "0834412399"
click at [218, 201] on input "Người nhận" at bounding box center [229, 199] width 86 height 13
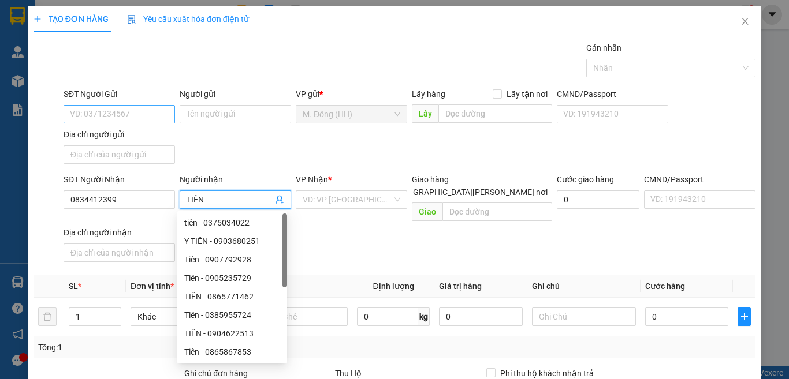
type input "TIÊN"
click at [109, 118] on input "SĐT Người Gửi" at bounding box center [119, 114] width 111 height 18
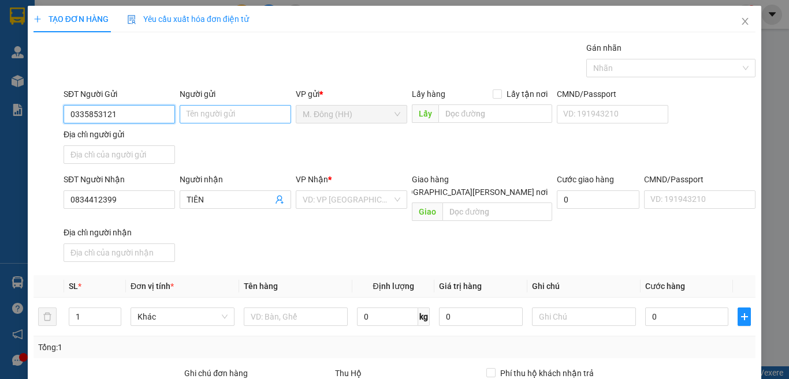
type input "0335853121"
click at [216, 110] on input "Người gửi" at bounding box center [235, 114] width 111 height 18
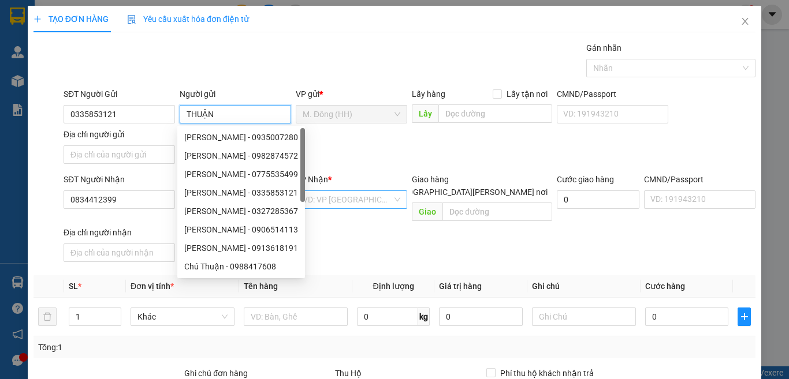
type input "THUẬN"
click at [353, 200] on input "search" at bounding box center [347, 199] width 89 height 17
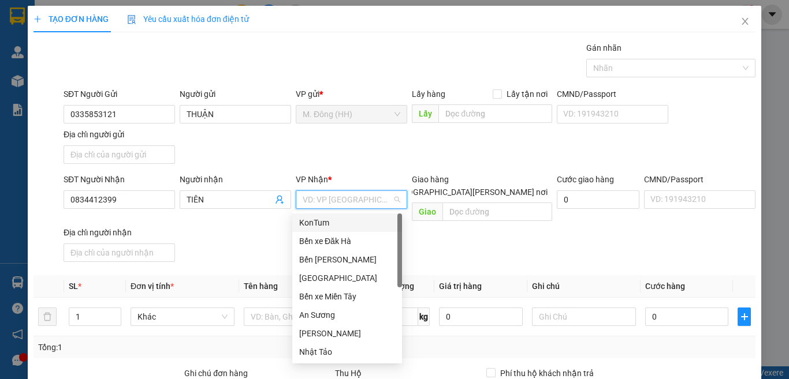
click at [324, 219] on div "KonTum" at bounding box center [347, 222] width 96 height 13
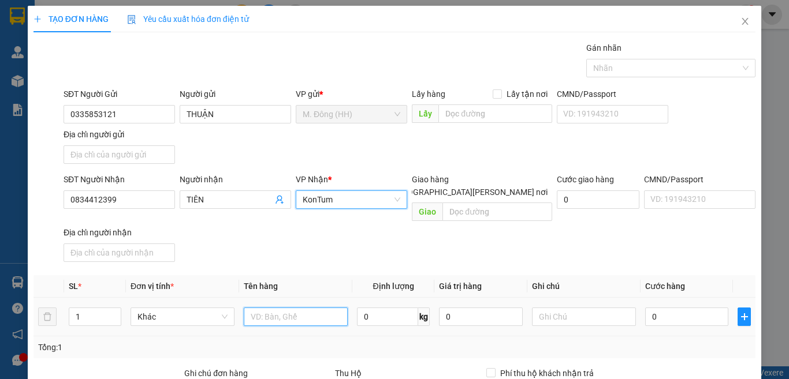
drag, startPoint x: 305, startPoint y: 304, endPoint x: 301, endPoint y: 297, distance: 8.8
click at [305, 308] on input "text" at bounding box center [296, 317] width 104 height 18
type input "82B2-12868"
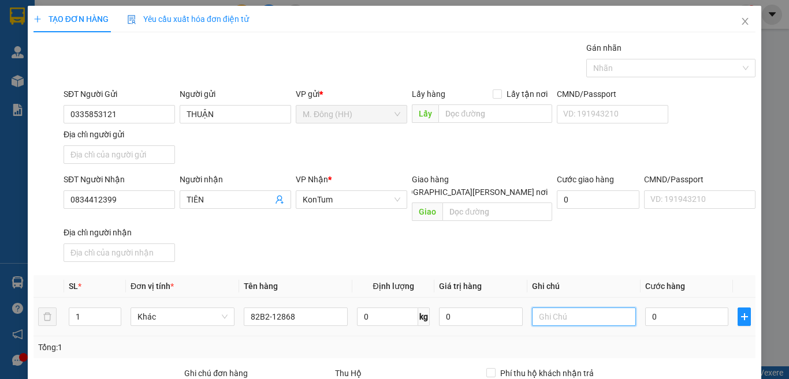
click at [552, 308] on input "text" at bounding box center [584, 317] width 104 height 18
type input "KO CÀ VẸT"
click at [678, 308] on input "0" at bounding box center [686, 317] width 83 height 18
type input "58"
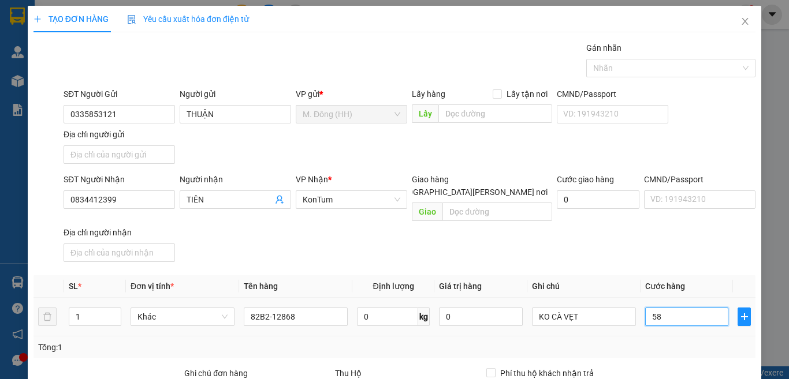
type input "58"
type input "580"
type input "5.800"
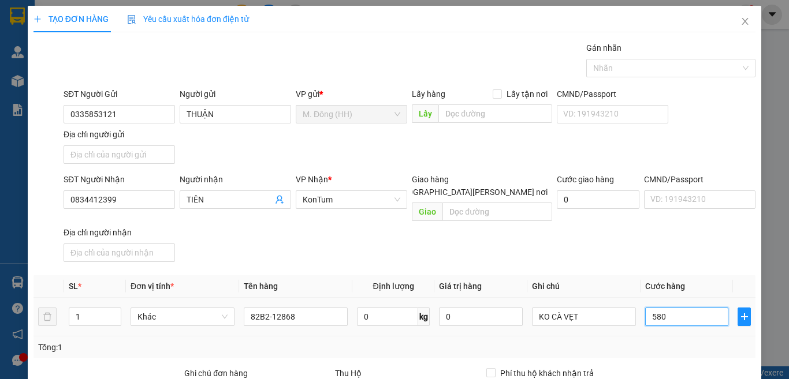
type input "5.800"
type input "580"
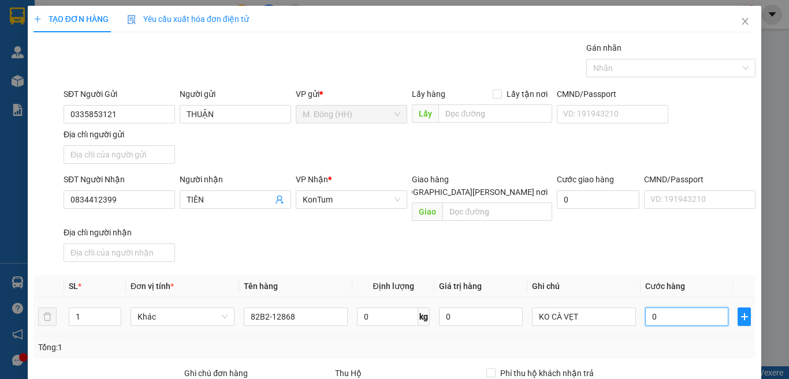
type input "0"
type input "05"
type input "5"
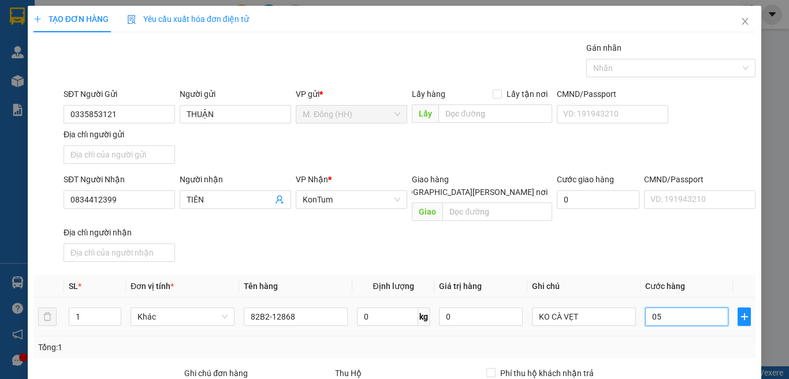
type input "5"
type input "050"
type input "50"
type input "0.500"
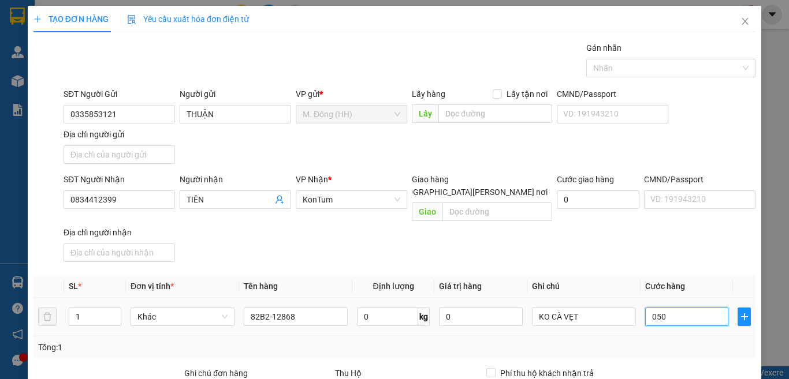
type input "500"
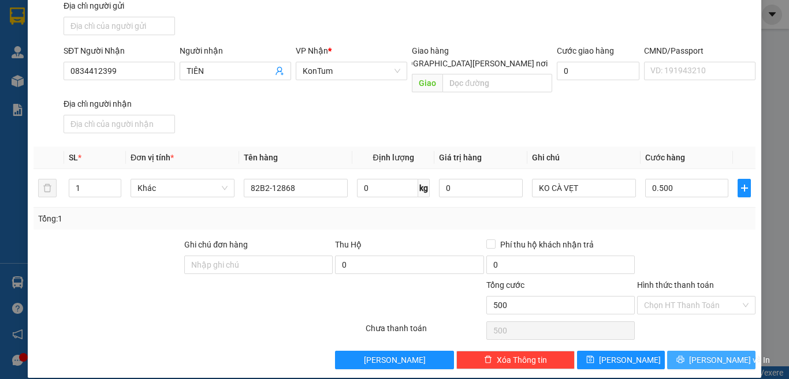
click at [684, 356] on icon "printer" at bounding box center [680, 360] width 8 height 8
type input "500.000"
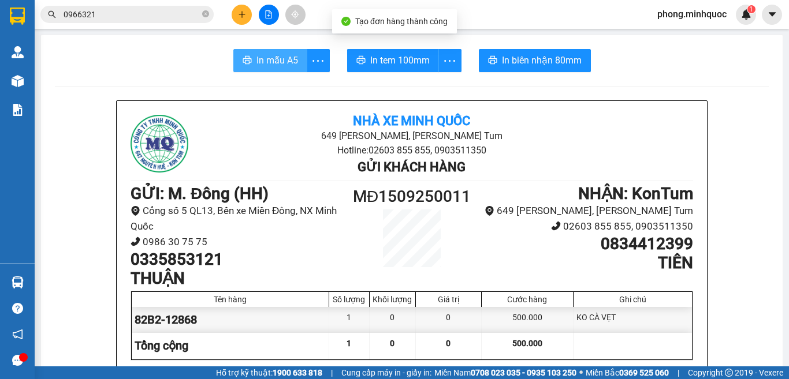
click at [274, 61] on span "In mẫu A5" at bounding box center [277, 60] width 42 height 14
click at [405, 57] on span "In tem 100mm" at bounding box center [399, 60] width 59 height 14
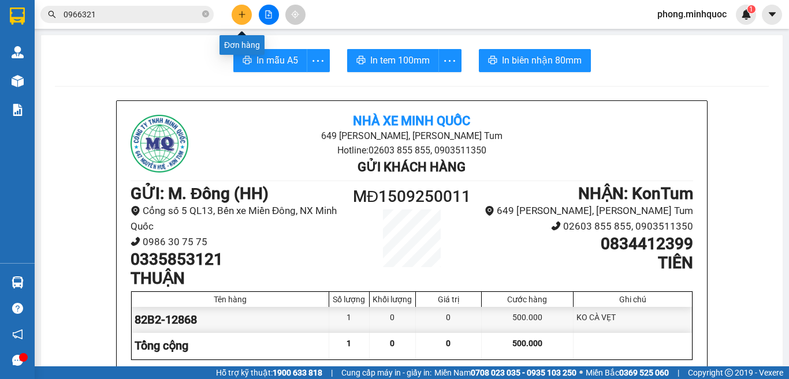
click at [246, 16] on button at bounding box center [242, 15] width 20 height 20
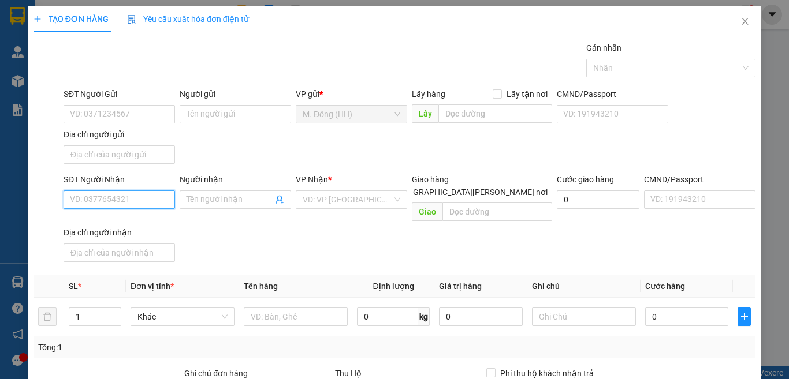
click at [139, 201] on input "SĐT Người Nhận" at bounding box center [119, 200] width 111 height 18
type input "0988546456"
click at [127, 218] on div "0988546456 - Trâm" at bounding box center [118, 222] width 96 height 13
type input "Trâm"
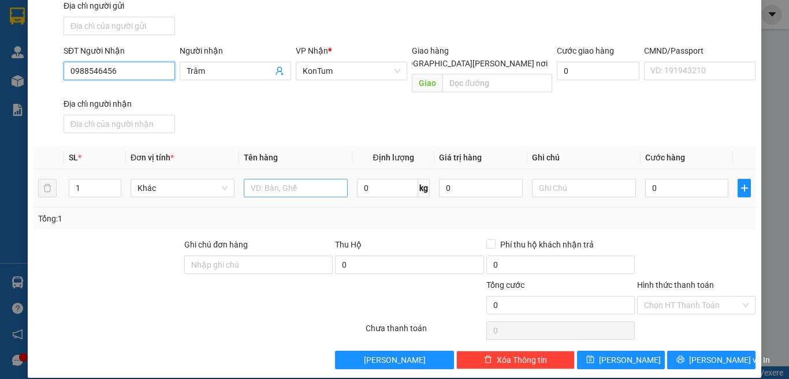
type input "0988546456"
click at [308, 179] on input "text" at bounding box center [296, 188] width 104 height 18
type input "HỘP"
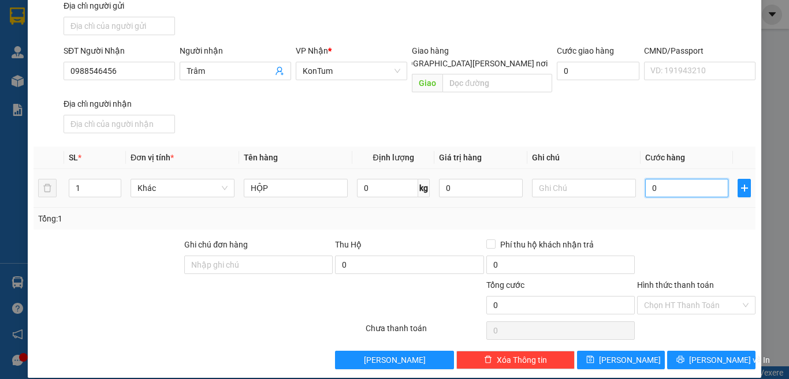
click at [658, 180] on input "0" at bounding box center [686, 188] width 83 height 18
type input "4"
type input "40"
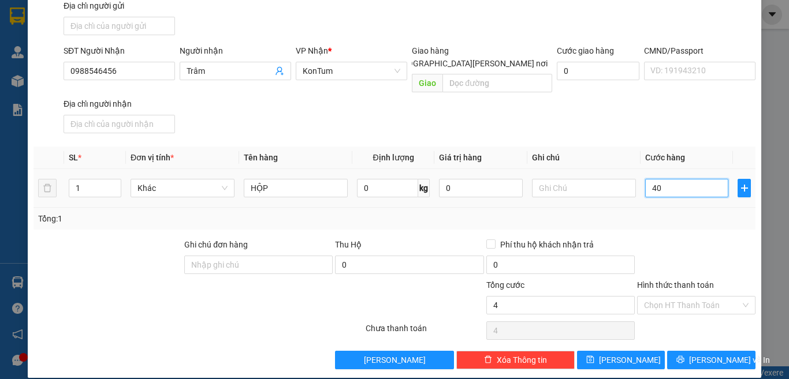
type input "40"
type input "40.000"
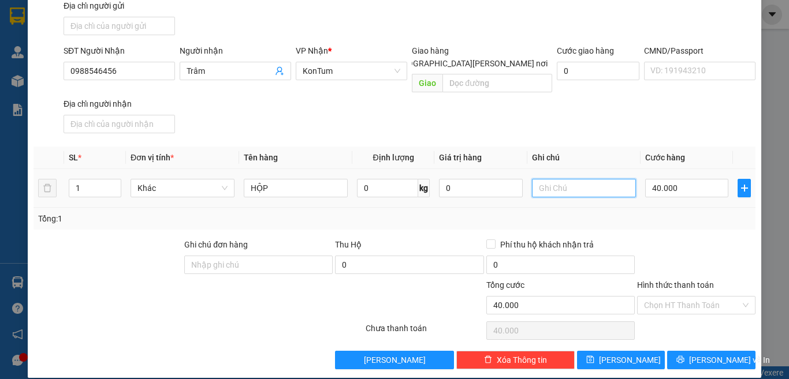
click at [567, 179] on input "text" at bounding box center [584, 188] width 104 height 18
type input "CC"
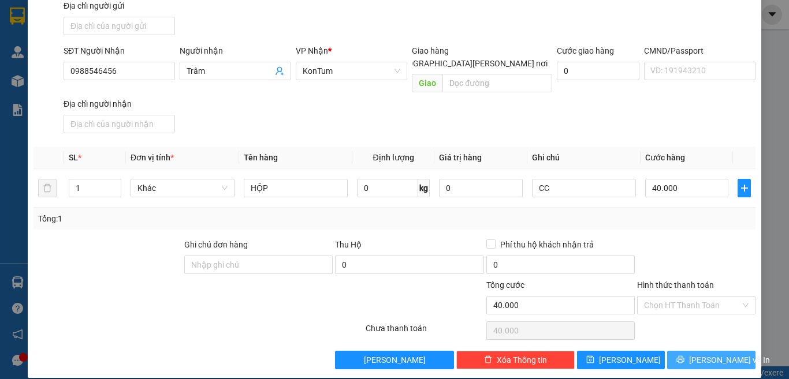
click at [684, 356] on icon "printer" at bounding box center [680, 360] width 8 height 8
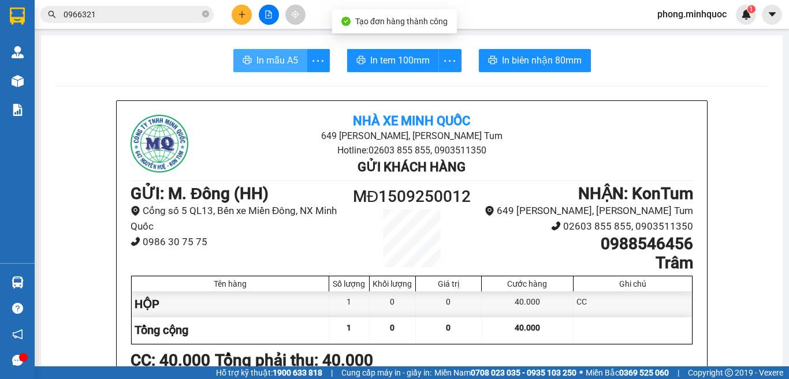
click at [271, 61] on span "In mẫu A5" at bounding box center [277, 60] width 42 height 14
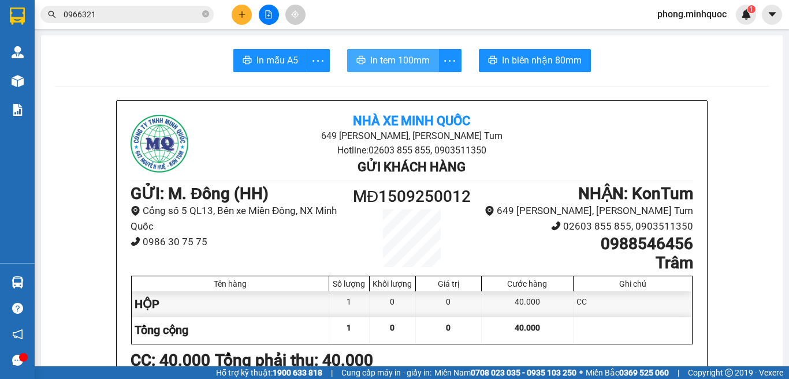
click at [401, 66] on span "In tem 100mm" at bounding box center [399, 60] width 59 height 14
click at [204, 12] on icon "close-circle" at bounding box center [205, 13] width 7 height 7
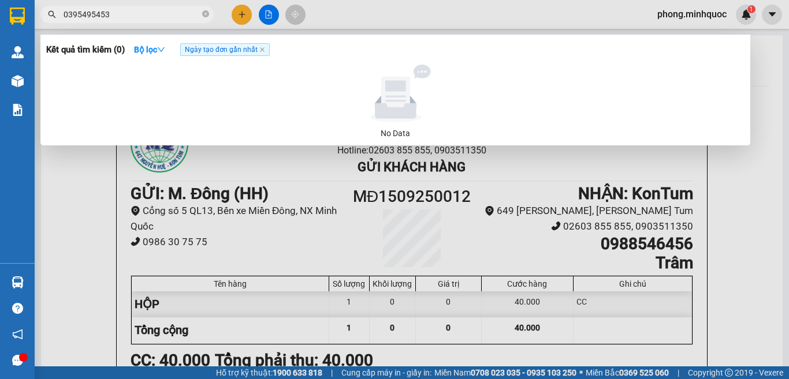
click at [76, 13] on input "0395495453" at bounding box center [132, 14] width 136 height 13
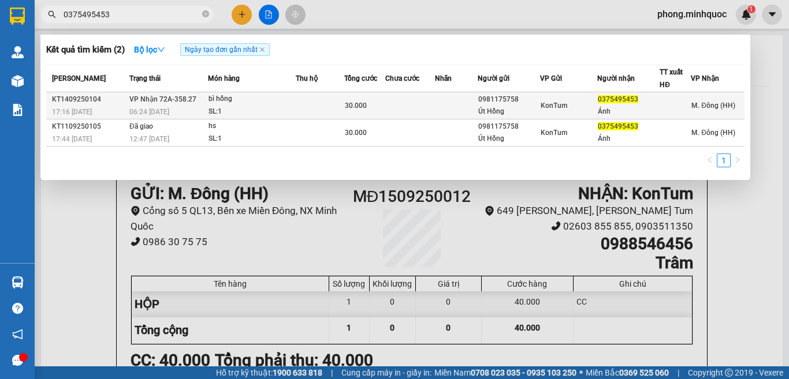
type input "0375495453"
click at [268, 107] on div "SL: 1" at bounding box center [251, 112] width 87 height 13
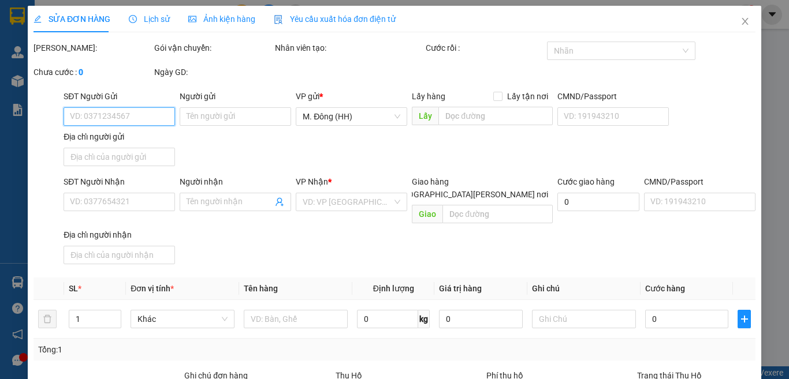
type input "0981175758"
type input "Út Hồng"
type input "0375495453"
type input "Ánh"
type input "30.000"
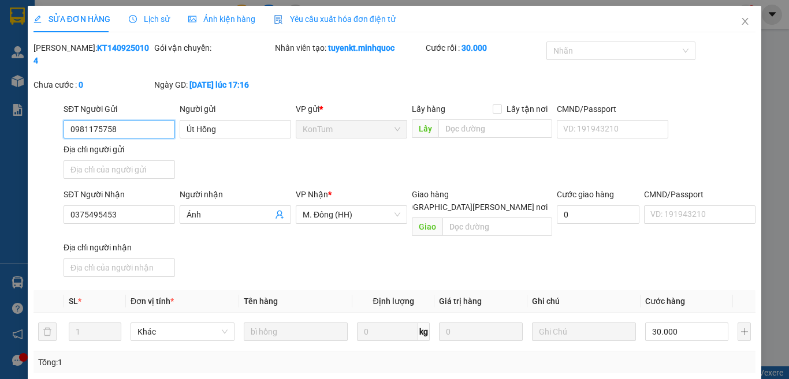
scroll to position [131, 0]
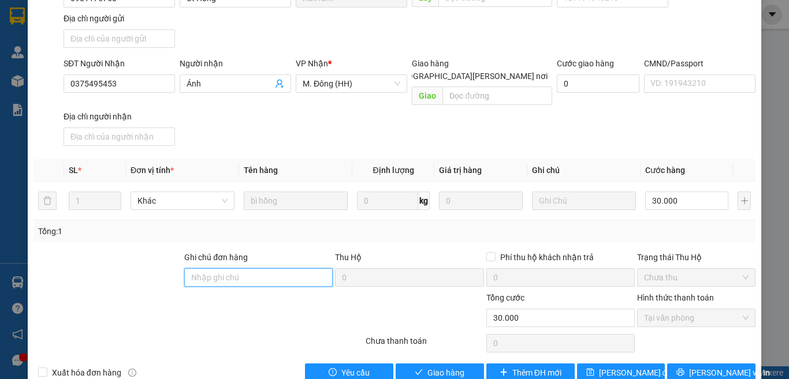
click at [254, 268] on input "Ghi chú đơn hàng" at bounding box center [258, 277] width 148 height 18
type input "THƯ SHIP"
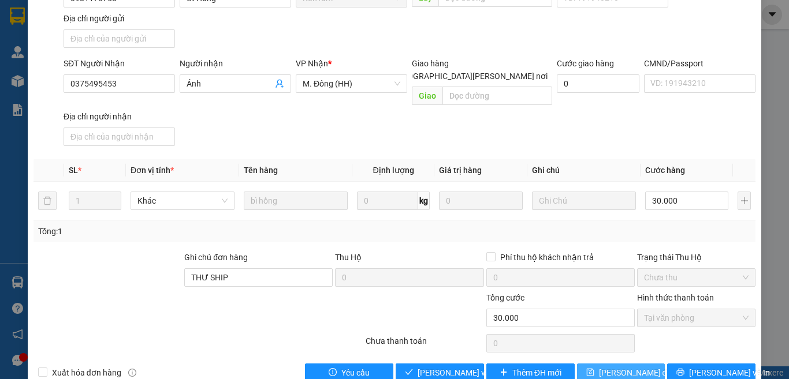
click at [599, 367] on span "Lưu thay đổi" at bounding box center [636, 373] width 74 height 13
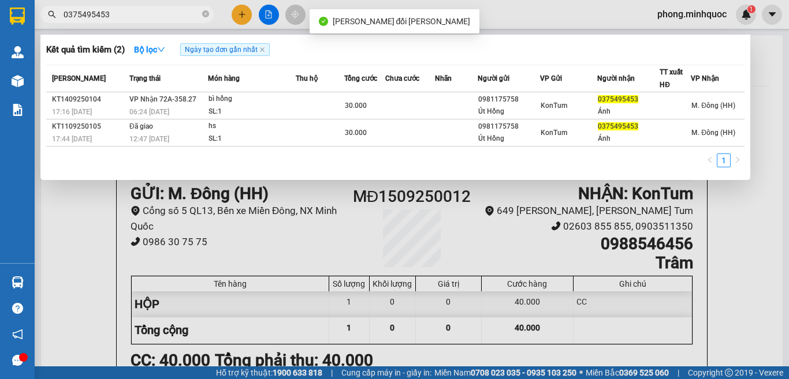
click at [147, 10] on input "0375495453" at bounding box center [132, 14] width 136 height 13
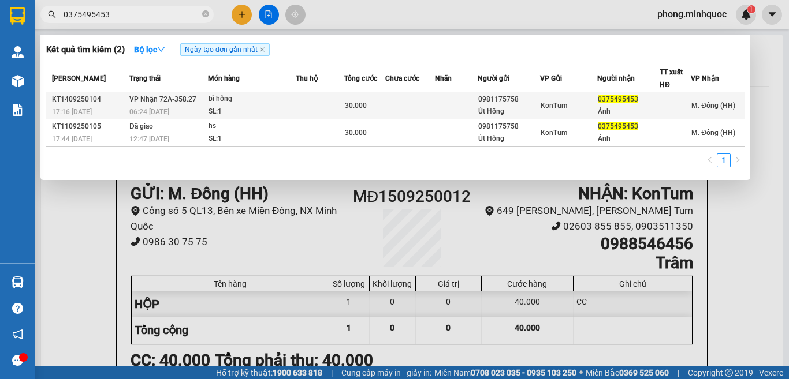
click at [258, 107] on div "SL: 1" at bounding box center [251, 112] width 87 height 13
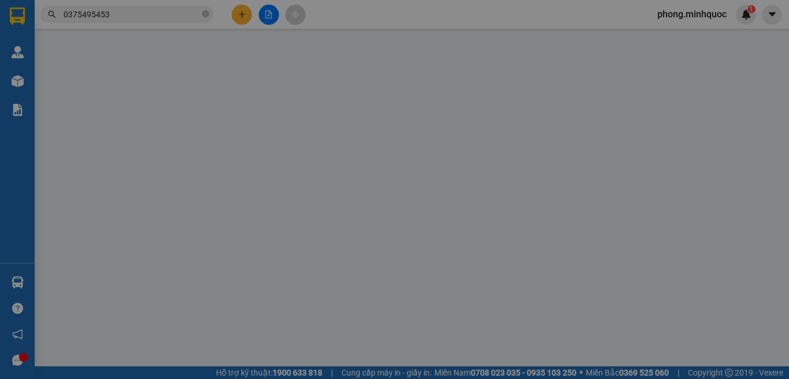
type input "0981175758"
type input "Út Hồng"
type input "0375495453"
type input "Ánh"
type input "THƯ SHIP"
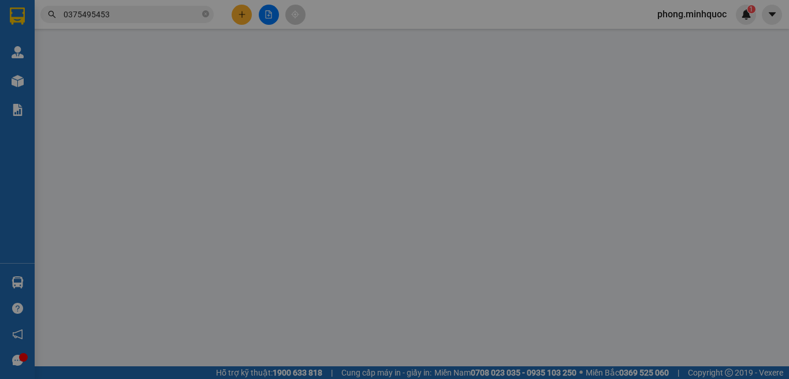
type input "30.000"
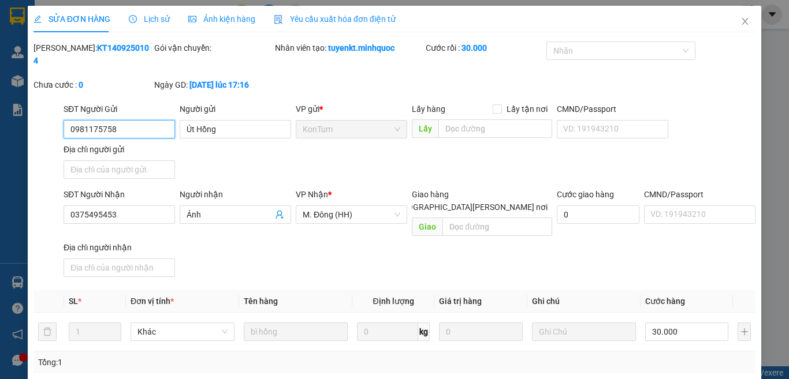
scroll to position [131, 0]
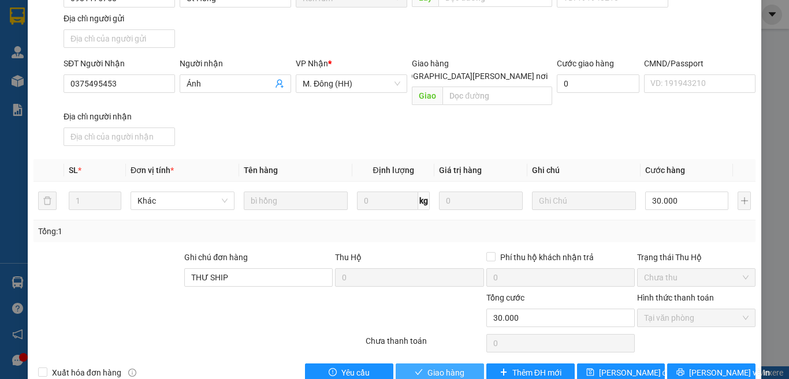
click at [436, 367] on span "Giao hàng" at bounding box center [445, 373] width 37 height 13
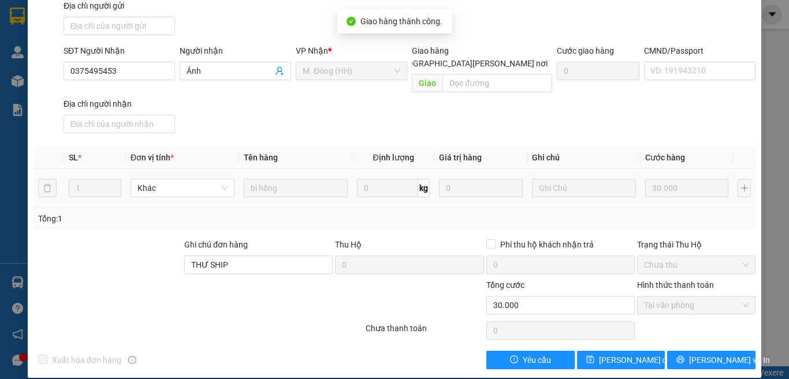
scroll to position [0, 0]
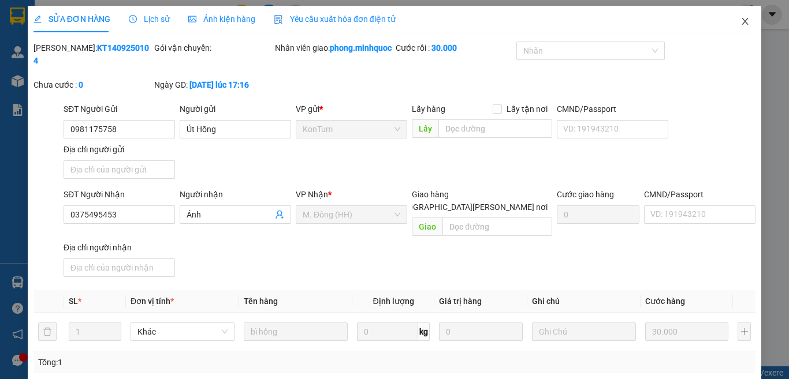
click at [740, 18] on icon "close" at bounding box center [744, 21] width 9 height 9
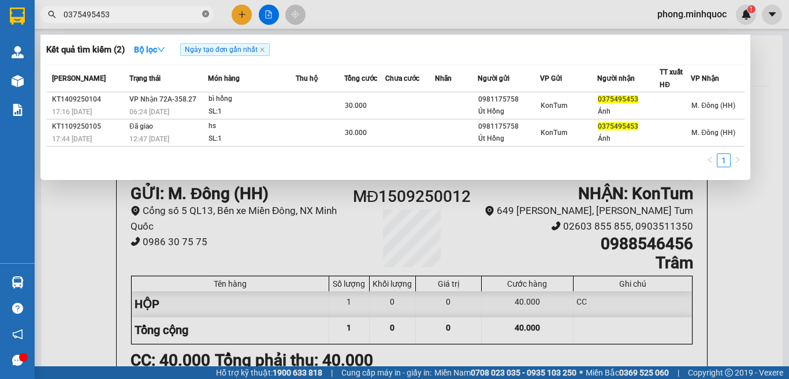
click at [204, 12] on icon "close-circle" at bounding box center [205, 13] width 7 height 7
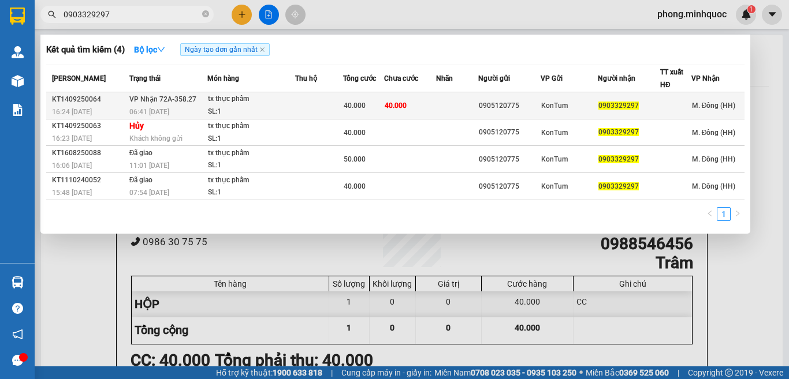
type input "0903329297"
click at [305, 102] on td at bounding box center [319, 105] width 48 height 27
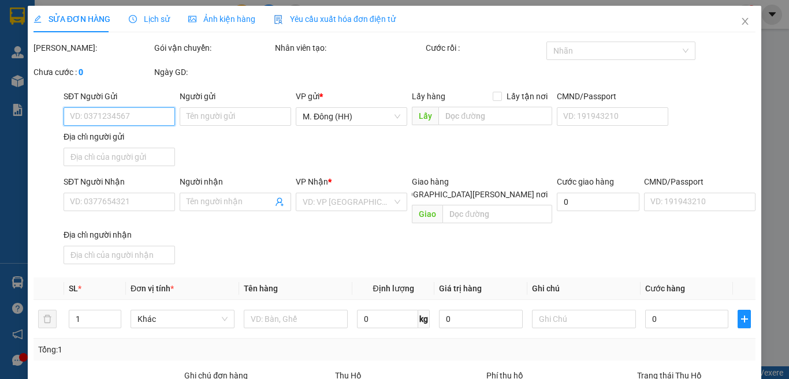
type input "0905120775"
type input "0903329297"
type input "40.000"
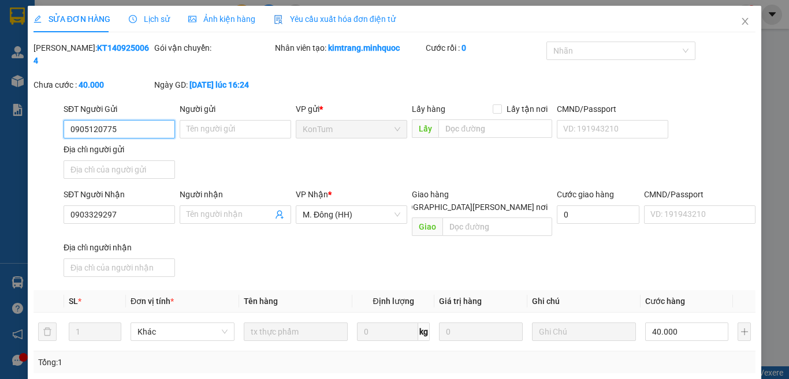
scroll to position [131, 0]
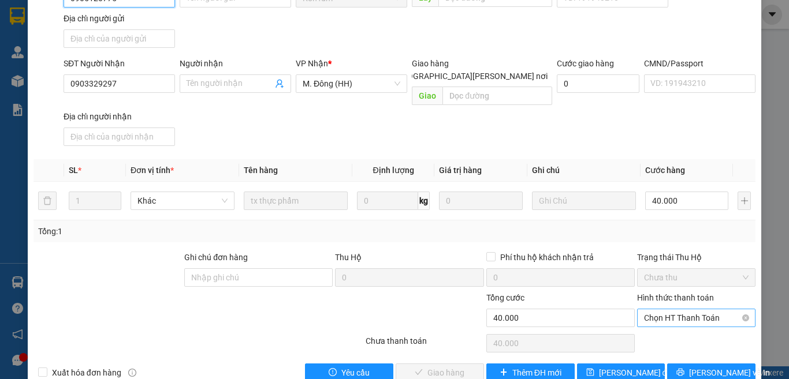
click at [673, 309] on span "Chọn HT Thanh Toán" at bounding box center [696, 317] width 104 height 17
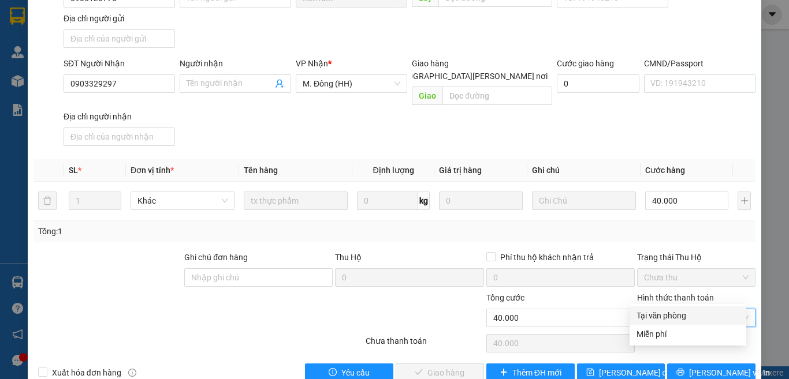
drag, startPoint x: 671, startPoint y: 314, endPoint x: 502, endPoint y: 322, distance: 169.3
click at [660, 315] on div "Tại văn phòng" at bounding box center [687, 315] width 103 height 13
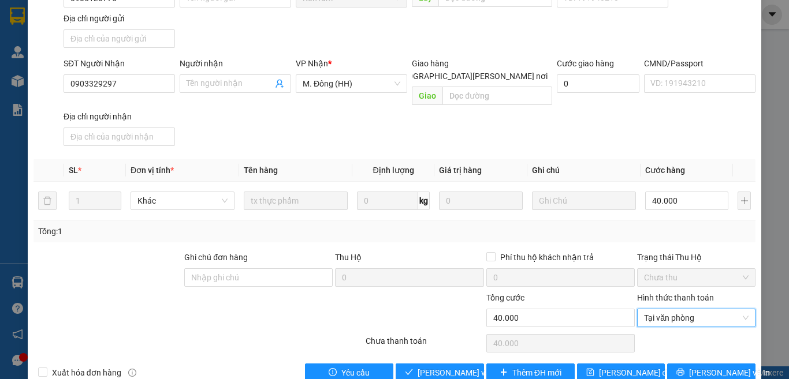
type input "0"
click at [456, 367] on span "Lưu và Giao hàng" at bounding box center [495, 373] width 156 height 13
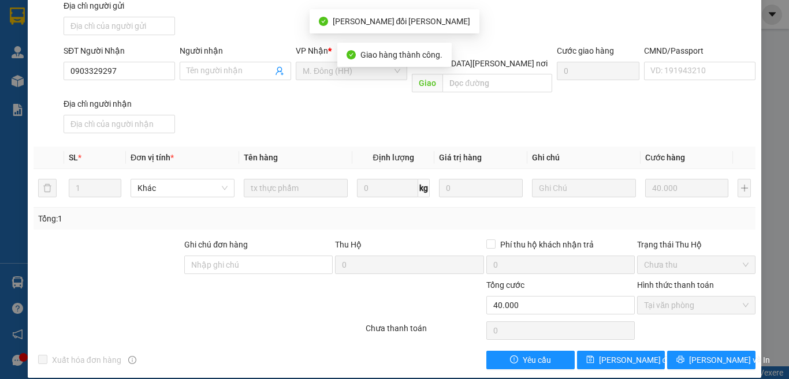
scroll to position [0, 0]
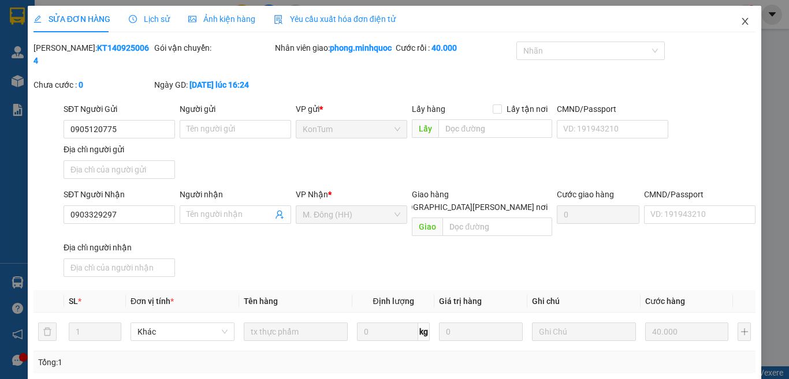
click at [740, 19] on icon "close" at bounding box center [744, 21] width 9 height 9
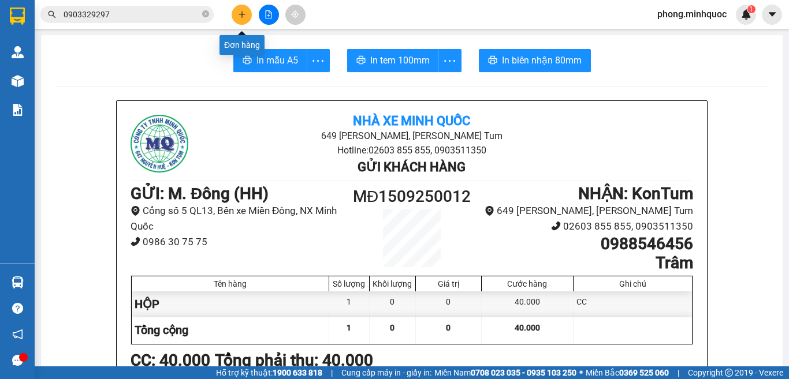
click at [238, 14] on icon "plus" at bounding box center [242, 14] width 8 height 8
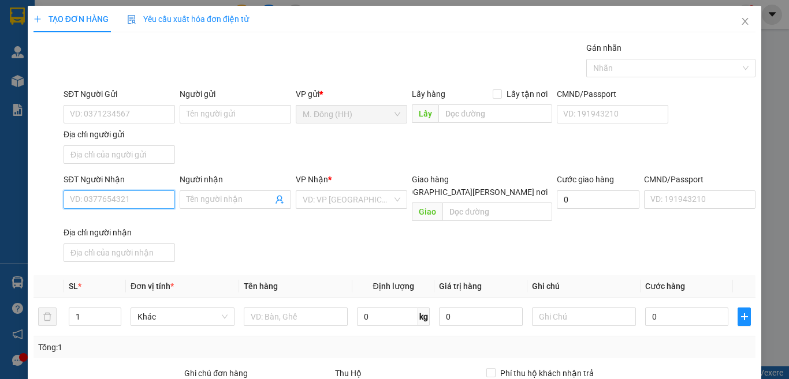
click at [130, 200] on input "SĐT Người Nhận" at bounding box center [119, 200] width 111 height 18
type input "0985222058"
click at [107, 224] on div "0985222058 - A LAI" at bounding box center [118, 222] width 96 height 13
type input "A LAI"
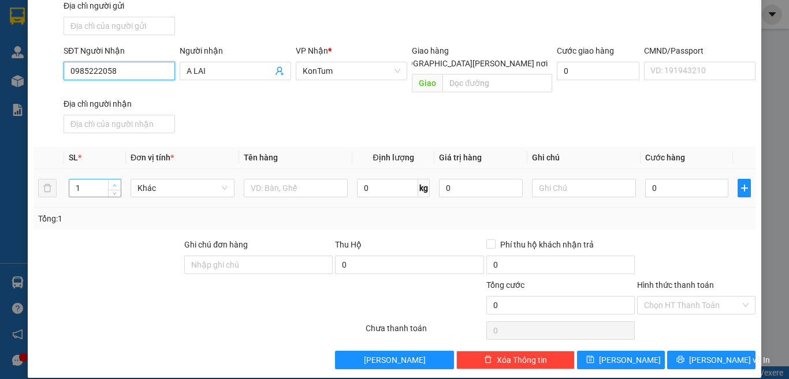
type input "0985222058"
type input "2"
click at [113, 184] on icon "up" at bounding box center [115, 186] width 4 height 4
click at [279, 179] on input "text" at bounding box center [296, 188] width 104 height 18
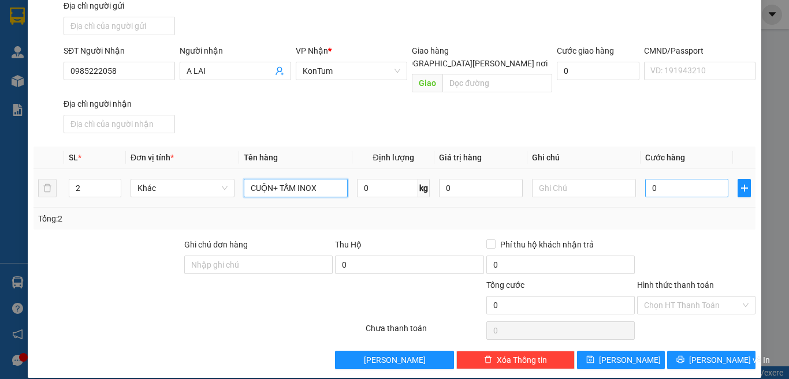
type input "CUỘN+ TẤM INOX"
click at [663, 179] on input "0" at bounding box center [686, 188] width 83 height 18
type input "8"
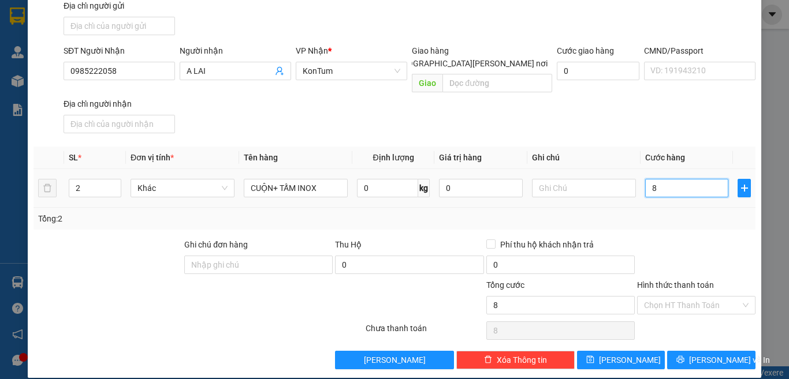
type input "80"
type input "800"
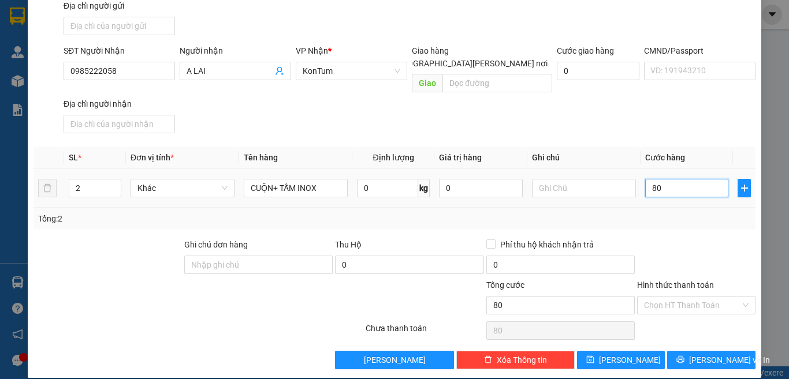
type input "800"
type input "800.000"
click at [588, 179] on input "text" at bounding box center [584, 188] width 104 height 18
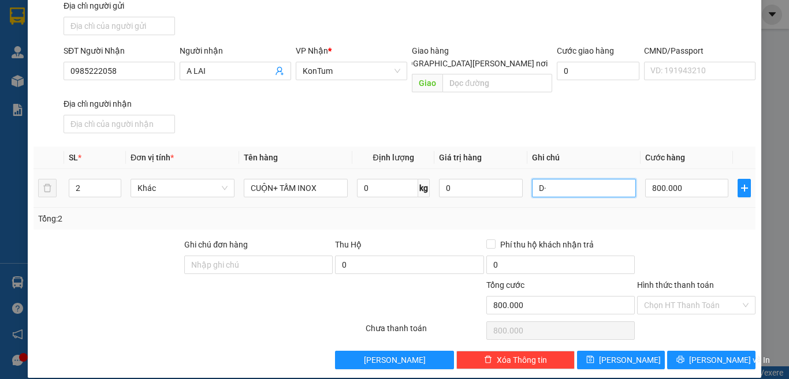
type input "D"
type input "ĐÃ BÁO GIÁ"
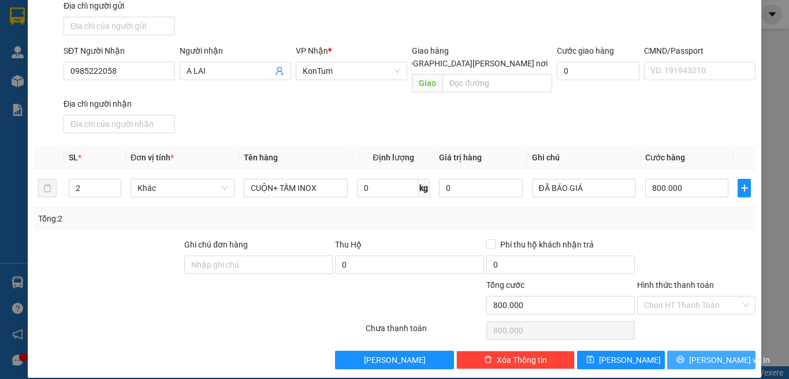
click at [684, 356] on icon "printer" at bounding box center [680, 360] width 8 height 8
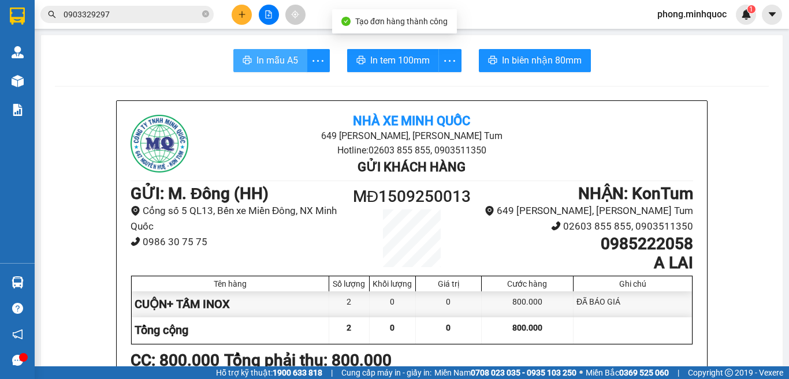
click at [275, 64] on span "In mẫu A5" at bounding box center [277, 60] width 42 height 14
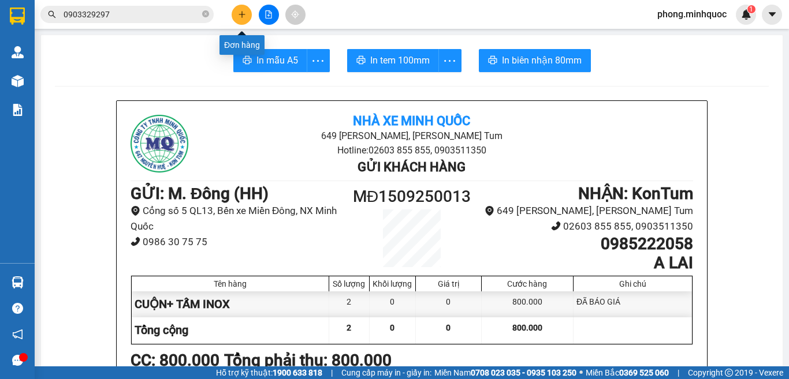
click at [244, 16] on icon "plus" at bounding box center [242, 14] width 8 height 8
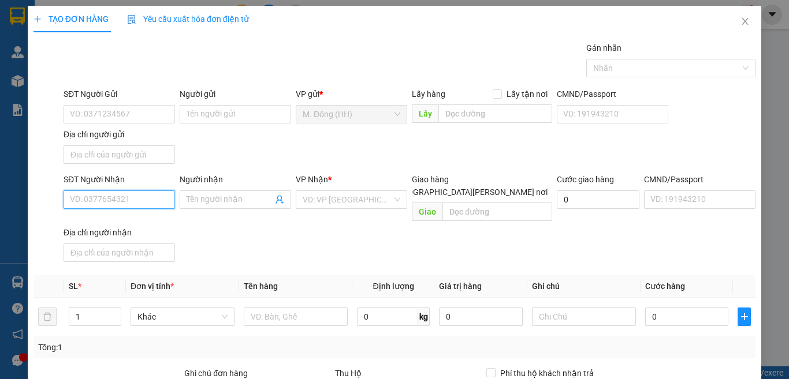
click at [115, 206] on input "SĐT Người Nhận" at bounding box center [119, 200] width 111 height 18
click at [118, 224] on div "0386685363 - hoàng hải" at bounding box center [127, 222] width 114 height 13
type input "0386685363"
type input "hoàng hải"
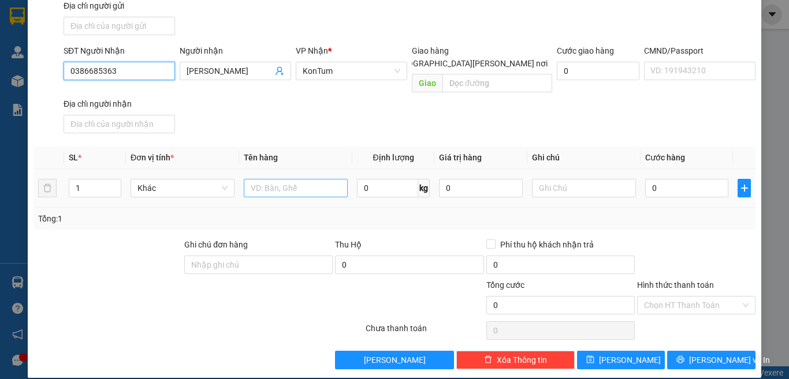
type input "0386685363"
drag, startPoint x: 307, startPoint y: 176, endPoint x: 306, endPoint y: 143, distance: 33.5
click at [306, 179] on input "text" at bounding box center [296, 188] width 104 height 18
type input "TG"
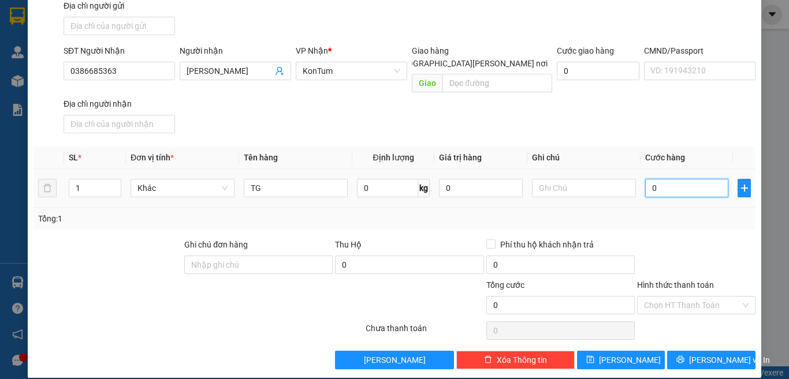
click at [674, 179] on input "0" at bounding box center [686, 188] width 83 height 18
type input "7"
type input "70"
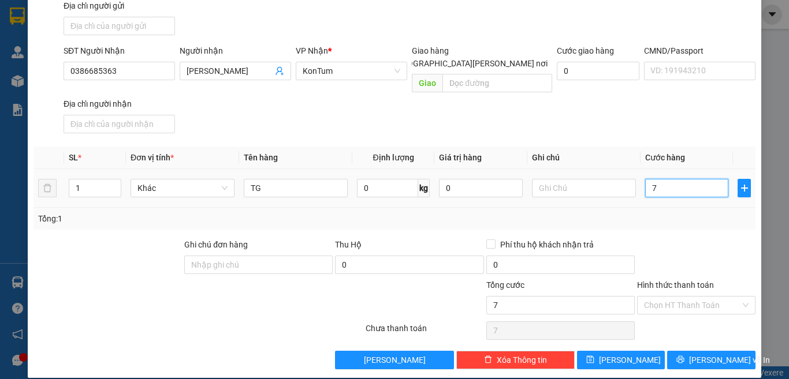
type input "70"
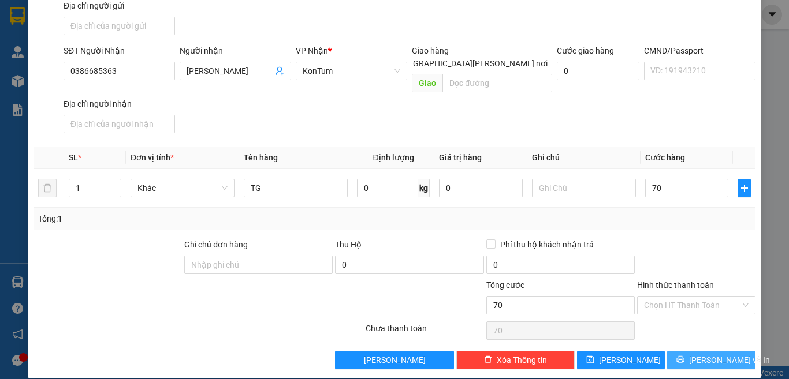
type input "70.000"
click at [684, 356] on span "printer" at bounding box center [680, 360] width 8 height 9
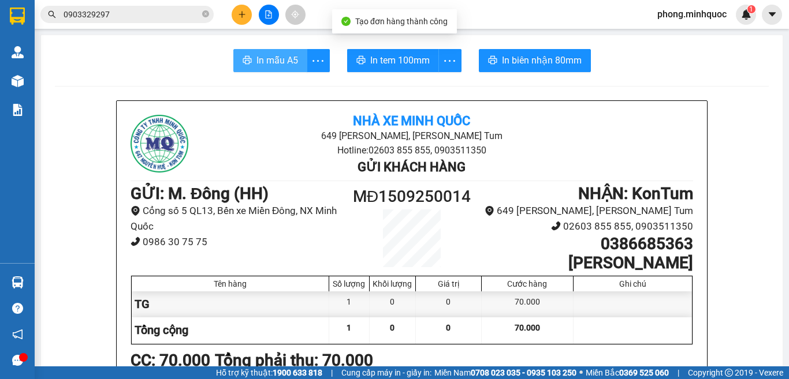
click at [264, 62] on span "In mẫu A5" at bounding box center [277, 60] width 42 height 14
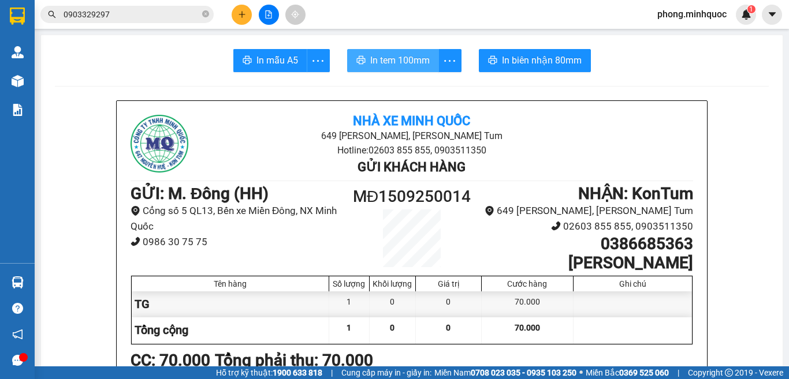
click at [391, 65] on span "In tem 100mm" at bounding box center [399, 60] width 59 height 14
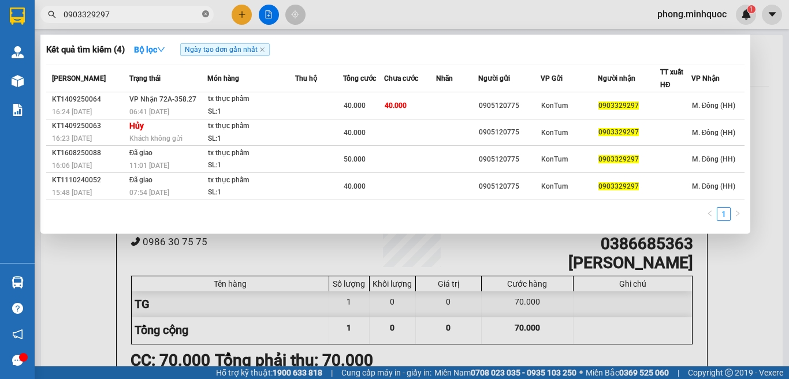
click at [208, 14] on icon "close-circle" at bounding box center [205, 13] width 7 height 7
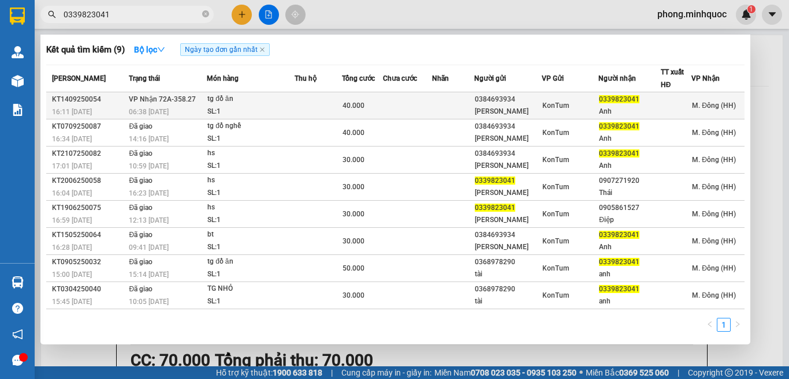
type input "0339823041"
click at [282, 106] on div "SL: 1" at bounding box center [250, 112] width 87 height 13
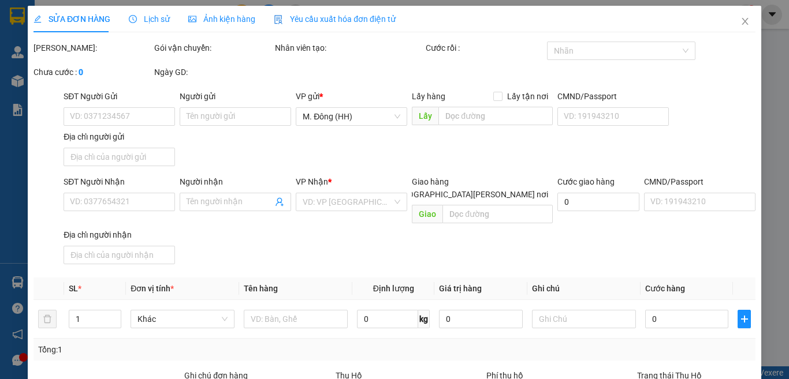
type input "0384693934"
type input "Chú Thái"
type input "0339823041"
type input "Anh"
type input "40.000"
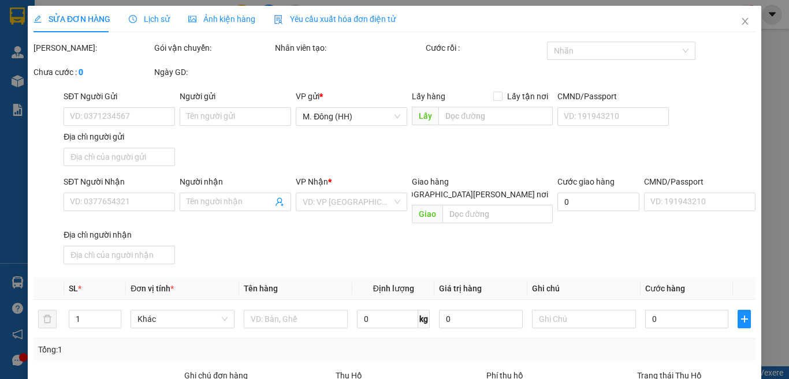
type input "0"
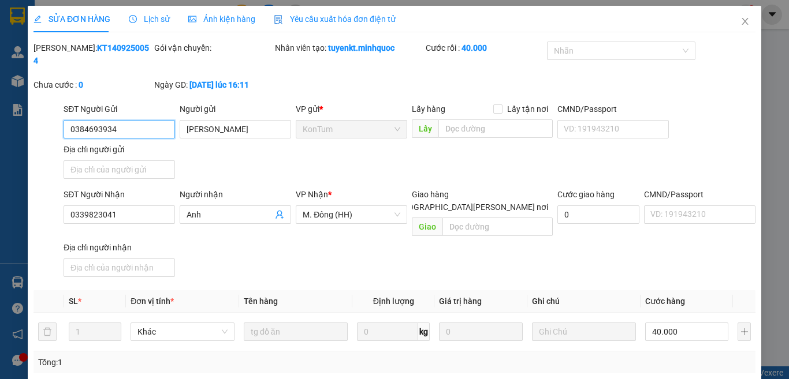
scroll to position [125, 0]
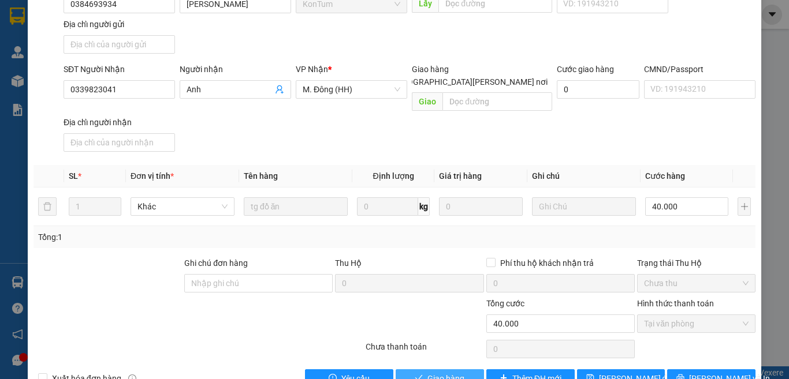
click at [427, 372] on span "Giao hàng" at bounding box center [445, 378] width 37 height 13
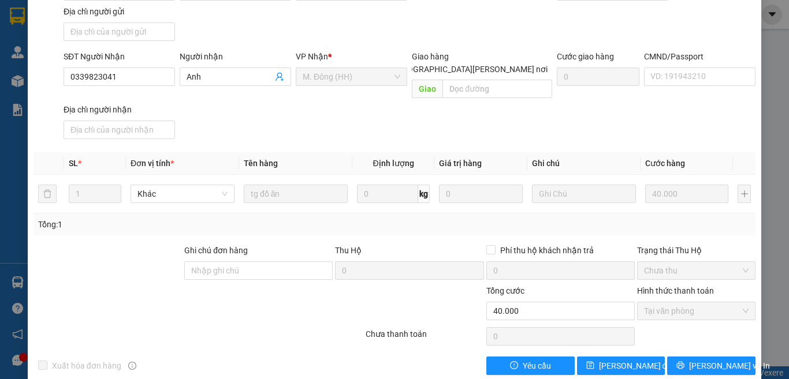
scroll to position [0, 0]
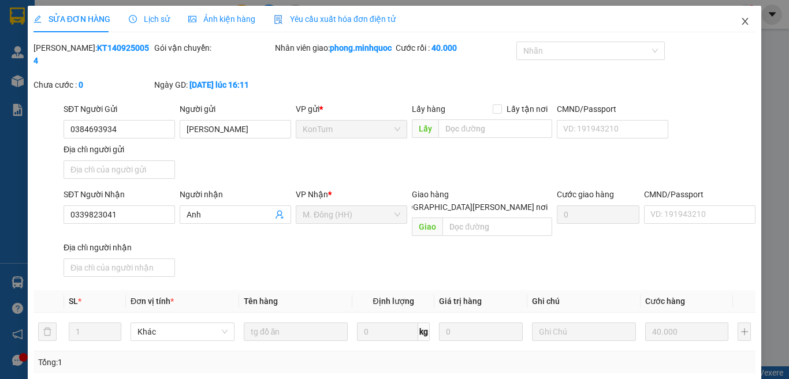
click at [740, 21] on icon "close" at bounding box center [744, 21] width 9 height 9
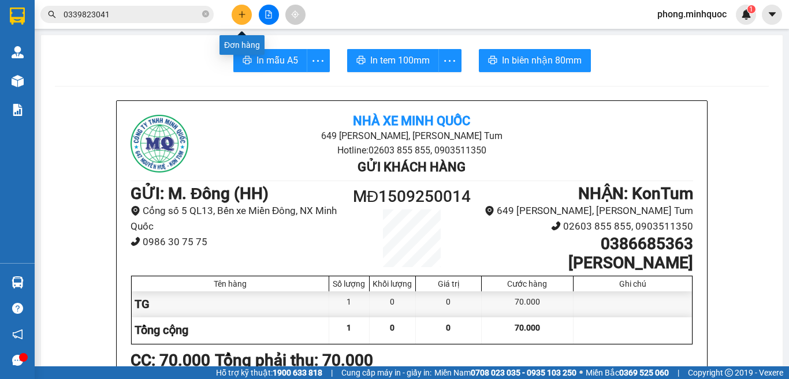
click at [237, 13] on button at bounding box center [242, 15] width 20 height 20
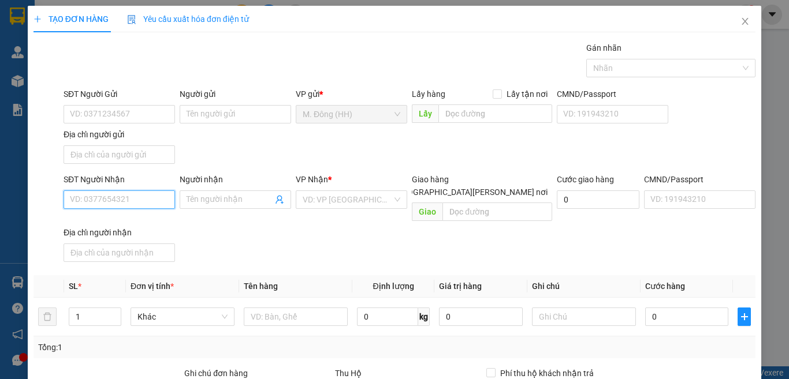
click at [129, 203] on input "SĐT Người Nhận" at bounding box center [119, 200] width 111 height 18
type input "0988244369"
click at [225, 199] on input "Người nhận" at bounding box center [229, 199] width 86 height 13
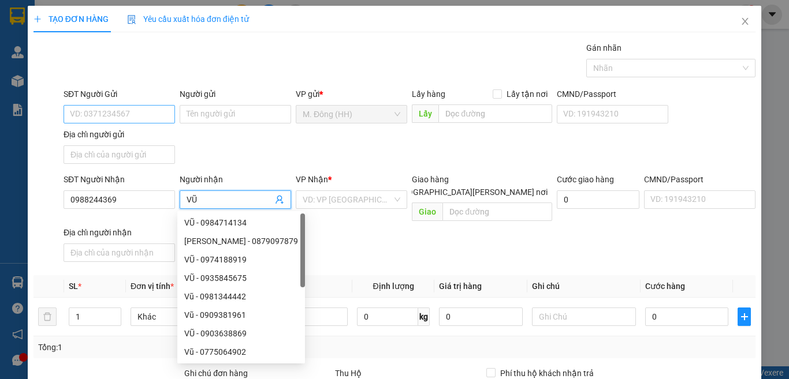
type input "VŨ"
click at [125, 109] on input "SĐT Người Gửi" at bounding box center [119, 114] width 111 height 18
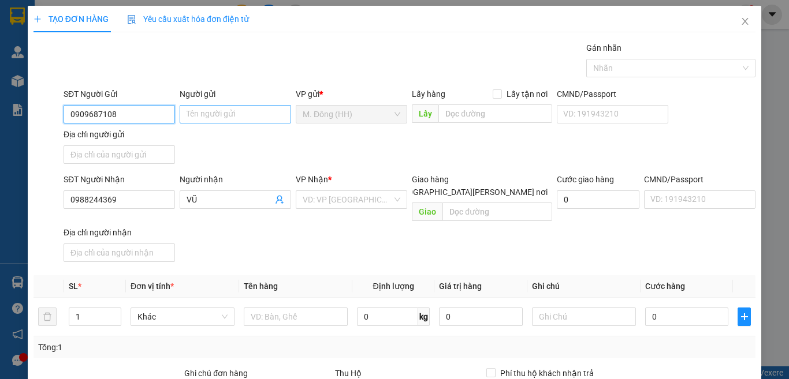
type input "0909687108"
click at [226, 106] on input "Người gửi" at bounding box center [235, 114] width 111 height 18
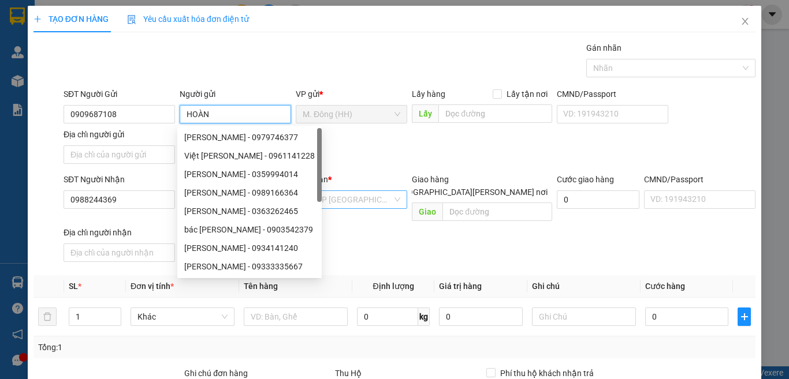
type input "HOÀN"
click at [327, 201] on input "search" at bounding box center [347, 199] width 89 height 17
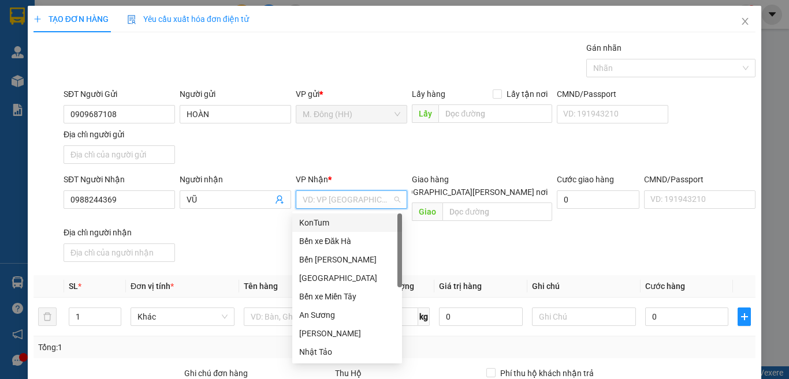
click at [325, 225] on div "KonTum" at bounding box center [347, 222] width 96 height 13
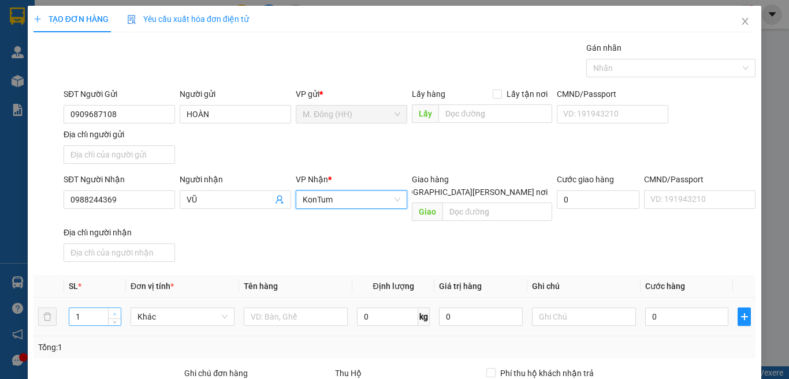
type input "2"
click at [114, 312] on icon "up" at bounding box center [115, 314] width 4 height 4
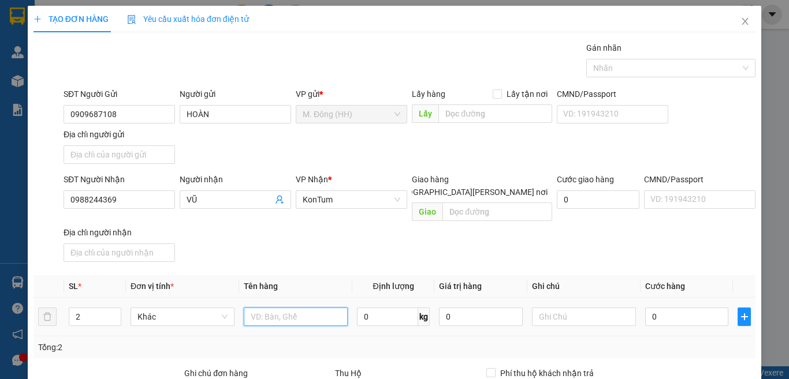
click at [278, 308] on input "text" at bounding box center [296, 317] width 104 height 18
type input "TG"
click at [666, 309] on input "0" at bounding box center [686, 317] width 83 height 18
type input "1"
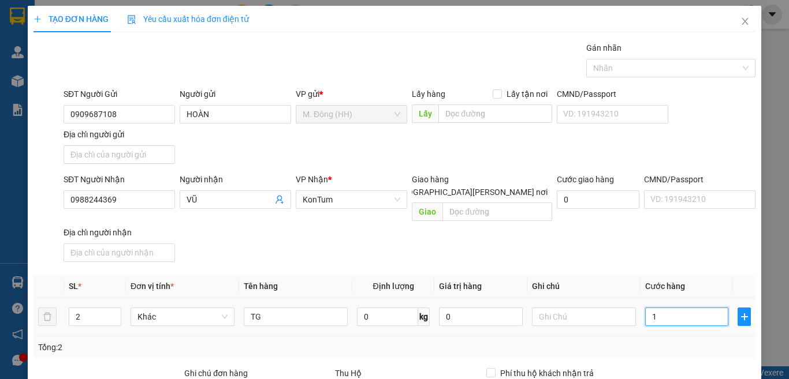
type input "1"
type input "10"
type input "100"
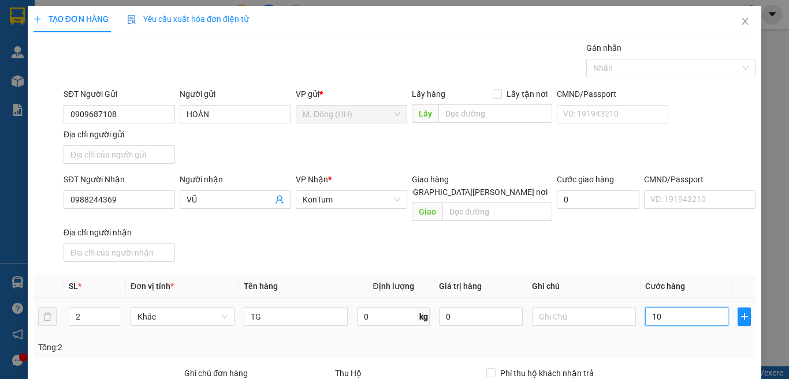
type input "100"
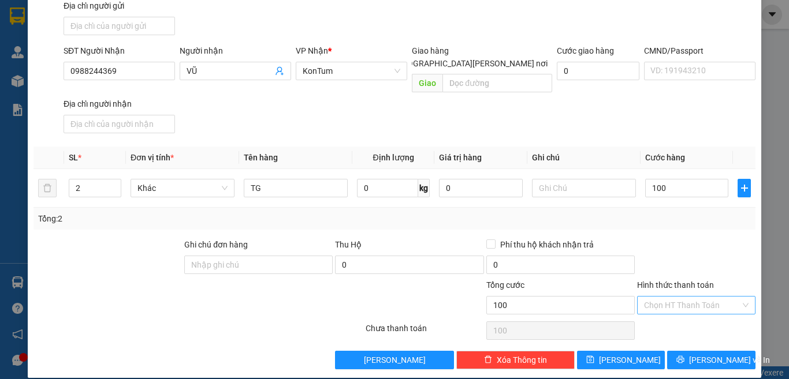
type input "100.000"
click at [675, 297] on input "Hình thức thanh toán" at bounding box center [692, 305] width 96 height 17
click at [674, 314] on div "Tại văn phòng" at bounding box center [687, 315] width 103 height 13
type input "0"
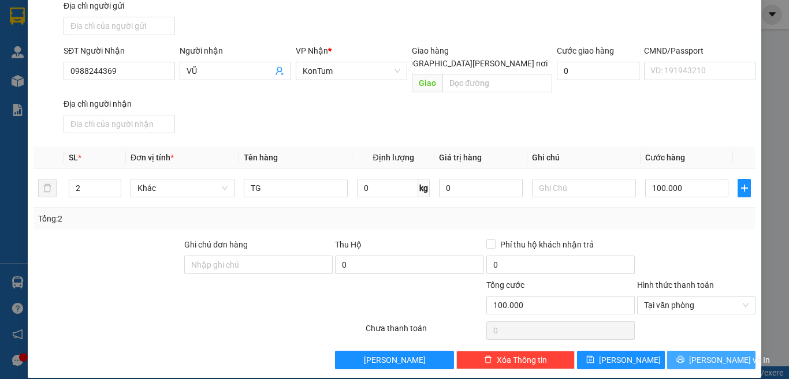
click at [682, 356] on icon "printer" at bounding box center [681, 360] width 8 height 8
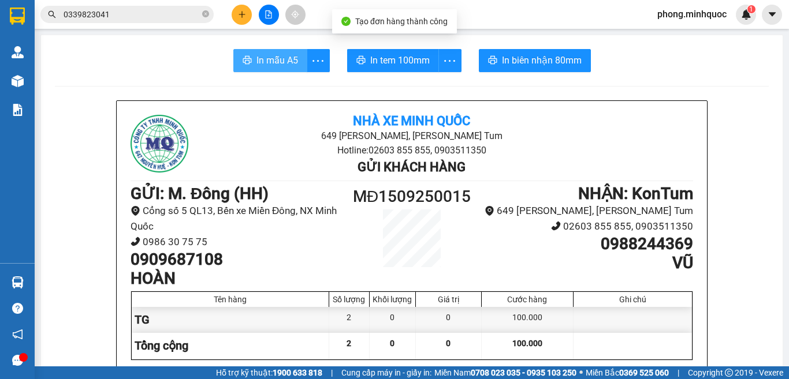
click at [278, 62] on span "In mẫu A5" at bounding box center [277, 60] width 42 height 14
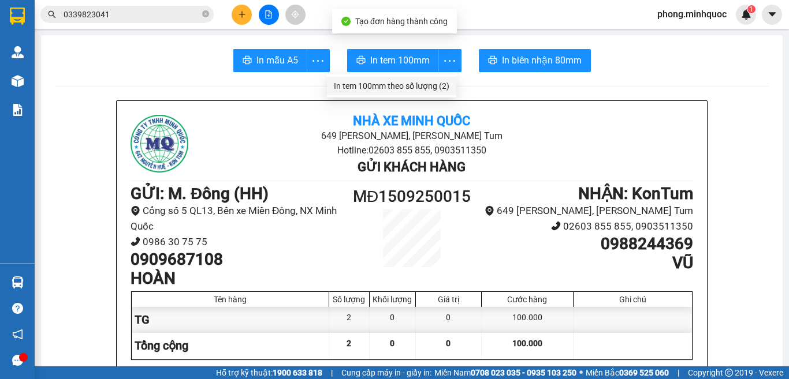
click at [445, 83] on div "In tem 100mm theo số lượng (2)" at bounding box center [391, 86] width 115 height 13
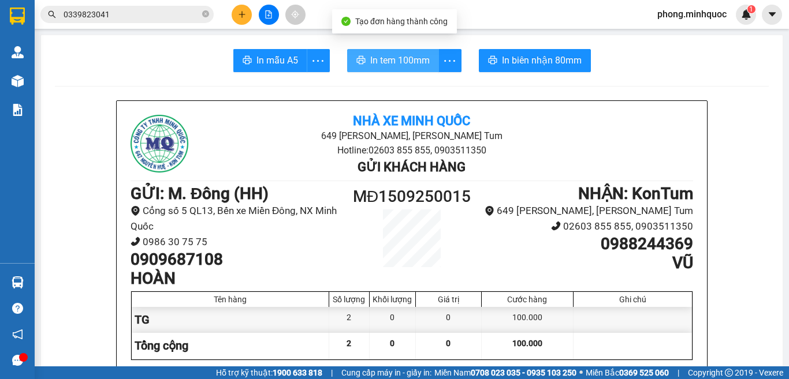
click at [401, 53] on span "In tem 100mm" at bounding box center [399, 60] width 59 height 14
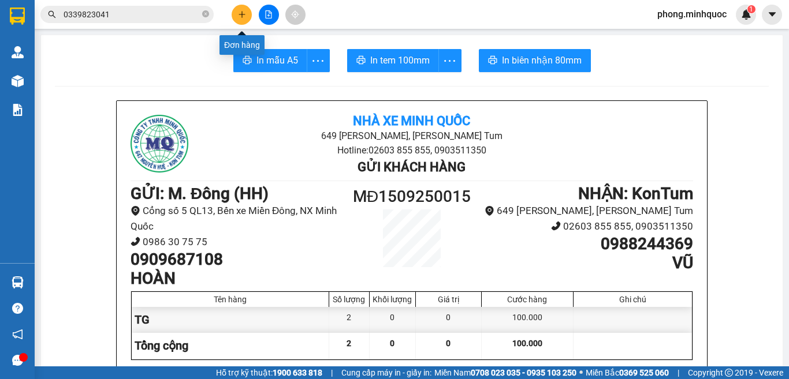
click at [243, 16] on icon "plus" at bounding box center [242, 14] width 8 height 8
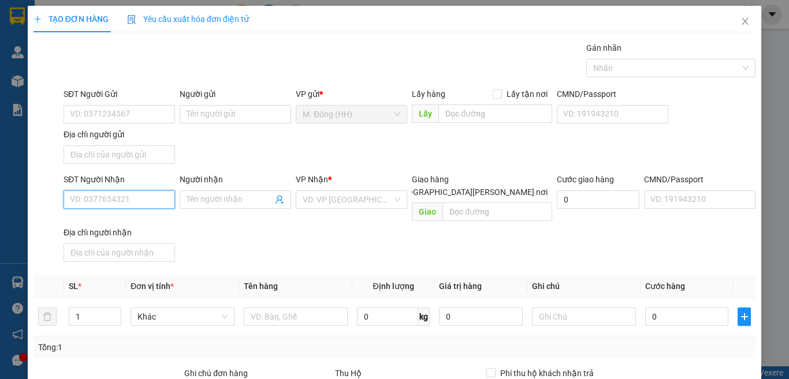
click at [127, 198] on input "SĐT Người Nhận" at bounding box center [119, 200] width 111 height 18
type input "0"
click at [133, 204] on input "0379814559" at bounding box center [119, 200] width 111 height 18
type input "0"
click at [129, 218] on div "0909485619 - NK GĐ" at bounding box center [118, 222] width 96 height 13
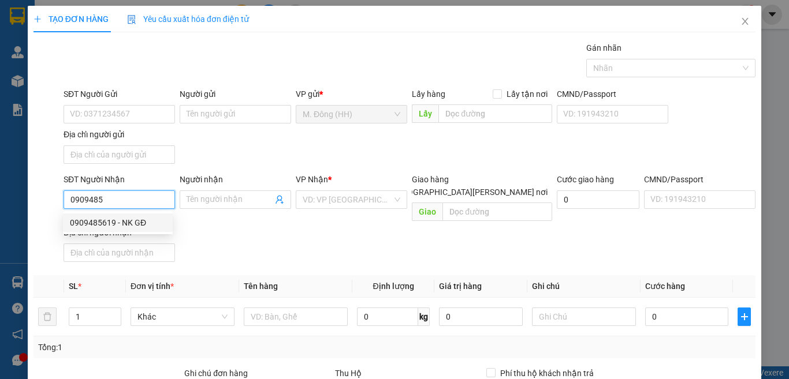
type input "0909485619"
type input "NK GĐ"
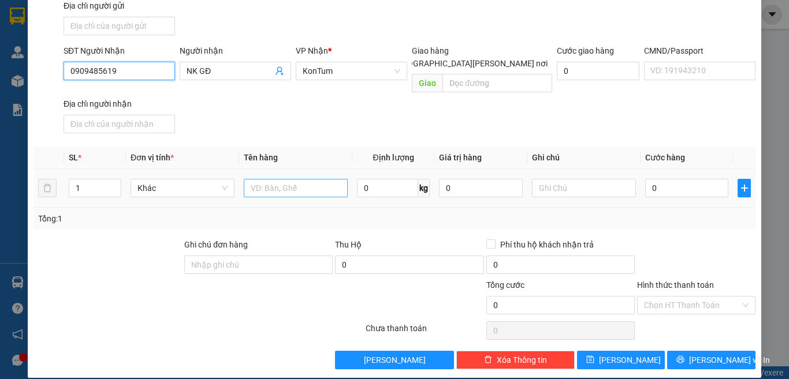
type input "0909485619"
click at [256, 179] on input "text" at bounding box center [296, 188] width 104 height 18
type input "HỘP"
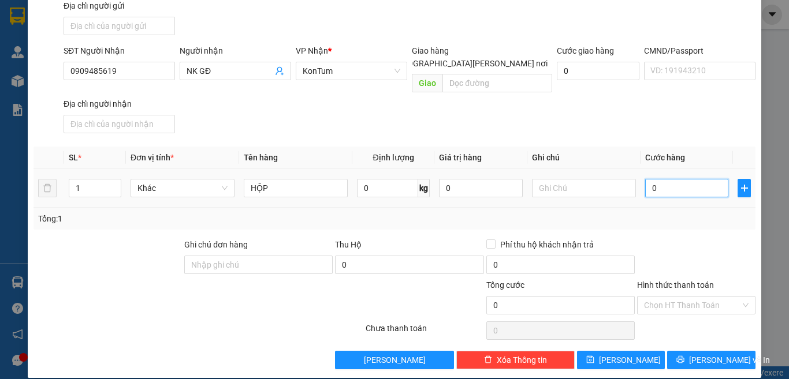
type input "4"
type input "40"
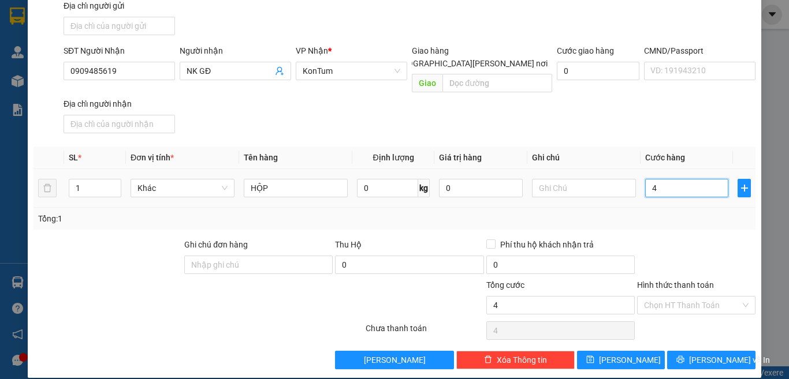
type input "40"
click at [681, 297] on input "Hình thức thanh toán" at bounding box center [692, 305] width 96 height 17
type input "40.000"
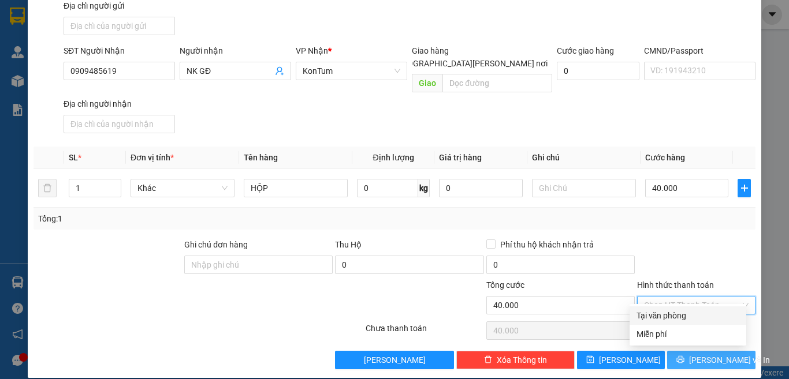
drag, startPoint x: 672, startPoint y: 314, endPoint x: 690, endPoint y: 349, distance: 39.3
click at [672, 316] on div "Tại văn phòng" at bounding box center [687, 315] width 103 height 13
type input "0"
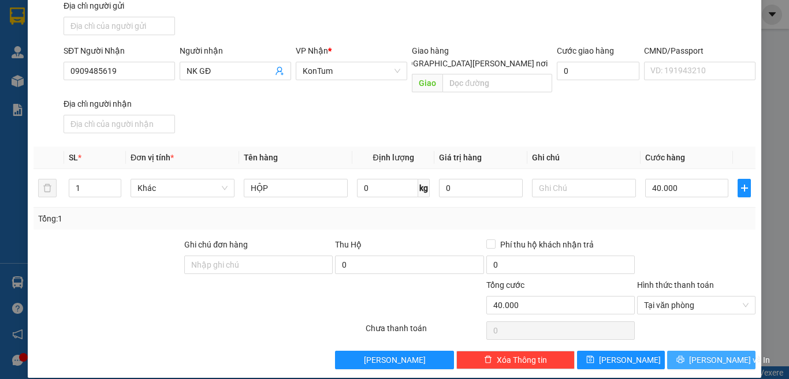
click at [690, 351] on button "[PERSON_NAME] và In" at bounding box center [711, 360] width 88 height 18
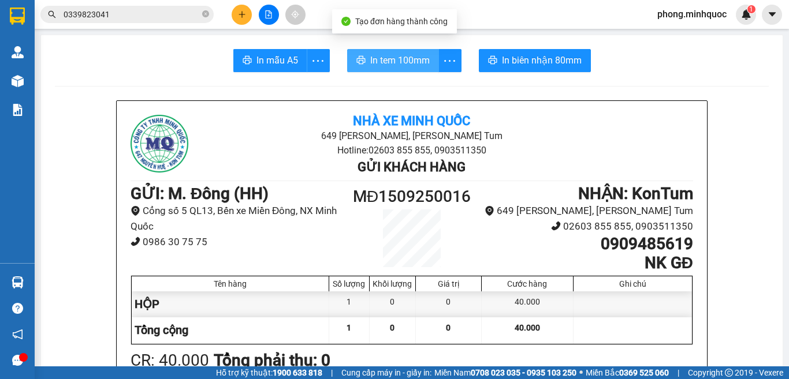
click at [390, 64] on span "In tem 100mm" at bounding box center [399, 60] width 59 height 14
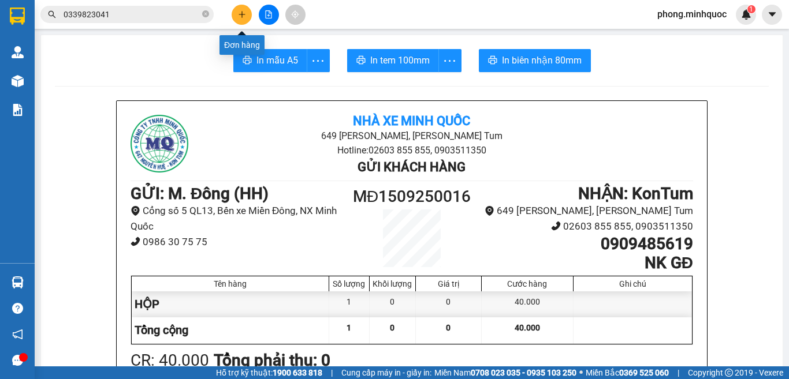
click at [238, 16] on icon "plus" at bounding box center [242, 14] width 8 height 8
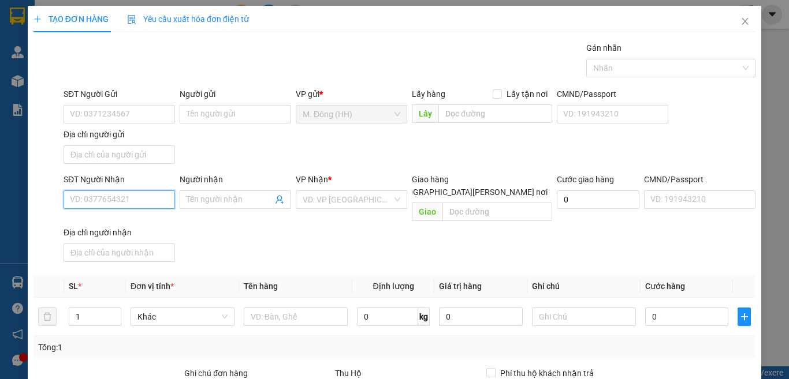
drag, startPoint x: 103, startPoint y: 199, endPoint x: 151, endPoint y: 173, distance: 54.3
click at [113, 200] on input "SĐT Người Nhận" at bounding box center [119, 200] width 111 height 18
type input "0399953411"
click at [224, 201] on input "Người nhận" at bounding box center [229, 199] width 86 height 13
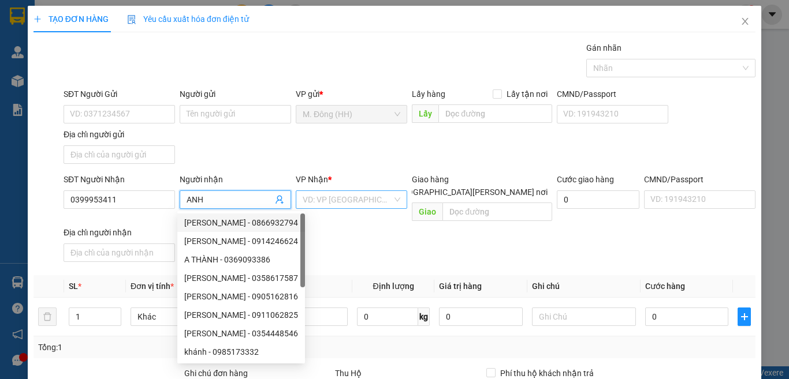
type input "ANH"
click at [337, 192] on input "search" at bounding box center [347, 199] width 89 height 17
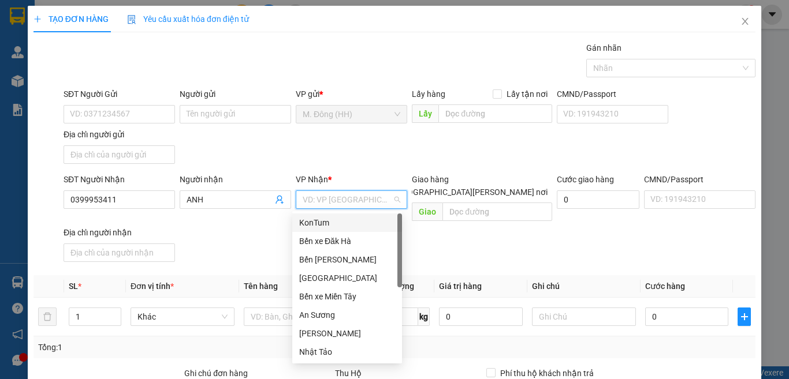
click at [335, 227] on div "KonTum" at bounding box center [347, 222] width 96 height 13
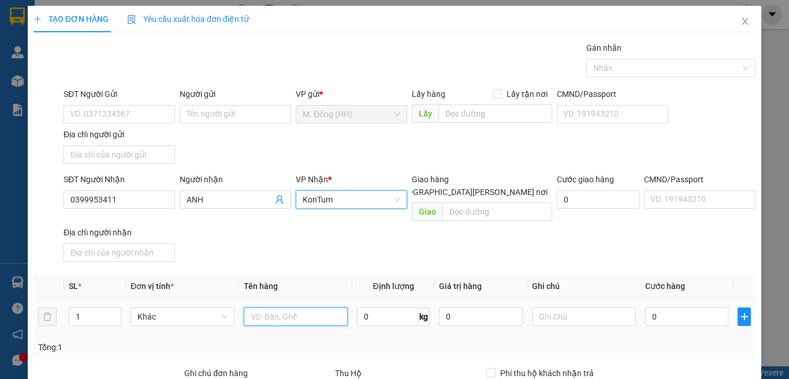
click at [280, 308] on input "text" at bounding box center [296, 317] width 104 height 18
type input "BT CCCD"
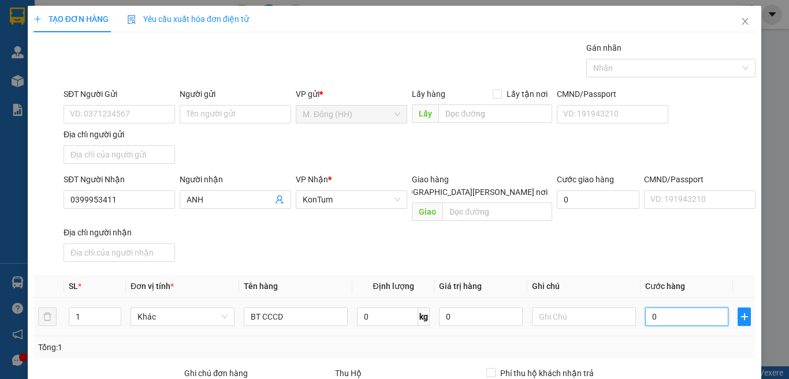
click at [699, 309] on input "0" at bounding box center [686, 317] width 83 height 18
type input "3"
type input "30"
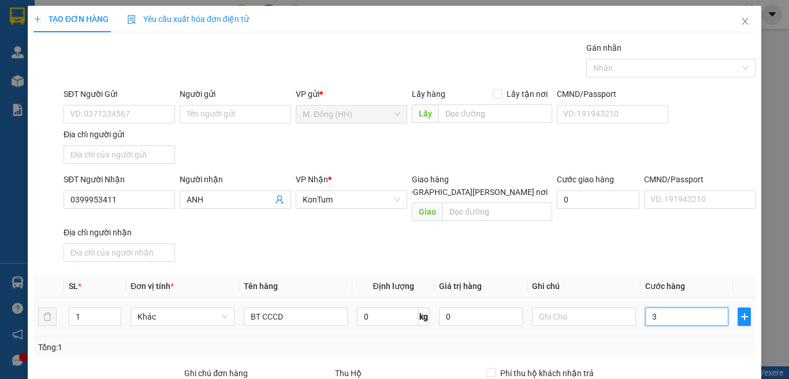
type input "30"
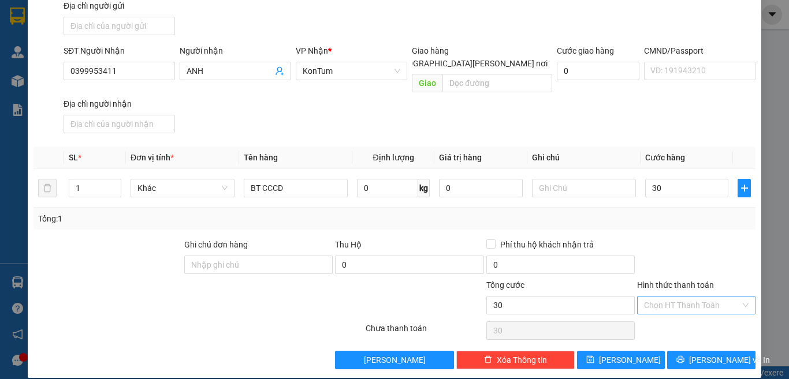
type input "30.000"
click at [680, 297] on input "Hình thức thanh toán" at bounding box center [692, 305] width 96 height 17
click at [677, 316] on div "Tại văn phòng" at bounding box center [687, 315] width 103 height 13
type input "0"
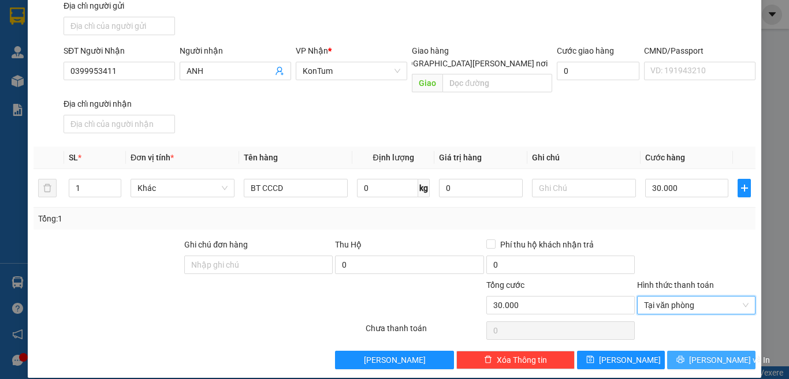
click at [694, 354] on span "[PERSON_NAME] và In" at bounding box center [729, 360] width 81 height 13
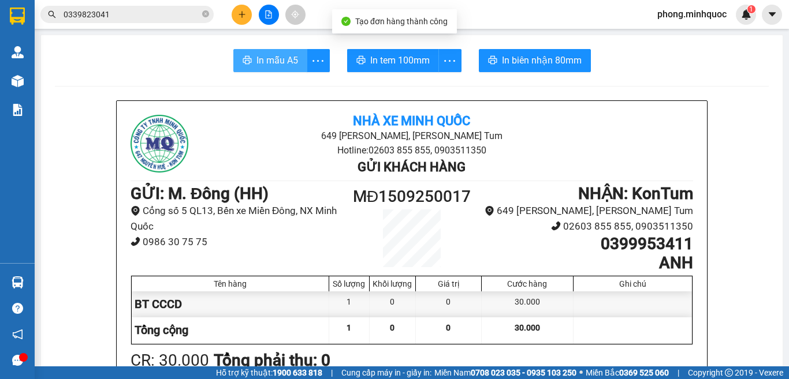
click at [278, 59] on span "In mẫu A5" at bounding box center [277, 60] width 42 height 14
click at [279, 57] on span "In mẫu A5" at bounding box center [277, 60] width 42 height 14
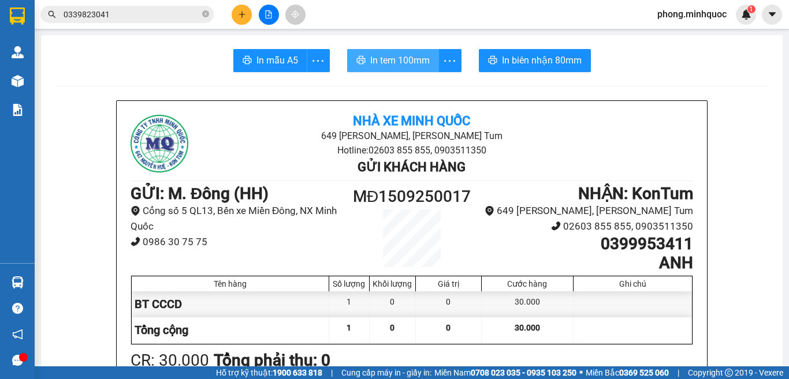
click at [388, 59] on span "In tem 100mm" at bounding box center [399, 60] width 59 height 14
click at [208, 14] on icon "close-circle" at bounding box center [205, 13] width 7 height 7
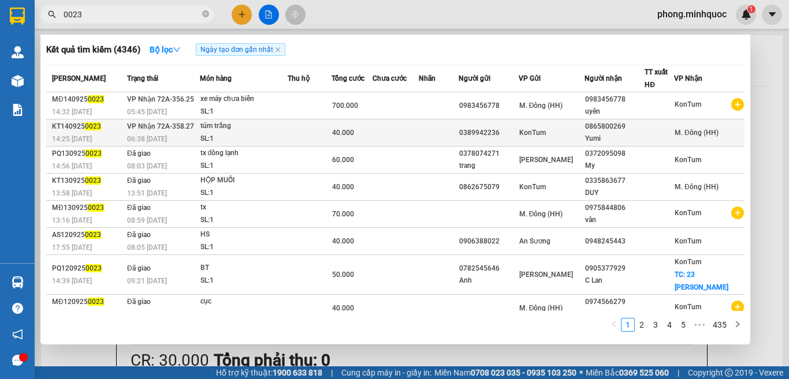
type input "0023"
click at [396, 134] on td at bounding box center [395, 133] width 46 height 27
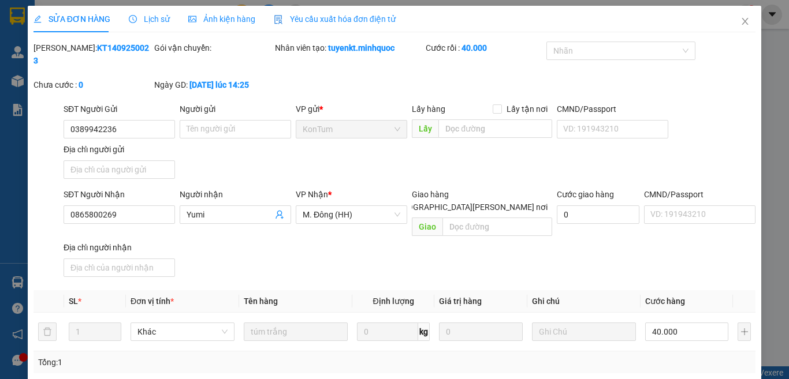
type input "0389942236"
type input "0865800269"
type input "Yumi"
type input "40.000"
type input "0"
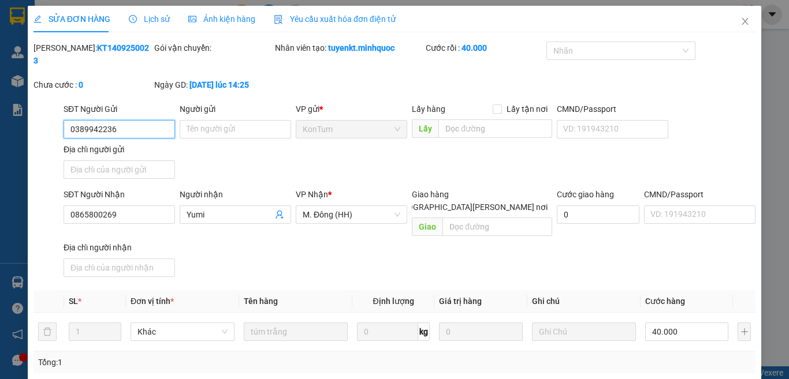
scroll to position [131, 0]
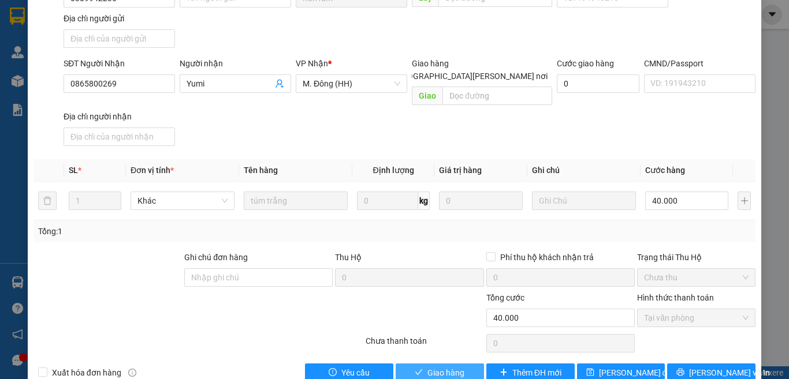
click at [415, 368] on icon "check" at bounding box center [419, 372] width 8 height 8
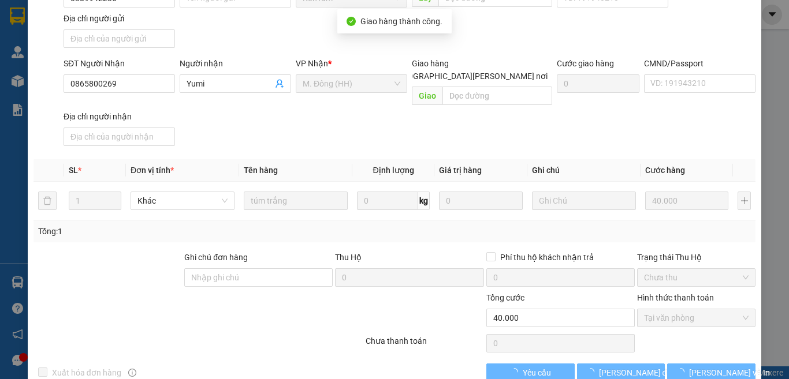
scroll to position [13, 0]
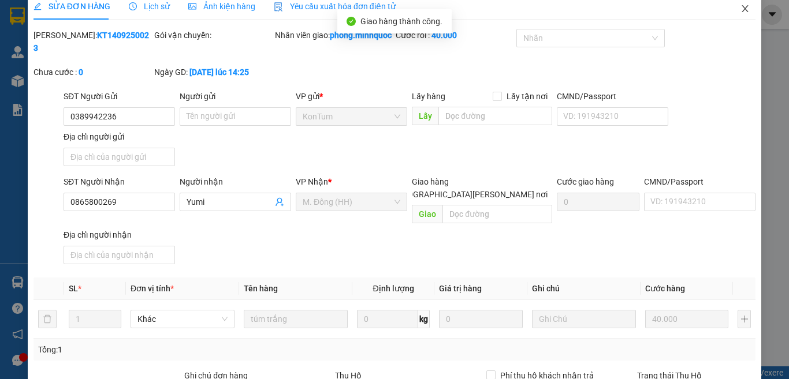
click at [740, 7] on icon "close" at bounding box center [744, 8] width 9 height 9
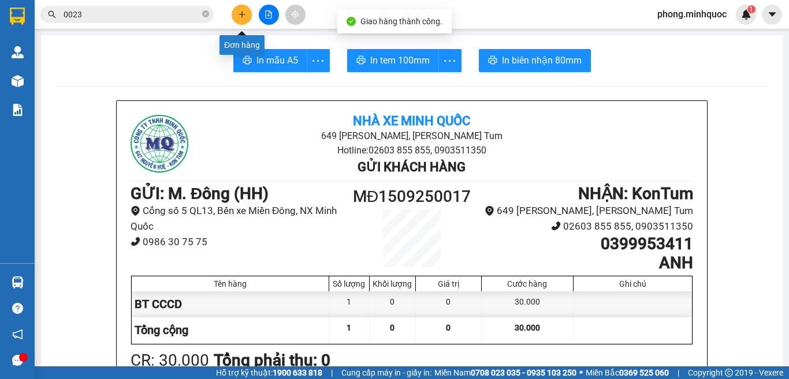
click at [238, 20] on button at bounding box center [242, 15] width 20 height 20
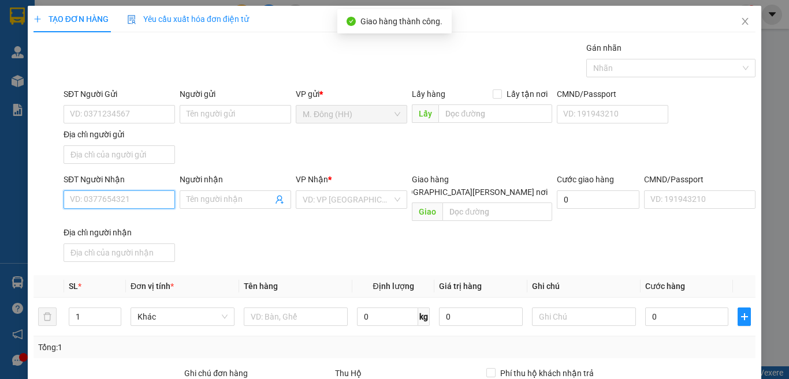
click at [118, 197] on input "SĐT Người Nhận" at bounding box center [119, 200] width 111 height 18
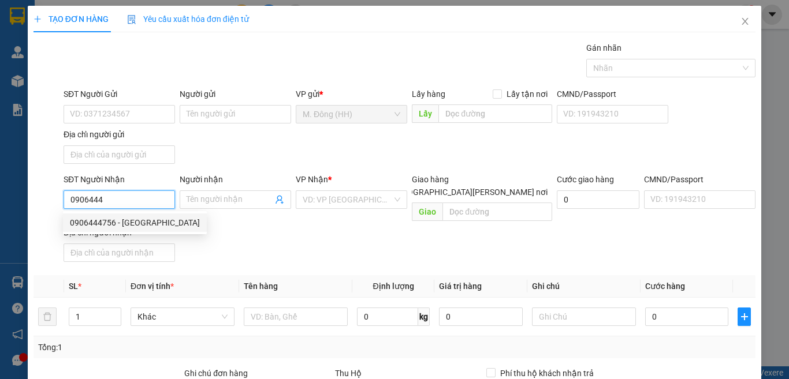
click at [91, 223] on div "0906444756 - Bỉ" at bounding box center [135, 222] width 130 height 13
type input "0906444756"
type input "Bỉ"
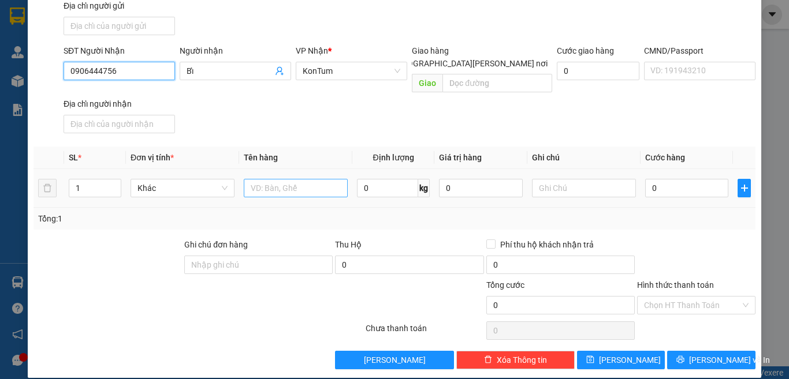
type input "0906444756"
click at [301, 179] on input "text" at bounding box center [296, 188] width 104 height 18
type input "KIỆN TG"
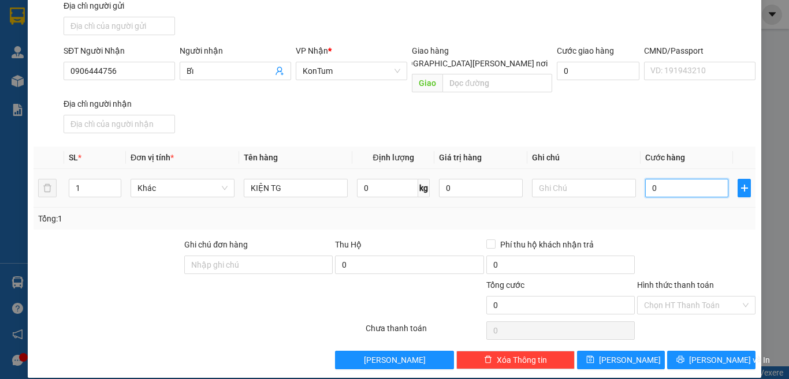
click at [673, 179] on input "0" at bounding box center [686, 188] width 83 height 18
type input "8"
type input "80"
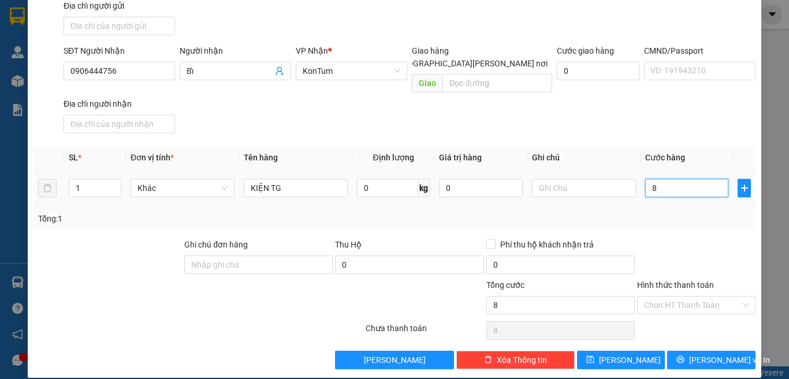
type input "80"
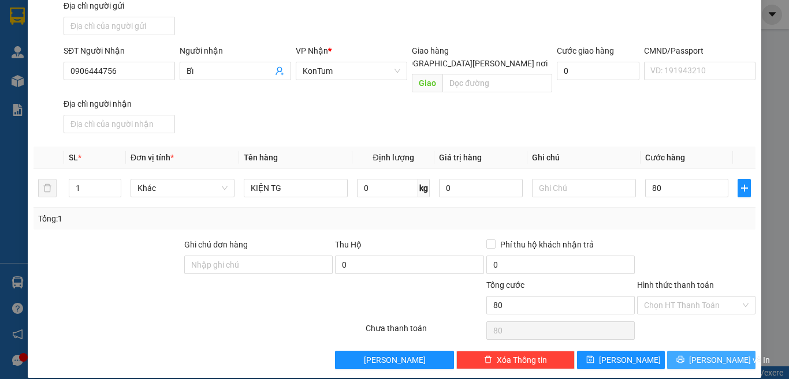
type input "80.000"
click at [694, 354] on span "[PERSON_NAME] và In" at bounding box center [729, 360] width 81 height 13
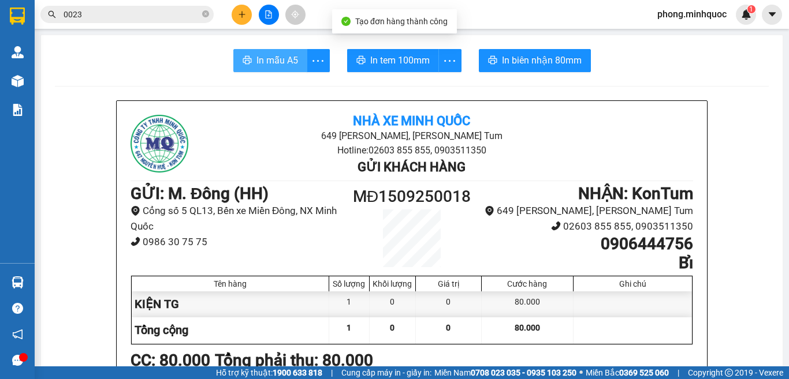
click at [279, 65] on span "In mẫu A5" at bounding box center [277, 60] width 42 height 14
click at [279, 58] on span "In mẫu A5" at bounding box center [277, 60] width 42 height 14
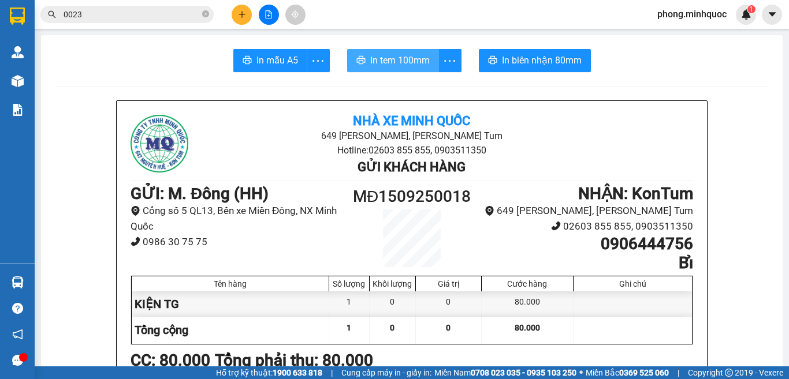
click at [405, 62] on span "In tem 100mm" at bounding box center [399, 60] width 59 height 14
click at [206, 13] on icon "close-circle" at bounding box center [205, 13] width 7 height 7
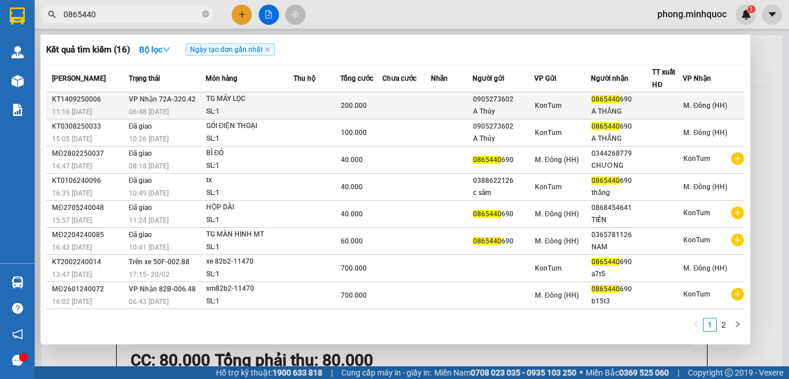
type input "0865440"
click at [270, 104] on div "TG MÁY LỌC" at bounding box center [249, 99] width 87 height 13
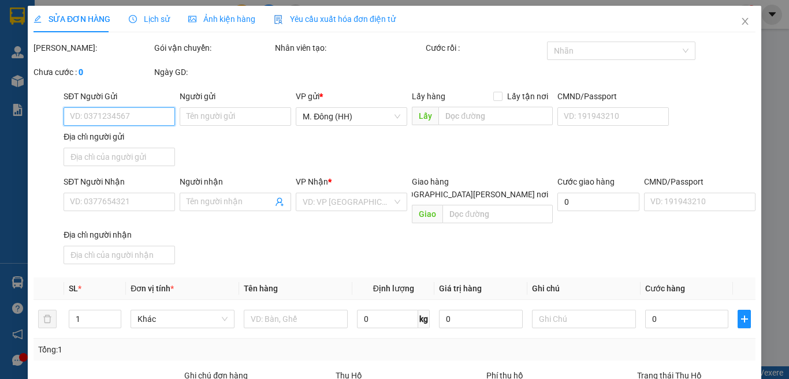
type input "0905273602"
type input "A Thủy"
type input "0865440690"
type input "A THẮNG"
type input "200.000"
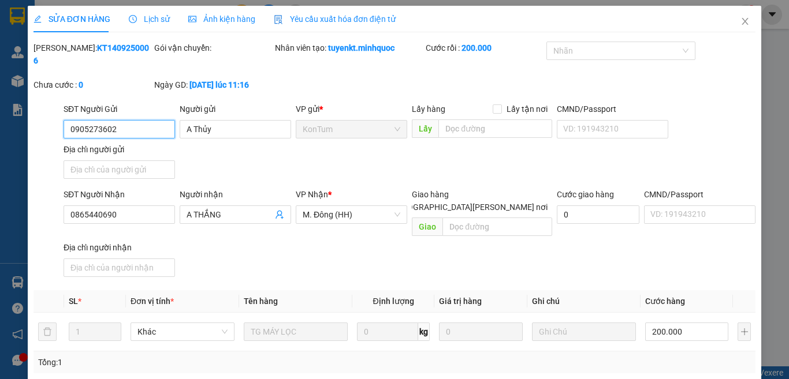
scroll to position [131, 0]
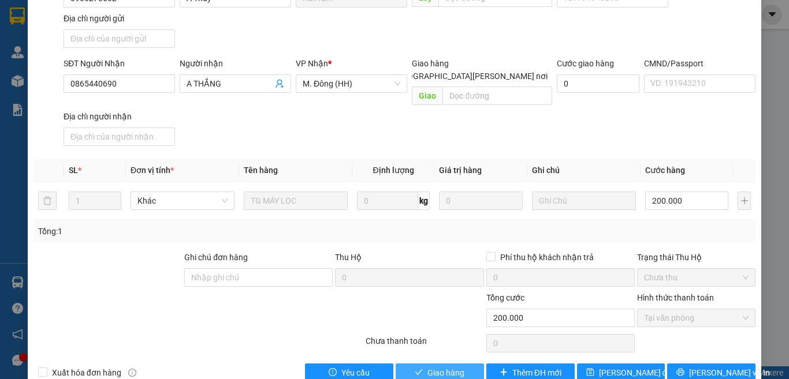
click at [436, 367] on span "Giao hàng" at bounding box center [445, 373] width 37 height 13
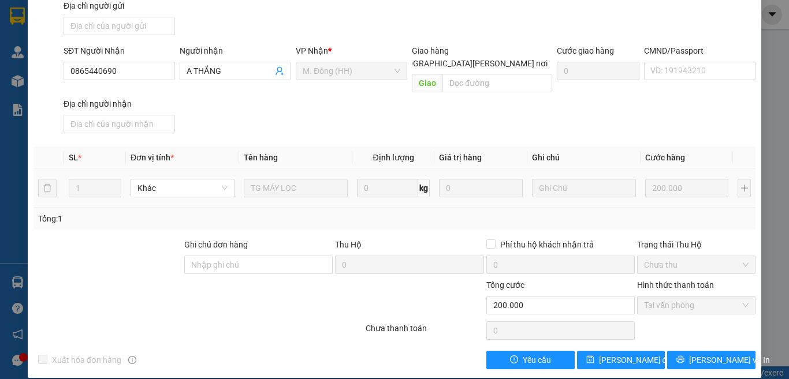
scroll to position [0, 0]
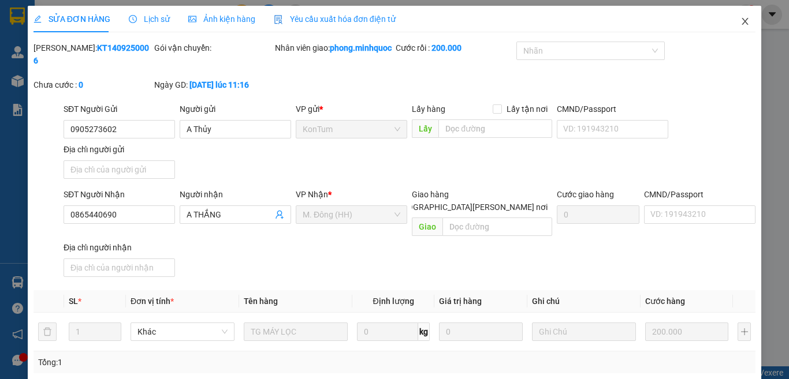
click at [740, 19] on icon "close" at bounding box center [744, 21] width 9 height 9
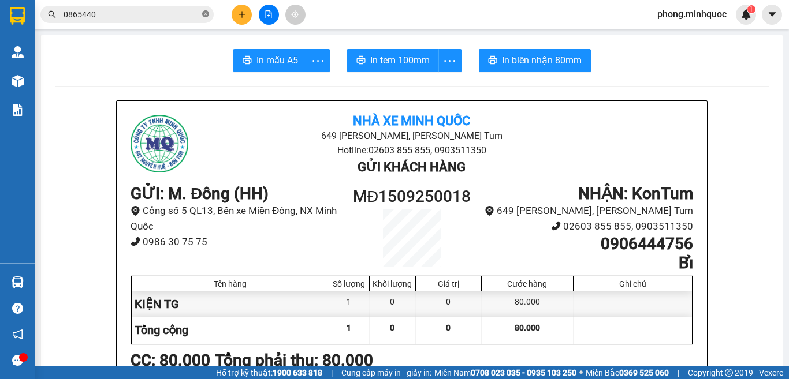
click at [204, 14] on icon "close-circle" at bounding box center [205, 13] width 7 height 7
click at [238, 12] on icon "plus" at bounding box center [242, 14] width 8 height 8
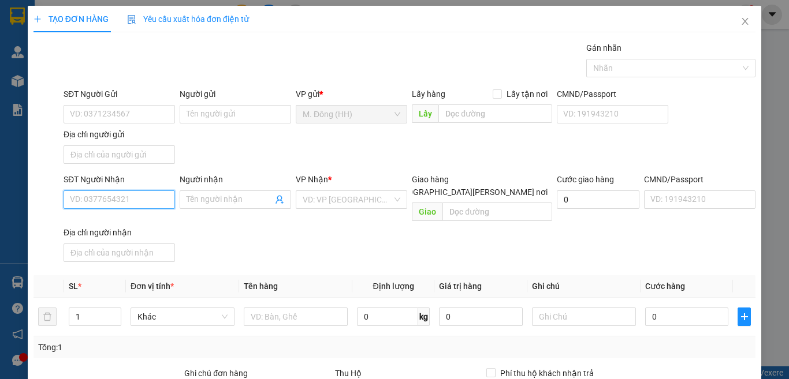
click at [105, 203] on input "SĐT Người Nhận" at bounding box center [119, 200] width 111 height 18
click at [99, 222] on div "0345739256 - HOÀ" at bounding box center [118, 222] width 96 height 13
type input "0345739256"
type input "HOÀ"
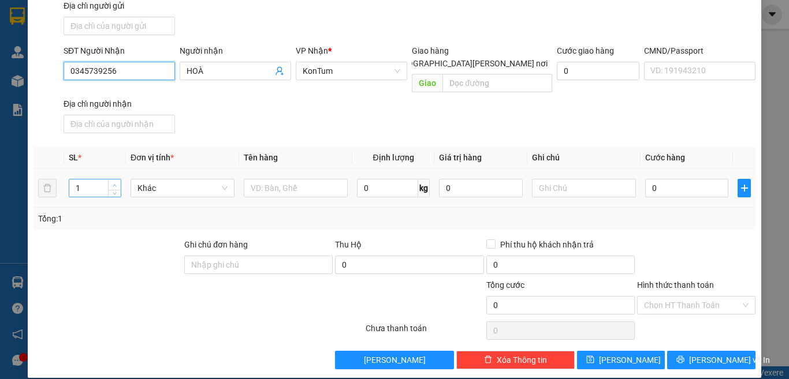
type input "0345739256"
type input "2"
click at [114, 182] on span "up" at bounding box center [114, 185] width 7 height 7
click at [265, 182] on input "text" at bounding box center [296, 188] width 104 height 18
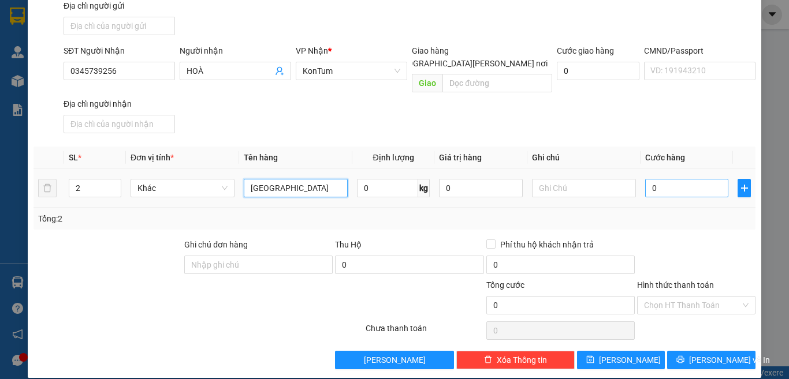
type input "TX"
click at [662, 179] on input "0" at bounding box center [686, 188] width 83 height 18
type input "1"
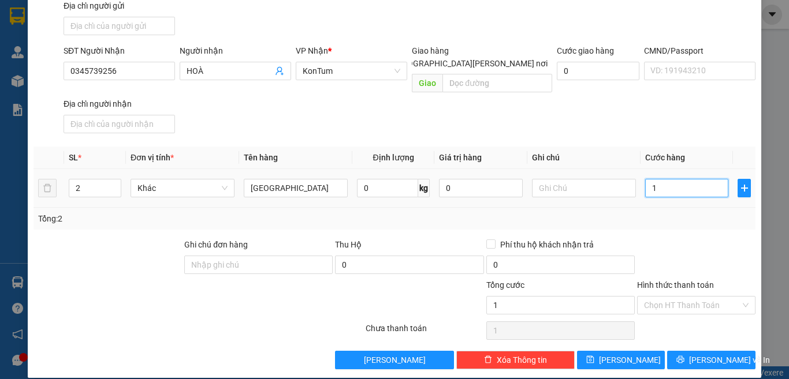
type input "15"
type input "150"
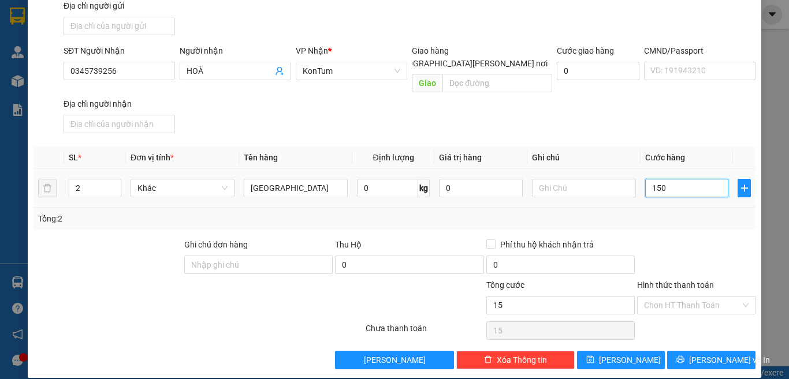
type input "150"
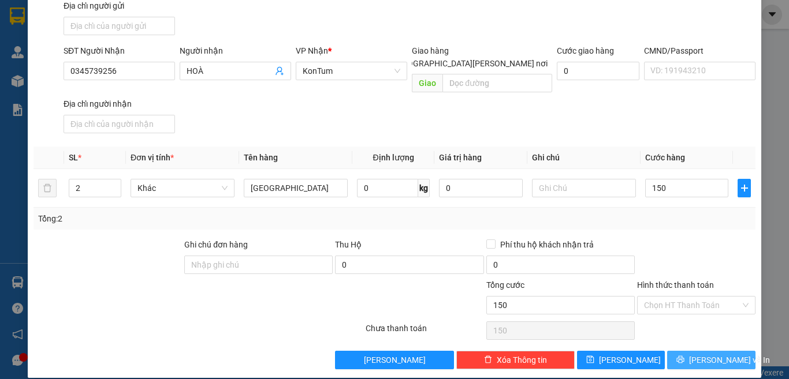
type input "150.000"
click at [699, 354] on span "[PERSON_NAME] và In" at bounding box center [729, 360] width 81 height 13
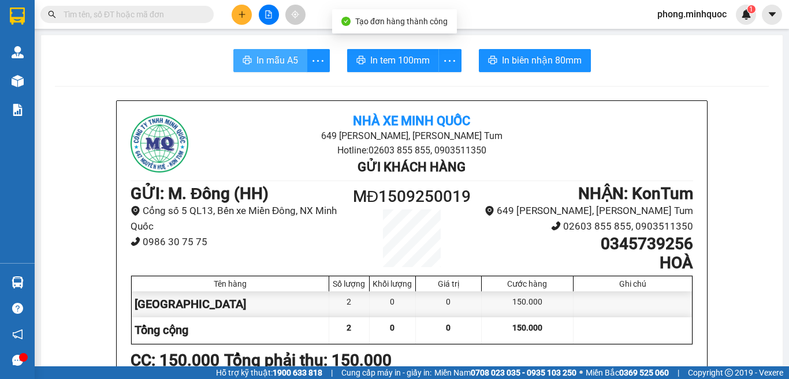
click at [274, 65] on span "In mẫu A5" at bounding box center [277, 60] width 42 height 14
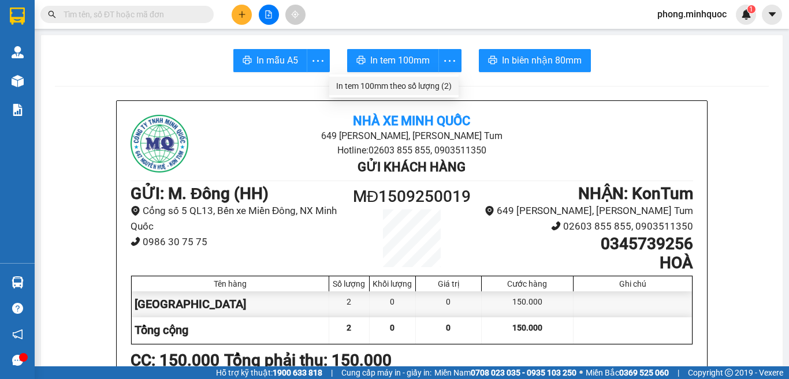
click at [443, 84] on div "In tem 100mm theo số lượng (2)" at bounding box center [393, 86] width 115 height 13
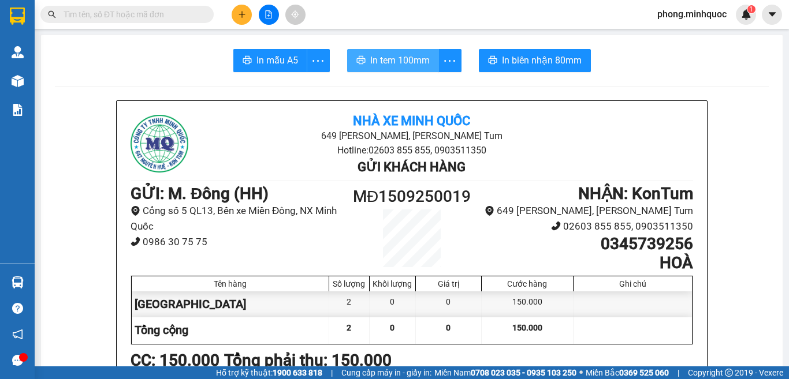
click at [409, 55] on span "In tem 100mm" at bounding box center [399, 60] width 59 height 14
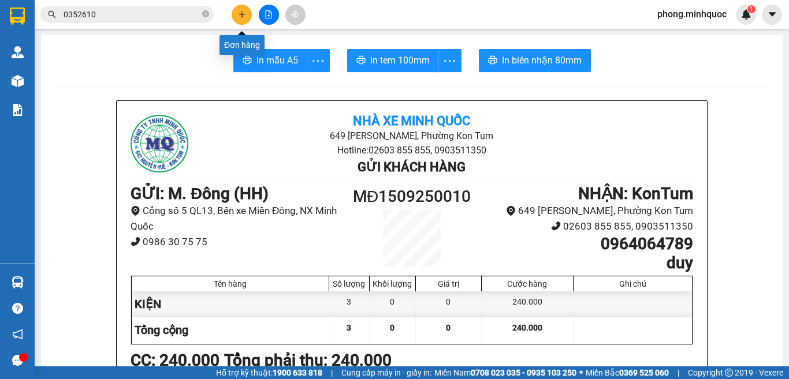
click at [238, 13] on icon "plus" at bounding box center [242, 14] width 8 height 8
